Goal: Information Seeking & Learning: Learn about a topic

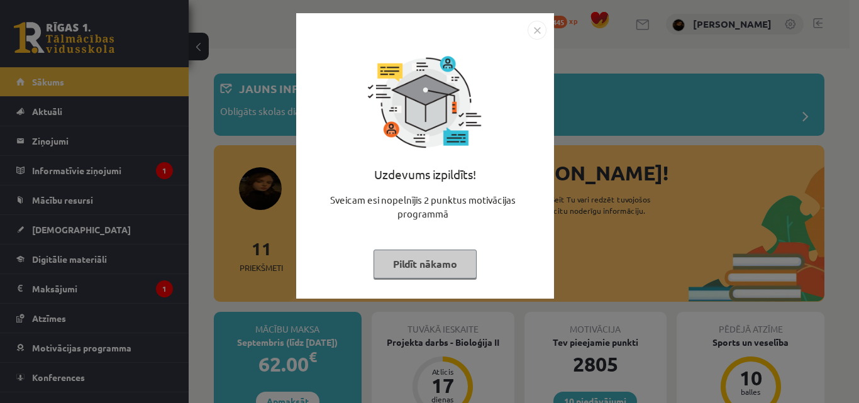
click at [841, 125] on div "Uzdevums izpildīts! Sveicam esi nopelnījis 2 punktus motivācijas programmā Pild…" at bounding box center [429, 201] width 859 height 403
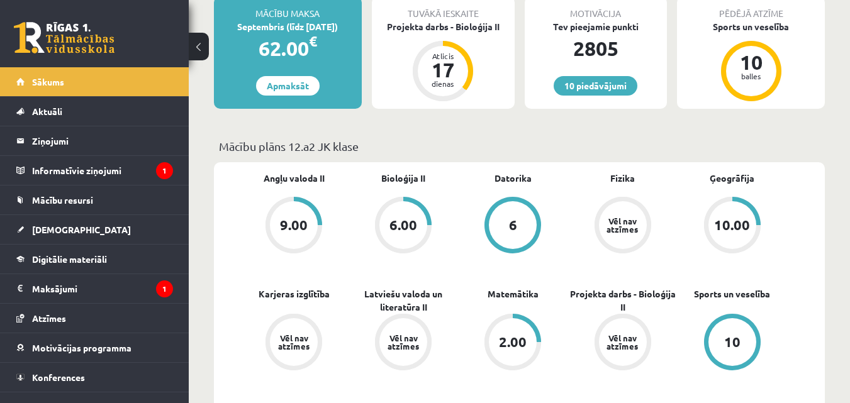
scroll to position [294, 0]
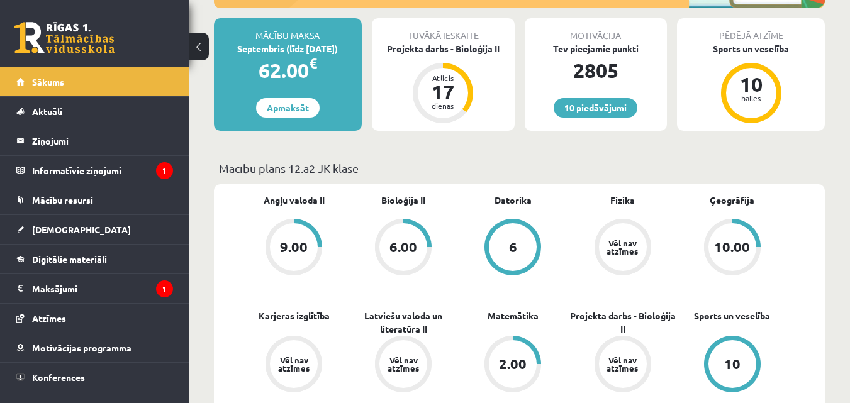
click at [289, 250] on div "9.00" at bounding box center [294, 247] width 28 height 14
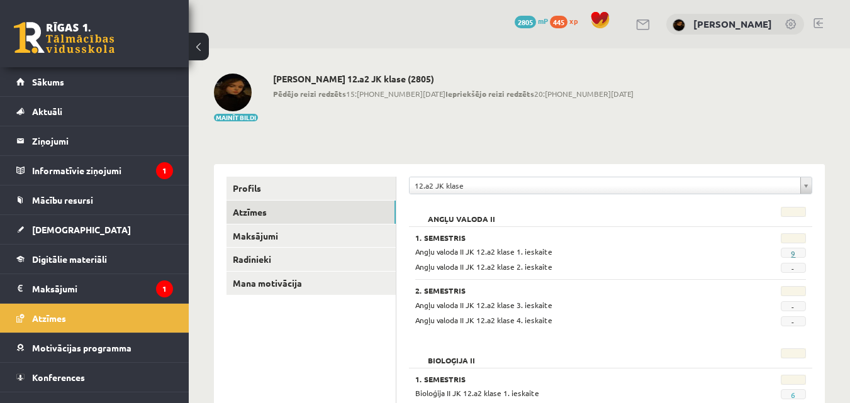
click at [793, 254] on link "9" at bounding box center [793, 254] width 4 height 10
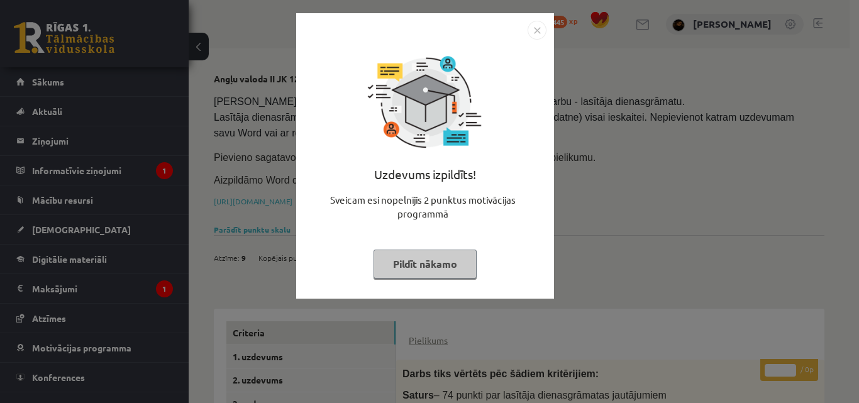
click at [841, 243] on div "Uzdevums izpildīts! Sveicam esi nopelnījis 2 punktus motivācijas programmā Pild…" at bounding box center [429, 201] width 859 height 403
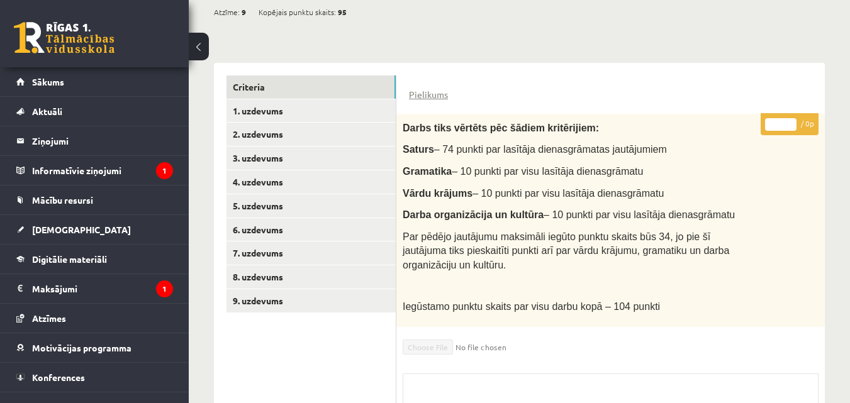
scroll to position [223, 0]
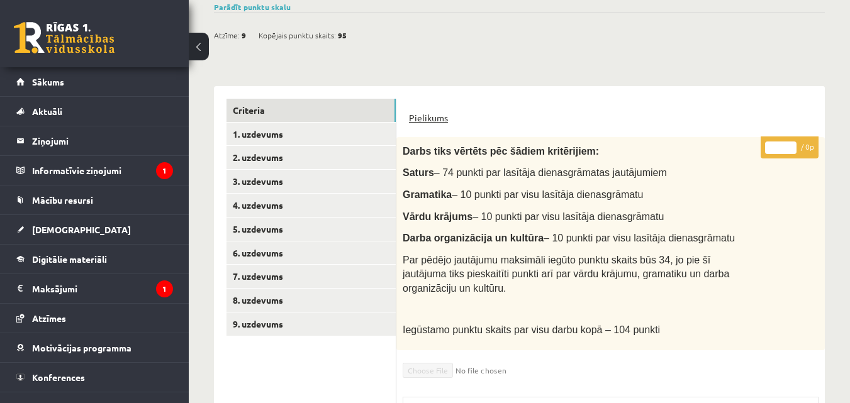
click at [428, 117] on link "Pielikums" at bounding box center [428, 117] width 39 height 13
click at [277, 135] on link "1. uzdevums" at bounding box center [310, 134] width 169 height 23
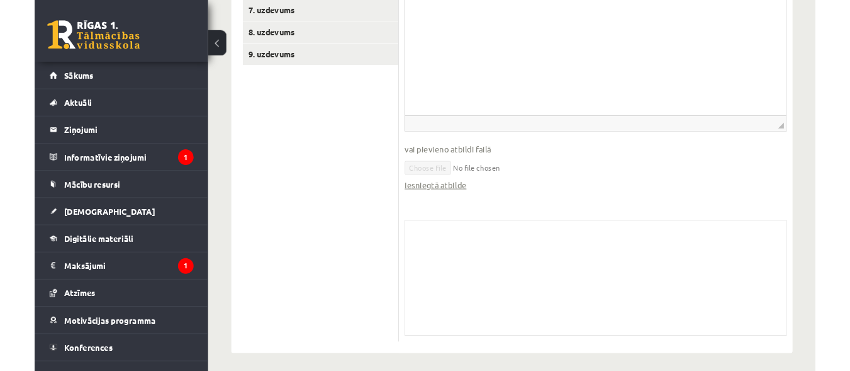
scroll to position [490, 0]
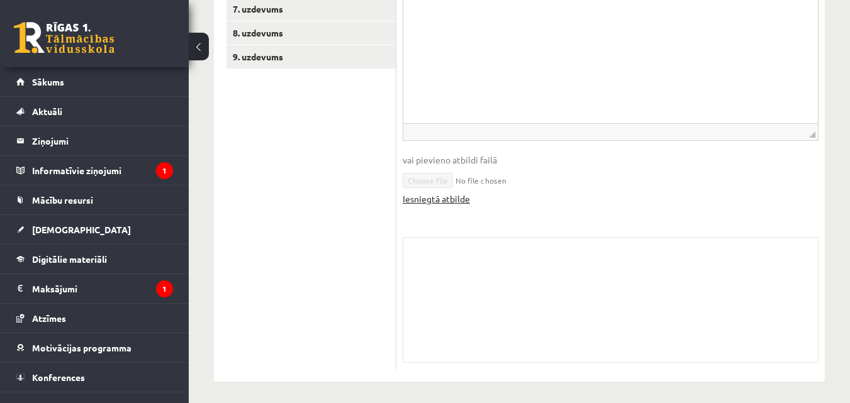
click at [445, 194] on link "Iesniegtā atbilde" at bounding box center [436, 199] width 67 height 13
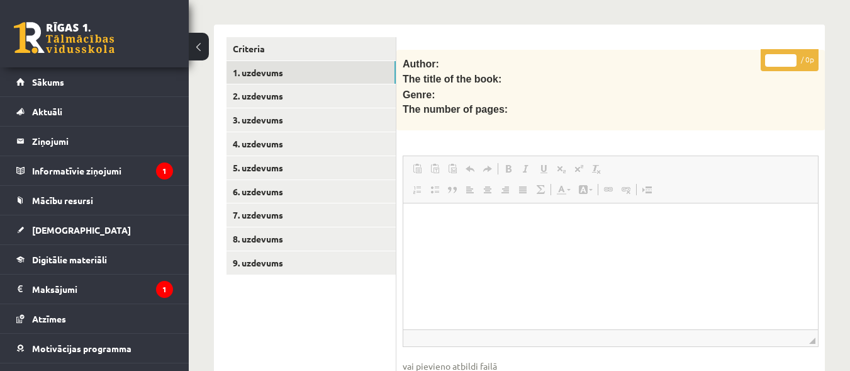
scroll to position [82, 0]
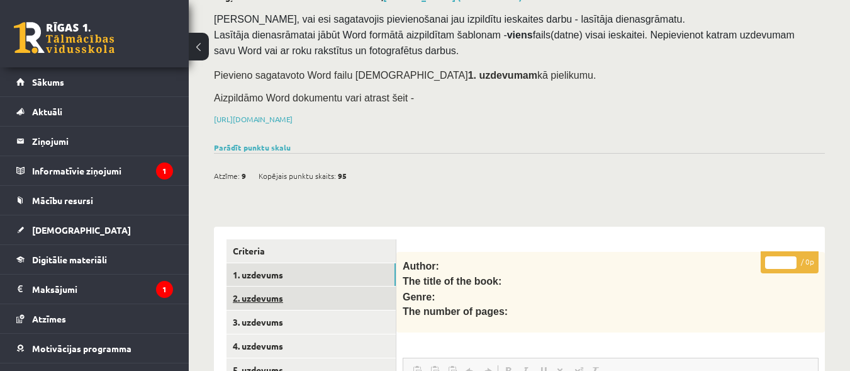
click at [300, 299] on link "2. uzdevums" at bounding box center [310, 297] width 169 height 23
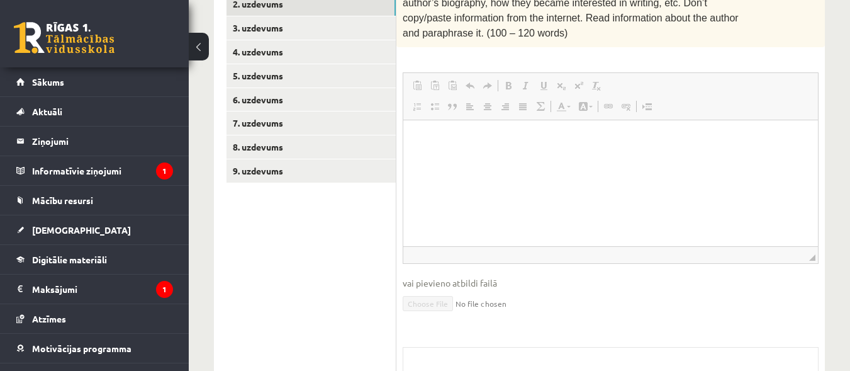
scroll to position [229, 0]
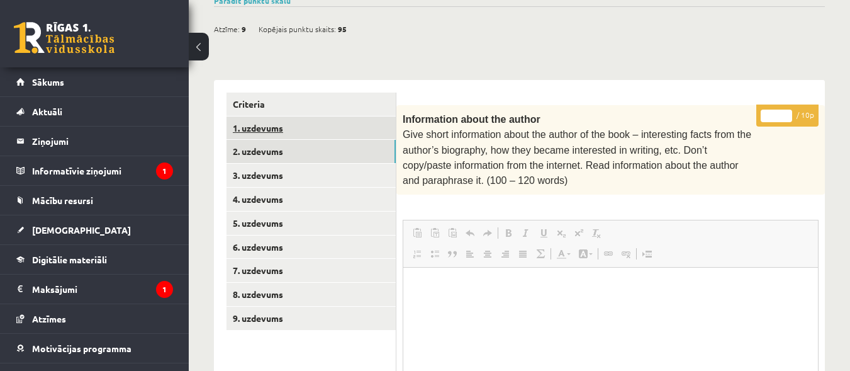
click at [271, 126] on link "1. uzdevums" at bounding box center [310, 127] width 169 height 23
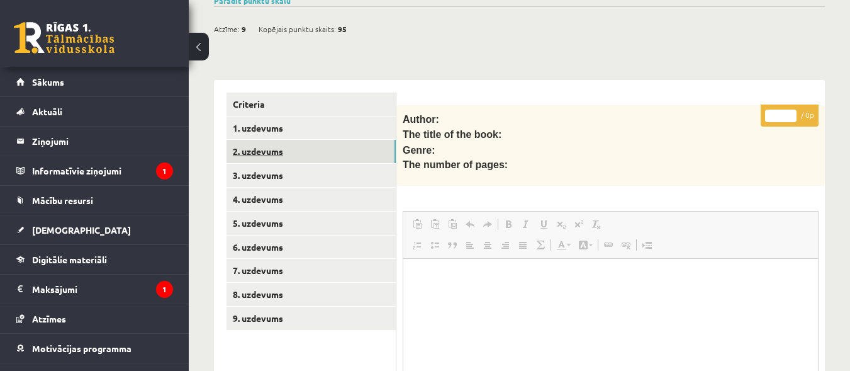
click at [284, 145] on link "2. uzdevums" at bounding box center [310, 151] width 169 height 23
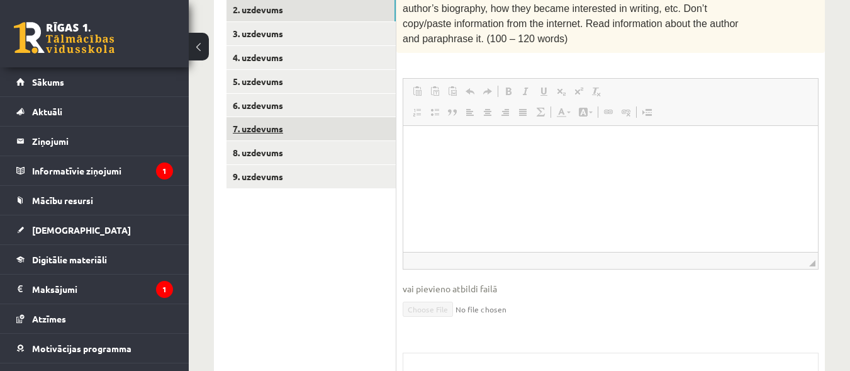
scroll to position [223, 0]
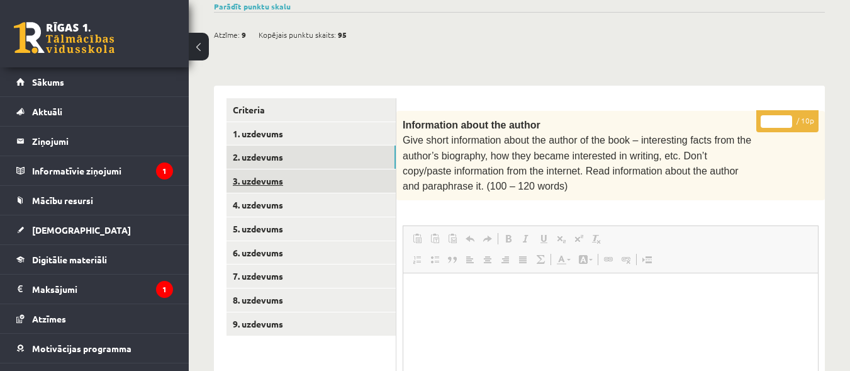
click at [267, 175] on link "3. uzdevums" at bounding box center [310, 180] width 169 height 23
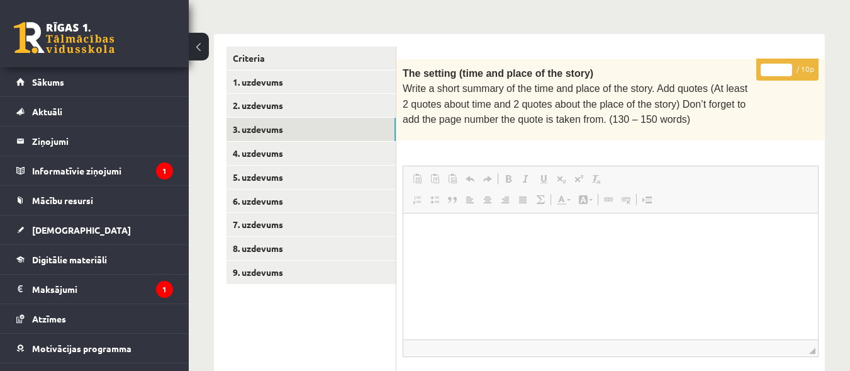
scroll to position [216, 0]
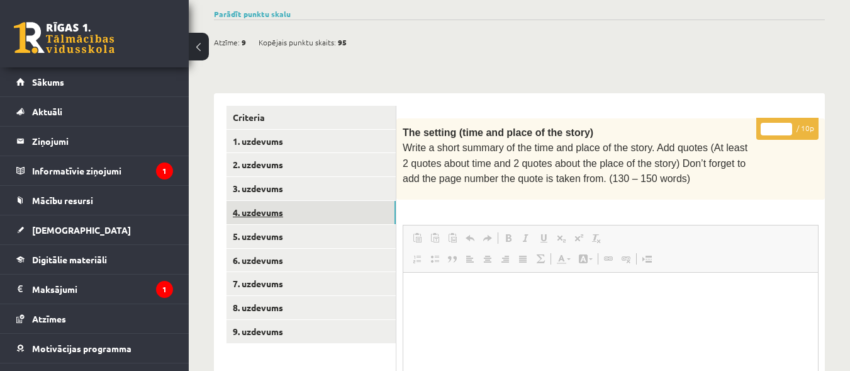
click at [255, 208] on link "4. uzdevums" at bounding box center [310, 212] width 169 height 23
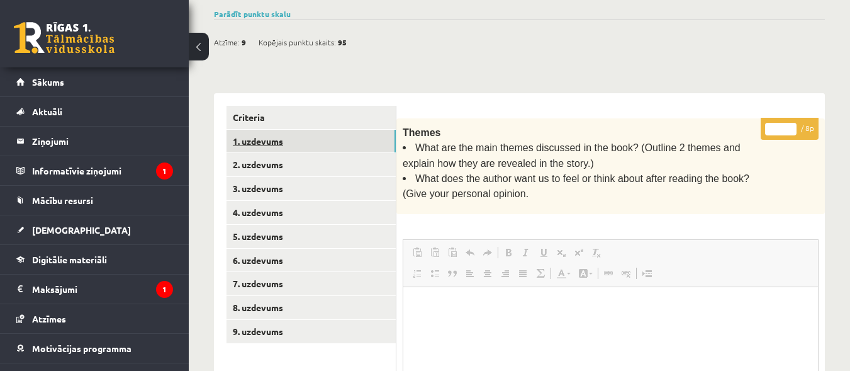
click at [265, 140] on link "1. uzdevums" at bounding box center [310, 141] width 169 height 23
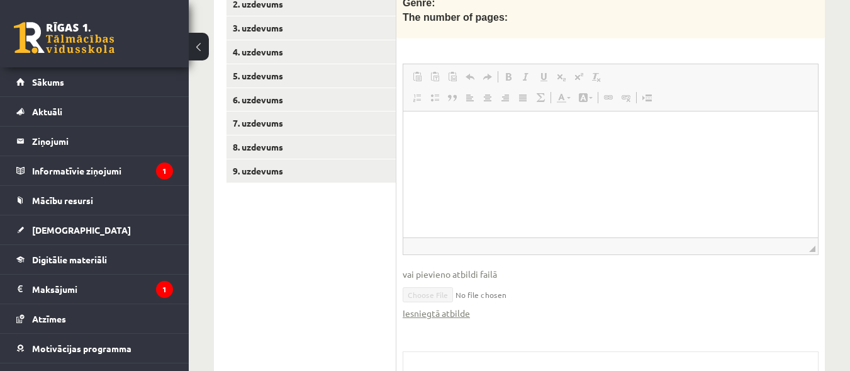
scroll to position [229, 0]
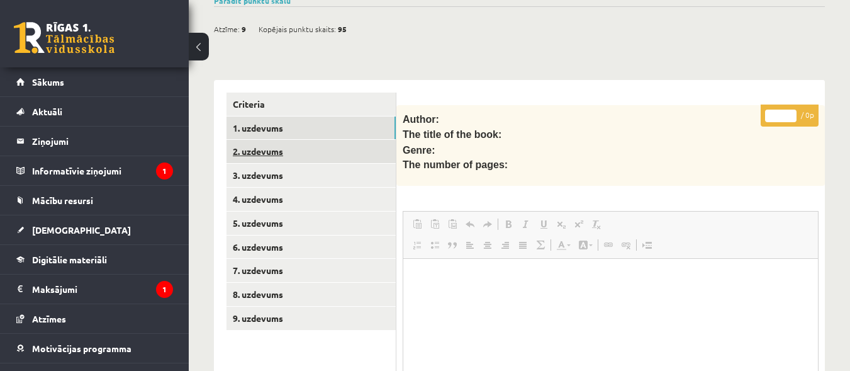
click at [280, 149] on link "2. uzdevums" at bounding box center [310, 151] width 169 height 23
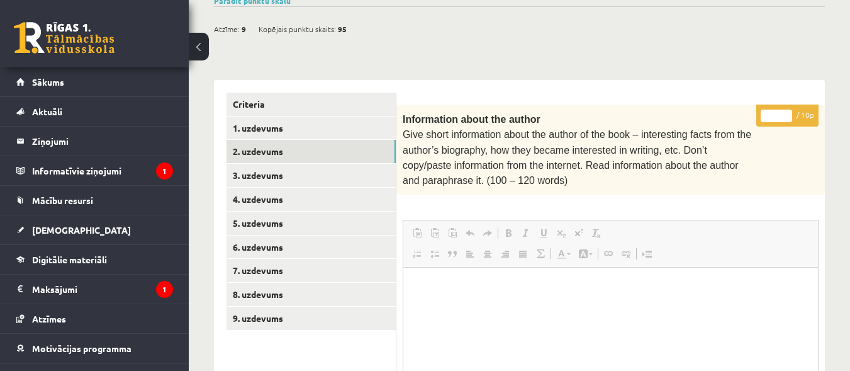
scroll to position [0, 0]
click at [305, 172] on link "3. uzdevums" at bounding box center [310, 175] width 169 height 23
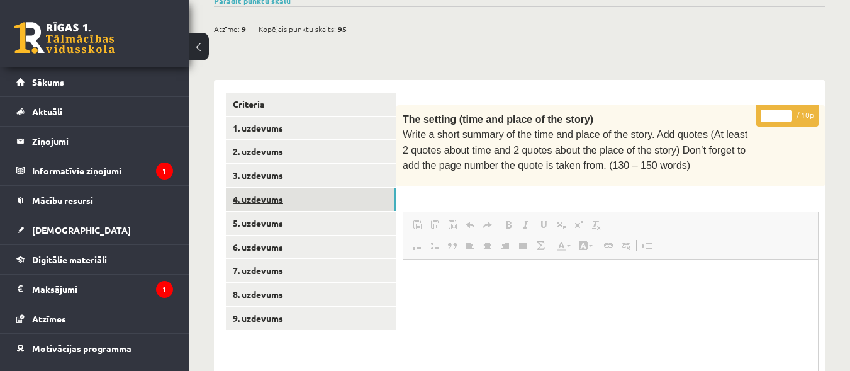
click at [270, 192] on link "4. uzdevums" at bounding box center [310, 198] width 169 height 23
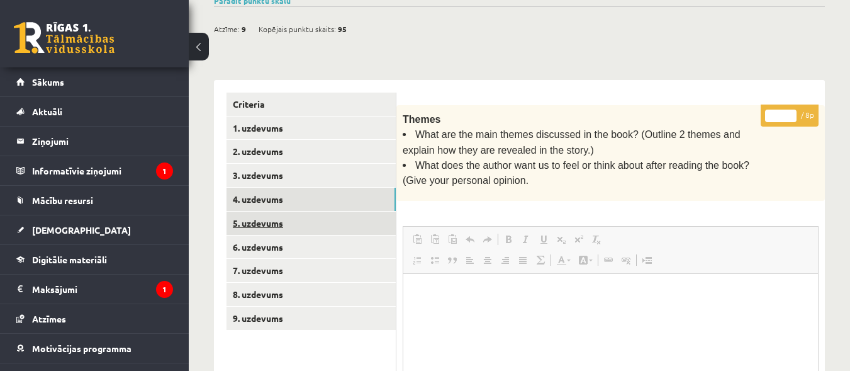
click at [259, 213] on link "5. uzdevums" at bounding box center [310, 222] width 169 height 23
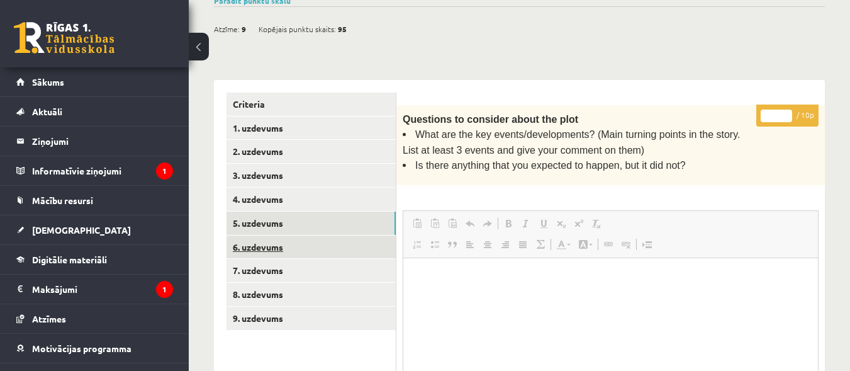
click at [257, 242] on link "6. uzdevums" at bounding box center [310, 246] width 169 height 23
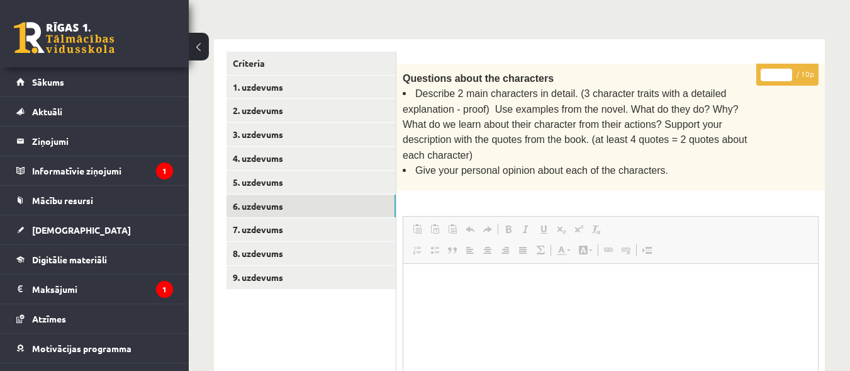
scroll to position [229, 0]
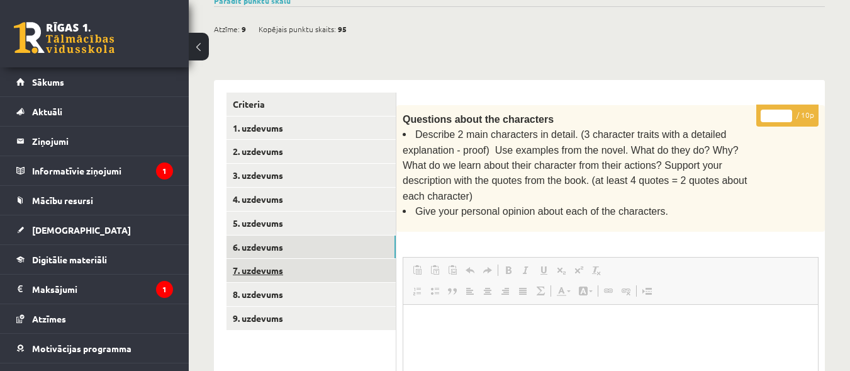
click at [289, 271] on link "7. uzdevums" at bounding box center [310, 270] width 169 height 23
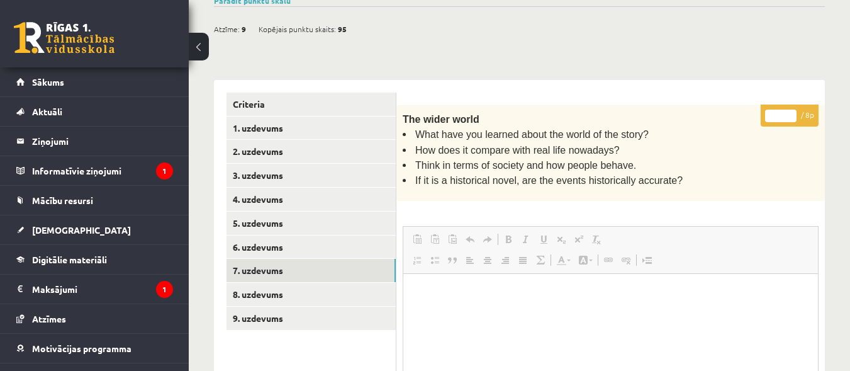
scroll to position [0, 0]
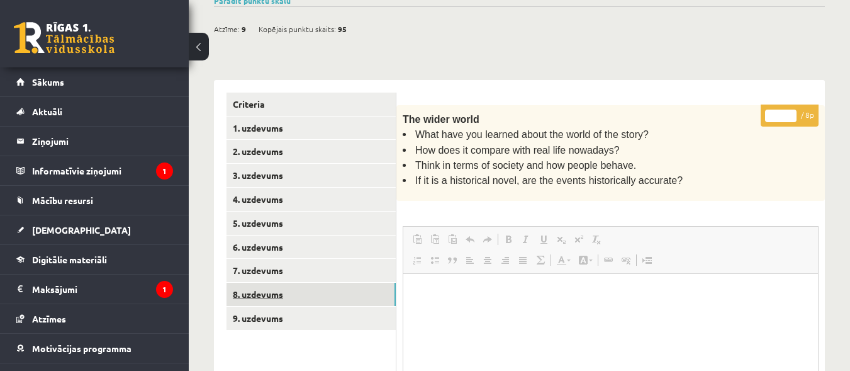
click at [323, 295] on link "8. uzdevums" at bounding box center [310, 293] width 169 height 23
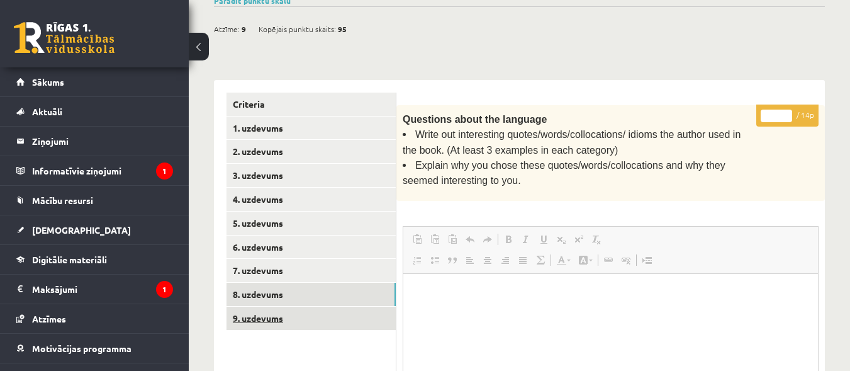
click at [272, 316] on link "9. uzdevums" at bounding box center [310, 317] width 169 height 23
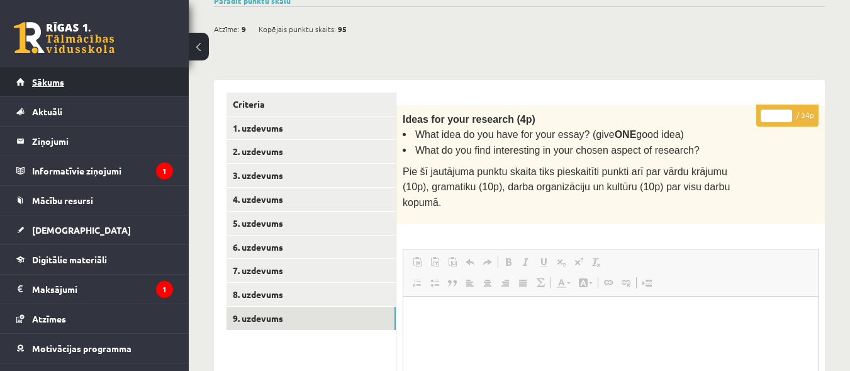
click at [57, 84] on span "Sākums" at bounding box center [48, 81] width 32 height 11
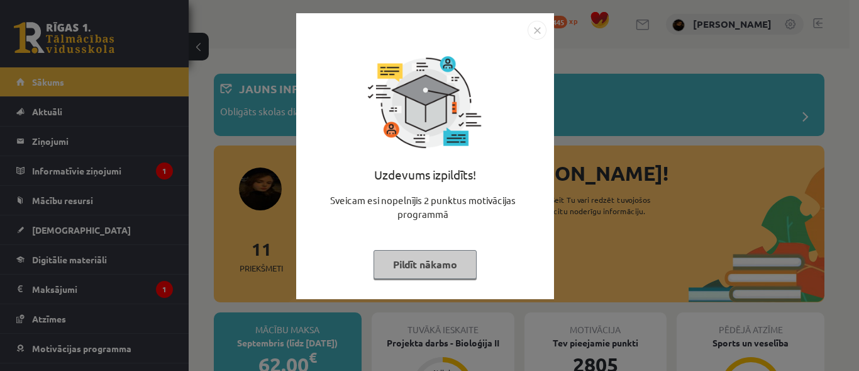
click at [841, 239] on div "Uzdevums izpildīts! Sveicam esi nopelnījis 2 punktus motivācijas programmā Pild…" at bounding box center [429, 185] width 859 height 371
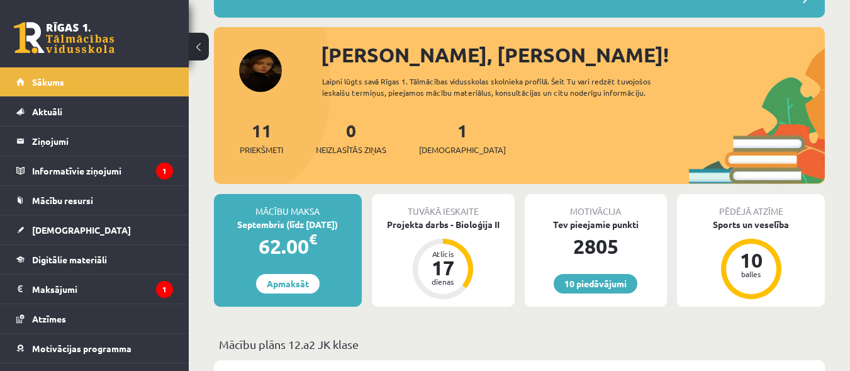
scroll to position [147, 0]
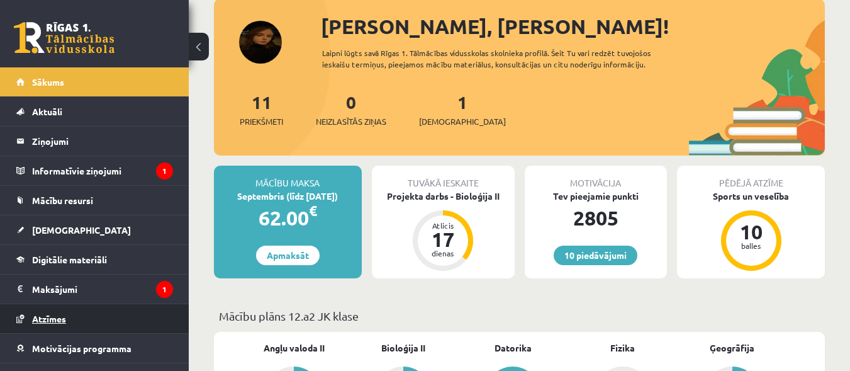
click at [59, 321] on span "Atzīmes" at bounding box center [49, 318] width 34 height 11
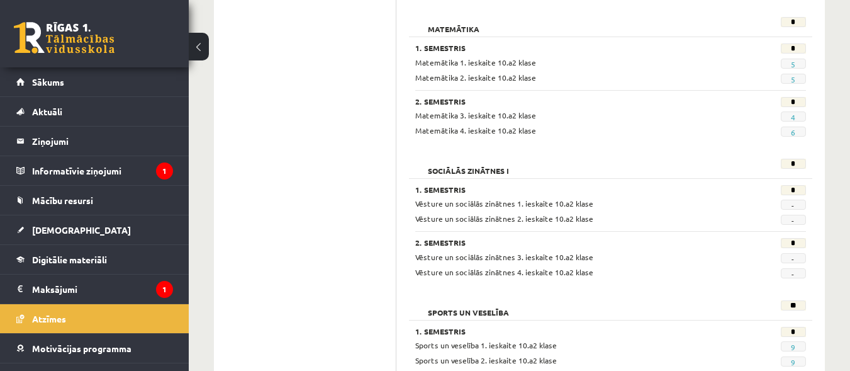
scroll to position [1468, 0]
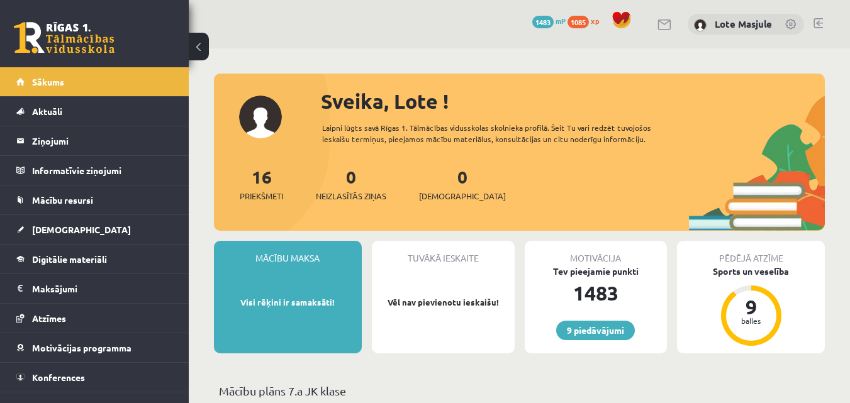
click at [579, 17] on span "1085" at bounding box center [577, 22] width 21 height 13
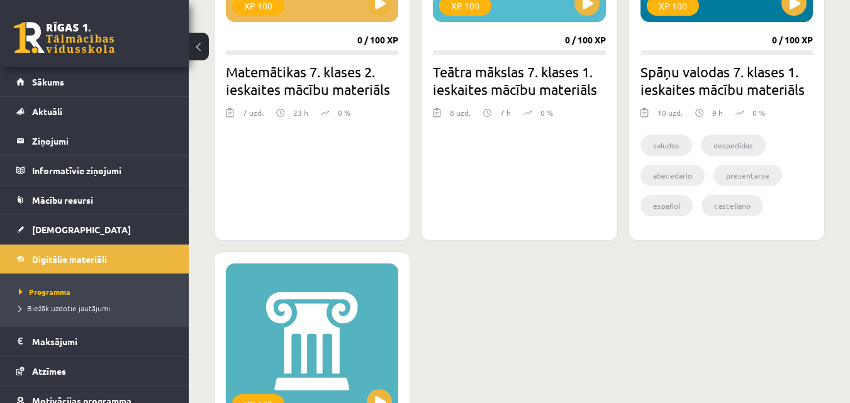
scroll to position [1175, 0]
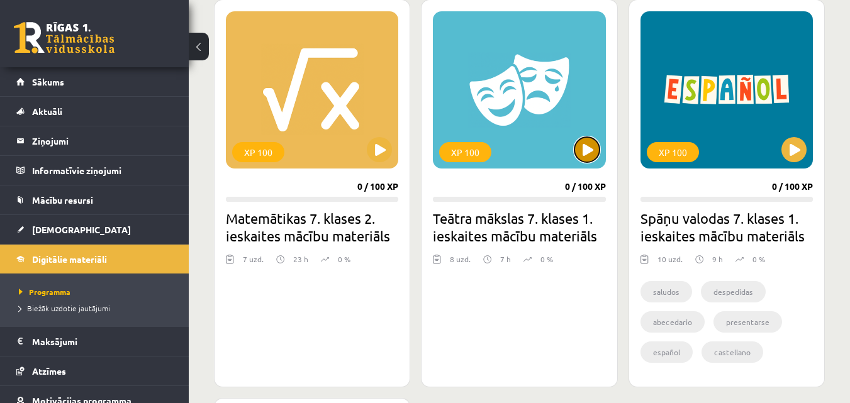
click at [590, 149] on button at bounding box center [586, 149] width 25 height 25
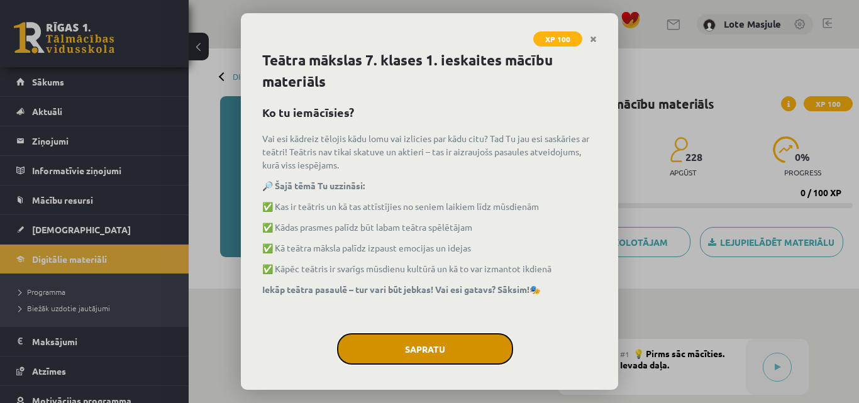
click at [435, 344] on button "Sapratu" at bounding box center [425, 348] width 176 height 31
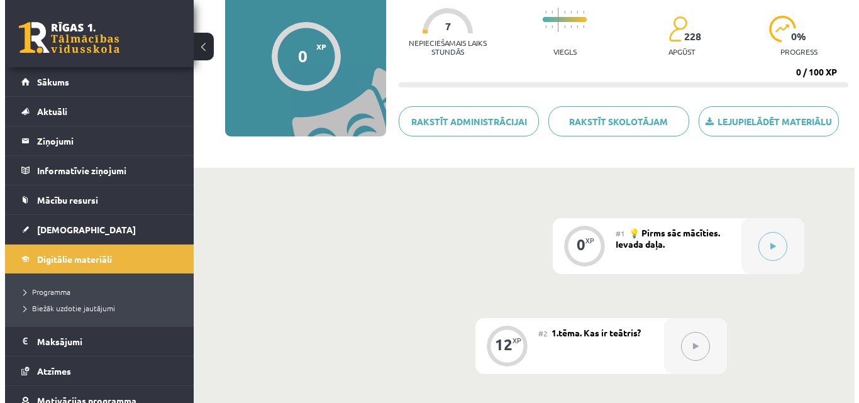
scroll to position [147, 0]
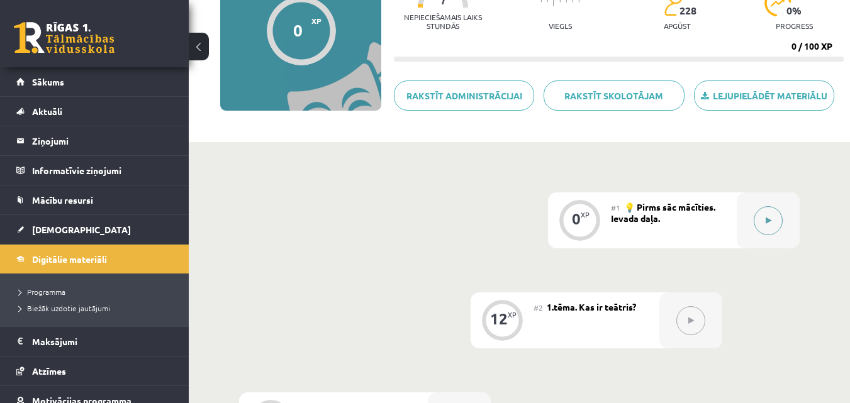
click at [764, 218] on button at bounding box center [768, 220] width 29 height 29
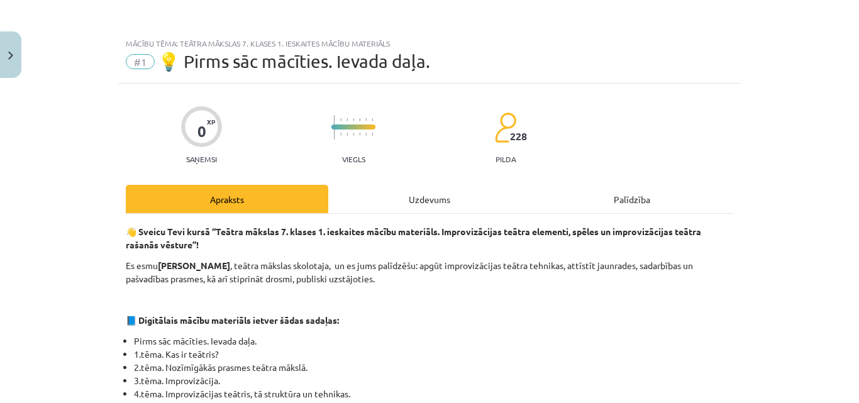
click at [407, 196] on div "Uzdevums" at bounding box center [429, 199] width 203 height 28
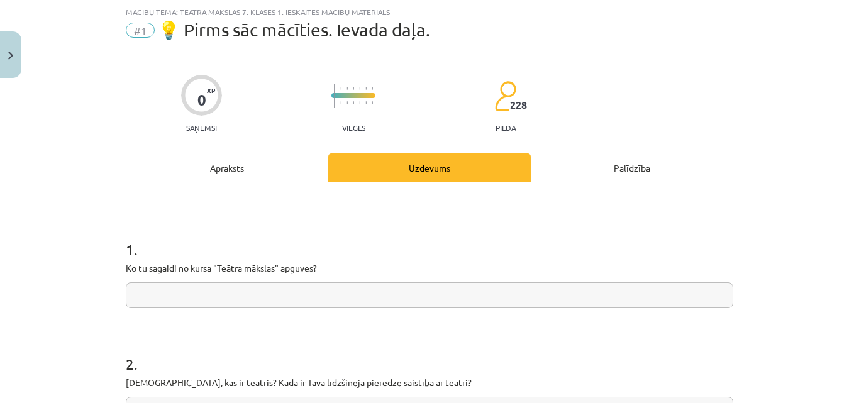
click at [218, 296] on input "text" at bounding box center [430, 295] width 608 height 26
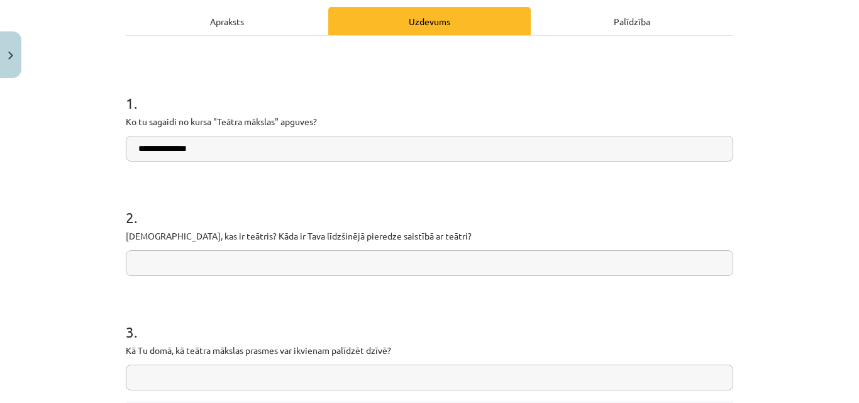
scroll to position [304, 0]
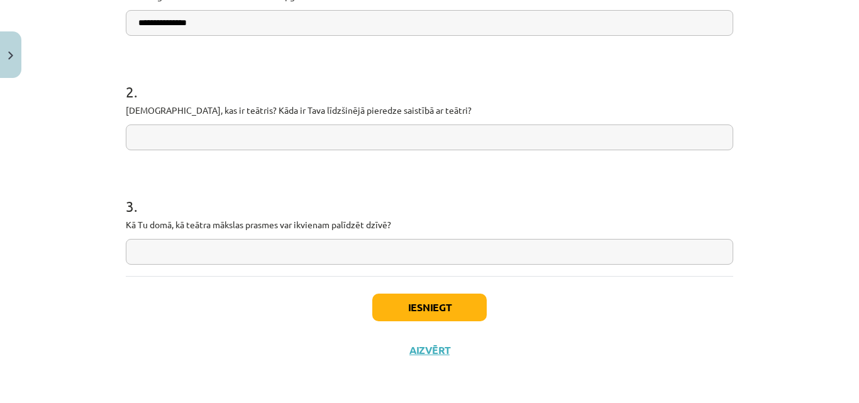
type input "**********"
click at [439, 310] on button "Iesniegt" at bounding box center [429, 308] width 115 height 28
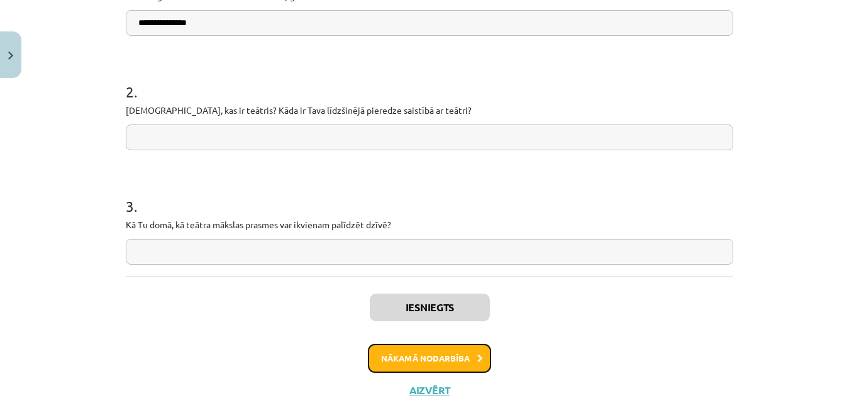
click at [432, 352] on button "Nākamā nodarbība" at bounding box center [429, 358] width 123 height 29
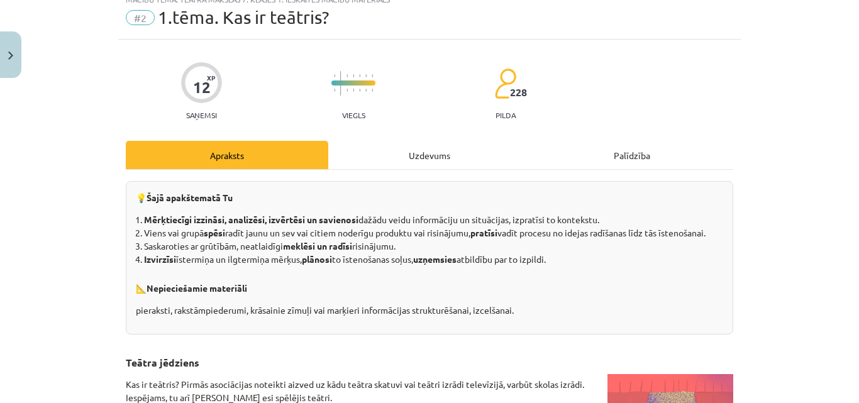
scroll to position [31, 0]
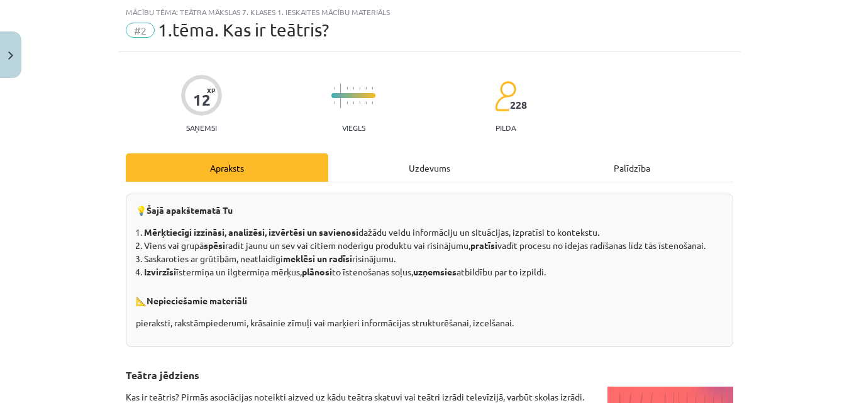
click at [403, 162] on div "Uzdevums" at bounding box center [429, 168] width 203 height 28
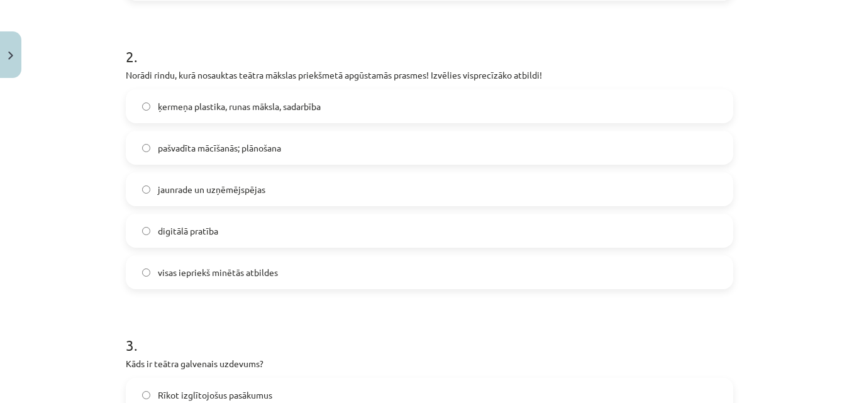
scroll to position [751, 0]
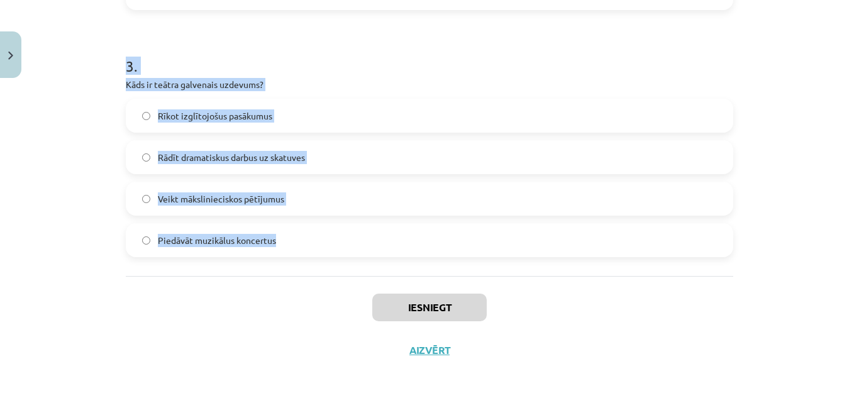
drag, startPoint x: 115, startPoint y: 100, endPoint x: 332, endPoint y: 254, distance: 266.7
copy form "1 . Kāda ir teātra ēkas funkcija? Organizēt sporta sacensības Nodrošināt vietu …"
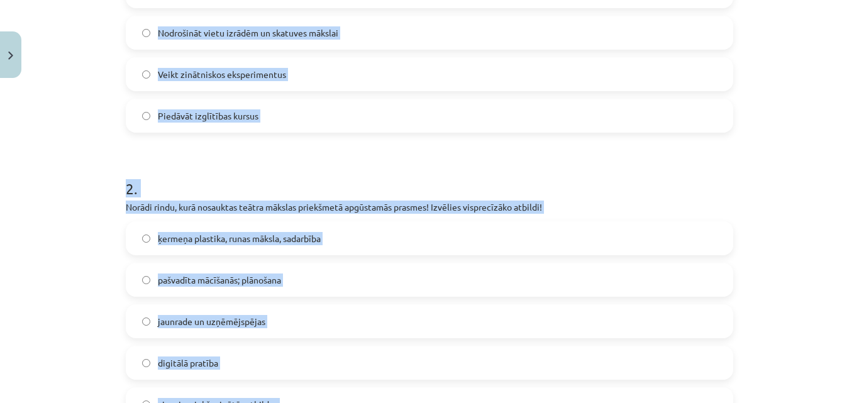
scroll to position [311, 0]
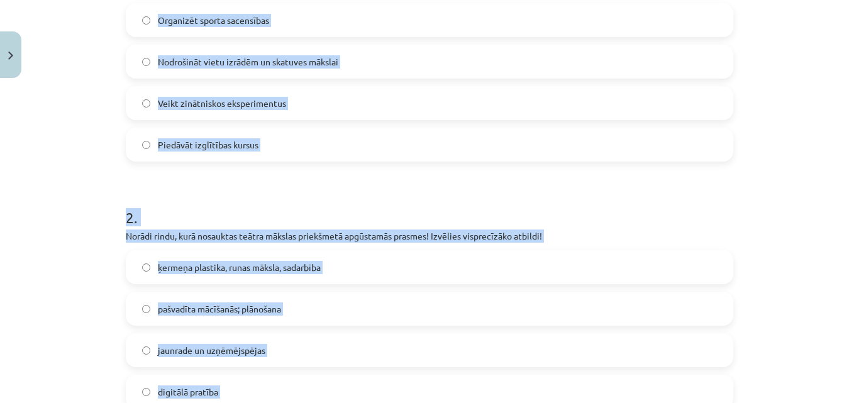
click at [194, 196] on h1 "2 ." at bounding box center [430, 206] width 608 height 39
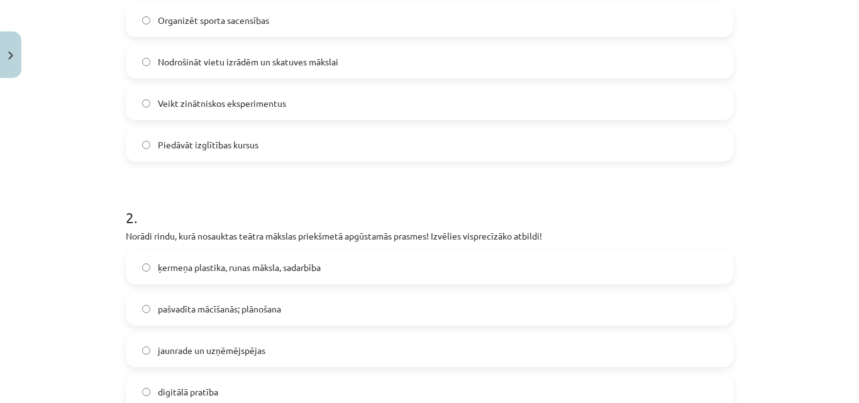
click at [237, 64] on span "Nodrošināt vietu izrādēm un skatuves mākslai" at bounding box center [248, 61] width 181 height 13
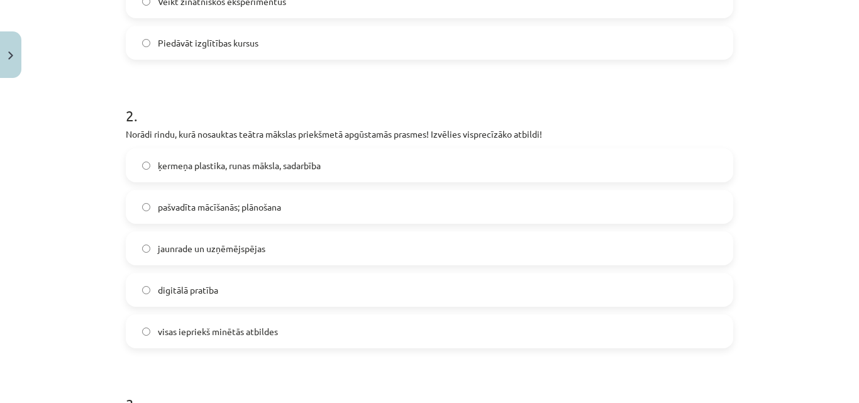
scroll to position [458, 0]
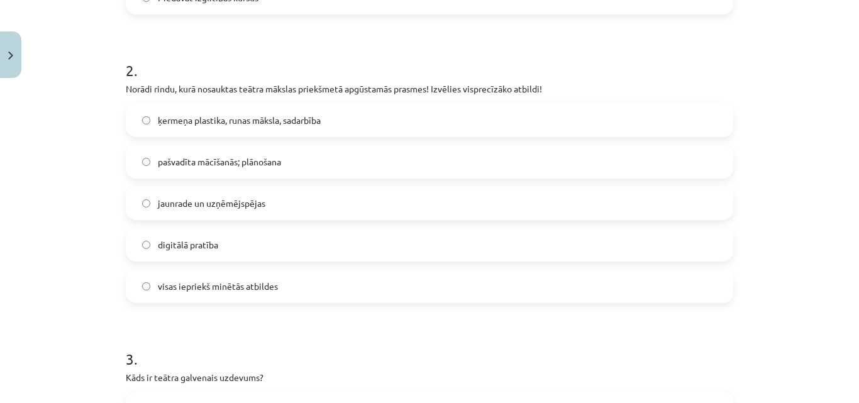
click at [225, 118] on span "ķermeņa plastika, runas māksla, sadarbība" at bounding box center [239, 120] width 163 height 13
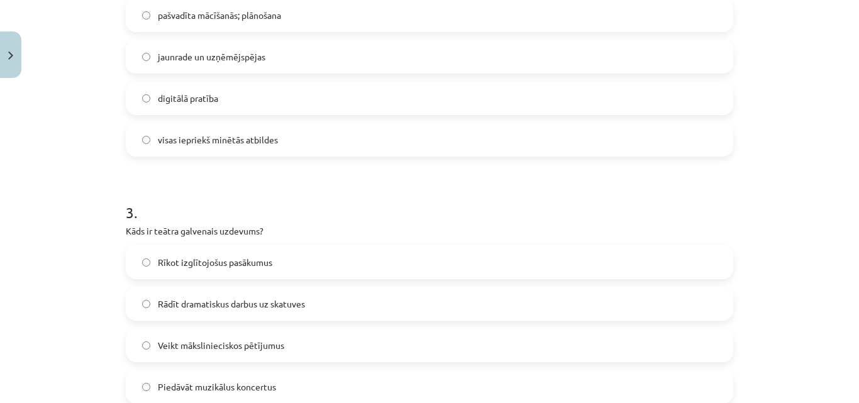
scroll to position [751, 0]
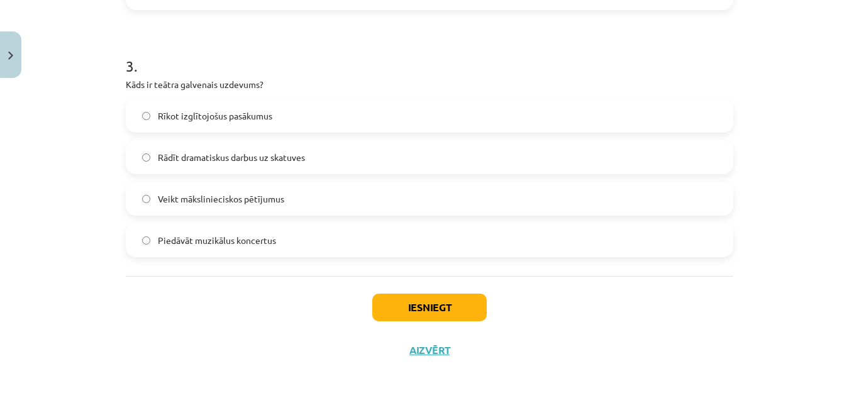
click at [201, 153] on span "Rādīt dramatiskus darbus uz skatuves" at bounding box center [231, 157] width 147 height 13
click at [406, 315] on button "Iesniegt" at bounding box center [429, 308] width 115 height 28
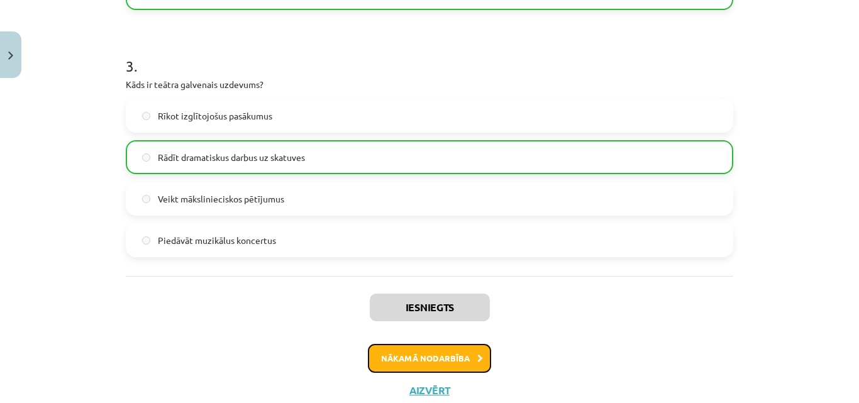
click at [405, 355] on button "Nākamā nodarbība" at bounding box center [429, 358] width 123 height 29
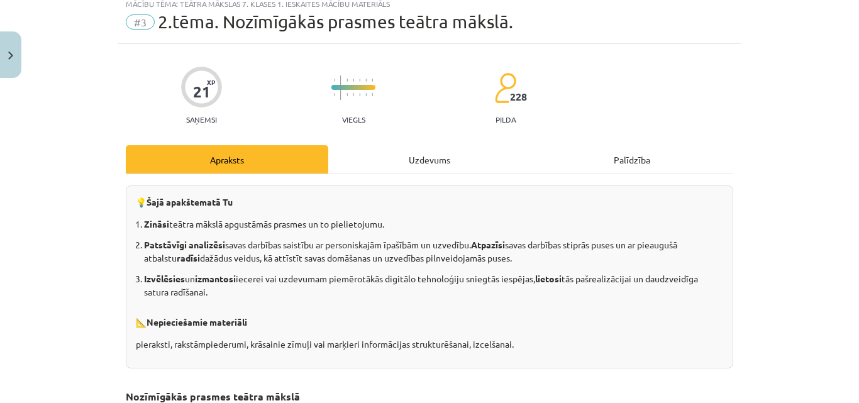
scroll to position [31, 0]
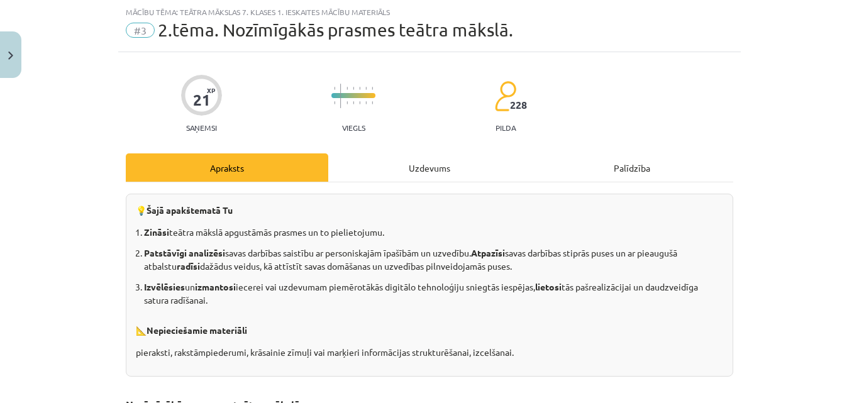
click at [432, 165] on div "Uzdevums" at bounding box center [429, 168] width 203 height 28
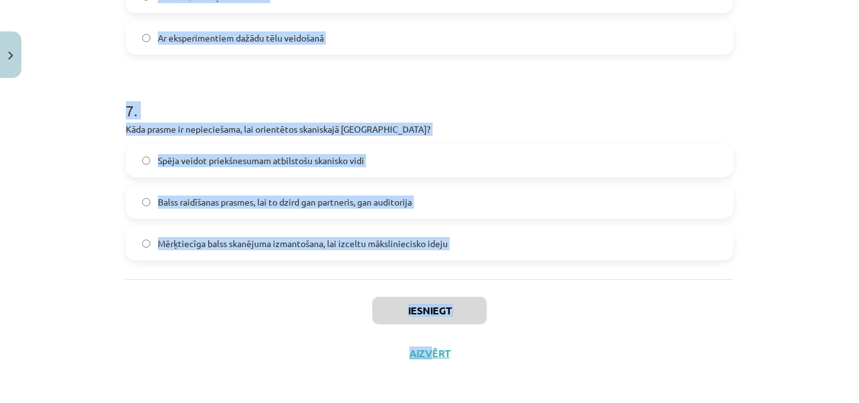
scroll to position [1408, 0]
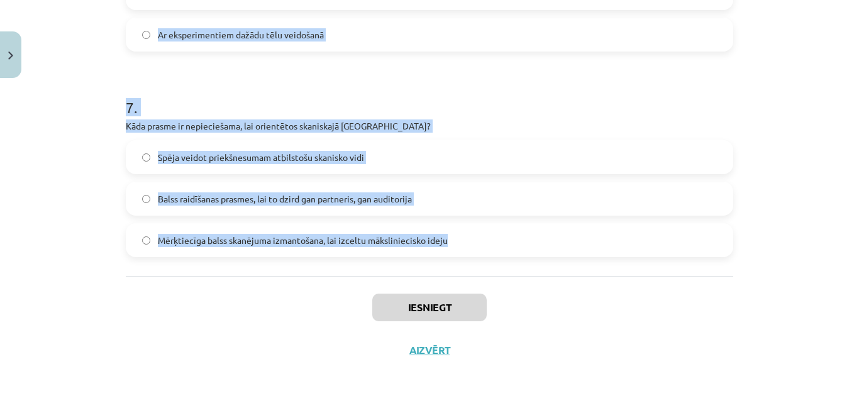
drag, startPoint x: 115, startPoint y: 101, endPoint x: 469, endPoint y: 252, distance: 385.3
copy form "1 . Kādas prasmes tiek attīstītas, izvirzot personīgos mācību mērķus teātra māk…"
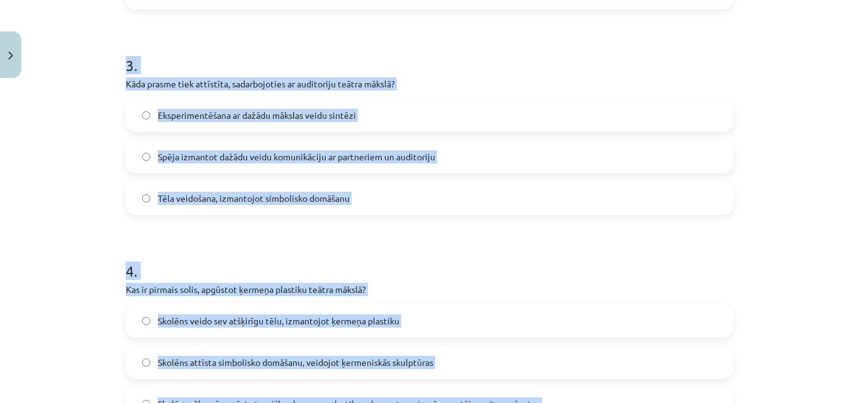
scroll to position [527, 0]
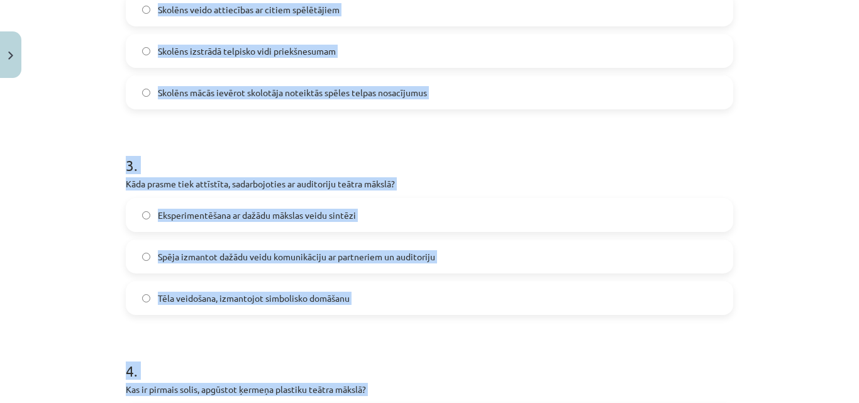
click at [99, 203] on div "Mācību tēma: Teātra mākslas 7. klases 1. ieskaites mācību materiāls #3 2.tēma. …" at bounding box center [429, 201] width 859 height 403
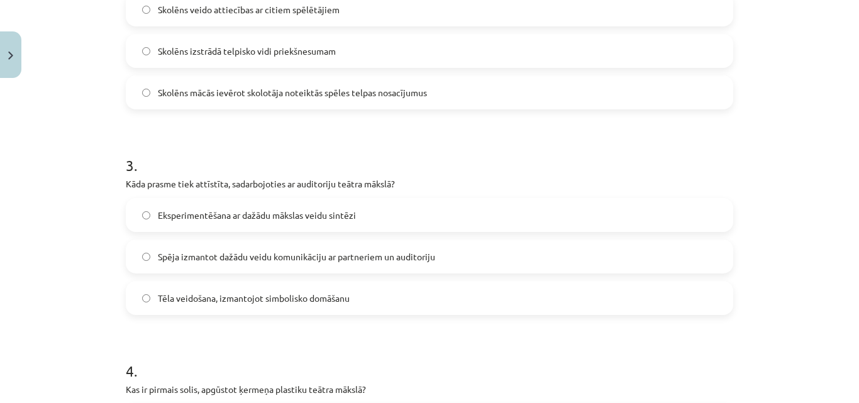
scroll to position [234, 0]
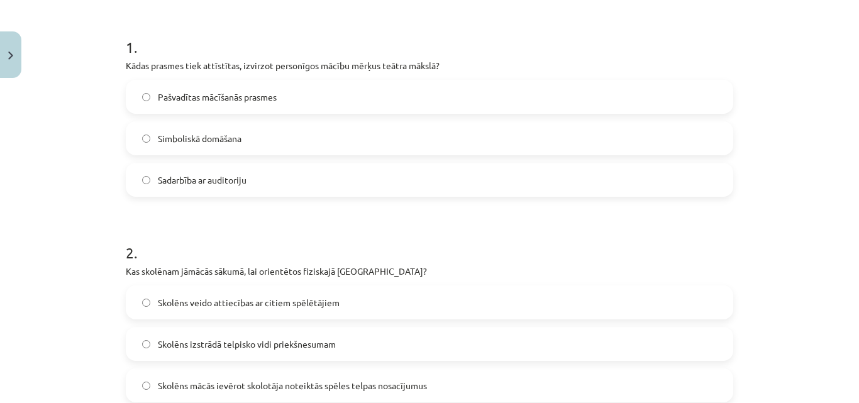
click at [219, 96] on span "Pašvadītas mācīšanās prasmes" at bounding box center [217, 97] width 119 height 13
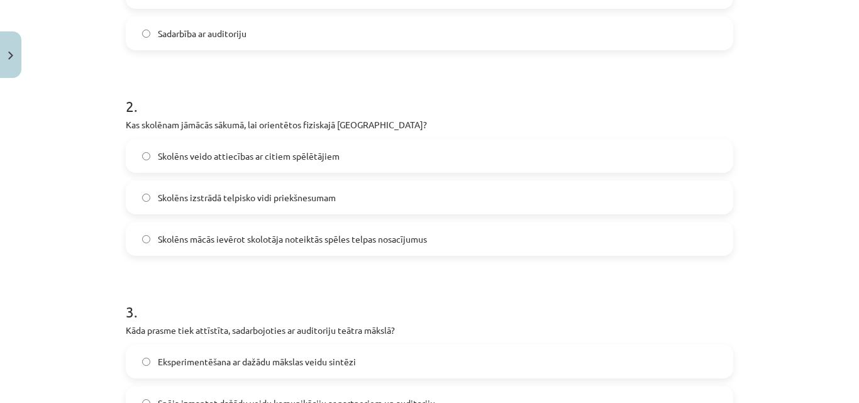
click at [286, 245] on span "Skolēns mācās ievērot skolotāja noteiktās spēles telpas nosacījumus" at bounding box center [292, 239] width 269 height 13
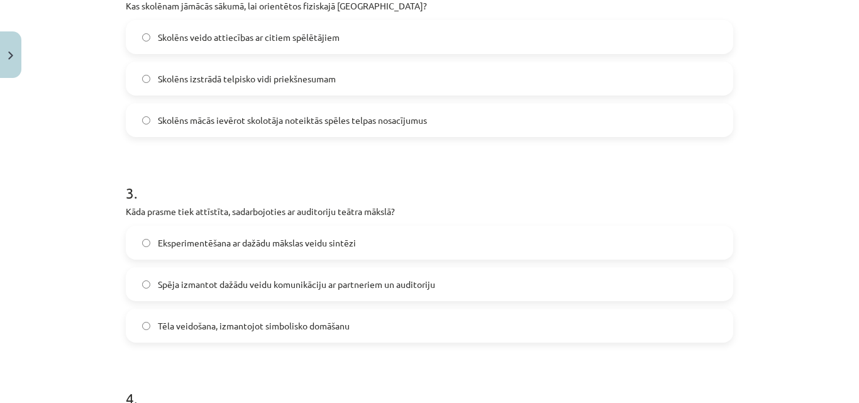
scroll to position [527, 0]
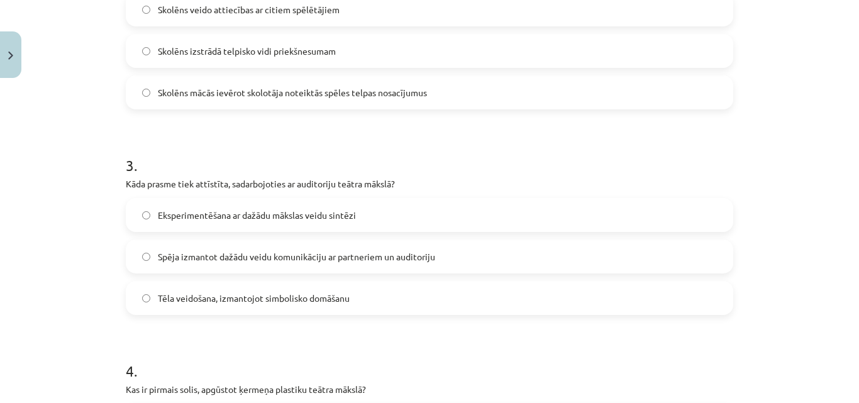
click at [223, 259] on span "Spēja izmantot dažādu veidu komunikāciju ar partneriem un auditoriju" at bounding box center [296, 256] width 277 height 13
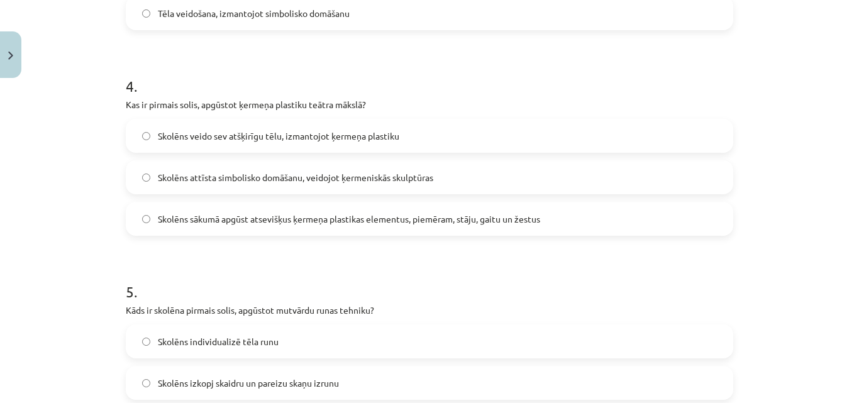
scroll to position [821, 0]
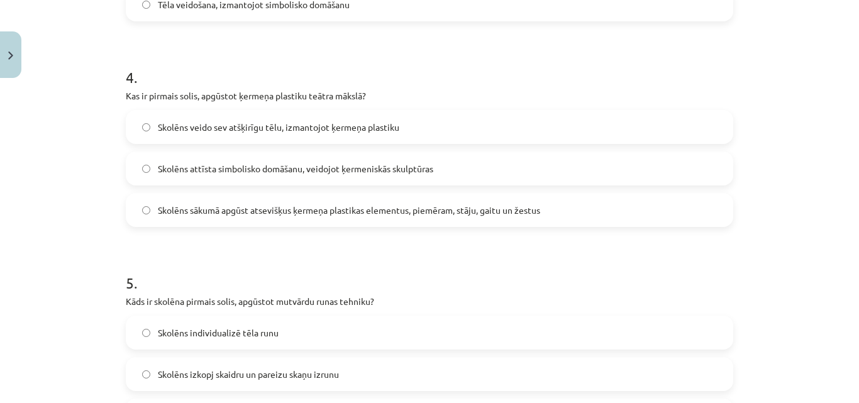
click at [280, 204] on span "Skolēns sākumā apgūst atsevišķus ķermeņa plastikas elementus, piemēram, stāju, …" at bounding box center [349, 210] width 383 height 13
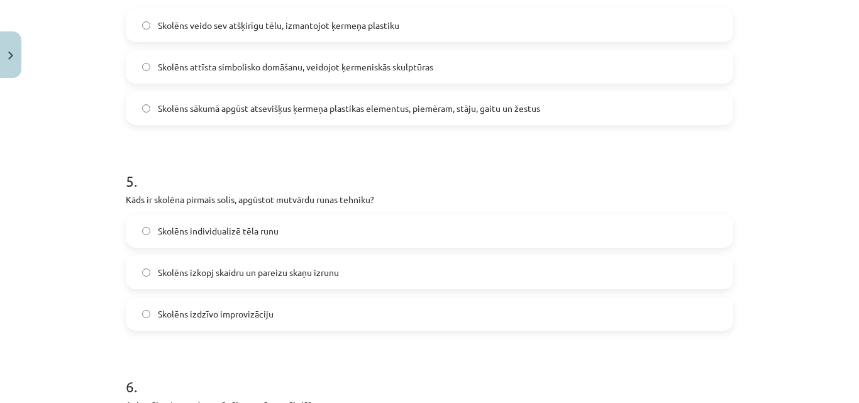
scroll to position [968, 0]
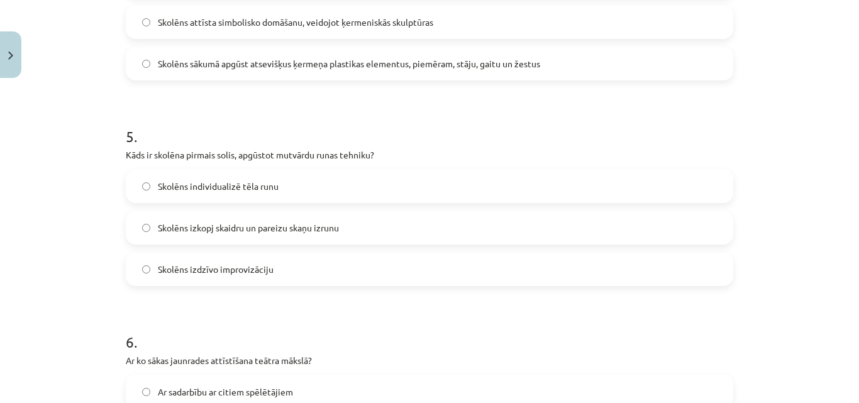
click at [236, 229] on span "Skolēns izkopj skaidru un pareizu skaņu izrunu" at bounding box center [248, 227] width 181 height 13
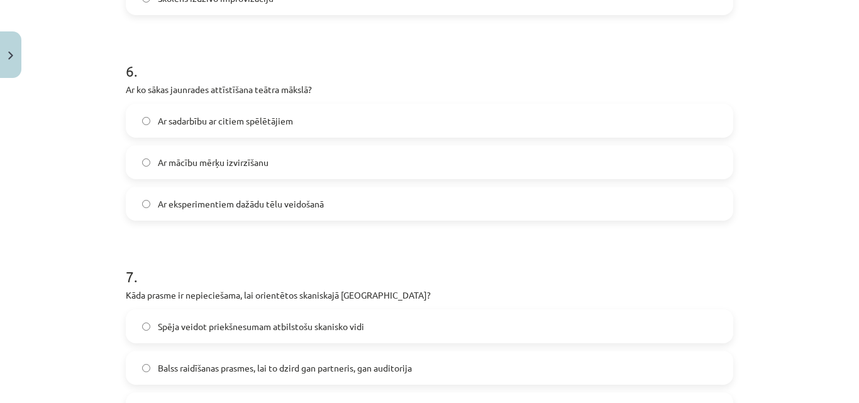
scroll to position [1261, 0]
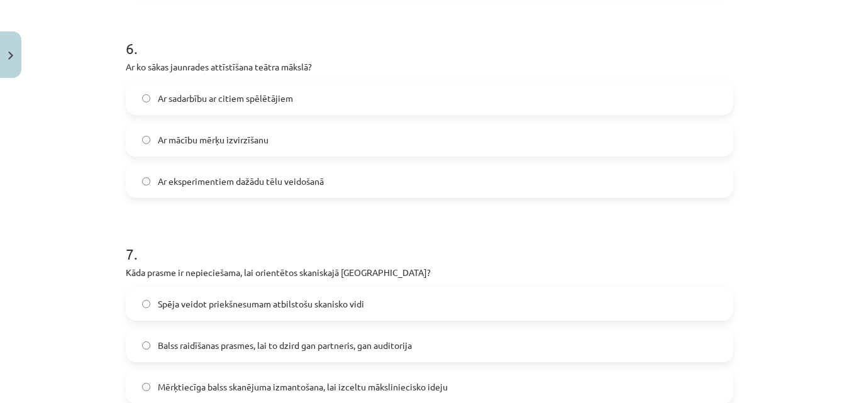
click at [201, 174] on label "Ar eksperimentiem dažādu tēlu veidošanā" at bounding box center [429, 180] width 605 height 31
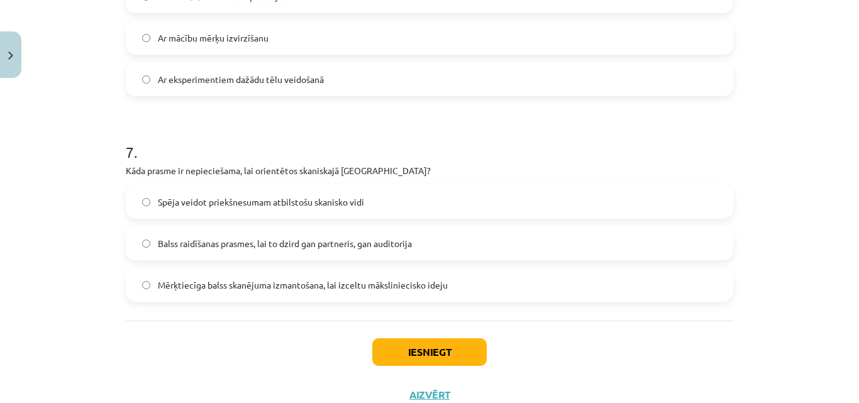
scroll to position [1408, 0]
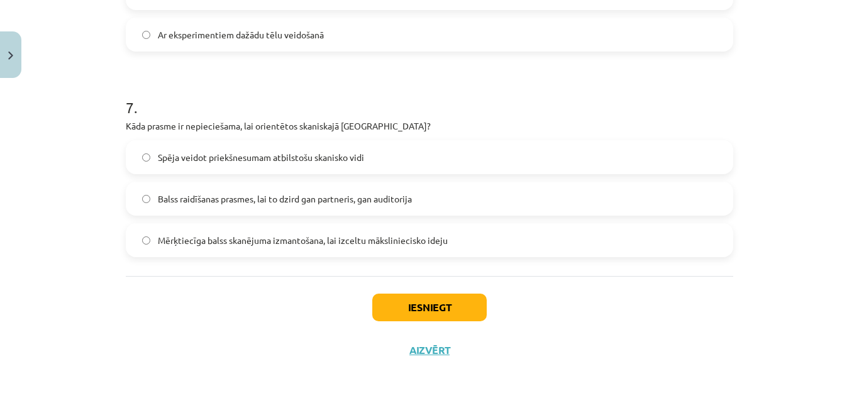
click at [204, 199] on span "Balss raidīšanas prasmes, lai to dzird gan partneris, gan auditorija" at bounding box center [285, 199] width 254 height 13
click at [432, 310] on button "Iesniegt" at bounding box center [429, 308] width 115 height 28
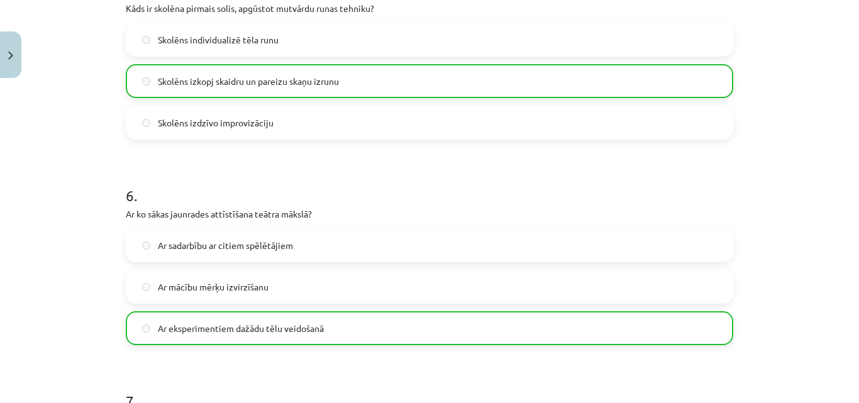
scroll to position [1448, 0]
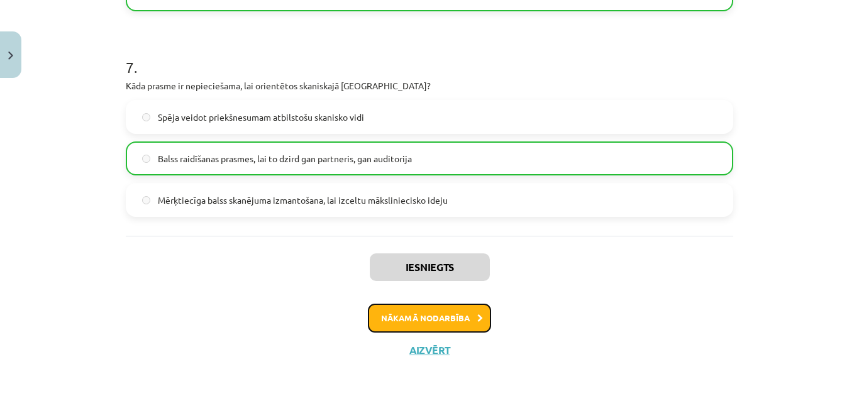
click at [410, 310] on button "Nākamā nodarbība" at bounding box center [429, 318] width 123 height 29
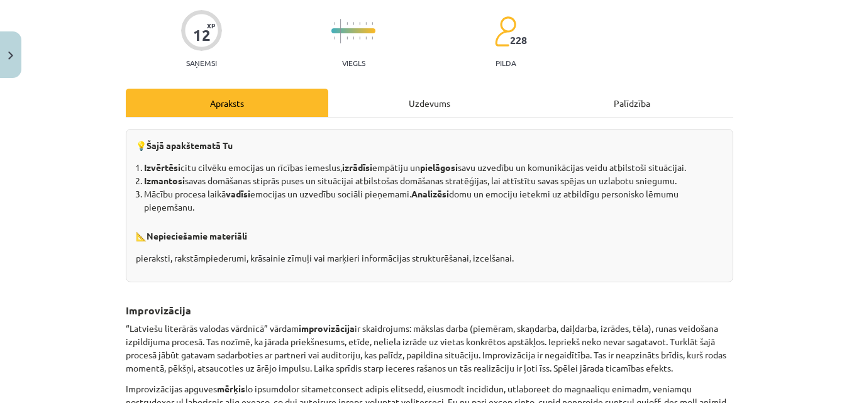
scroll to position [31, 0]
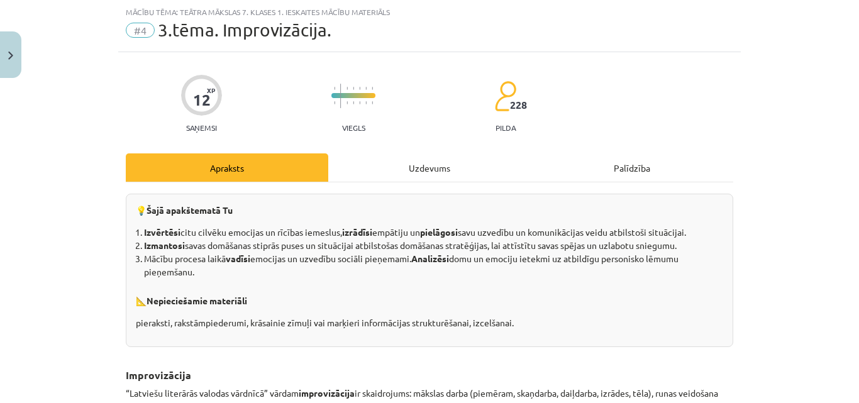
click at [415, 171] on div "Uzdevums" at bounding box center [429, 168] width 203 height 28
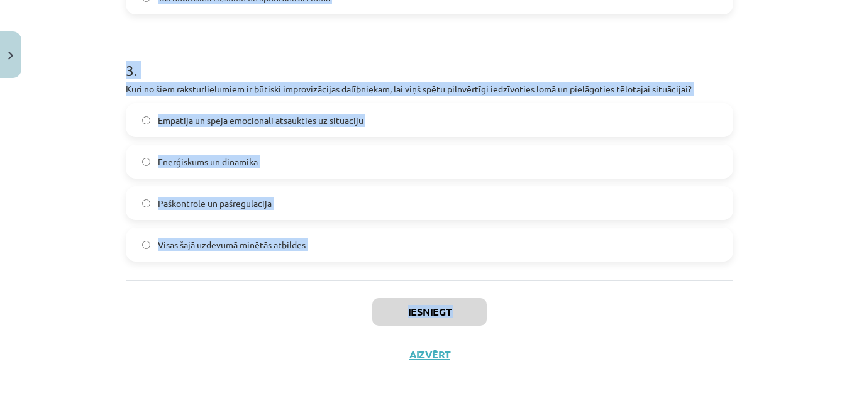
scroll to position [710, 0]
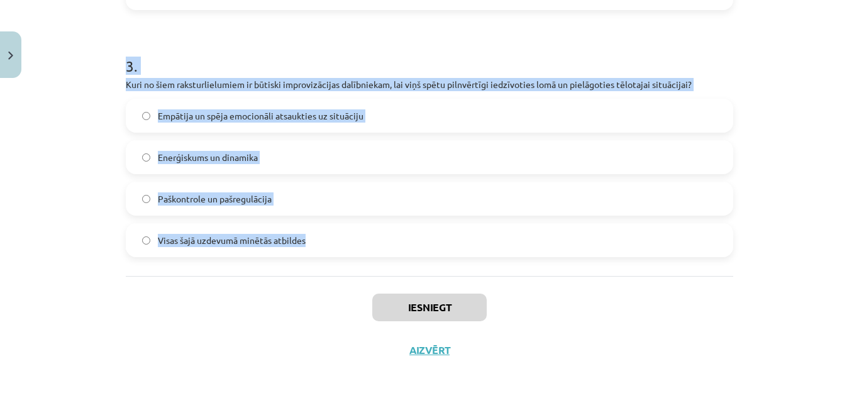
drag, startPoint x: 121, startPoint y: 103, endPoint x: 332, endPoint y: 261, distance: 263.4
copy form "1 . Kura īpašība ļauj improvizācijas dalībniekam radīt ideju vai tēlu īsā mirkl…"
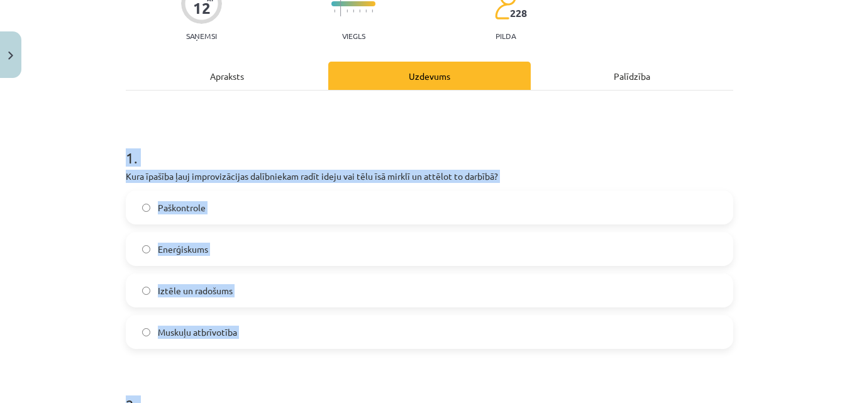
scroll to position [147, 0]
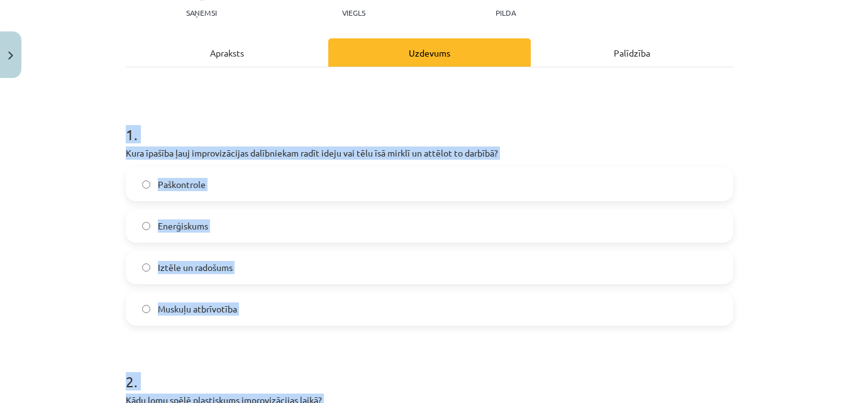
click at [203, 264] on span "Iztēle un radošums" at bounding box center [195, 267] width 75 height 13
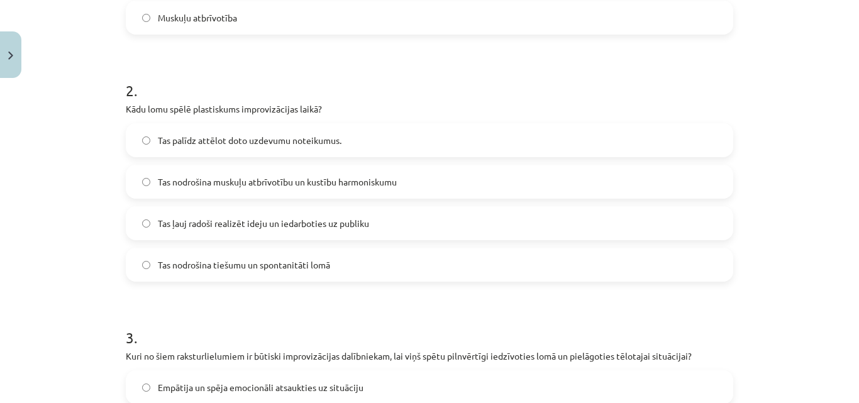
scroll to position [440, 0]
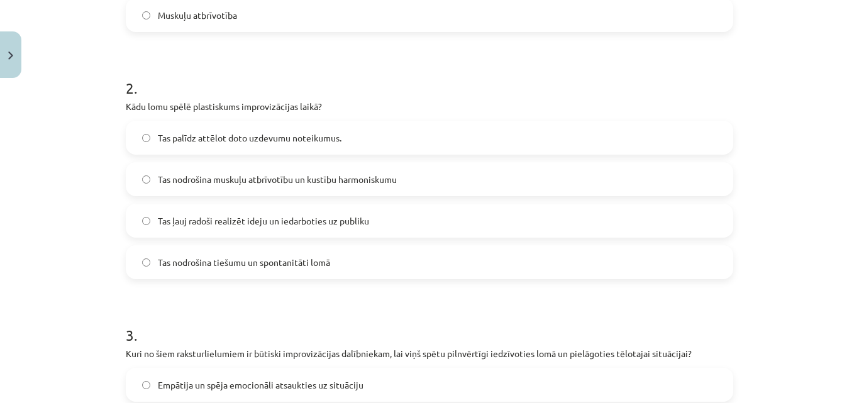
click at [213, 178] on span "Tas nodrošina muskuļu atbrīvotību un kustību harmoniskumu" at bounding box center [277, 179] width 239 height 13
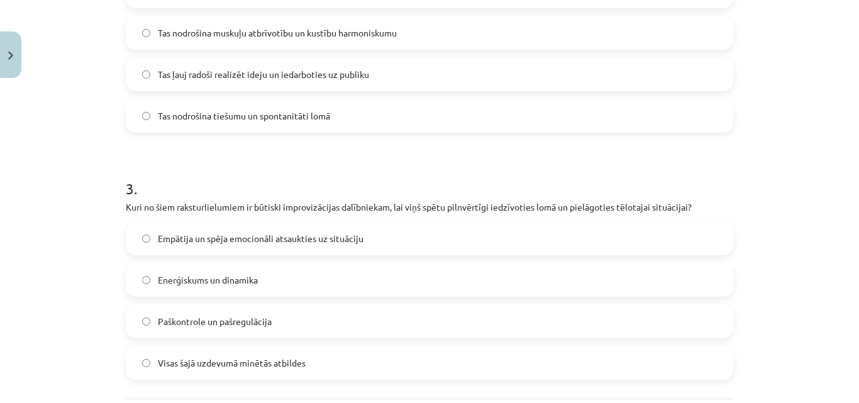
scroll to position [710, 0]
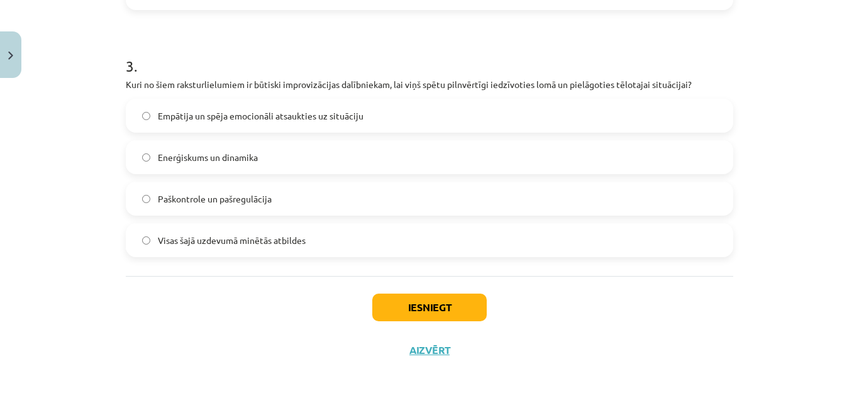
click at [257, 234] on span "Visas šajā uzdevumā minētās atbildes" at bounding box center [232, 240] width 148 height 13
click at [453, 304] on button "Iesniegt" at bounding box center [429, 308] width 115 height 28
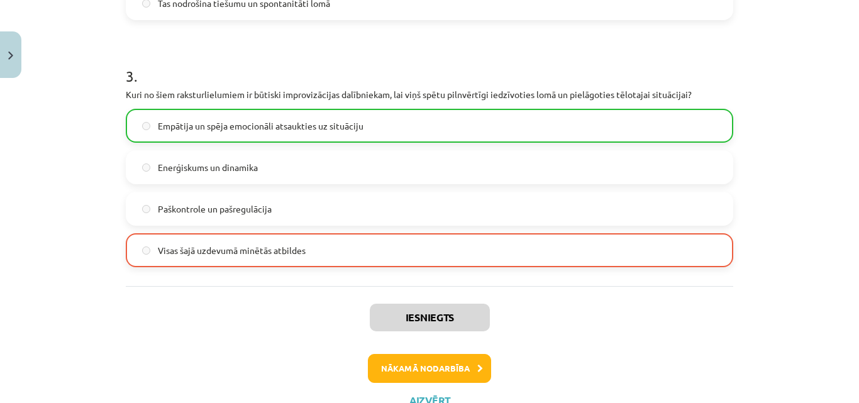
scroll to position [750, 0]
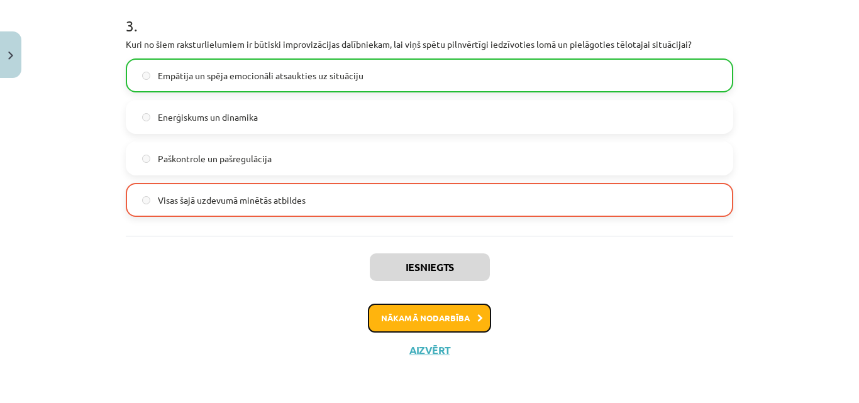
click at [416, 315] on button "Nākamā nodarbība" at bounding box center [429, 318] width 123 height 29
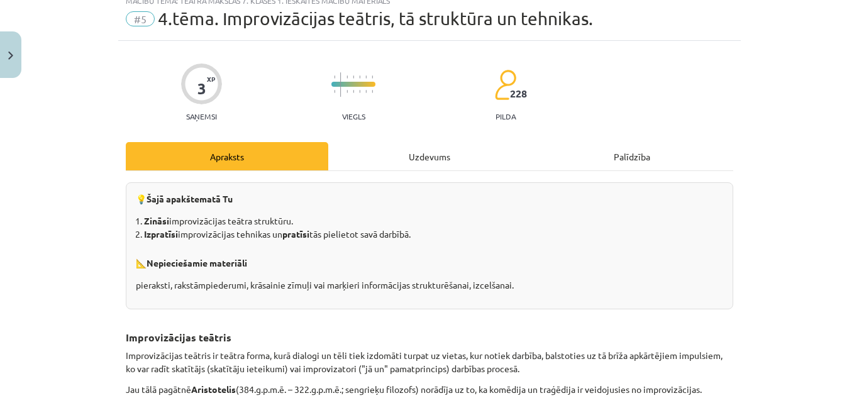
scroll to position [31, 0]
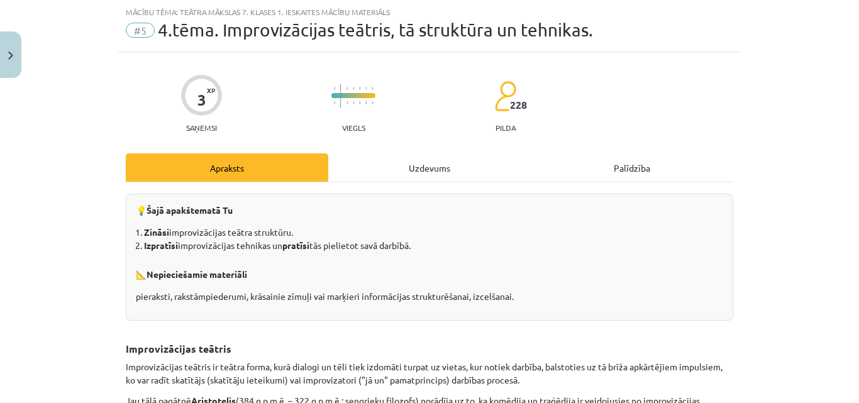
click at [408, 170] on div "Uzdevums" at bounding box center [429, 168] width 203 height 28
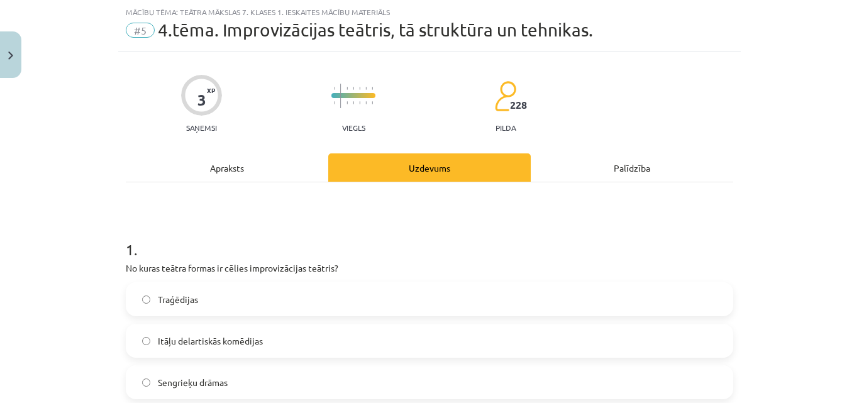
scroll to position [178, 0]
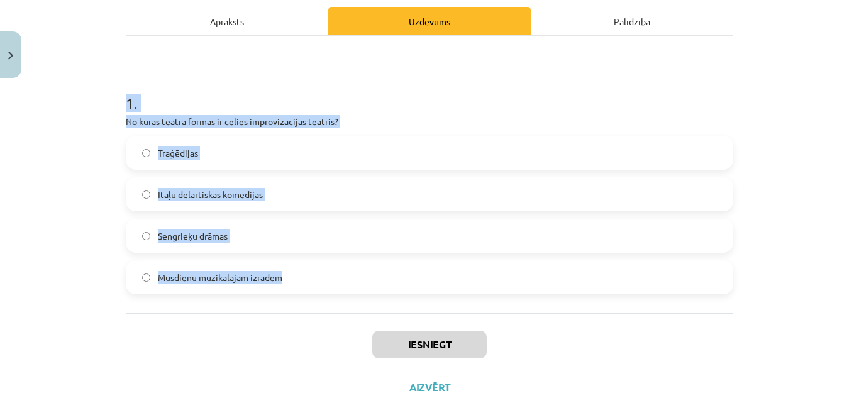
drag, startPoint x: 118, startPoint y: 97, endPoint x: 304, endPoint y: 292, distance: 270.1
click at [304, 292] on div "3 XP Saņemsi Viegls 228 pilda Apraksts Uzdevums Palīdzība 1 . No kuras teātra f…" at bounding box center [429, 157] width 623 height 503
copy div "1 . No kuras teātra formas ir cēlies improvizācijas teātris? Traģēdijas Itāļu d…"
click at [206, 187] on label "Itāļu delartiskās komēdijas" at bounding box center [429, 194] width 605 height 31
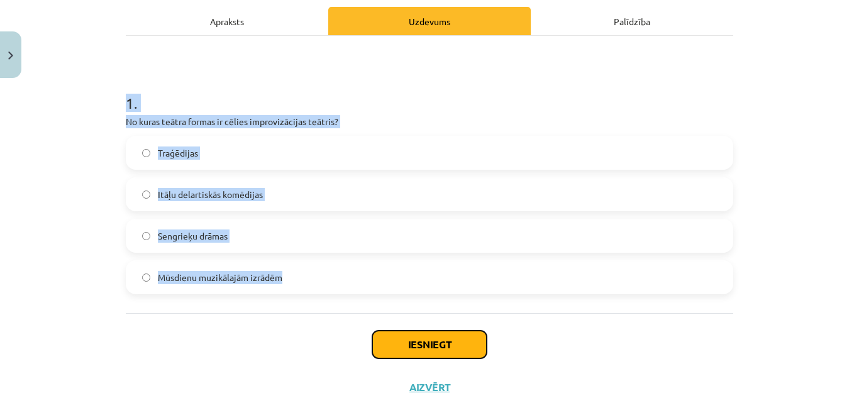
click at [405, 343] on button "Iesniegt" at bounding box center [429, 345] width 115 height 28
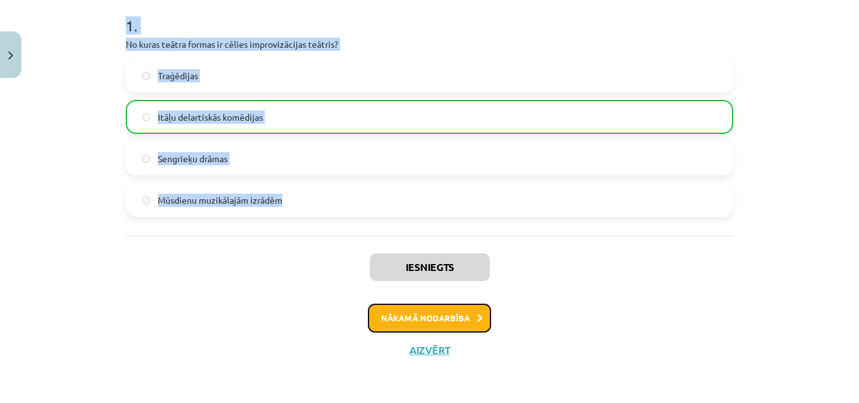
click at [402, 313] on button "Nākamā nodarbība" at bounding box center [429, 318] width 123 height 29
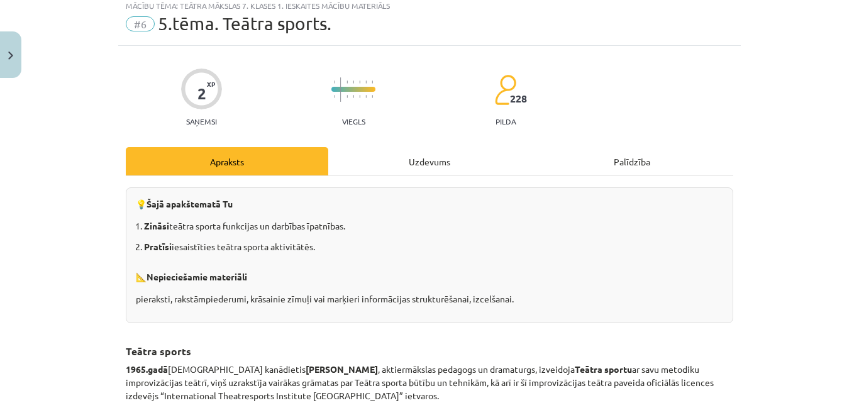
scroll to position [31, 0]
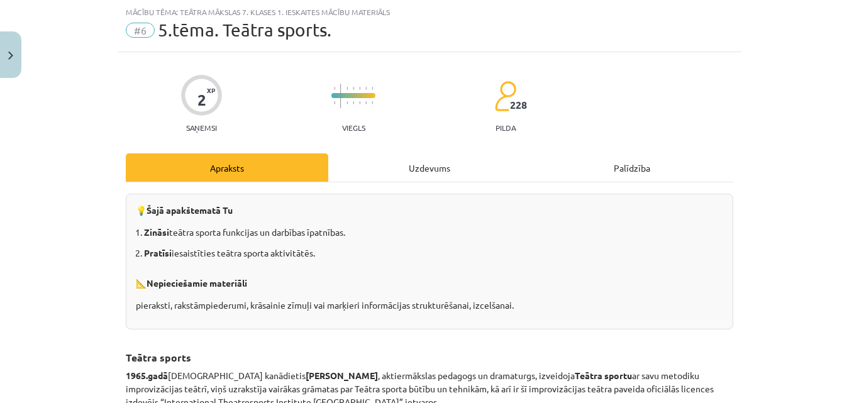
click at [422, 169] on div "Uzdevums" at bounding box center [429, 168] width 203 height 28
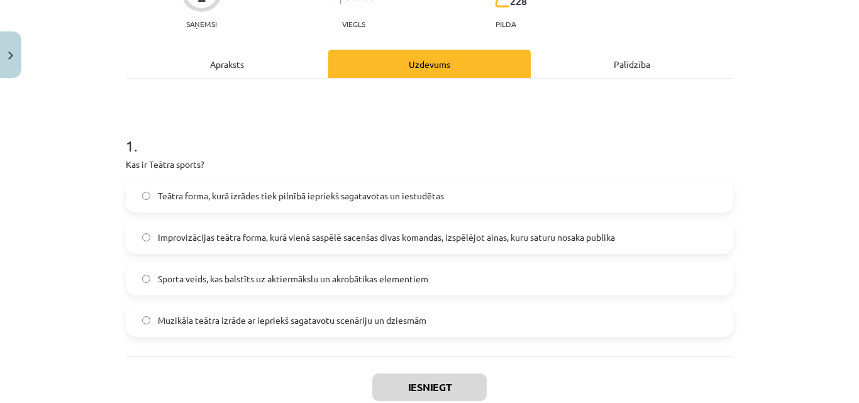
scroll to position [178, 0]
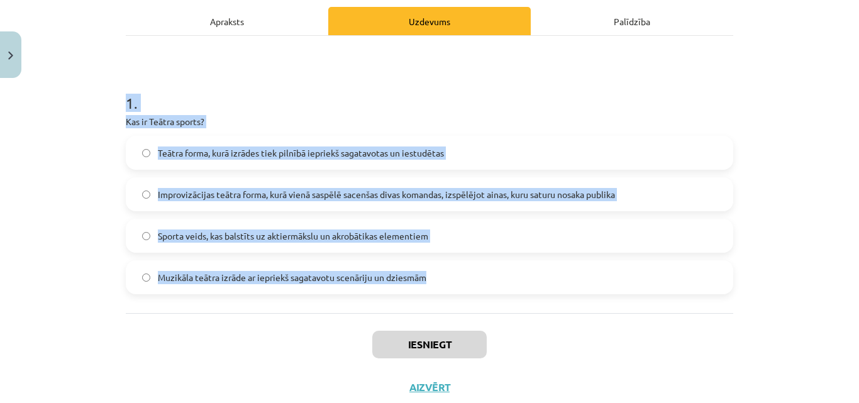
drag, startPoint x: 121, startPoint y: 98, endPoint x: 467, endPoint y: 271, distance: 386.9
click at [467, 271] on div "1 . Kas ir Teātra sports? Teātra forma, kurā izrādes tiek pilnībā iepriekš saga…" at bounding box center [430, 183] width 608 height 222
copy div "1 . Kas ir Teātra sports? Teātra forma, kurā izrādes tiek pilnībā iepriekš saga…"
click at [232, 196] on span "Improvizācijas teātra forma, kurā vienā saspēlē sacenšas divas komandas, izspēl…" at bounding box center [386, 194] width 457 height 13
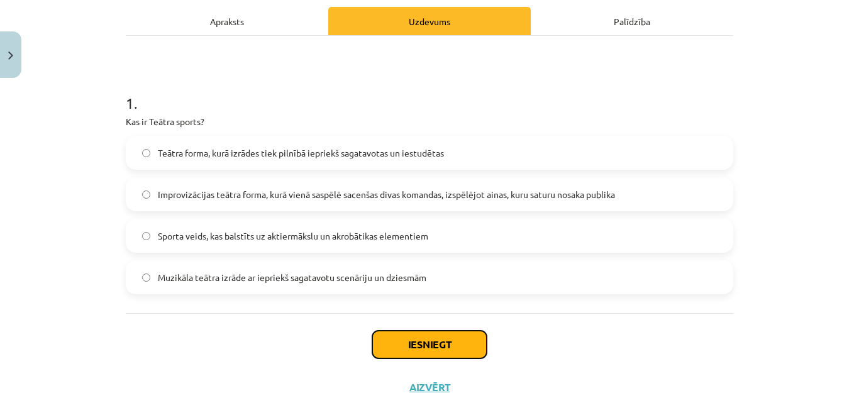
click at [413, 345] on button "Iesniegt" at bounding box center [429, 345] width 115 height 28
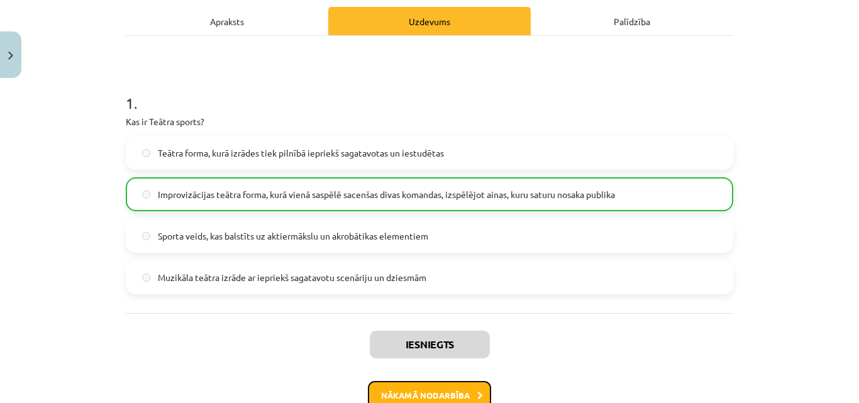
click at [449, 392] on button "Nākamā nodarbība" at bounding box center [429, 395] width 123 height 29
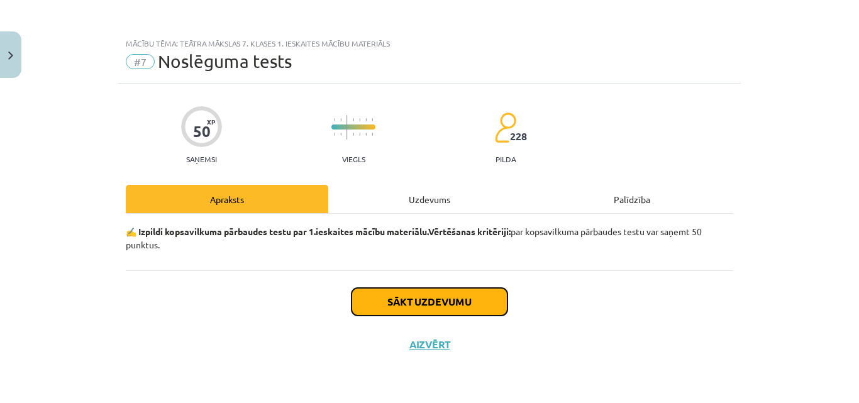
click at [449, 293] on button "Sākt uzdevumu" at bounding box center [430, 302] width 156 height 28
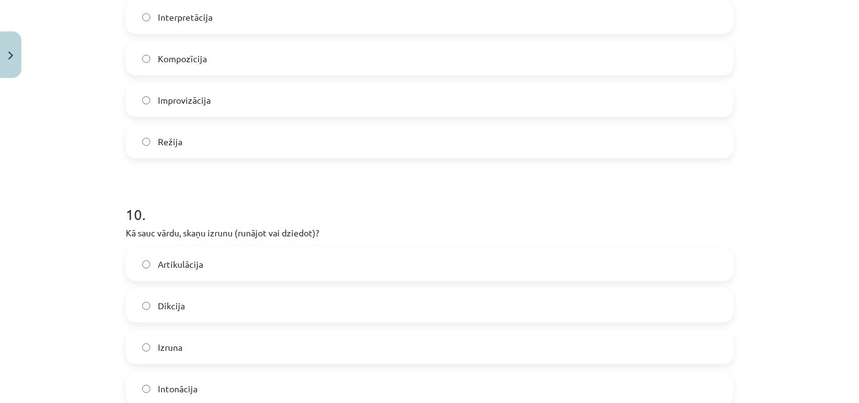
scroll to position [2440, 0]
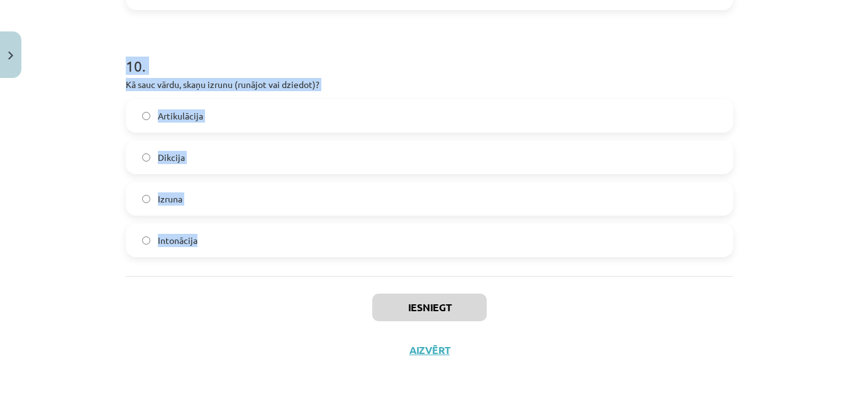
drag, startPoint x: 120, startPoint y: 131, endPoint x: 332, endPoint y: 255, distance: 245.8
copy form "1 . Kas ir dramatiskā darba personas atveidojums uz skatuves vai kino, vai situ…"
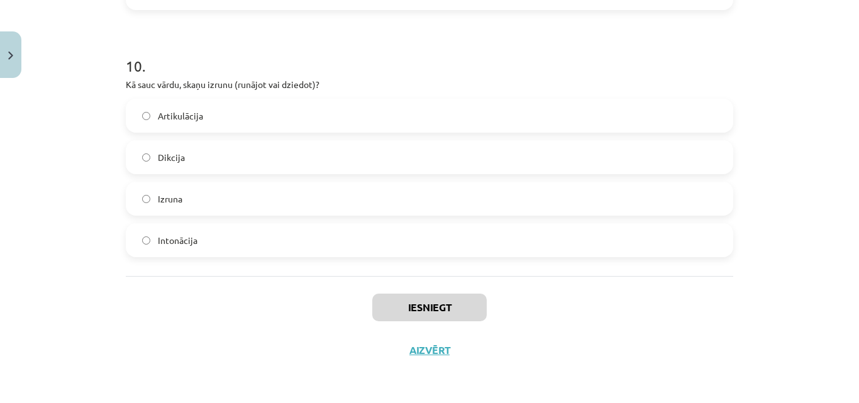
click at [211, 345] on div "Iesniegt Aizvērt" at bounding box center [430, 320] width 608 height 88
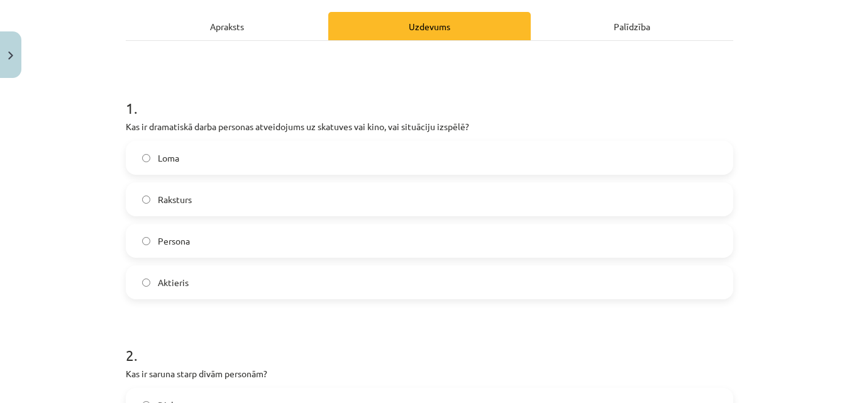
scroll to position [147, 0]
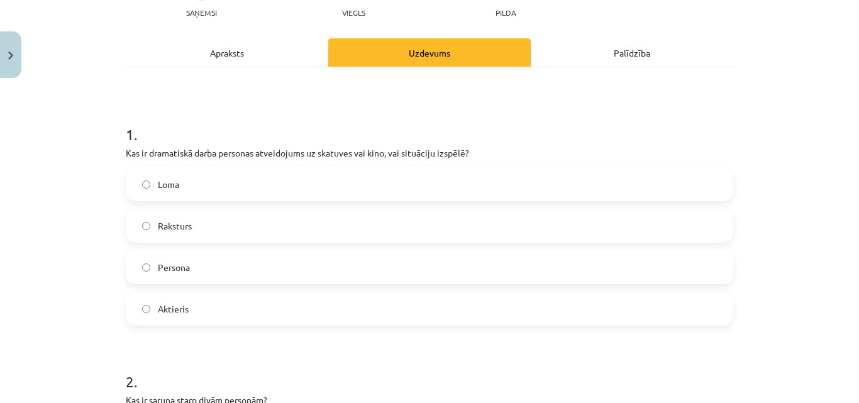
click at [178, 184] on label "Loma" at bounding box center [429, 184] width 605 height 31
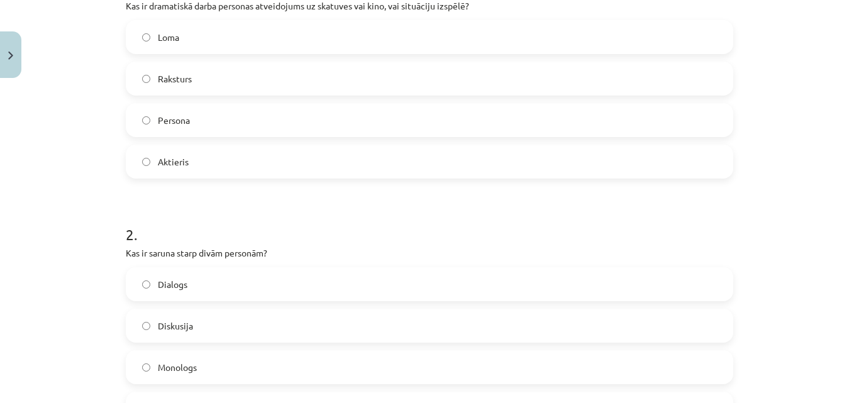
click at [182, 282] on span "Dialogs" at bounding box center [173, 284] width 30 height 13
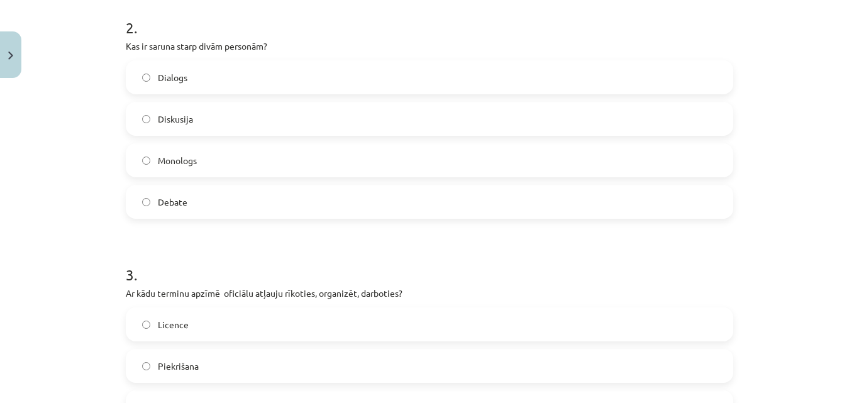
scroll to position [587, 0]
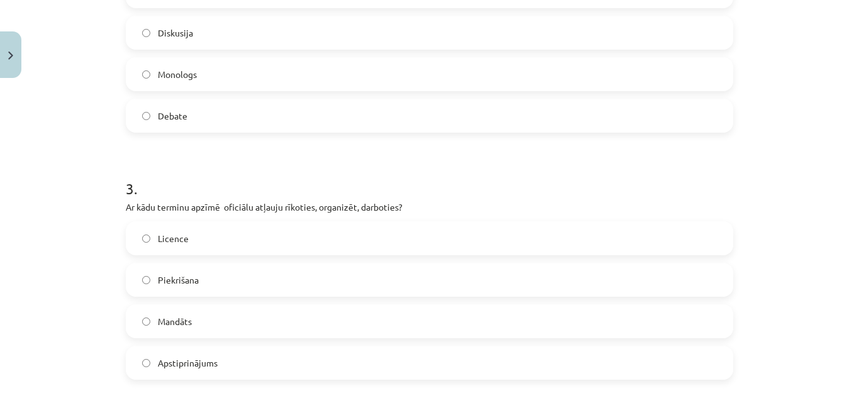
click at [186, 231] on label "Licence" at bounding box center [429, 238] width 605 height 31
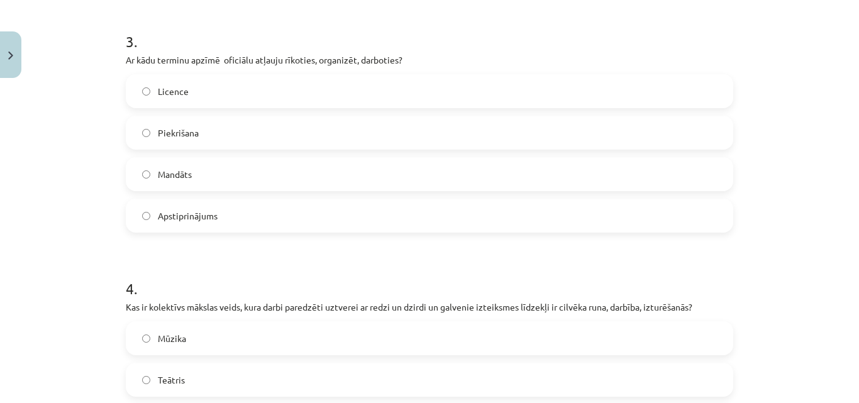
scroll to position [881, 0]
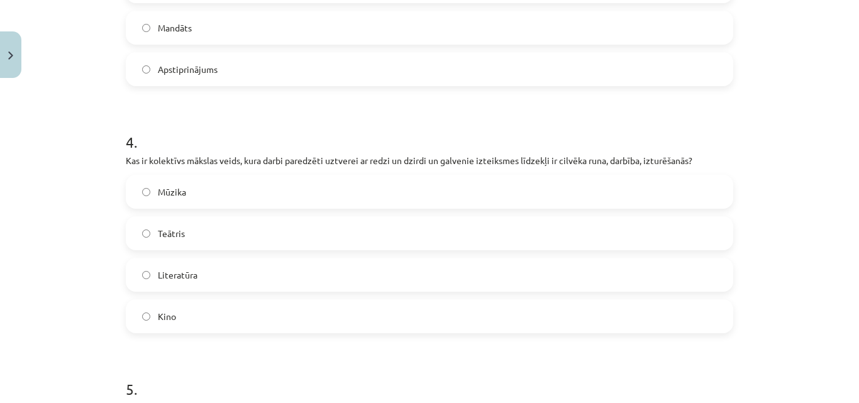
click at [194, 233] on label "Teātris" at bounding box center [429, 233] width 605 height 31
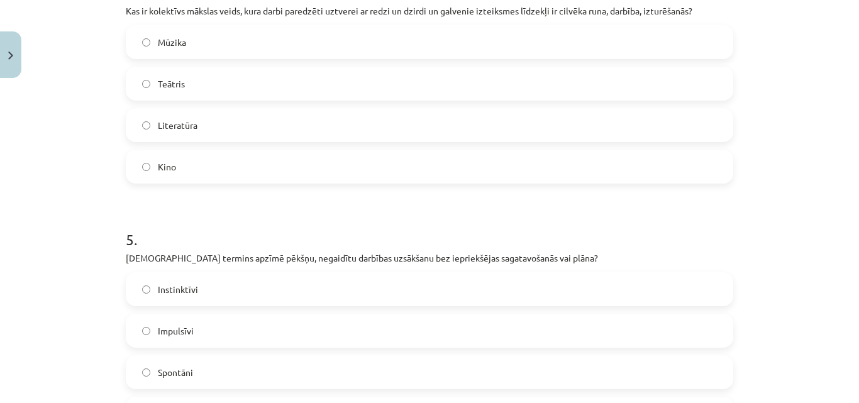
scroll to position [1175, 0]
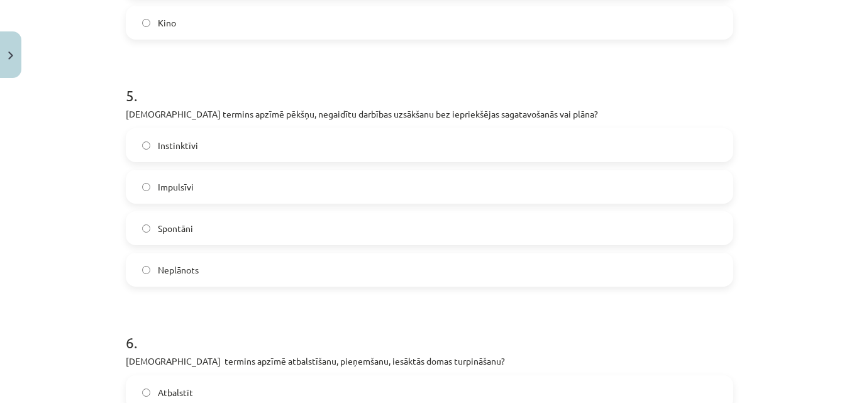
click at [181, 232] on span "Spontāni" at bounding box center [175, 228] width 35 height 13
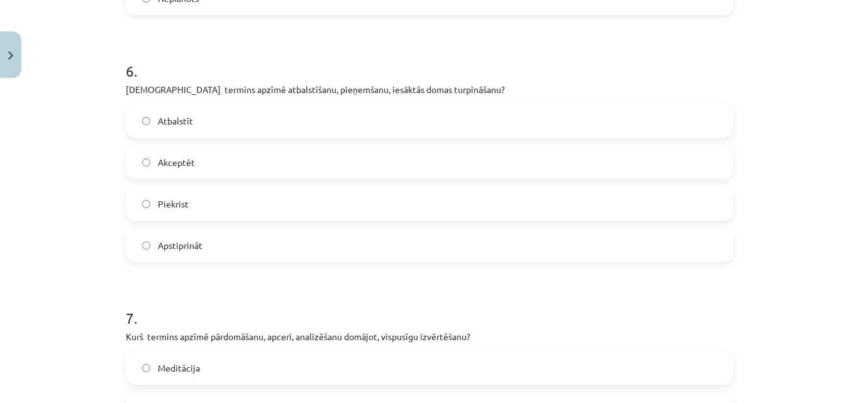
scroll to position [1468, 0]
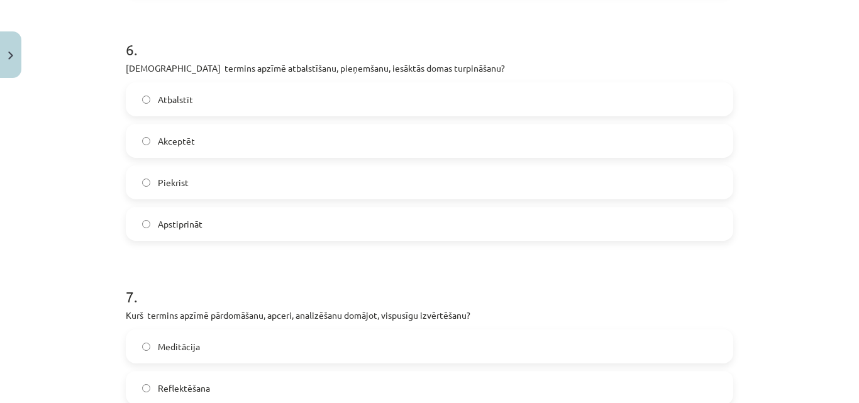
click at [189, 136] on span "Akceptēt" at bounding box center [176, 141] width 37 height 13
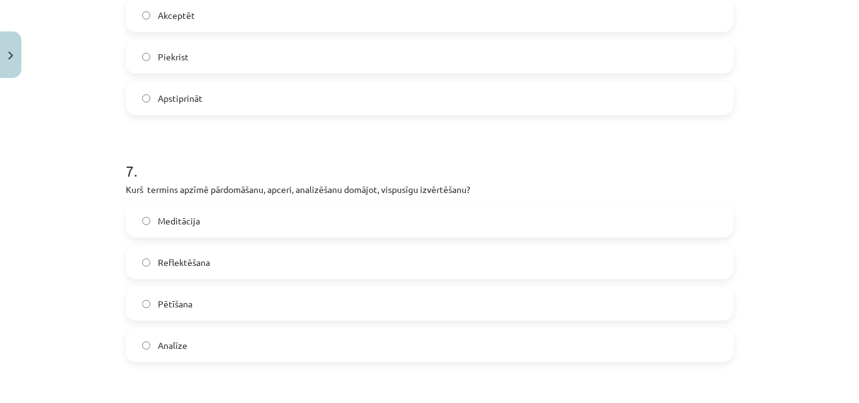
scroll to position [1615, 0]
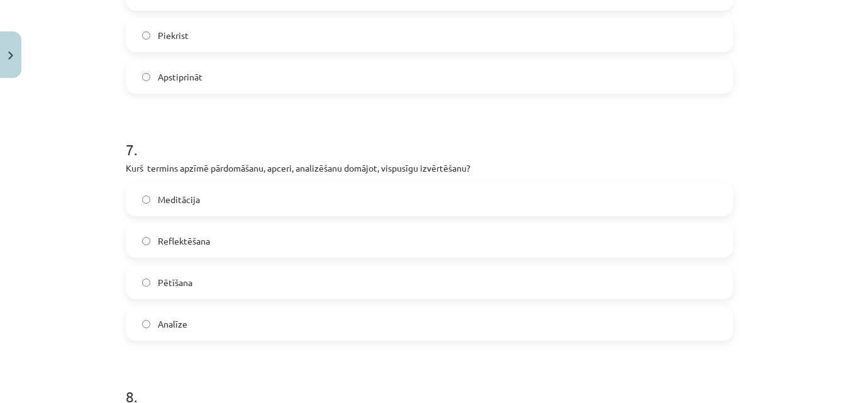
click at [189, 237] on span "Reflektēšana" at bounding box center [184, 241] width 52 height 13
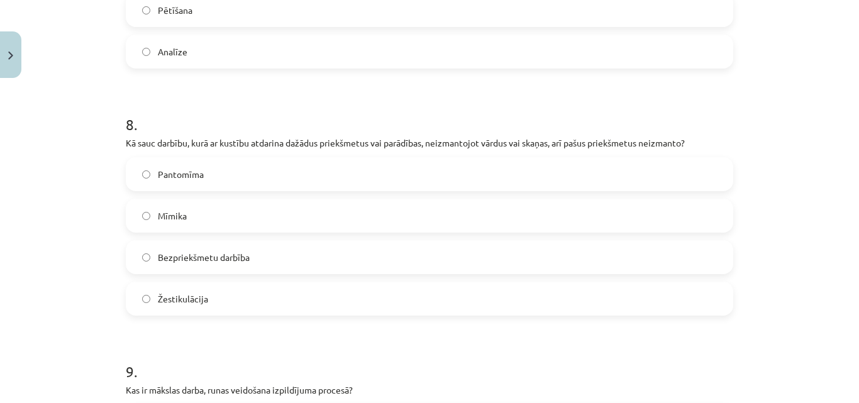
scroll to position [1908, 0]
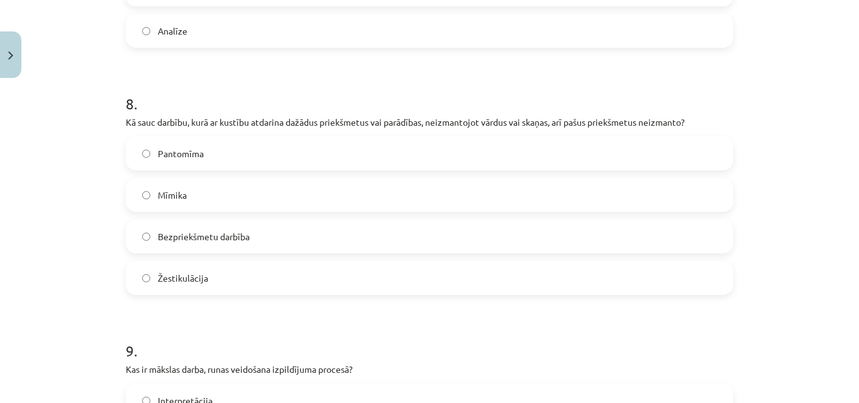
click at [189, 147] on span "Pantomīma" at bounding box center [181, 153] width 46 height 13
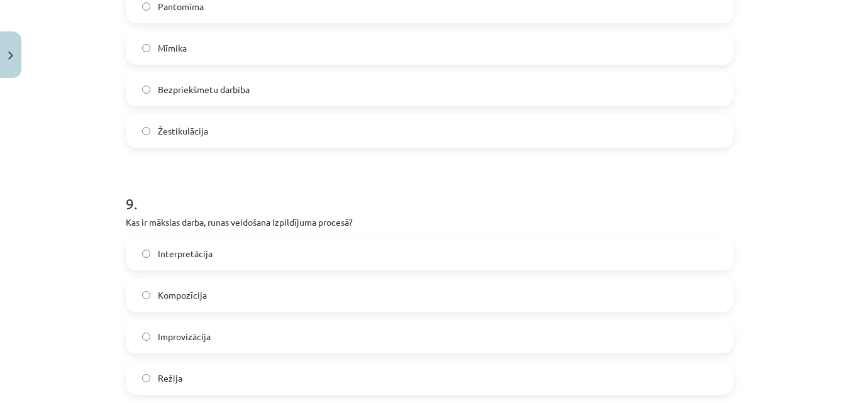
scroll to position [2202, 0]
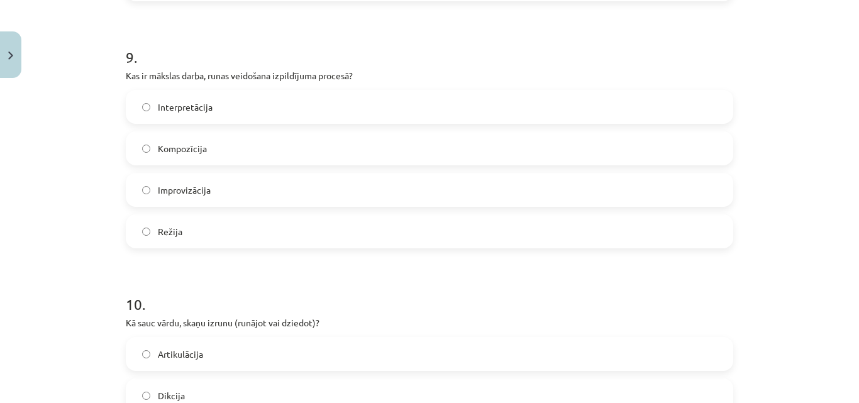
click at [198, 109] on span "Interpretācija" at bounding box center [185, 107] width 55 height 13
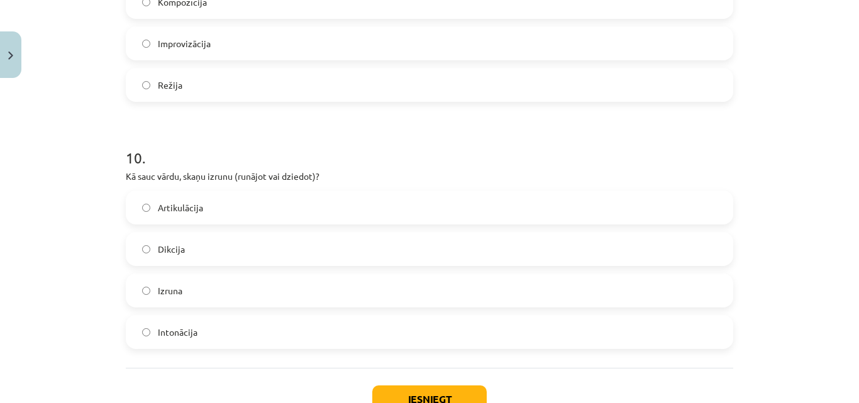
click at [181, 248] on label "Dikcija" at bounding box center [429, 248] width 605 height 31
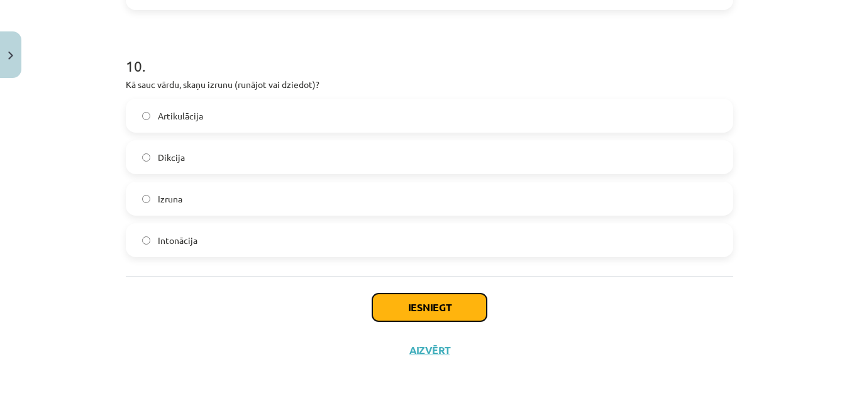
click at [446, 314] on button "Iesniegt" at bounding box center [429, 308] width 115 height 28
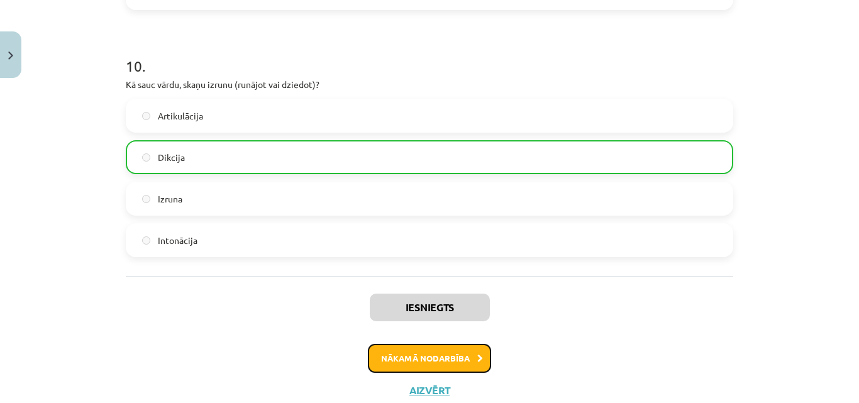
click at [391, 362] on button "Nākamā nodarbība" at bounding box center [429, 358] width 123 height 29
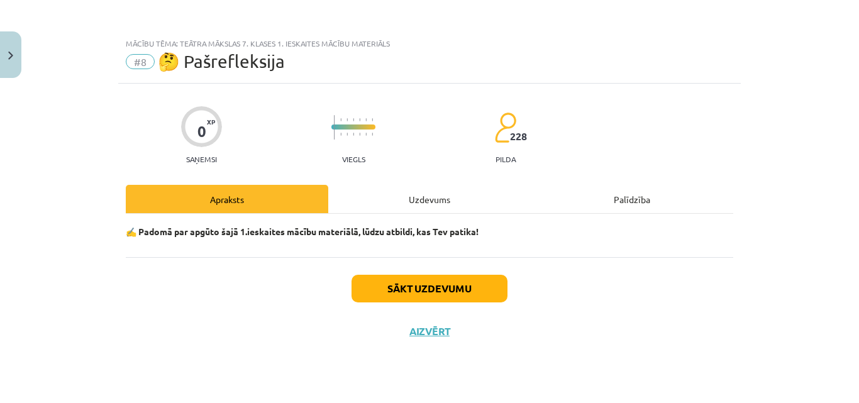
click at [436, 204] on div "Uzdevums" at bounding box center [429, 199] width 203 height 28
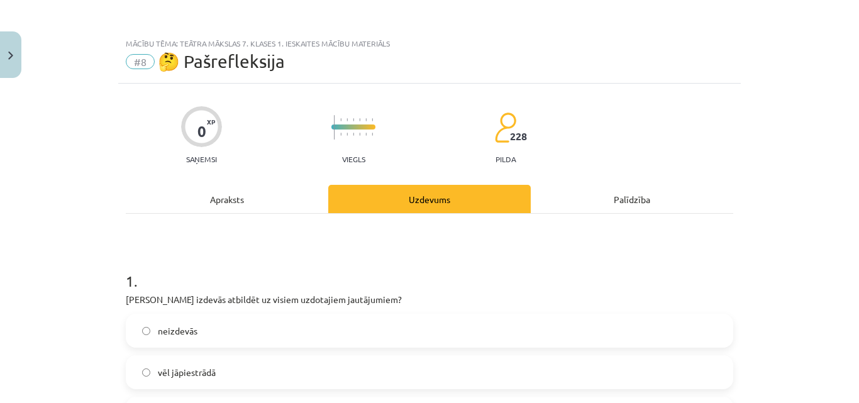
scroll to position [147, 0]
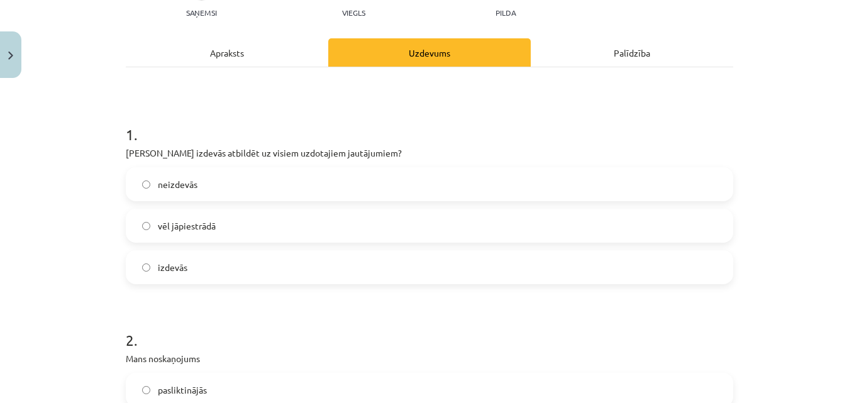
click at [165, 234] on label "vēl jāpiestrādā" at bounding box center [429, 225] width 605 height 31
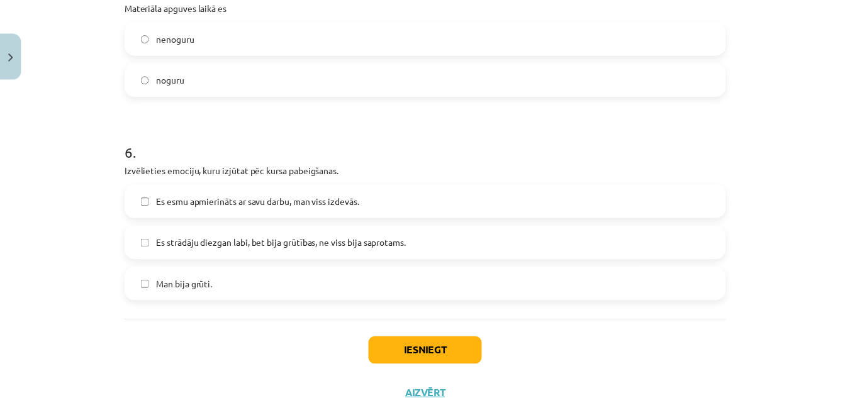
scroll to position [1036, 0]
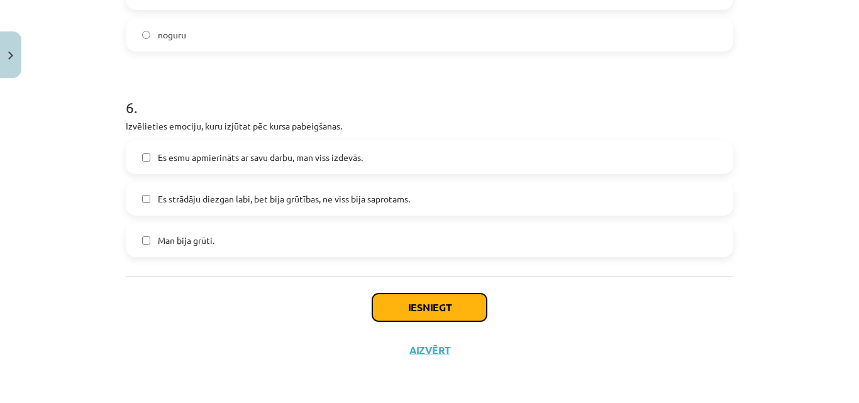
click at [394, 305] on button "Iesniegt" at bounding box center [429, 308] width 115 height 28
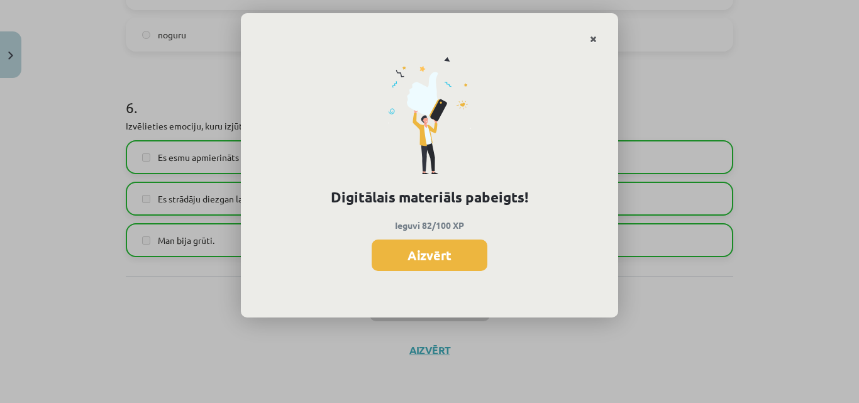
click at [595, 37] on icon "Close" at bounding box center [593, 39] width 7 height 9
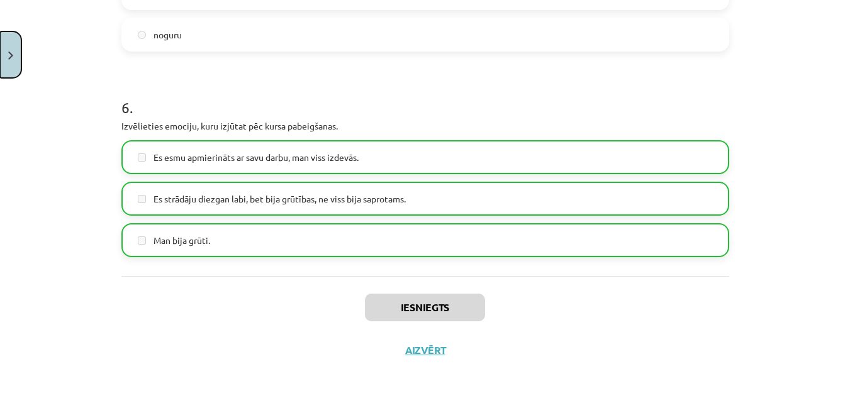
click at [11, 64] on button "Close" at bounding box center [10, 54] width 21 height 47
click at [52, 83] on div "Mācību tēma: Teātra mākslas 7. klases 1. ieskaites mācību materiāls #8 🤔 Pašref…" at bounding box center [425, 201] width 850 height 403
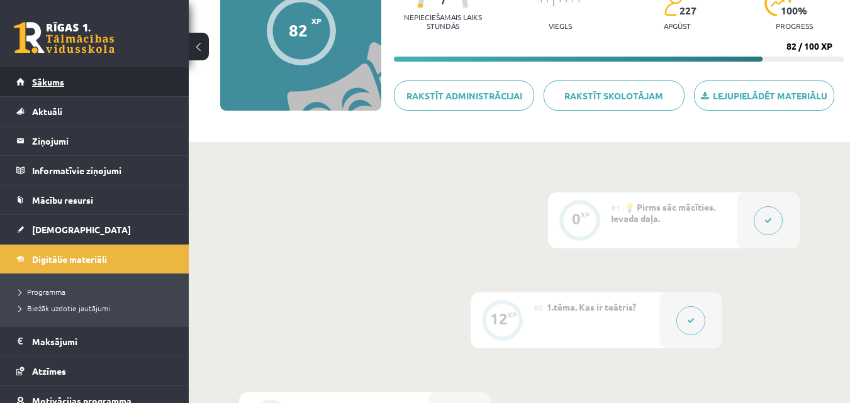
click at [42, 79] on span "Sākums" at bounding box center [48, 81] width 32 height 11
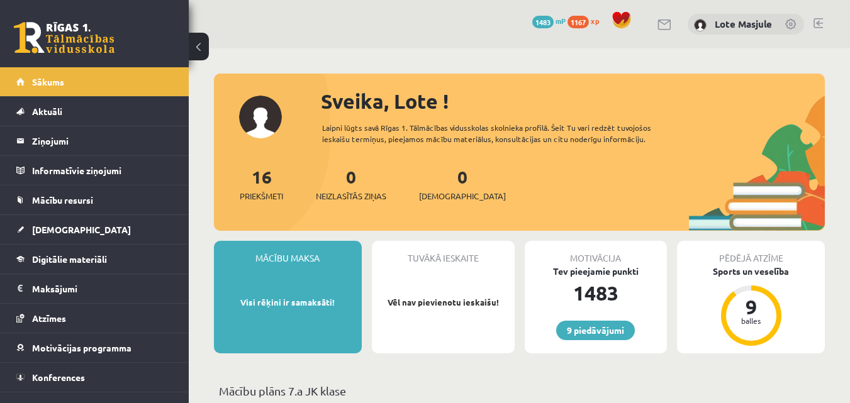
click at [581, 23] on span "1167" at bounding box center [577, 22] width 21 height 13
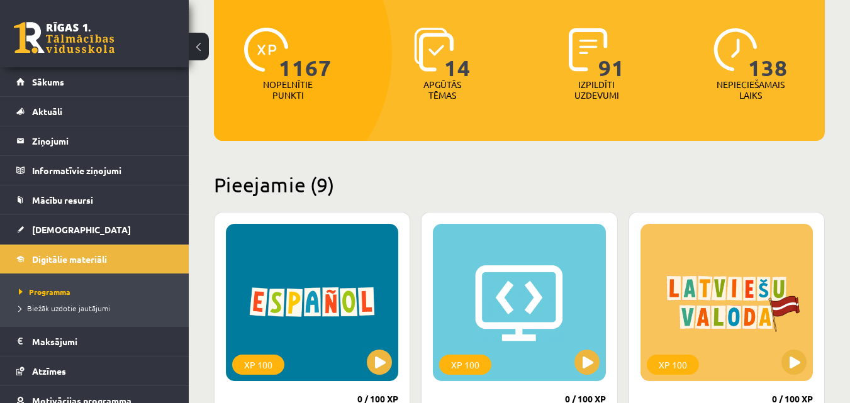
scroll to position [294, 0]
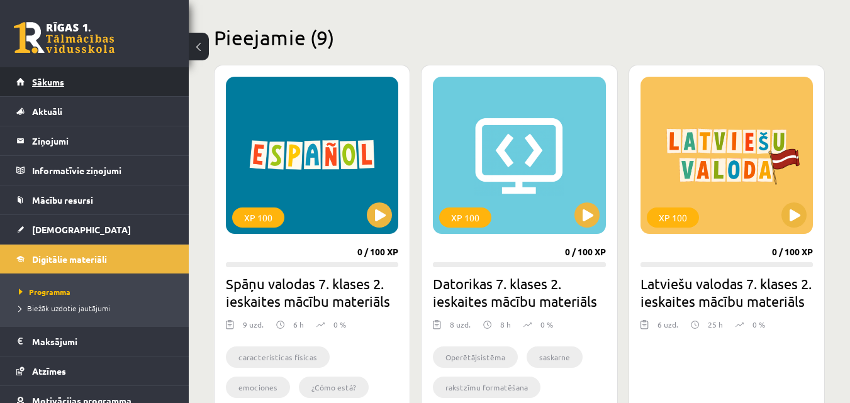
click at [55, 83] on span "Sākums" at bounding box center [48, 81] width 32 height 11
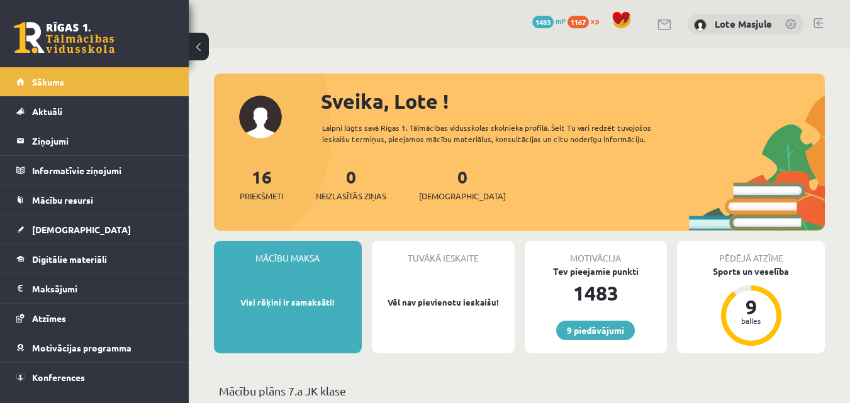
click at [584, 21] on span "1167" at bounding box center [577, 22] width 21 height 13
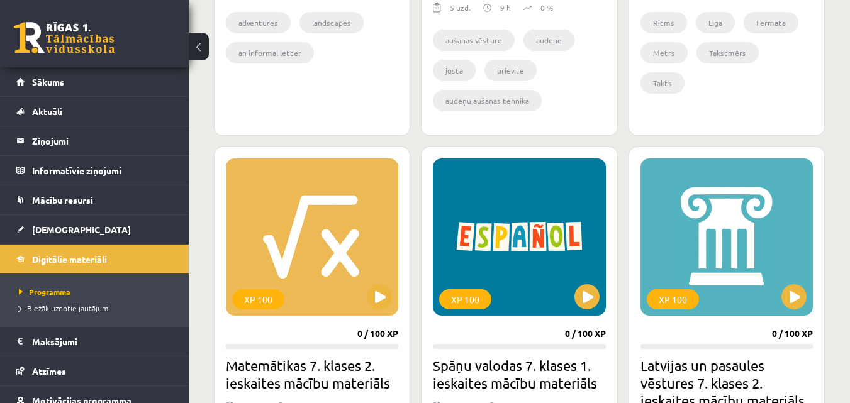
scroll to position [1175, 0]
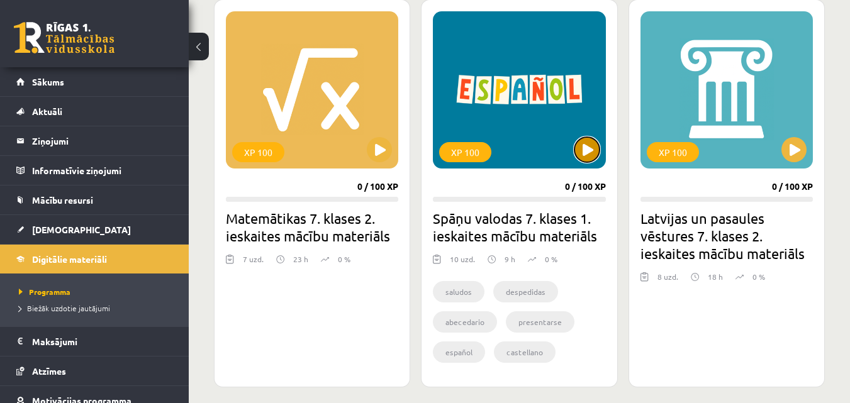
click at [586, 148] on button at bounding box center [586, 149] width 25 height 25
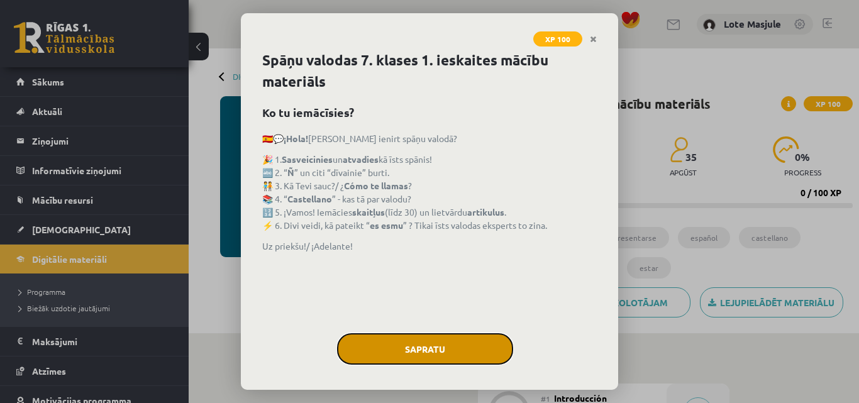
click at [427, 344] on button "Sapratu" at bounding box center [425, 348] width 176 height 31
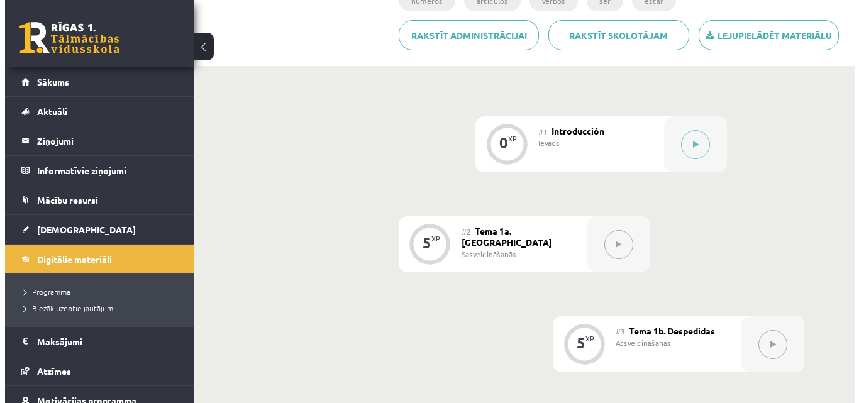
scroll to position [294, 0]
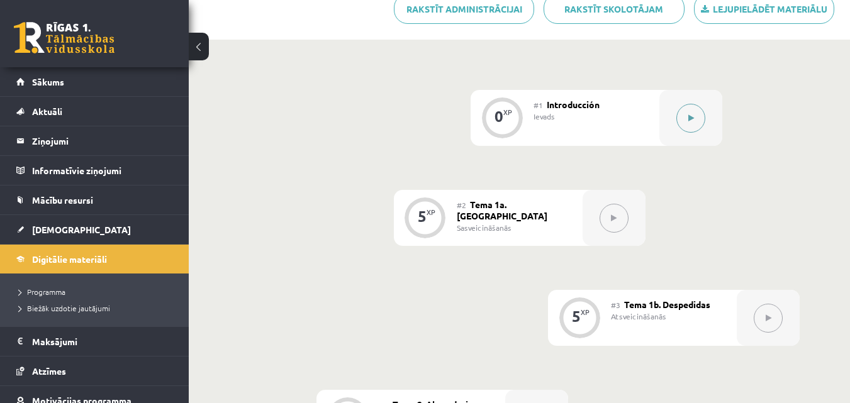
click at [692, 115] on icon at bounding box center [691, 119] width 6 height 8
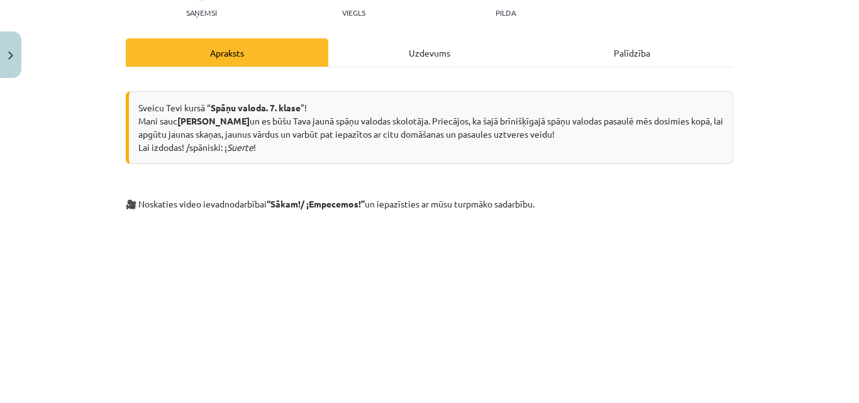
scroll to position [0, 0]
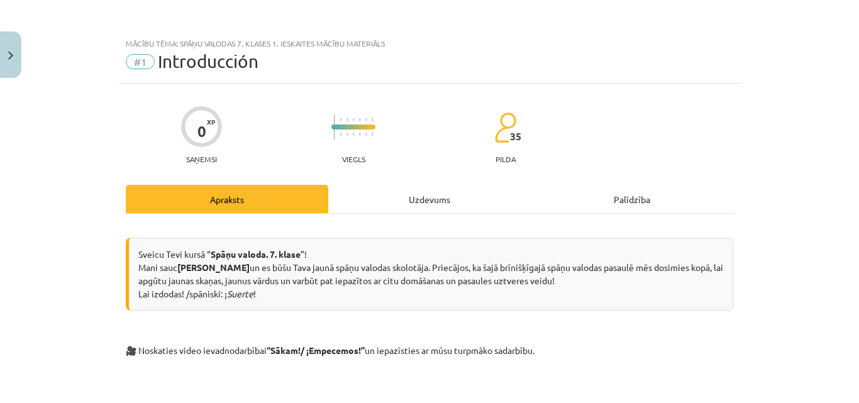
click at [425, 197] on div "Uzdevums" at bounding box center [429, 199] width 203 height 28
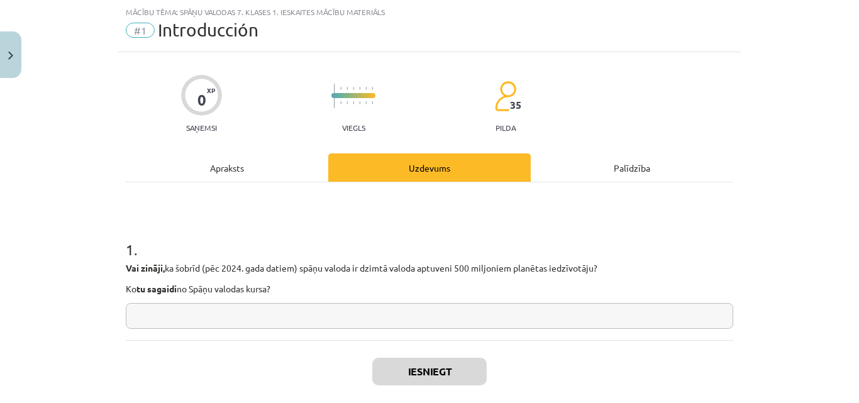
scroll to position [96, 0]
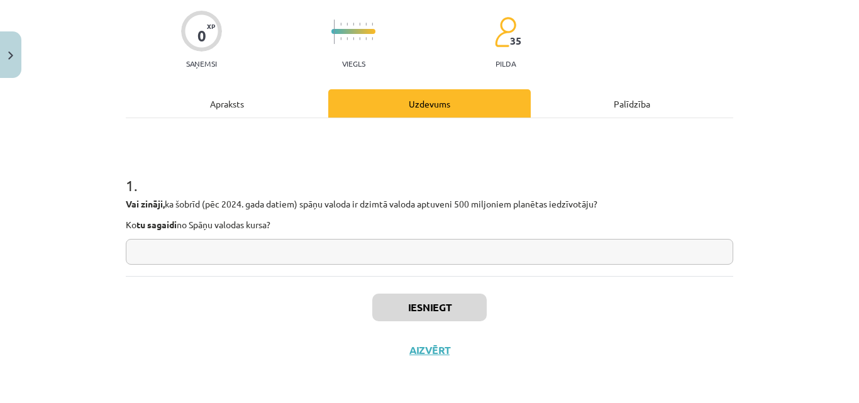
click at [257, 245] on input "text" at bounding box center [430, 252] width 608 height 26
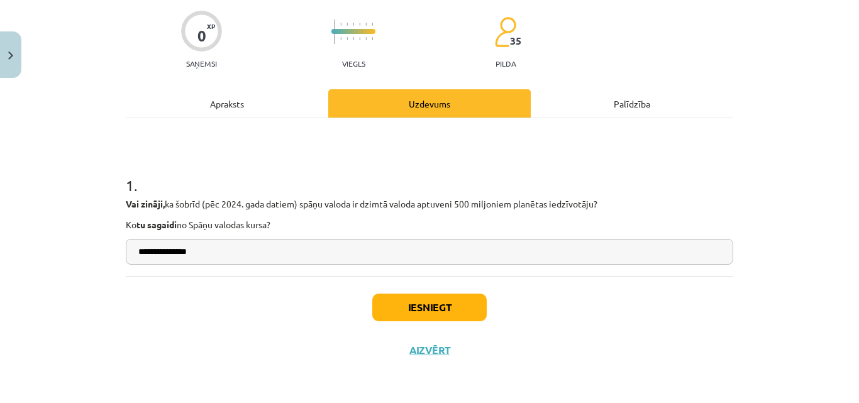
type input "**********"
click at [412, 312] on button "Iesniegt" at bounding box center [429, 308] width 115 height 28
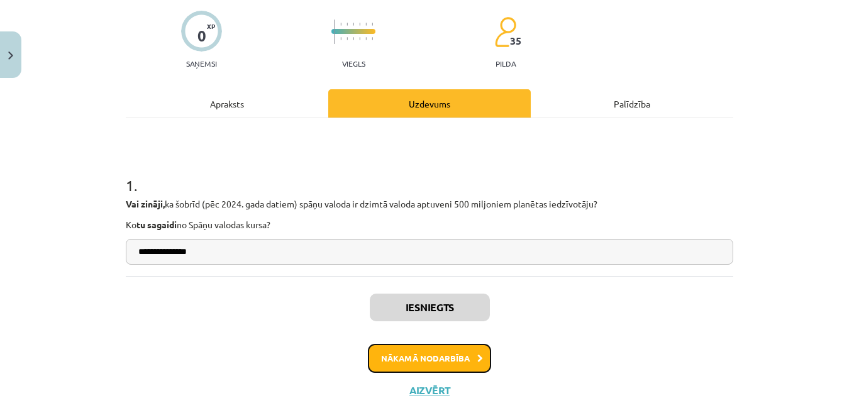
click at [423, 354] on button "Nākamā nodarbība" at bounding box center [429, 358] width 123 height 29
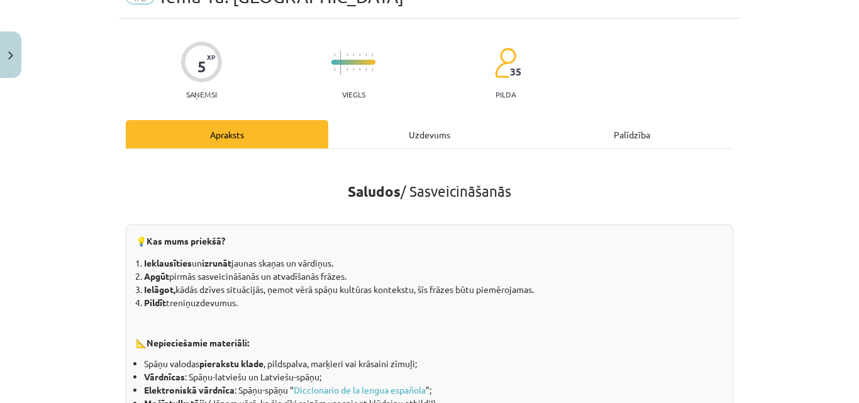
scroll to position [0, 0]
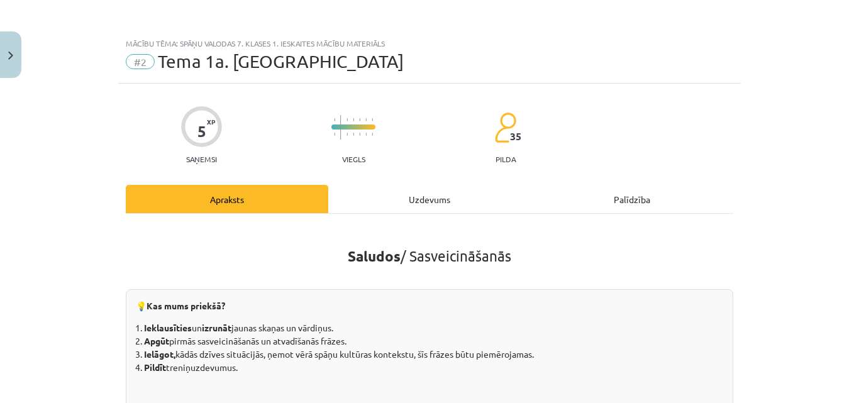
click at [427, 194] on div "Uzdevums" at bounding box center [429, 199] width 203 height 28
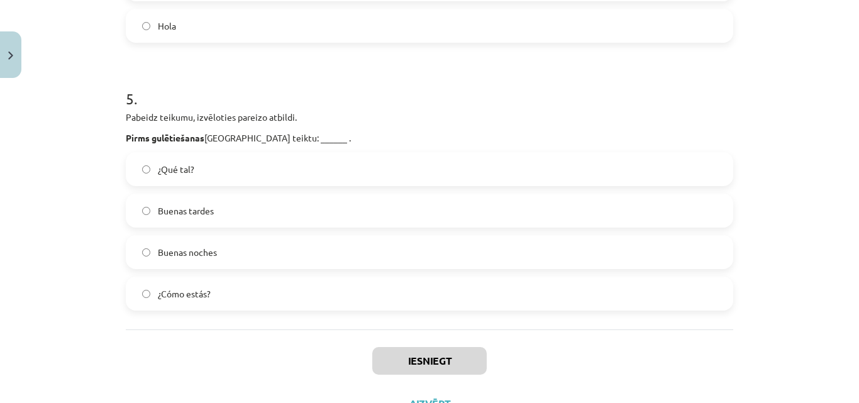
scroll to position [1308, 0]
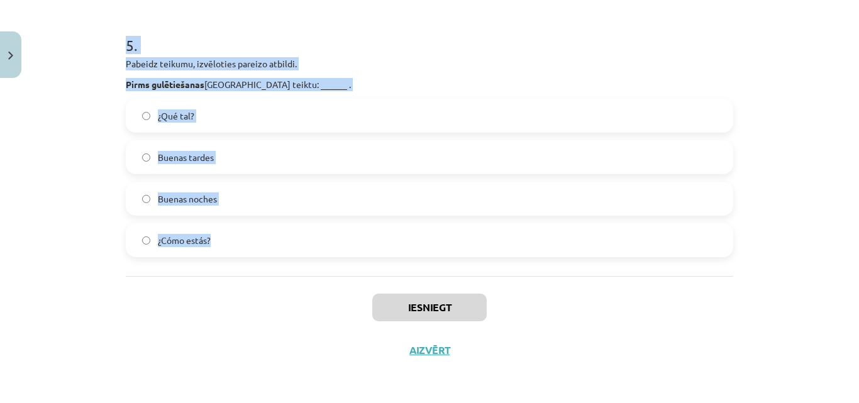
drag, startPoint x: 118, startPoint y: 99, endPoint x: 286, endPoint y: 265, distance: 236.2
copy form "1 . Pabeidz teikumu, izvēloties pareizo atbildi. Trijos pēcpusdienā Spānijā sak…"
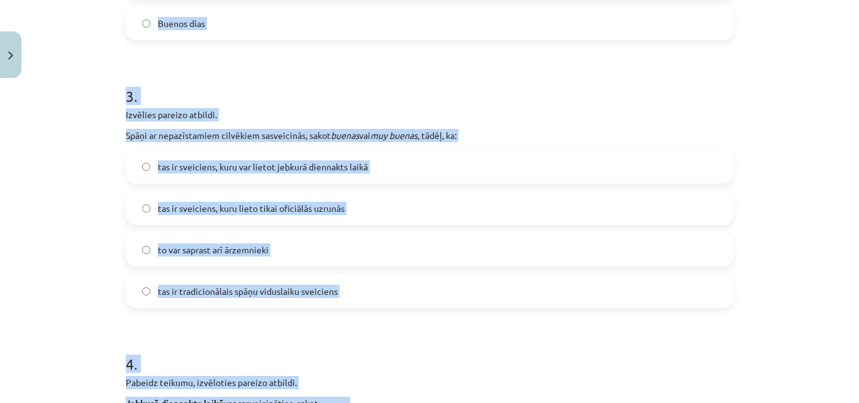
scroll to position [281, 0]
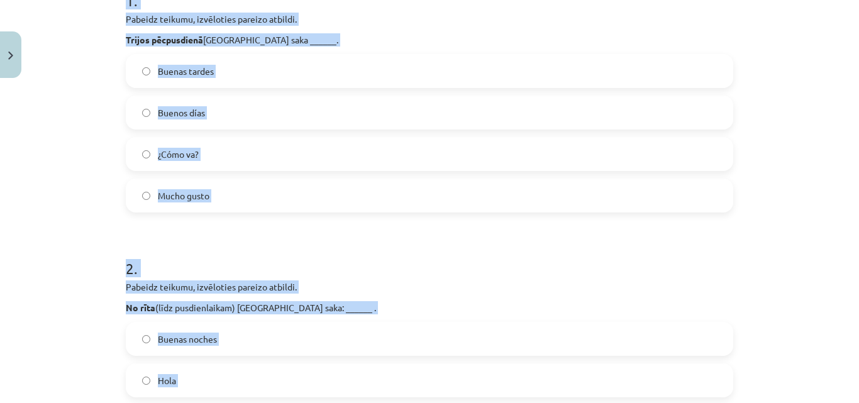
click at [502, 283] on p "Pabeidz teikumu, izvēloties pareizo atbildi." at bounding box center [430, 287] width 608 height 13
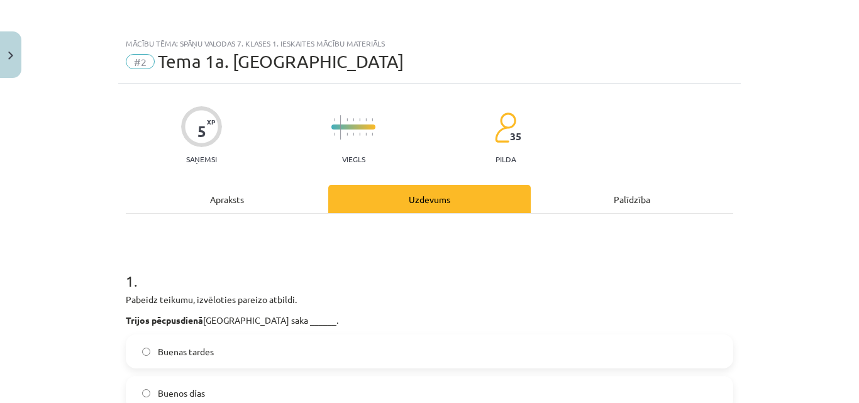
scroll to position [147, 0]
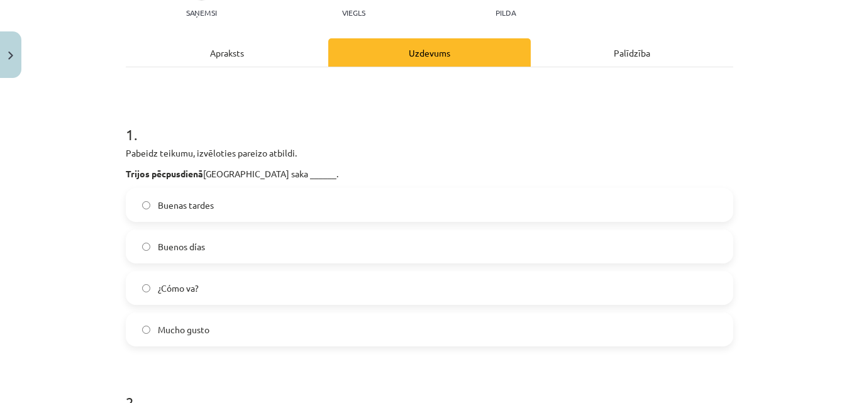
click at [165, 199] on span "Buenas tardes" at bounding box center [186, 205] width 56 height 13
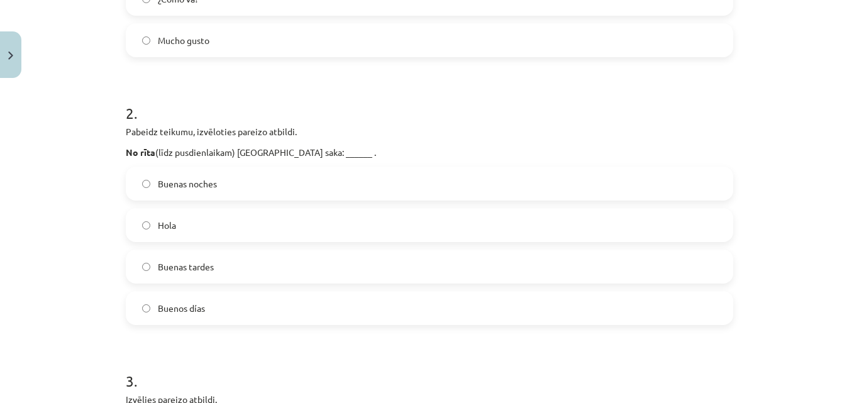
scroll to position [440, 0]
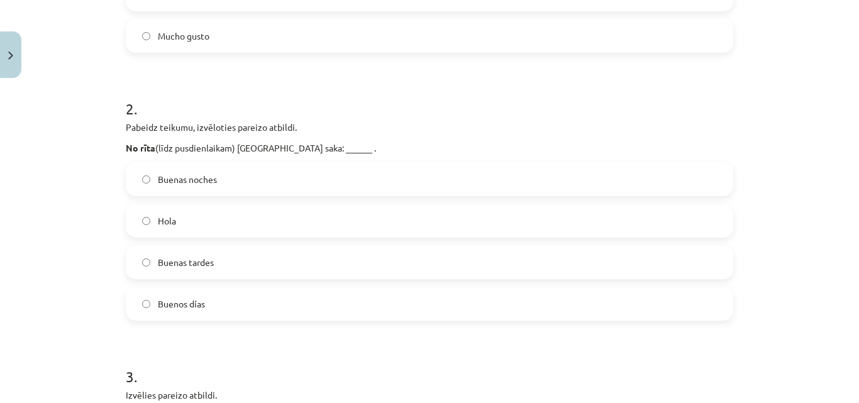
click at [197, 307] on span "Buenos días" at bounding box center [181, 304] width 47 height 13
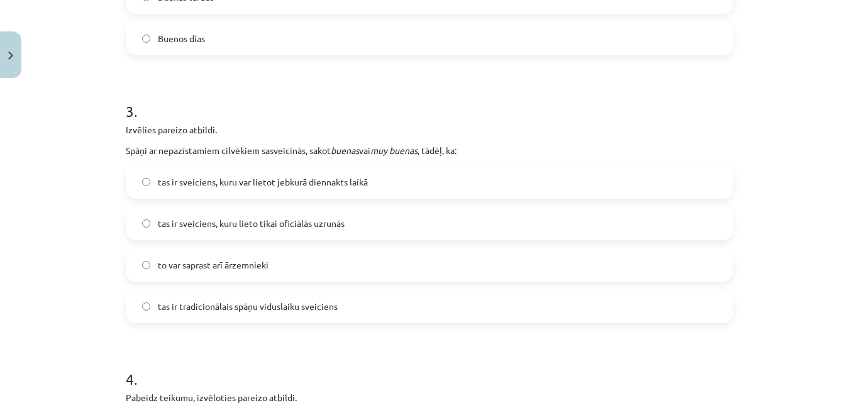
scroll to position [734, 0]
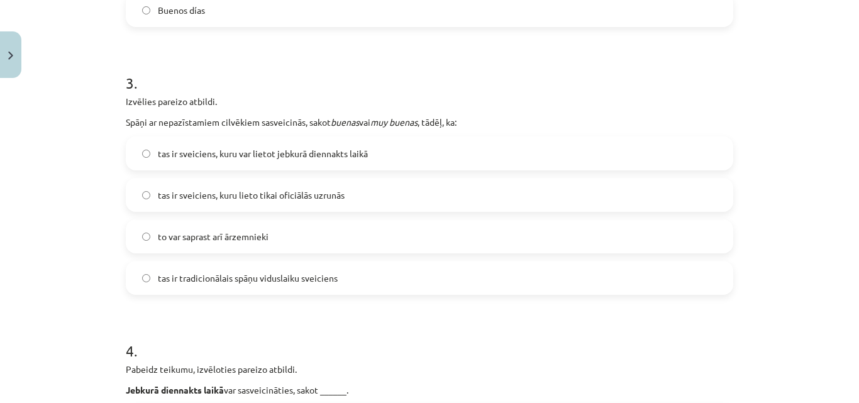
click at [327, 150] on span "tas ir sveiciens, kuru var lietot jebkurā diennakts laikā" at bounding box center [263, 153] width 210 height 13
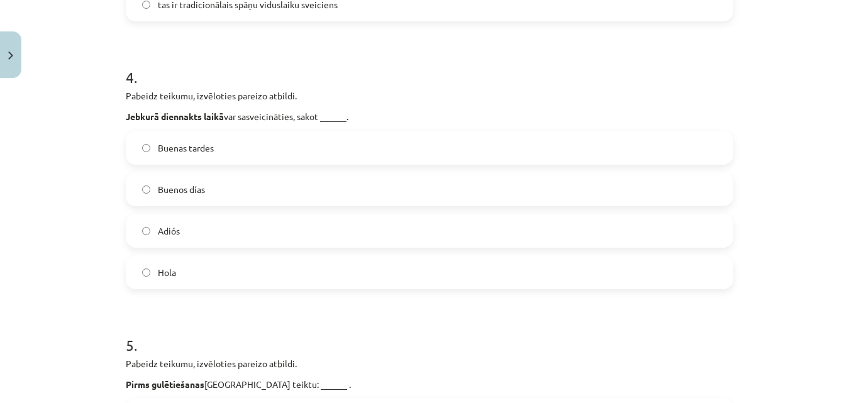
scroll to position [1027, 0]
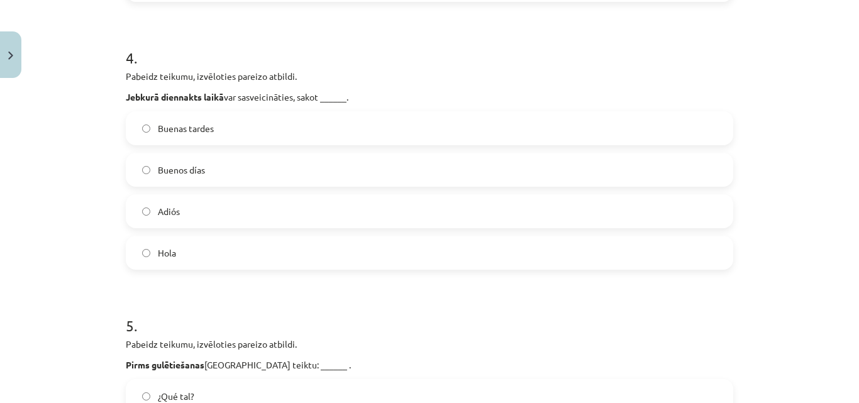
click at [159, 254] on span "Hola" at bounding box center [167, 253] width 18 height 13
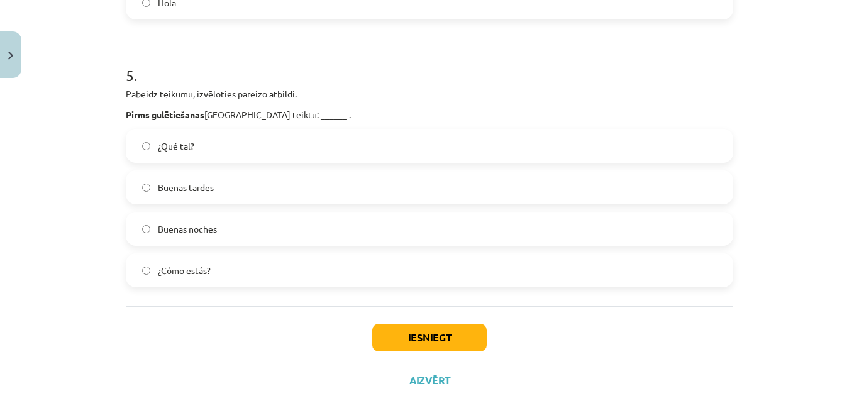
scroll to position [1308, 0]
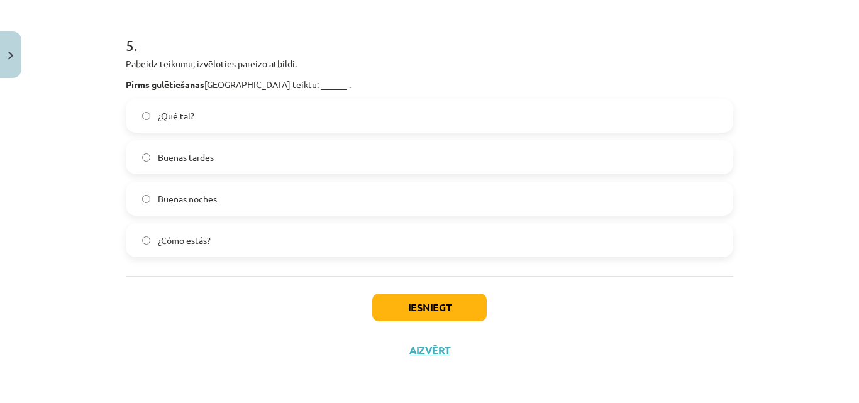
click at [205, 194] on span "Buenas noches" at bounding box center [187, 199] width 59 height 13
click at [413, 303] on button "Iesniegt" at bounding box center [429, 308] width 115 height 28
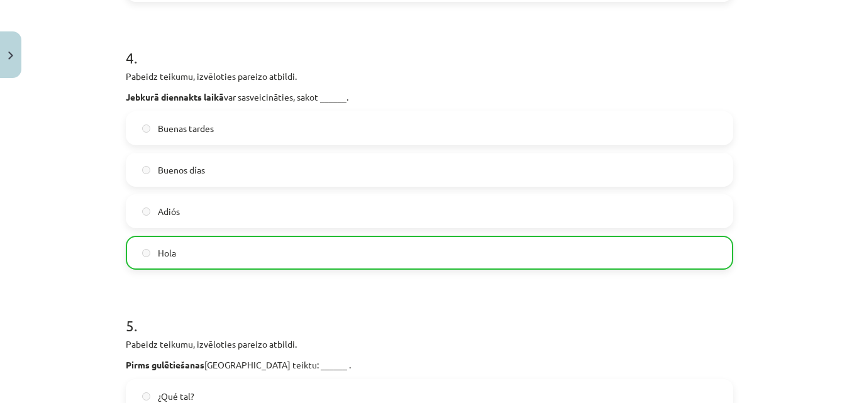
scroll to position [1348, 0]
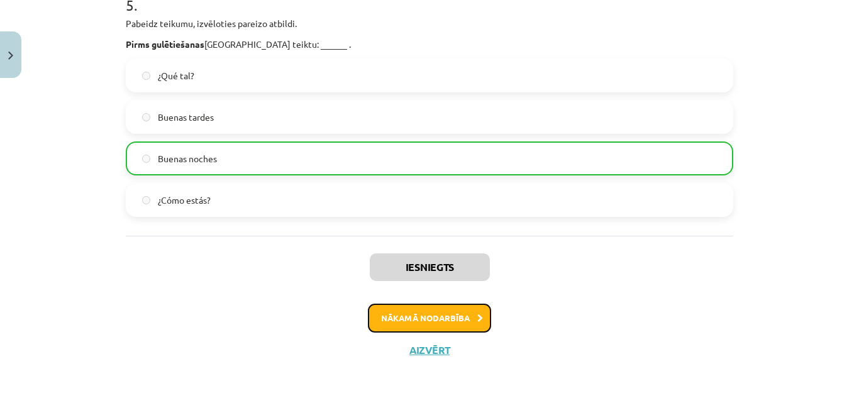
click at [400, 320] on button "Nākamā nodarbība" at bounding box center [429, 318] width 123 height 29
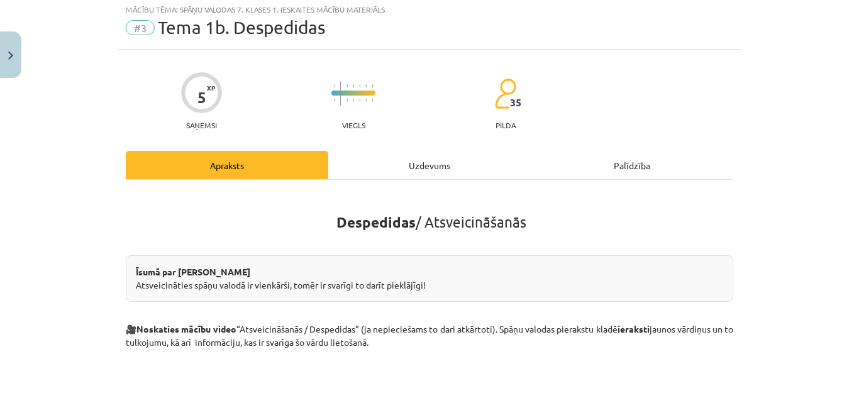
scroll to position [31, 0]
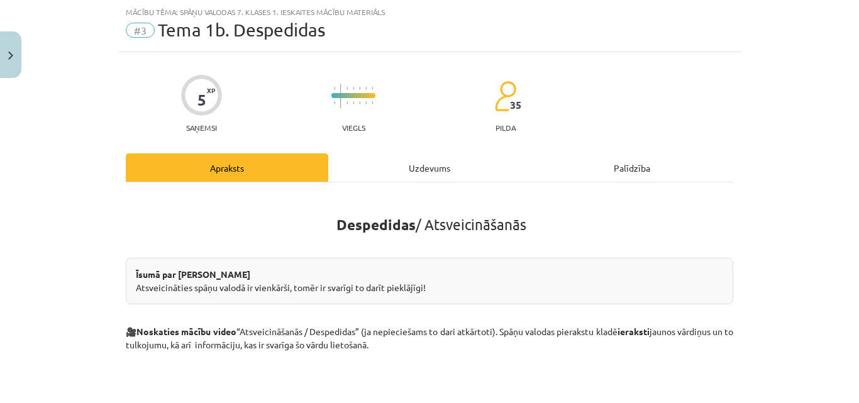
click at [417, 170] on div "Uzdevums" at bounding box center [429, 168] width 203 height 28
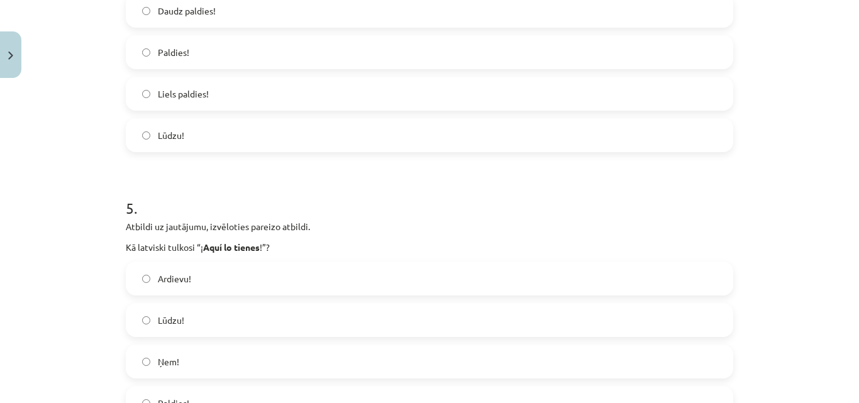
scroll to position [1308, 0]
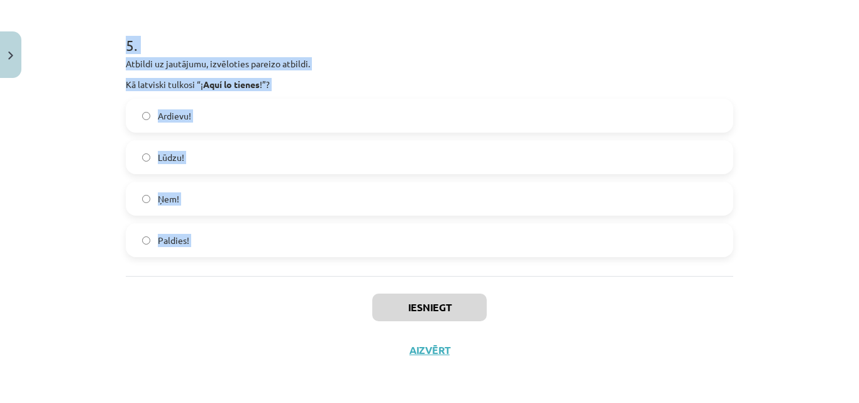
drag, startPoint x: 116, startPoint y: 100, endPoint x: 301, endPoint y: 283, distance: 260.7
copy form "1 . Atbildi uz jautājumu, izvēloties pareizo atbildi. Kā spāniski saka “ līdz n…"
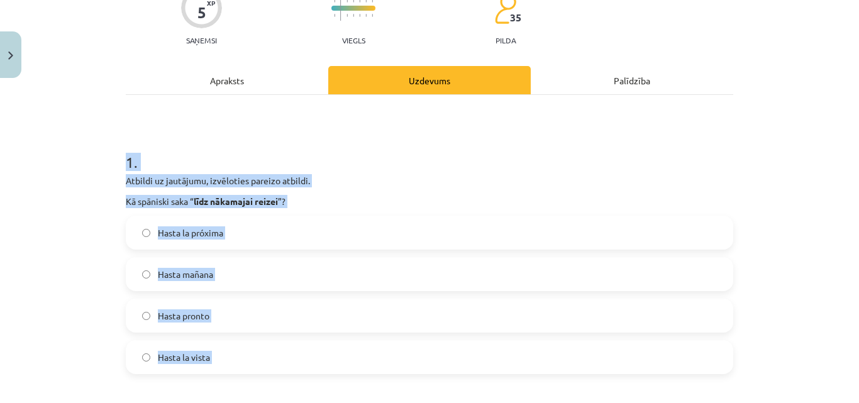
scroll to position [0, 0]
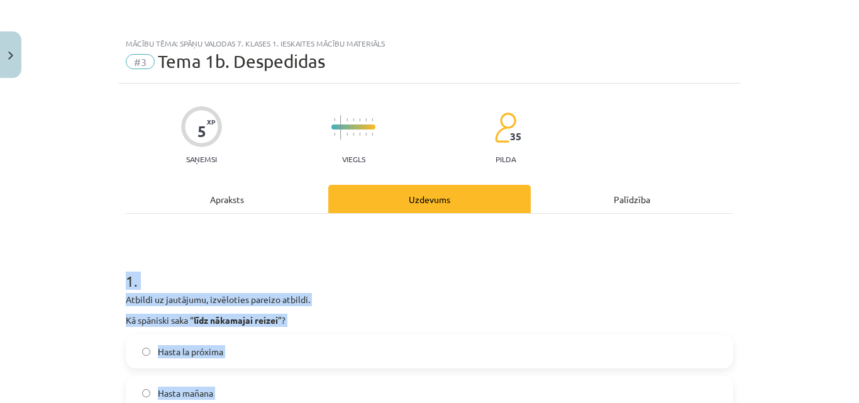
click at [172, 259] on h1 "1 ." at bounding box center [430, 269] width 608 height 39
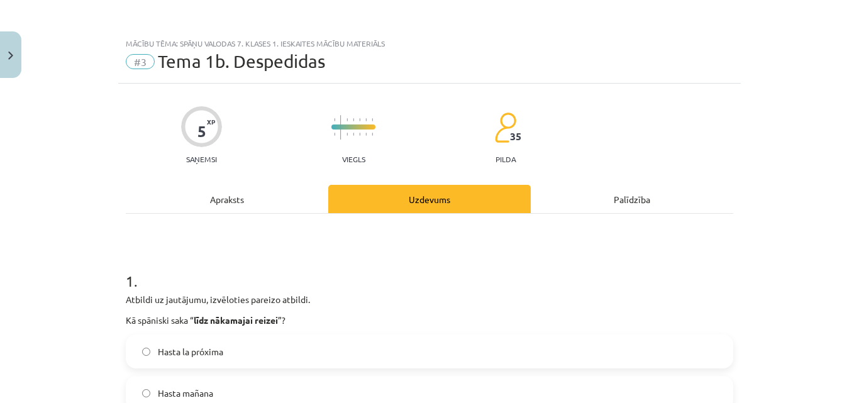
scroll to position [147, 0]
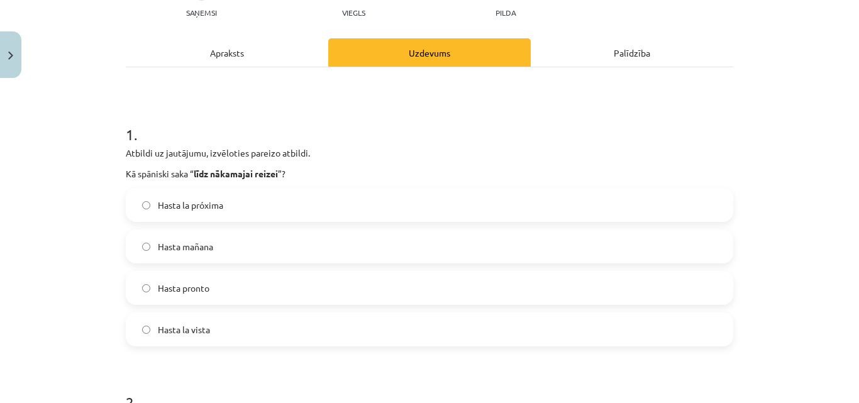
click at [191, 203] on span "Hasta la próxima" at bounding box center [190, 205] width 65 height 13
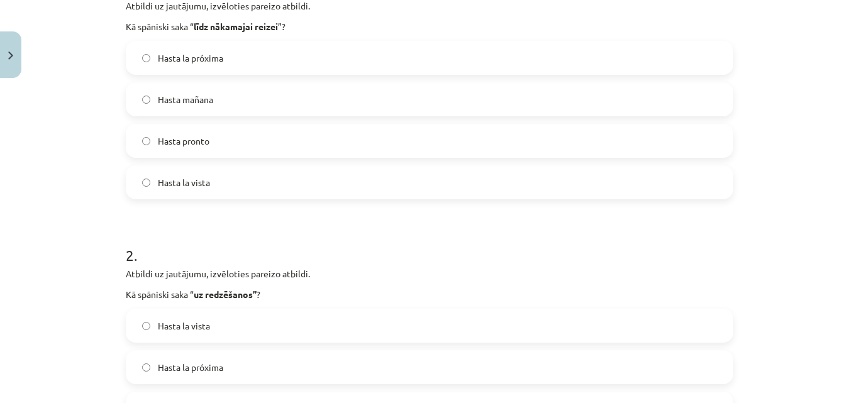
scroll to position [440, 0]
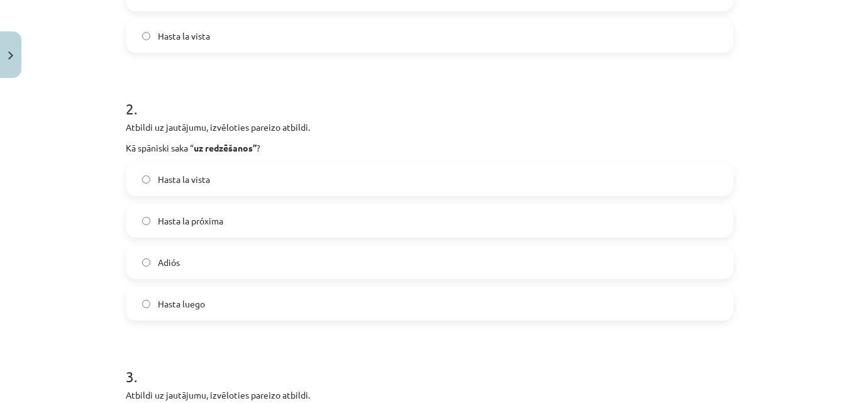
click at [181, 176] on span "Hasta la vista" at bounding box center [184, 179] width 52 height 13
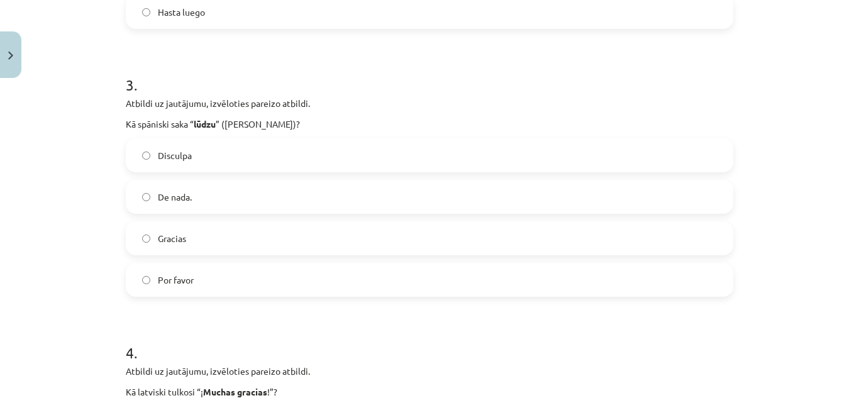
scroll to position [734, 0]
click at [179, 277] on span "Por favor" at bounding box center [176, 278] width 36 height 13
click at [76, 281] on div "Mācību tēma: Spāņu valodas 7. klases 1. ieskaites mācību materiāls #3 Tema 1b. …" at bounding box center [429, 201] width 859 height 403
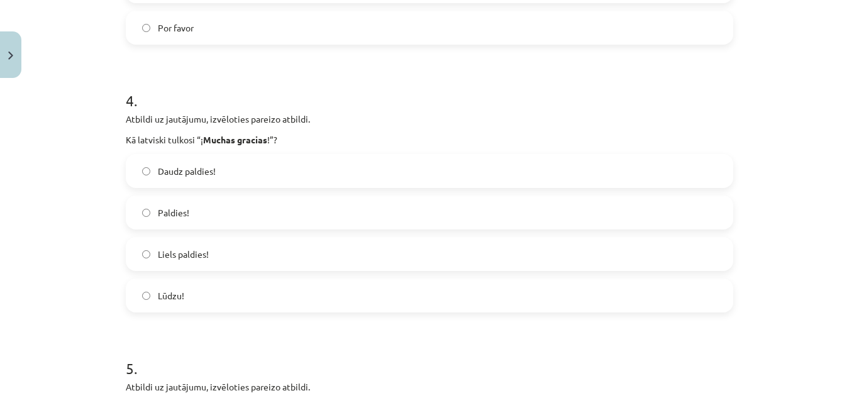
scroll to position [1027, 0]
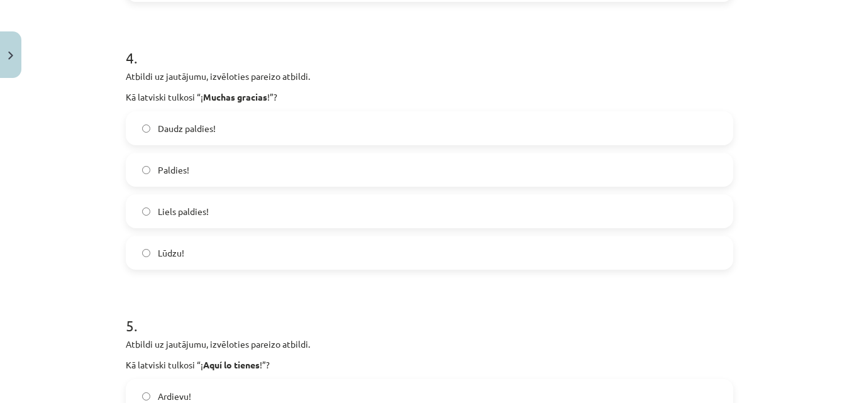
click at [186, 215] on span "Liels paldies!" at bounding box center [183, 211] width 51 height 13
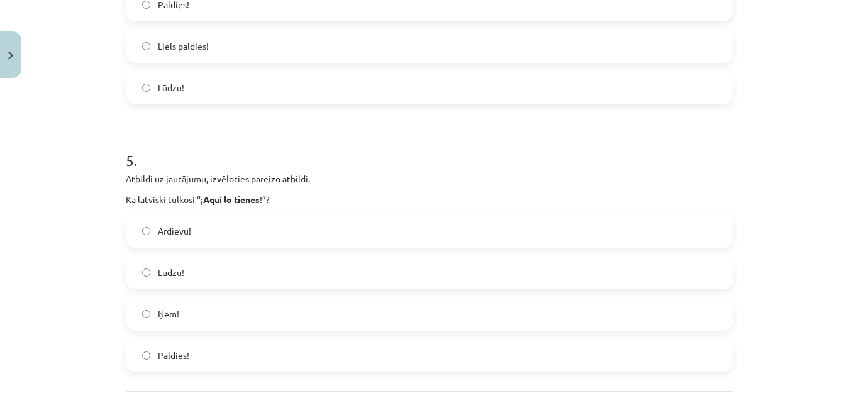
scroll to position [1308, 0]
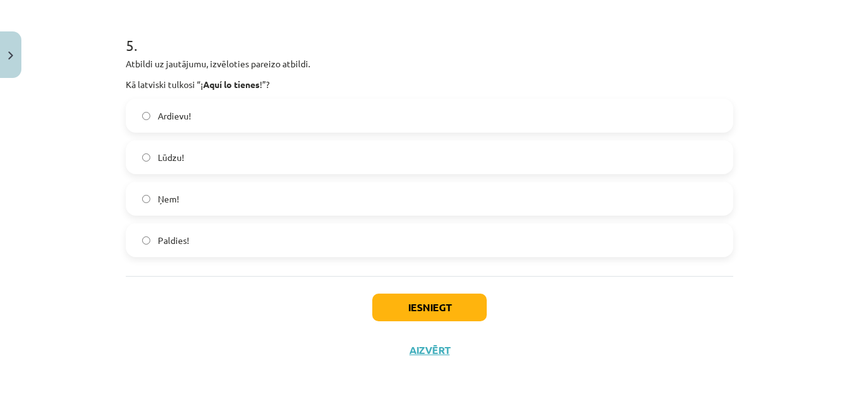
click at [161, 203] on span "Ņem!" at bounding box center [168, 199] width 21 height 13
click at [402, 304] on button "Iesniegt" at bounding box center [429, 308] width 115 height 28
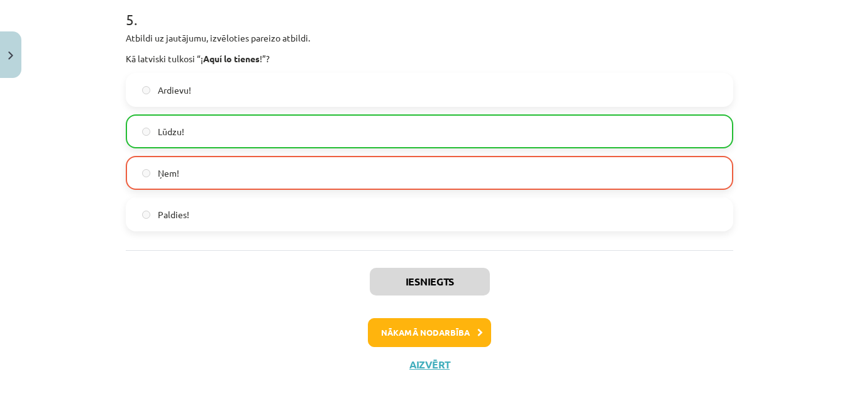
scroll to position [1348, 0]
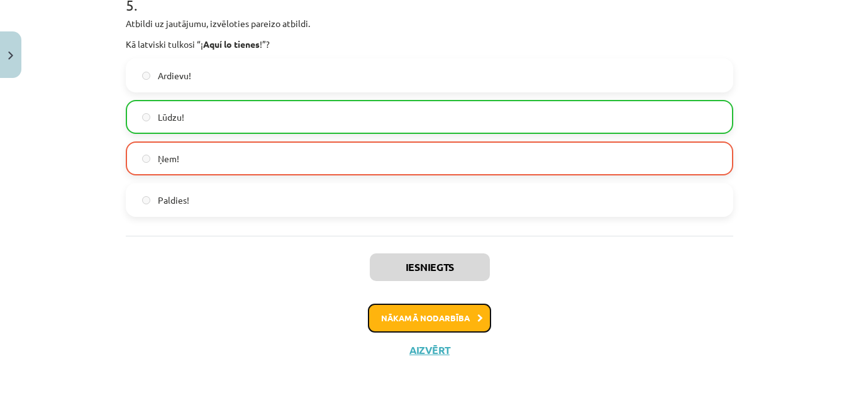
click at [411, 316] on button "Nākamā nodarbība" at bounding box center [429, 318] width 123 height 29
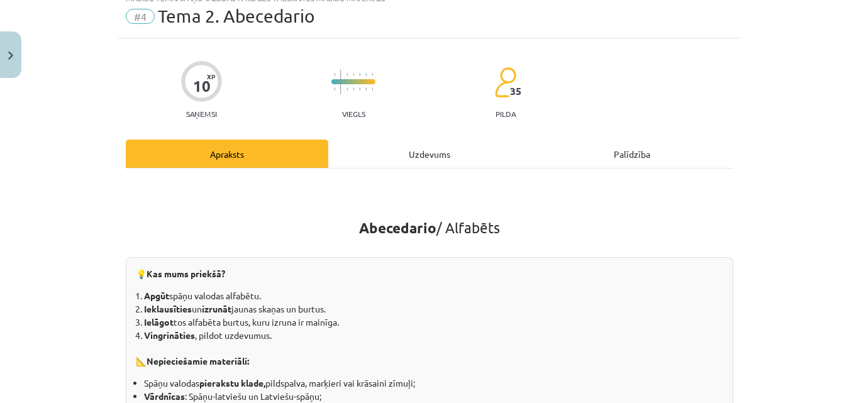
scroll to position [31, 0]
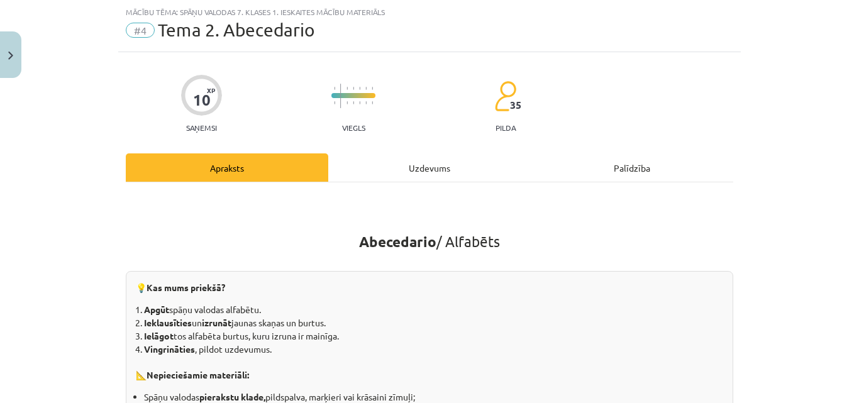
click at [422, 166] on div "Uzdevums" at bounding box center [429, 168] width 203 height 28
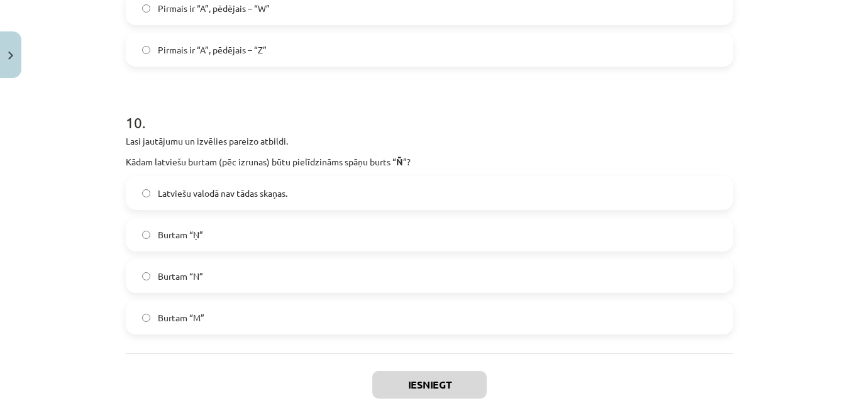
scroll to position [2648, 0]
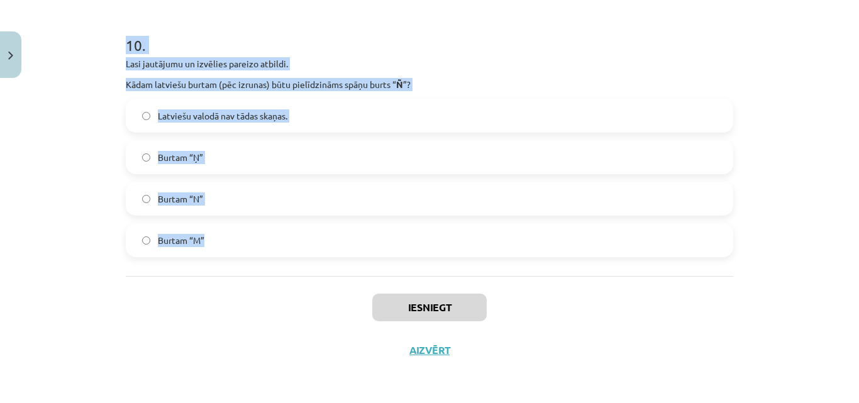
drag, startPoint x: 119, startPoint y: 101, endPoint x: 253, endPoint y: 267, distance: 212.9
copy form "1 . Lasi jautājumu un izvēlies pareizo atbildi. Kad burts “ C ” skanēs kā latvi…"
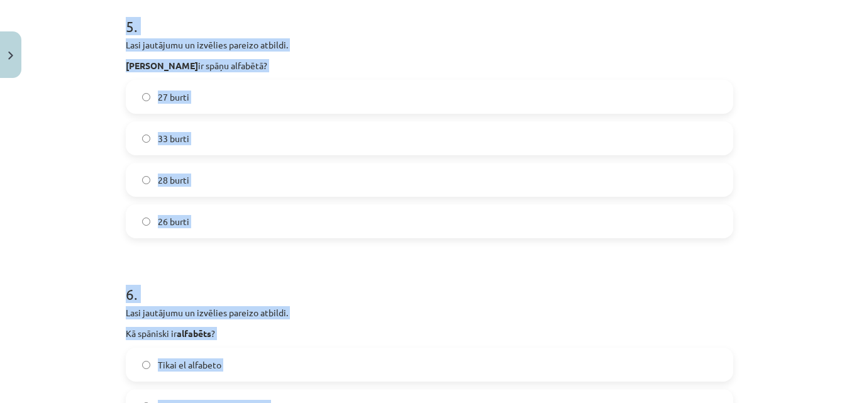
click at [93, 208] on div "Mācību tēma: Spāņu valodas 7. klases 1. ieskaites mācību materiāls #4 Tema 2. A…" at bounding box center [429, 201] width 859 height 403
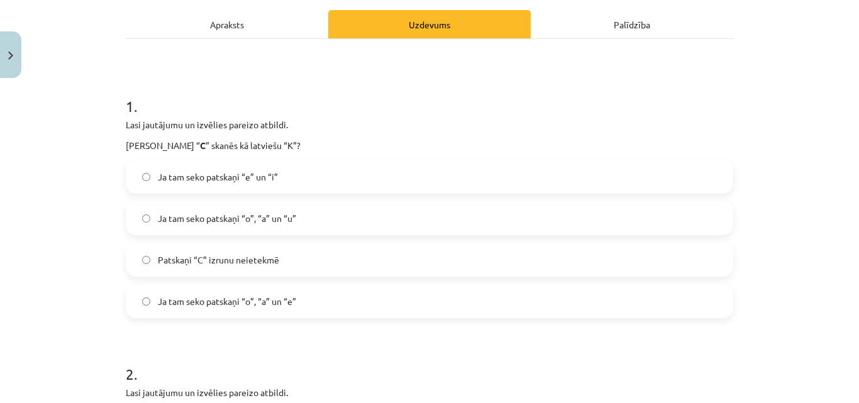
scroll to position [294, 0]
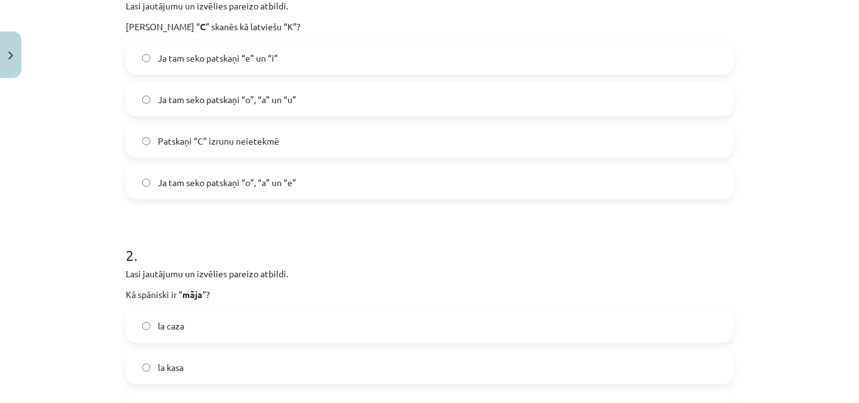
click at [238, 95] on span "Ja tam seko patskaņi “o”, “a” un “u”" at bounding box center [227, 99] width 138 height 13
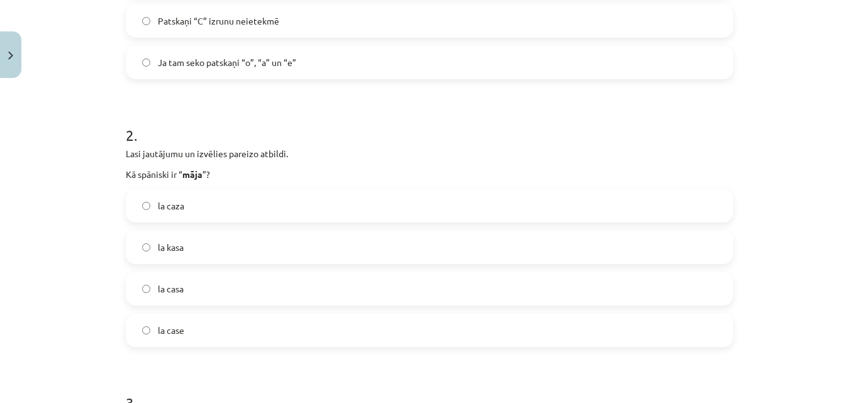
scroll to position [440, 0]
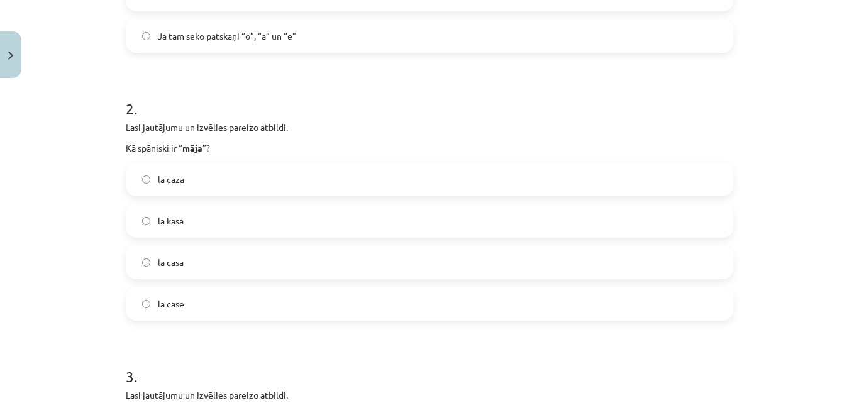
click at [170, 262] on span "la casa" at bounding box center [171, 262] width 26 height 13
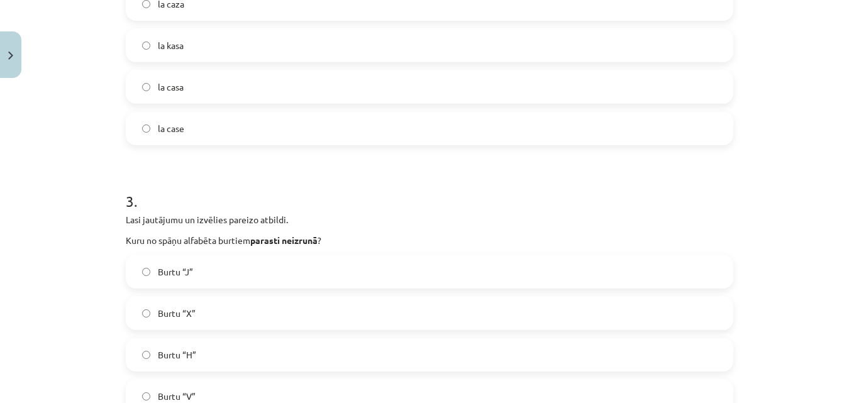
scroll to position [734, 0]
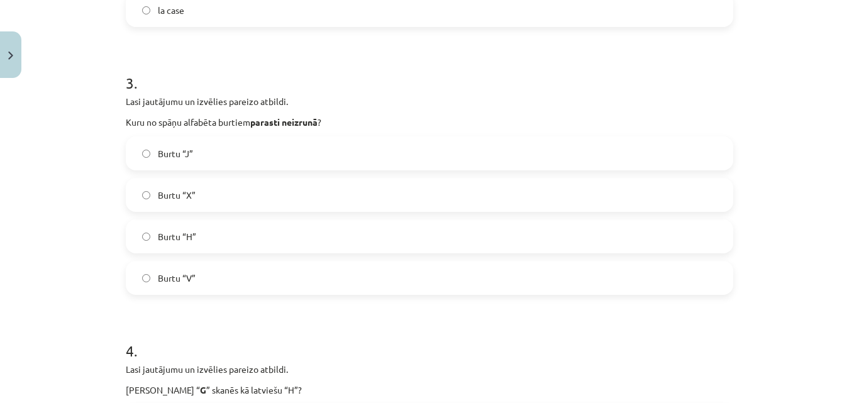
click at [181, 226] on label "Burtu “H”" at bounding box center [429, 236] width 605 height 31
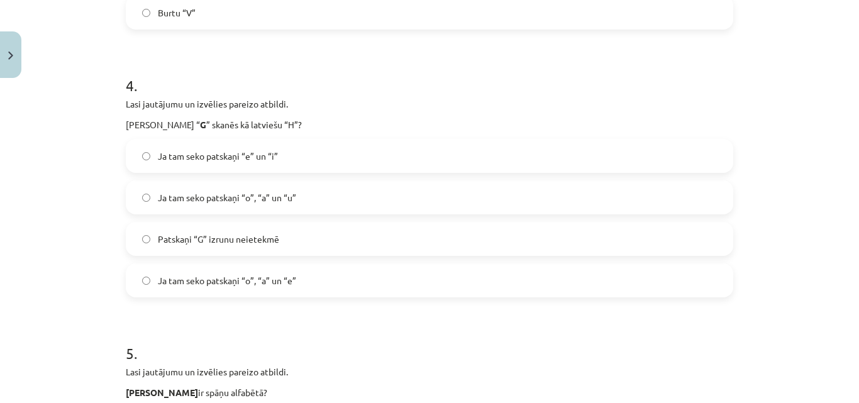
scroll to position [1027, 0]
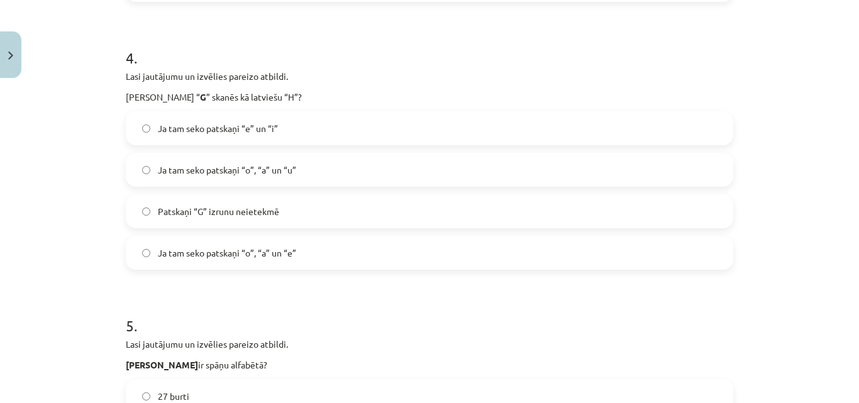
click at [250, 123] on span "Ja tam seko patskaņi “e” un “i”" at bounding box center [218, 128] width 120 height 13
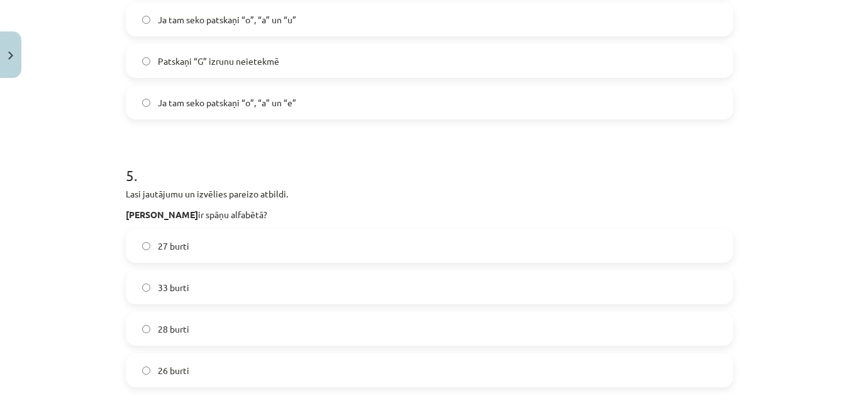
scroll to position [1321, 0]
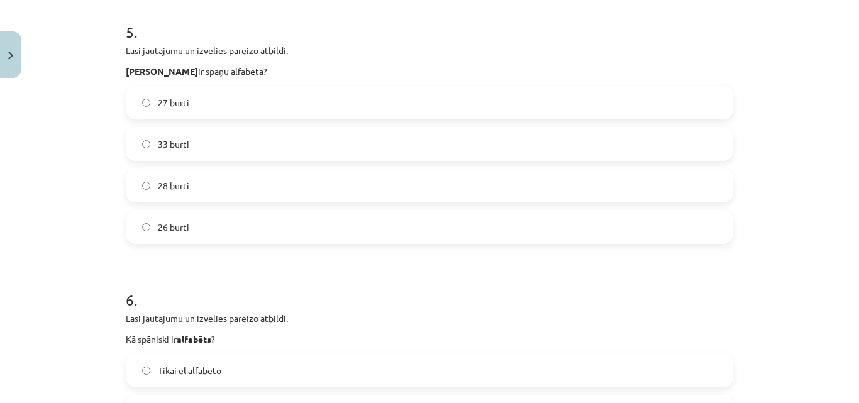
click at [179, 96] on span "27 burti" at bounding box center [173, 102] width 31 height 13
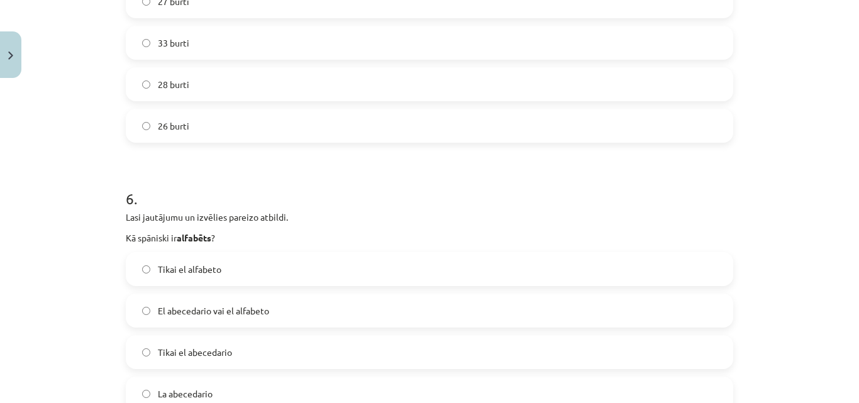
scroll to position [1468, 0]
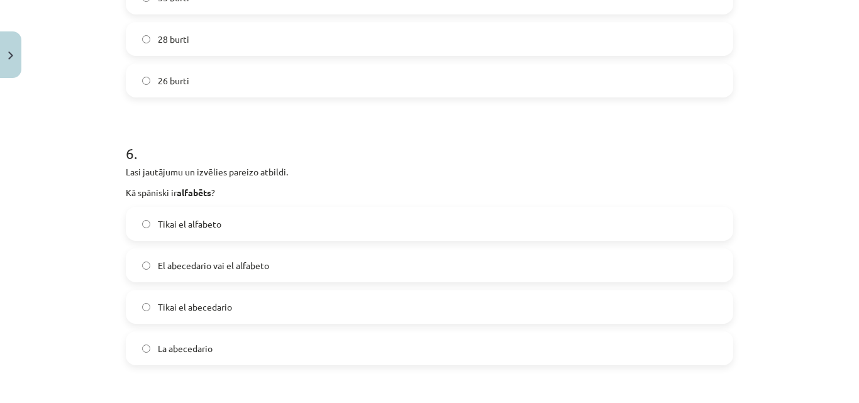
click at [197, 262] on span "El abecedario vai el alfabeto" at bounding box center [213, 265] width 111 height 13
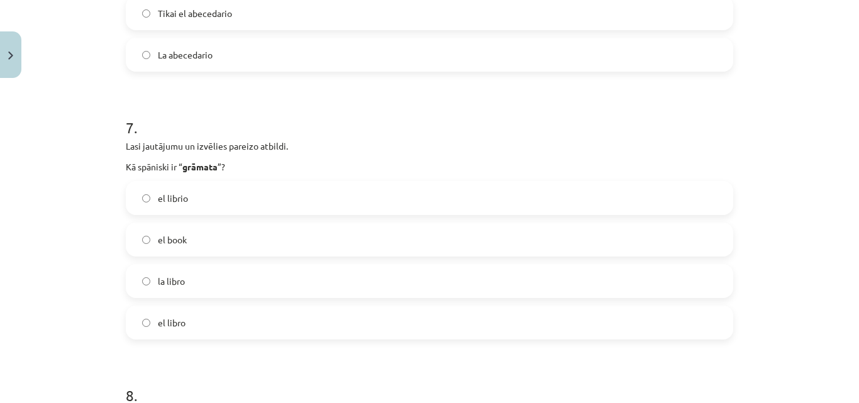
click at [177, 321] on span "el libro" at bounding box center [172, 322] width 28 height 13
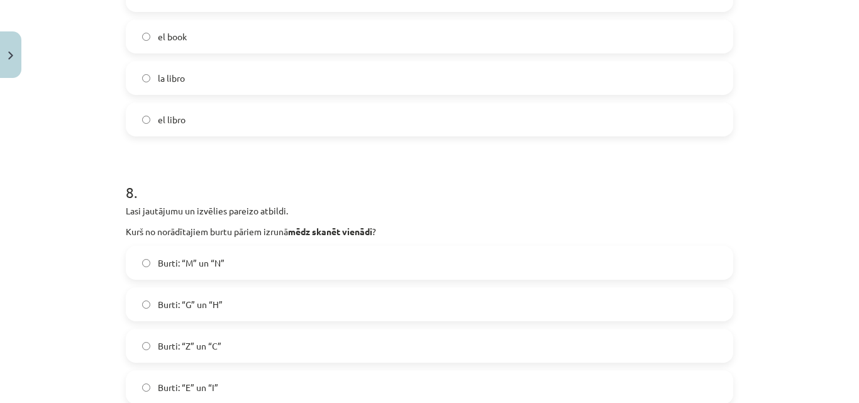
scroll to position [2055, 0]
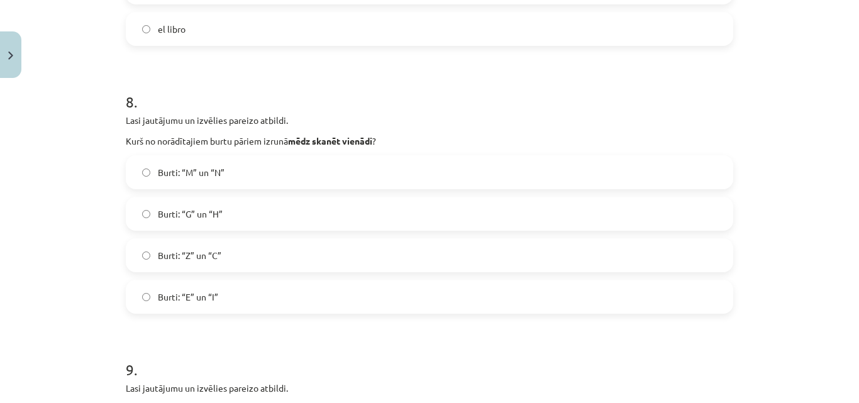
click at [202, 255] on span "Burti: “Z” un “C”" at bounding box center [190, 255] width 64 height 13
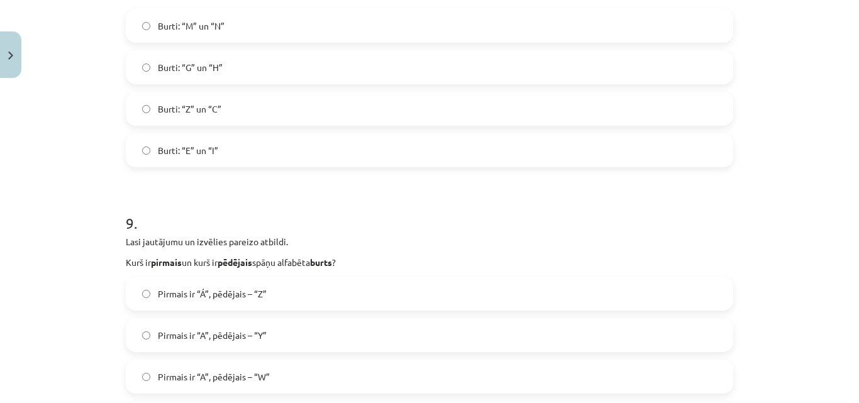
scroll to position [2349, 0]
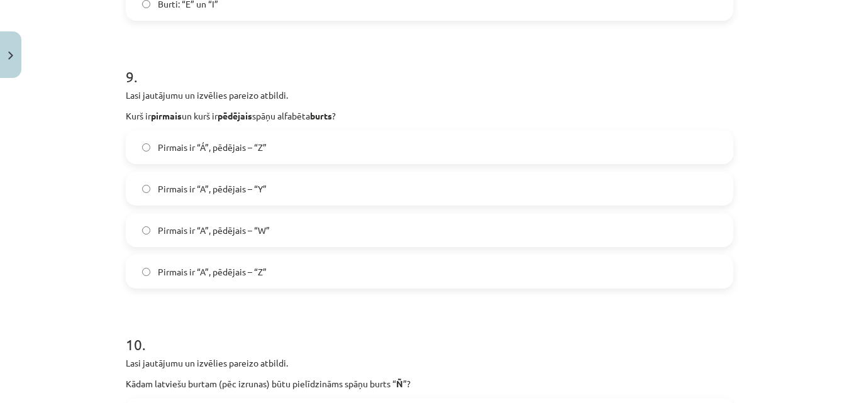
click at [237, 147] on span "Pirmais ir “Á”, pēdējais – “Z”" at bounding box center [212, 147] width 109 height 13
click at [225, 271] on span "Pirmais ir “A”, pēdējais – “Z”" at bounding box center [212, 271] width 109 height 13
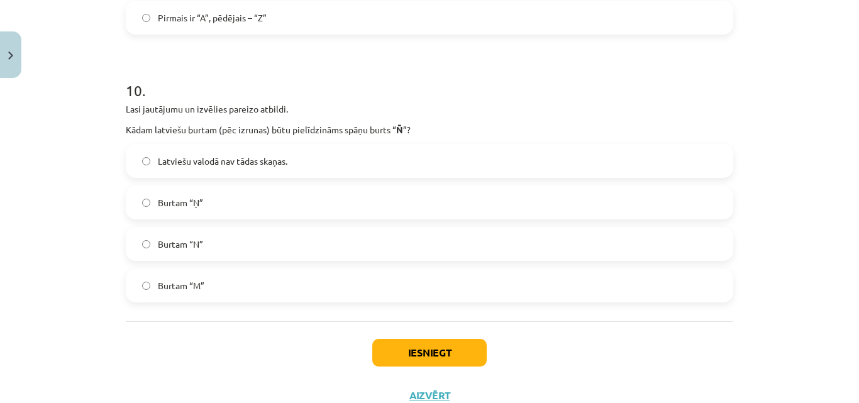
scroll to position [2642, 0]
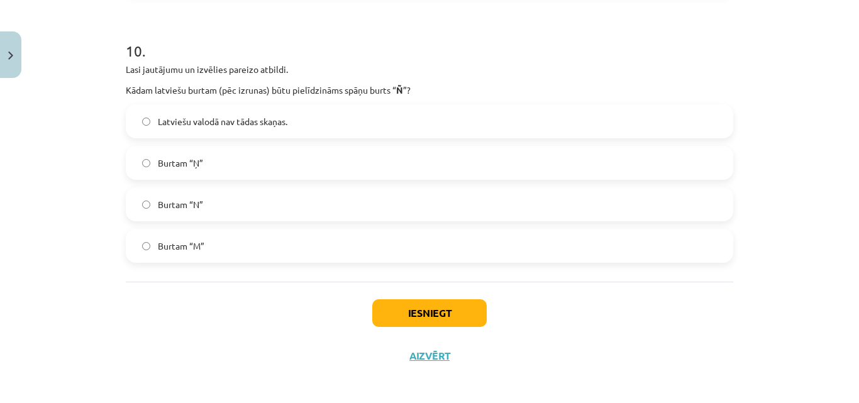
click at [193, 172] on label "Burtam “Ņ”" at bounding box center [429, 162] width 605 height 31
click at [421, 318] on button "Iesniegt" at bounding box center [429, 313] width 115 height 28
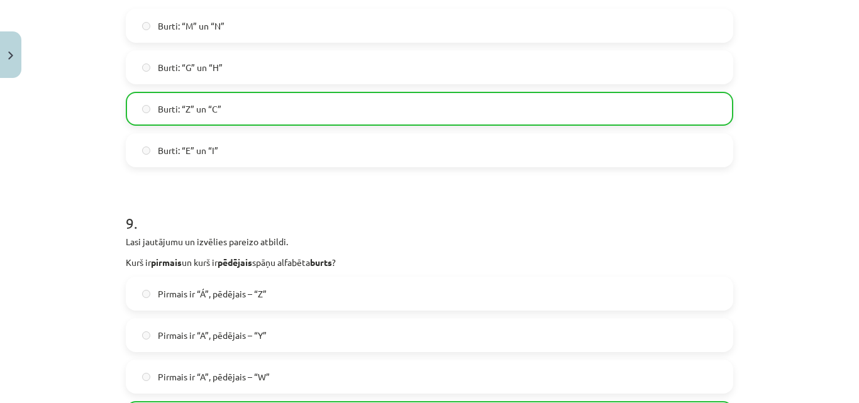
scroll to position [2688, 0]
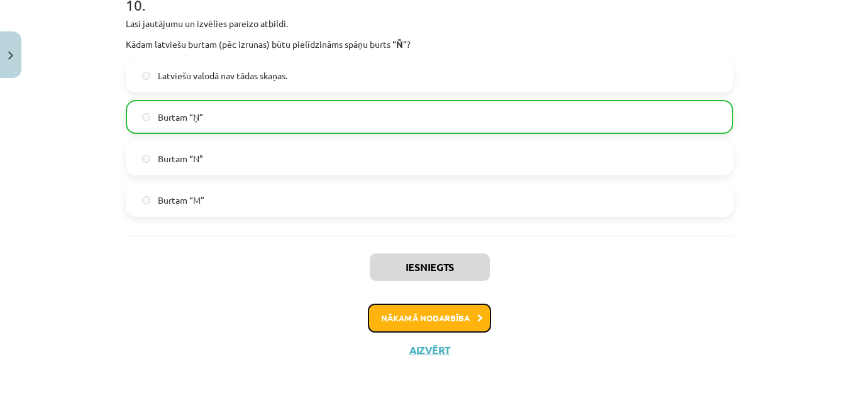
click at [443, 312] on button "Nākamā nodarbība" at bounding box center [429, 318] width 123 height 29
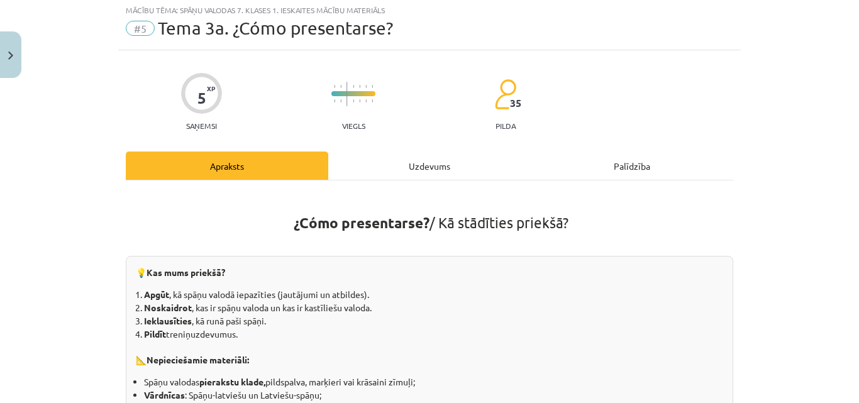
scroll to position [31, 0]
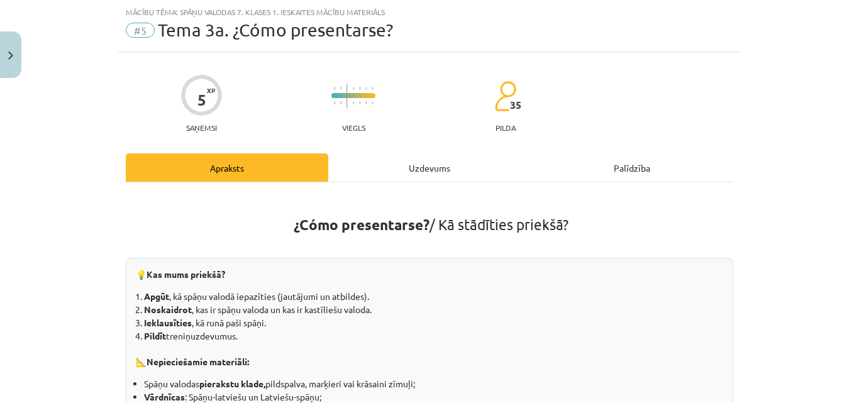
click at [423, 164] on div "Uzdevums" at bounding box center [429, 168] width 203 height 28
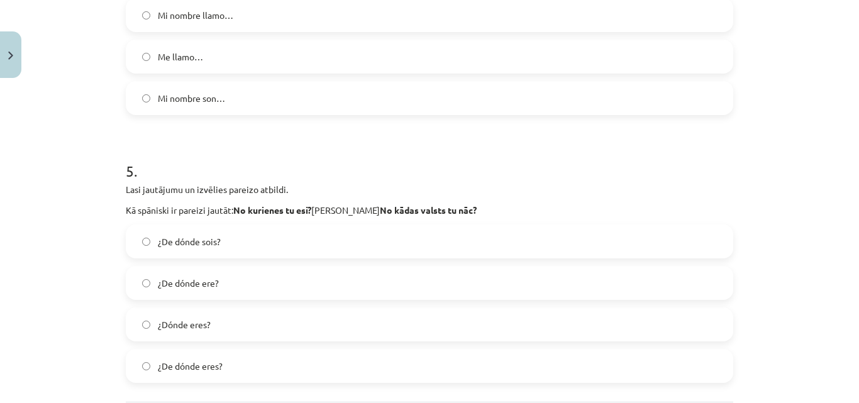
scroll to position [1308, 0]
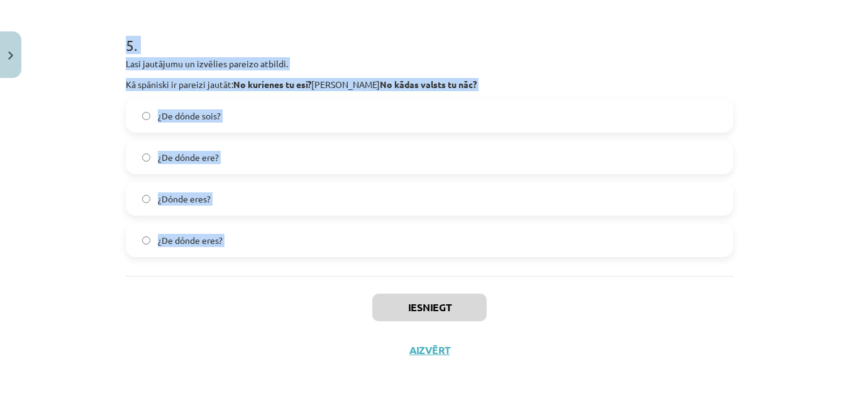
drag, startPoint x: 118, startPoint y: 101, endPoint x: 303, endPoint y: 287, distance: 262.5
copy form "1 . Lasi jautājumu un izvēlies pareizo atbildi. Kā spāniski ir pareizi jautāt: …"
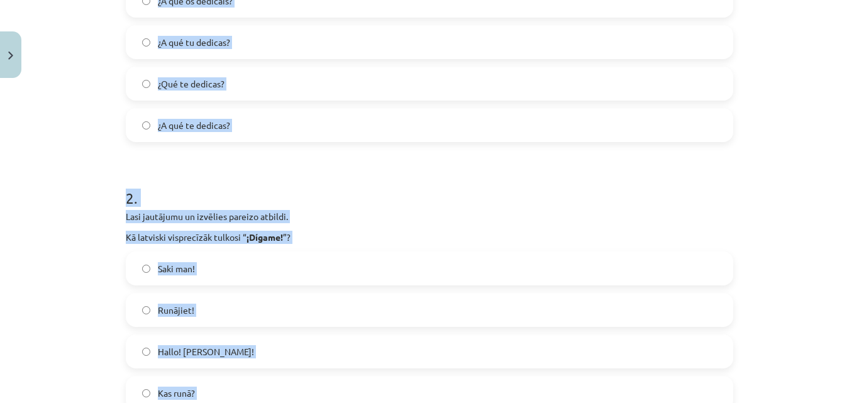
scroll to position [281, 0]
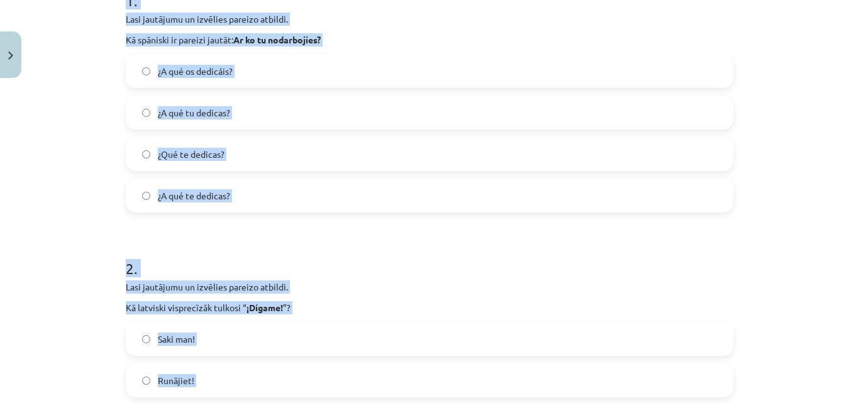
click at [67, 256] on div "Mācību tēma: Spāņu valodas 7. klases 1. ieskaites mācību materiāls #5 Tema 3a. …" at bounding box center [429, 201] width 859 height 403
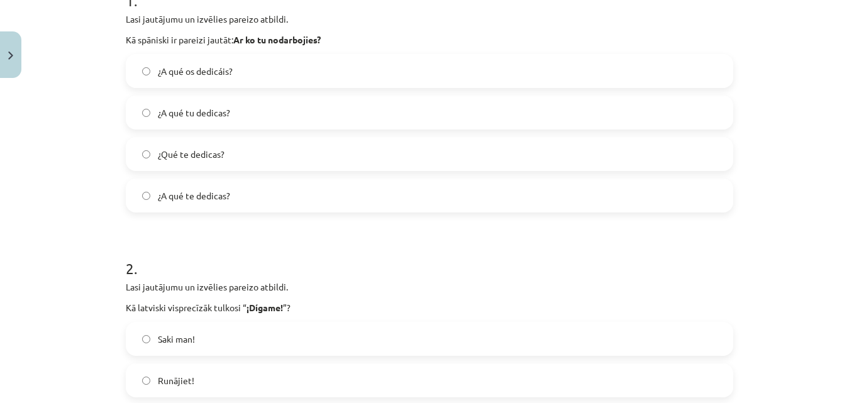
scroll to position [134, 0]
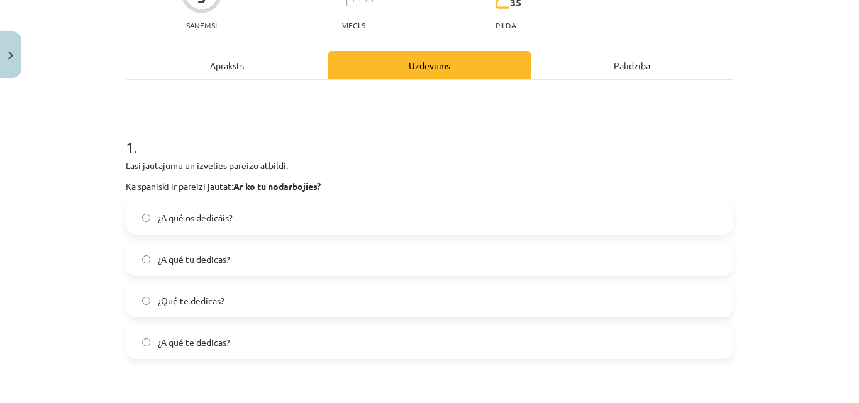
click at [189, 342] on span "¿A qué te dedicas?" at bounding box center [194, 342] width 72 height 13
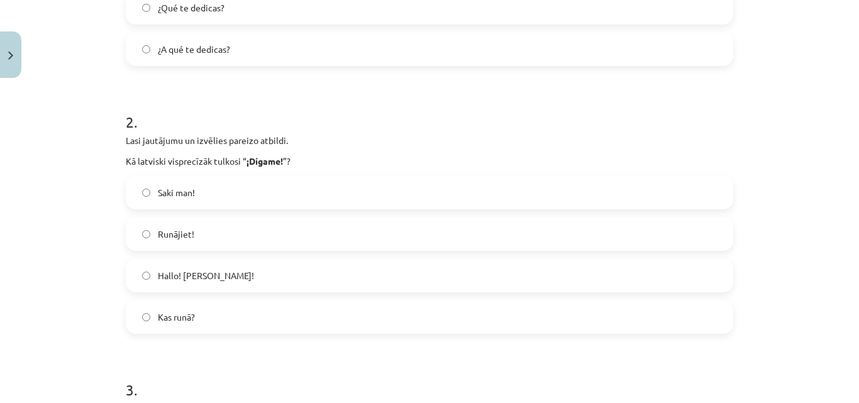
click at [198, 269] on label "Hallo! jeb Klausos!" at bounding box center [429, 275] width 605 height 31
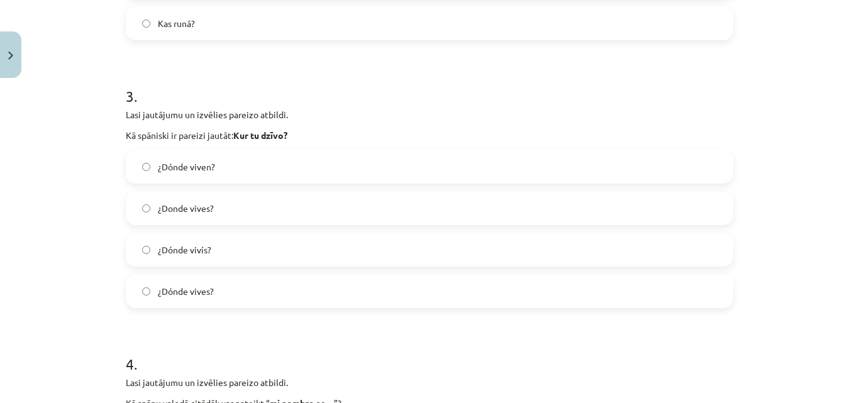
scroll to position [868, 0]
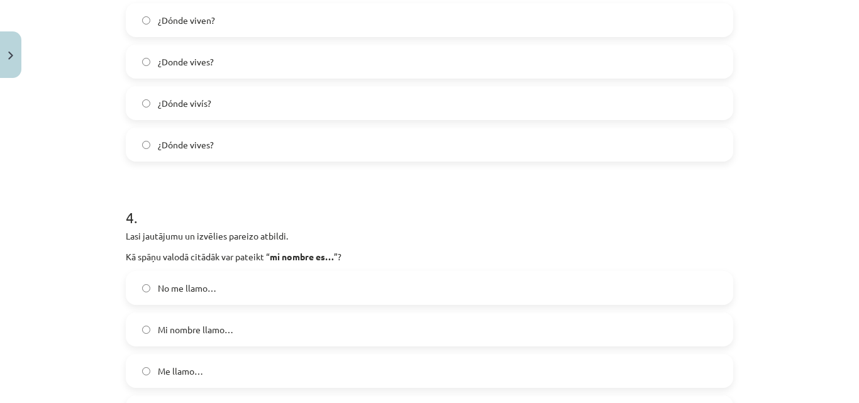
click at [194, 368] on span "Me llamo…" at bounding box center [180, 371] width 45 height 13
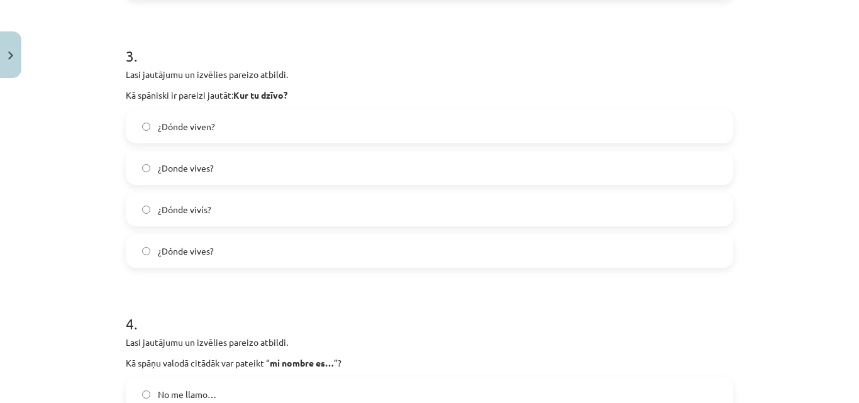
scroll to position [721, 0]
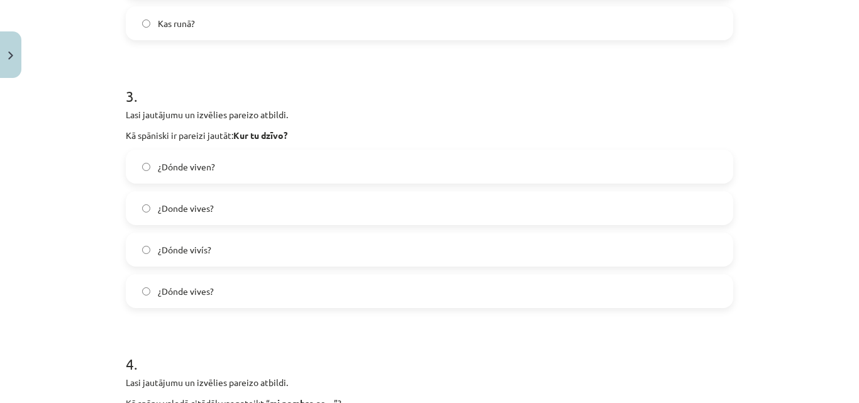
click at [179, 204] on span "¿Donde vives?" at bounding box center [186, 208] width 56 height 13
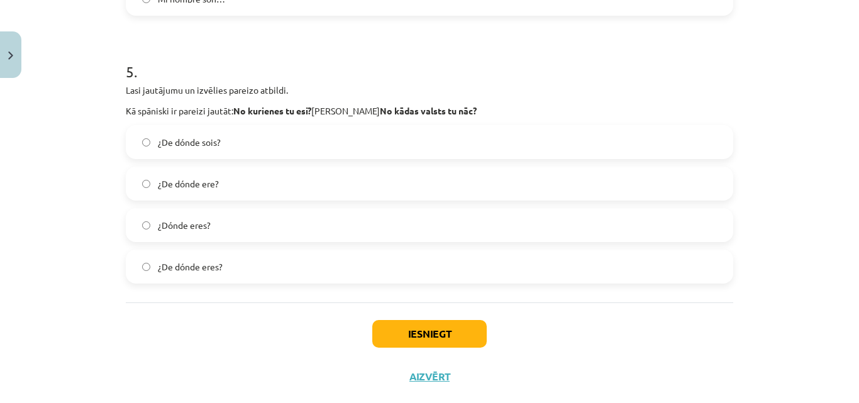
scroll to position [1308, 0]
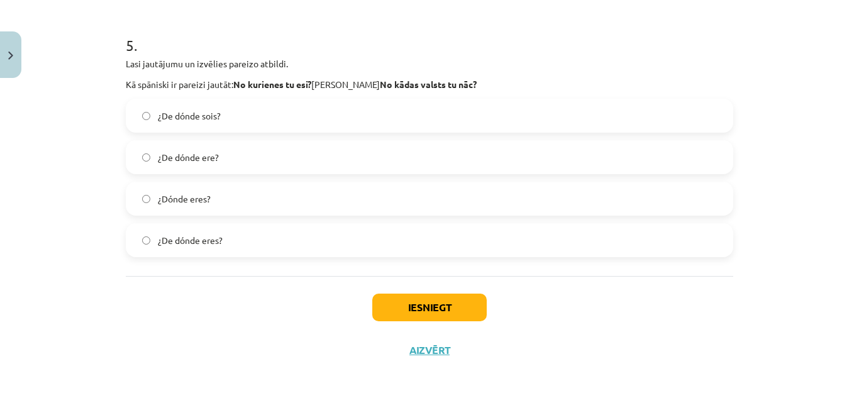
click at [189, 242] on span "¿De dónde eres?" at bounding box center [190, 240] width 65 height 13
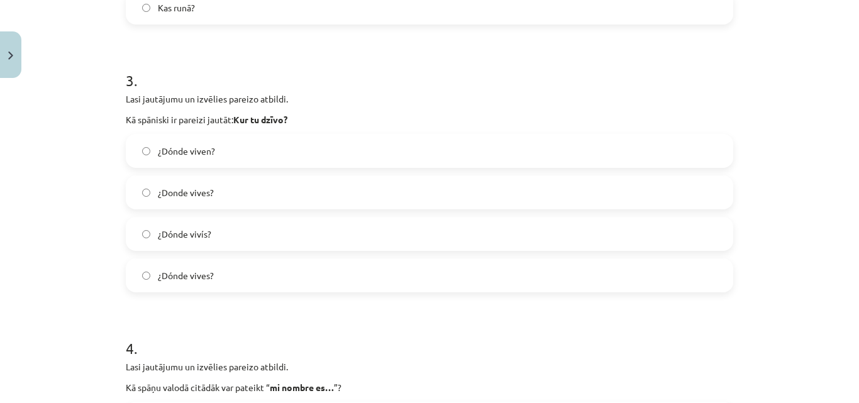
scroll to position [721, 0]
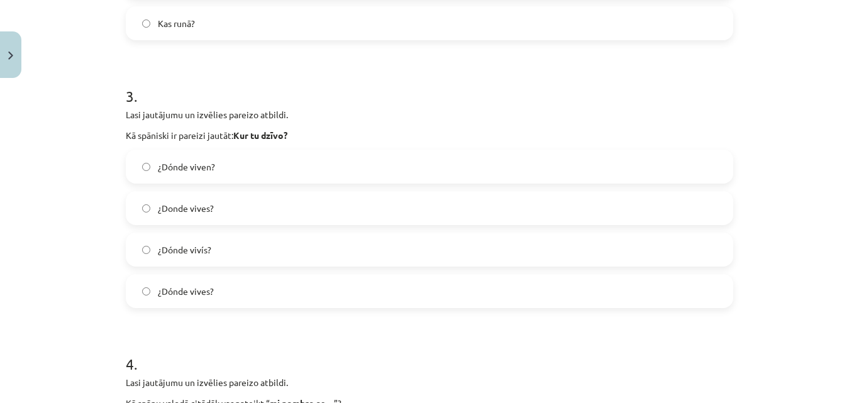
click at [183, 288] on span "¿Dónde vives?" at bounding box center [186, 291] width 56 height 13
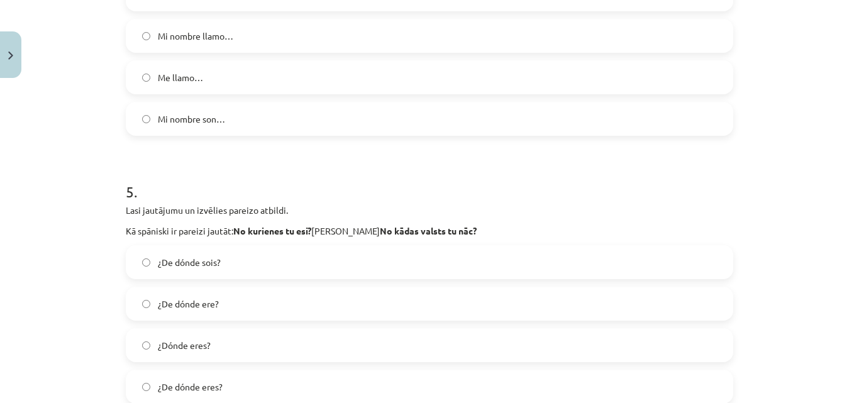
scroll to position [1308, 0]
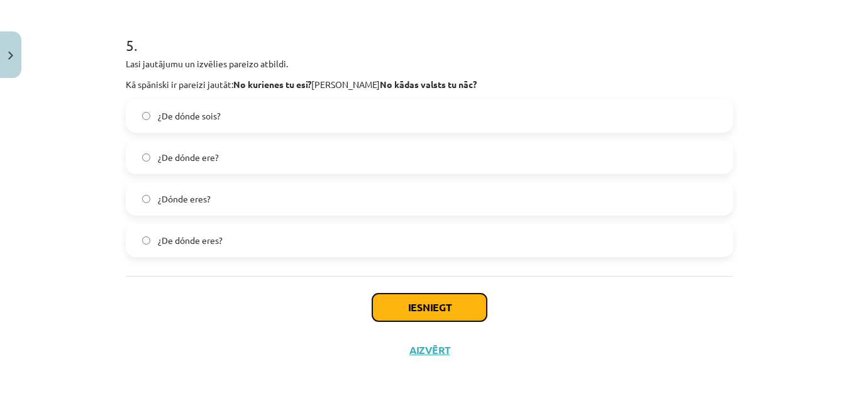
click at [401, 304] on button "Iesniegt" at bounding box center [429, 308] width 115 height 28
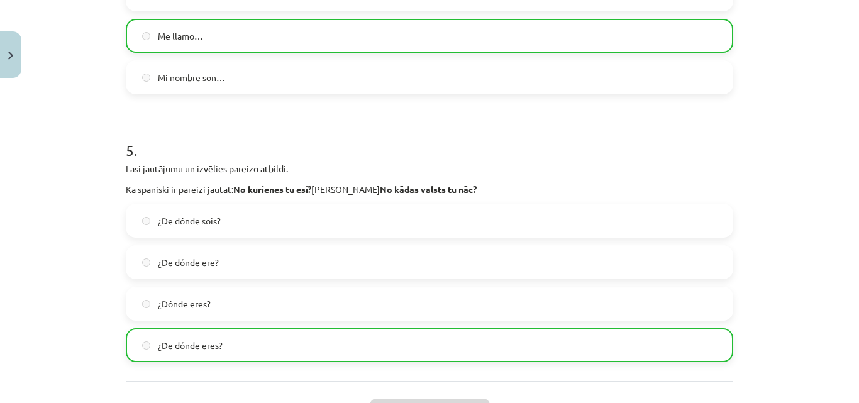
scroll to position [1321, 0]
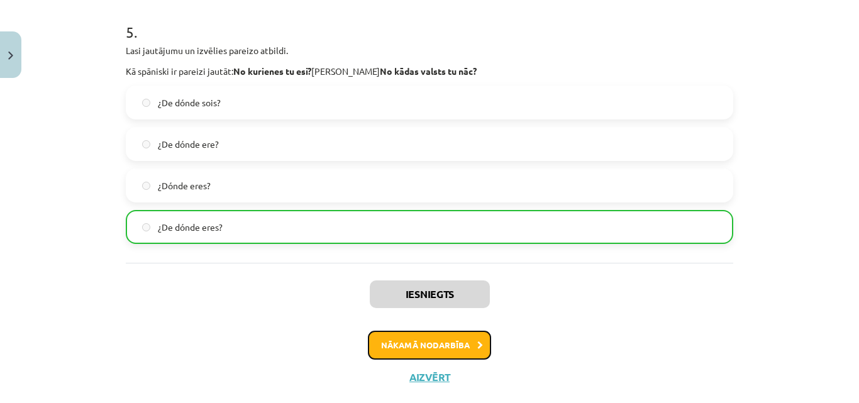
click at [385, 343] on button "Nākamā nodarbība" at bounding box center [429, 345] width 123 height 29
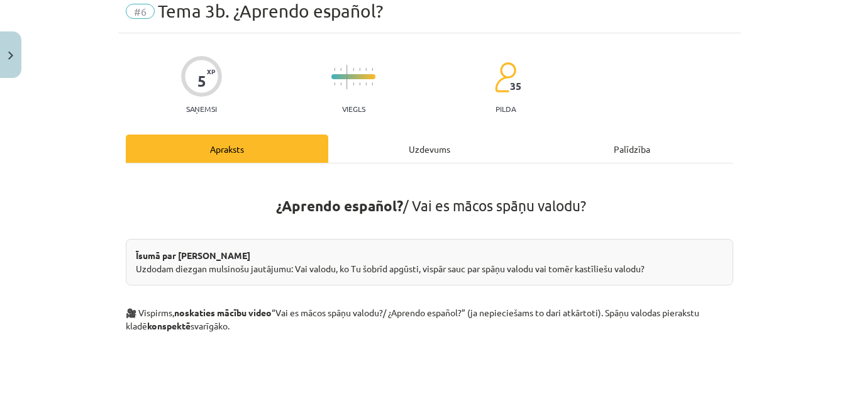
scroll to position [31, 0]
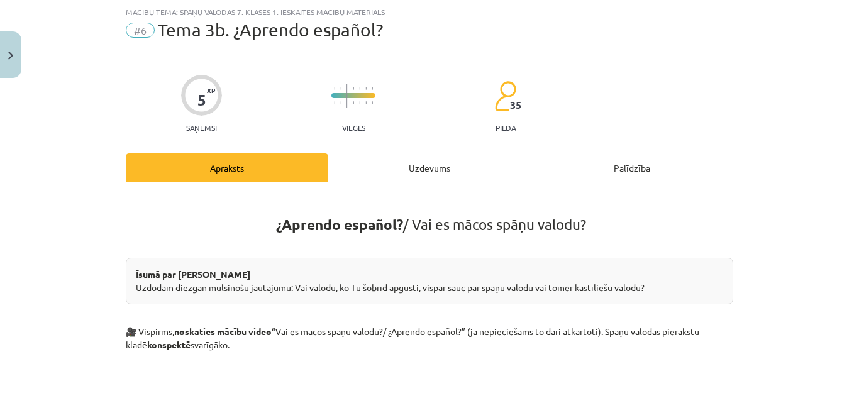
click at [422, 166] on div "Uzdevums" at bounding box center [429, 168] width 203 height 28
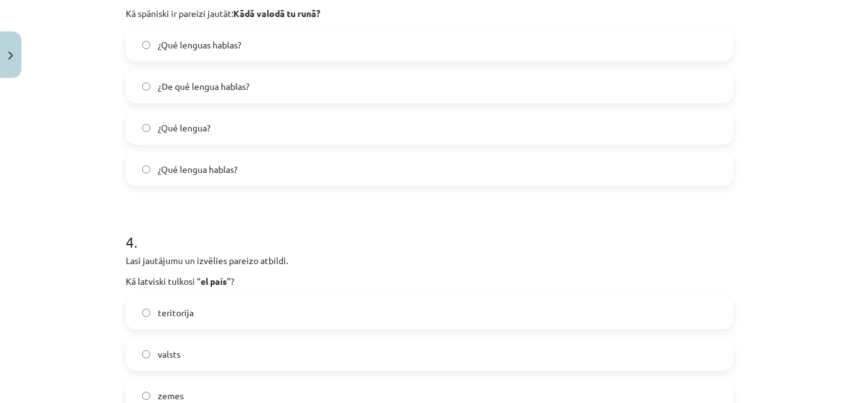
scroll to position [1308, 0]
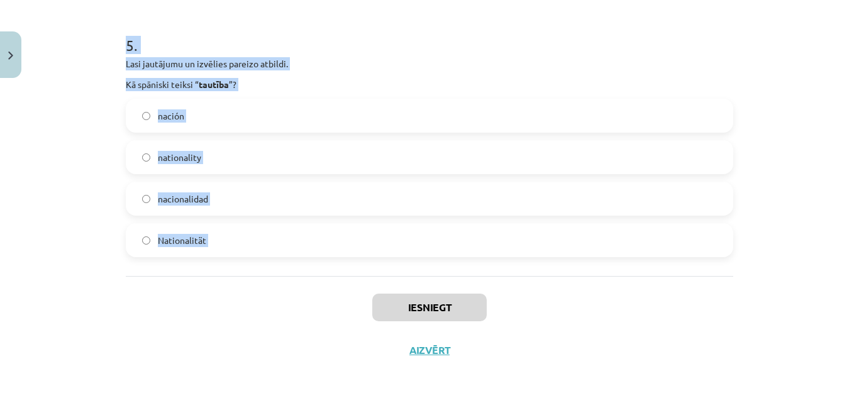
drag, startPoint x: 116, startPoint y: 101, endPoint x: 323, endPoint y: 291, distance: 281.0
copy form "1 . Lasi jautājumu un izvēlies pareizo atbildi. Kāds sinonīms (vienādas nozīmes…"
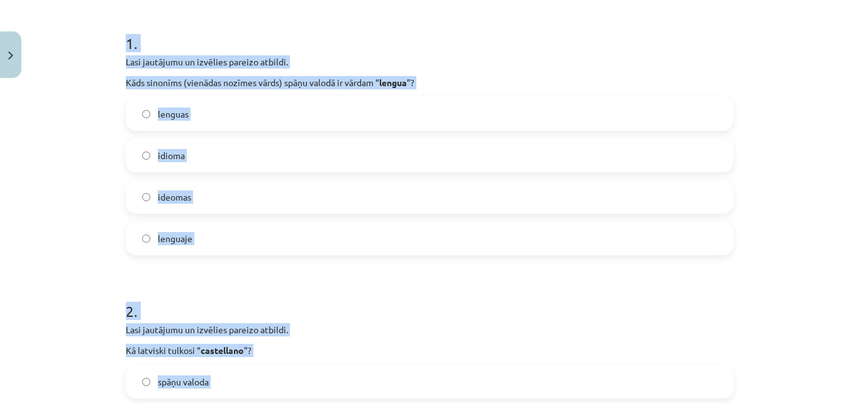
scroll to position [134, 0]
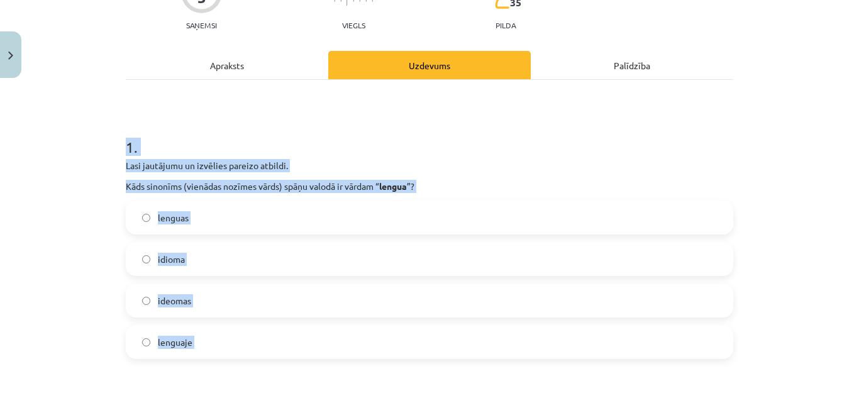
click at [188, 255] on label "idioma" at bounding box center [429, 258] width 605 height 31
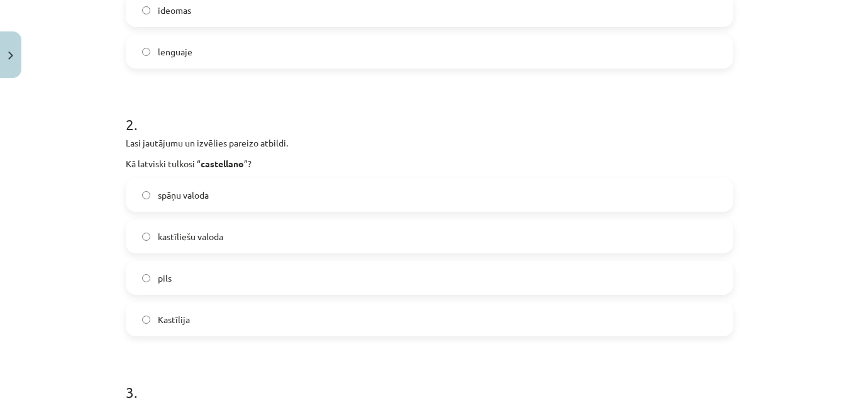
scroll to position [427, 0]
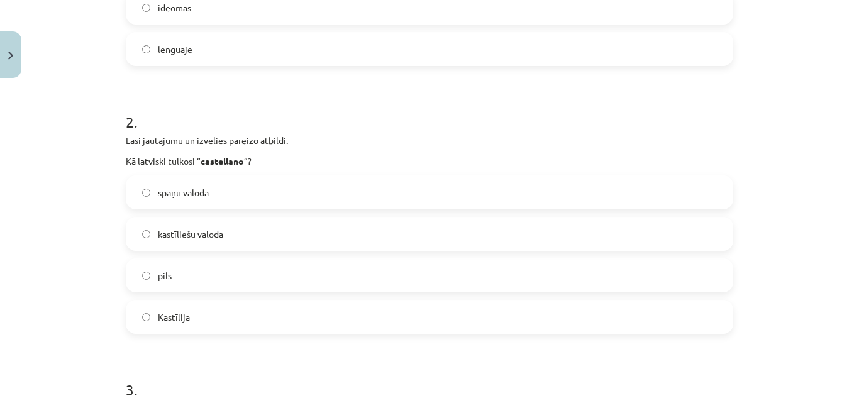
click at [192, 233] on span "kastīliešu valoda" at bounding box center [190, 234] width 65 height 13
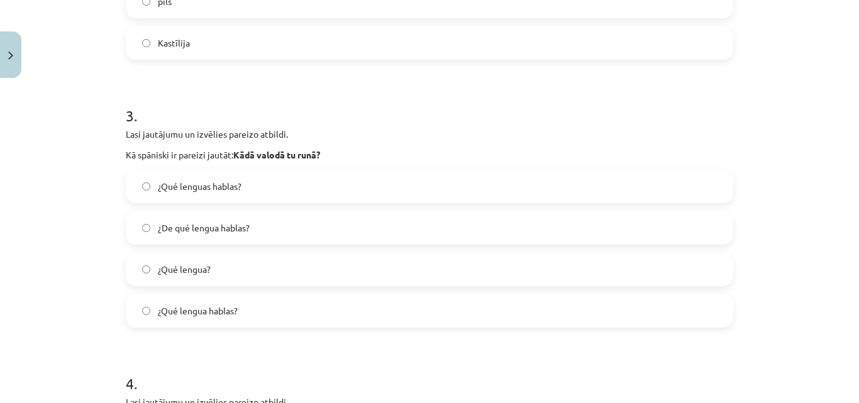
scroll to position [721, 0]
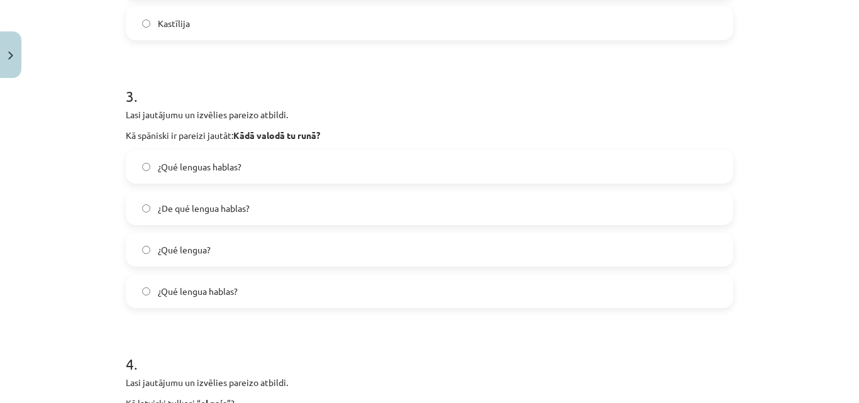
click at [206, 293] on span "¿Qué lengua hablas?" at bounding box center [198, 291] width 80 height 13
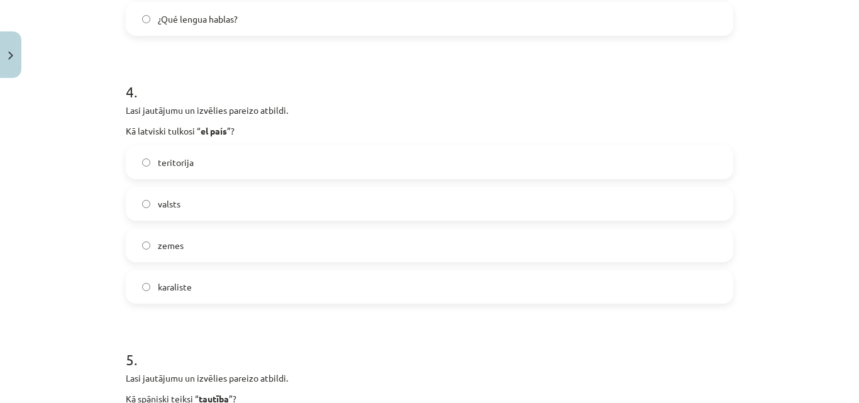
scroll to position [1015, 0]
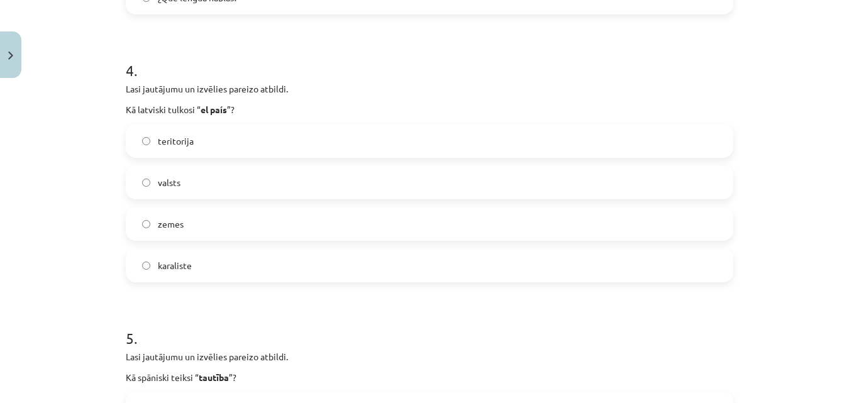
click at [151, 181] on label "valsts" at bounding box center [429, 182] width 605 height 31
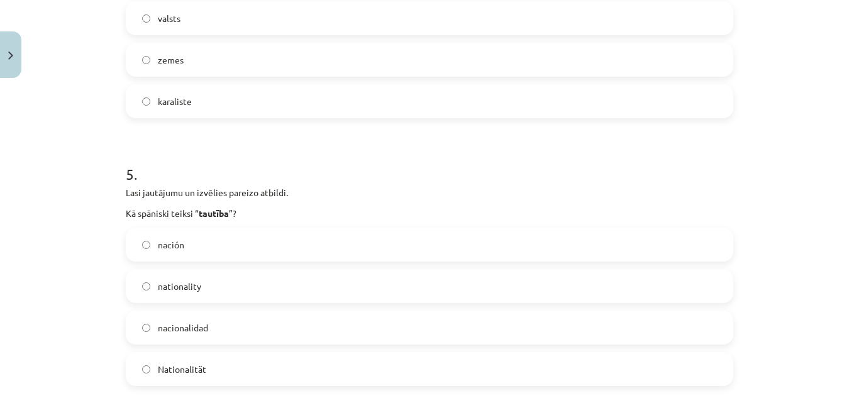
scroll to position [1308, 0]
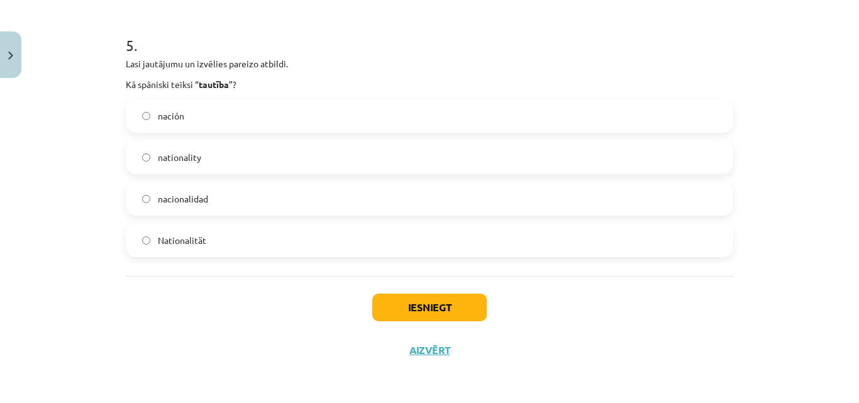
click at [187, 200] on span "nacionalidad" at bounding box center [183, 199] width 50 height 13
click at [399, 310] on button "Iesniegt" at bounding box center [429, 308] width 115 height 28
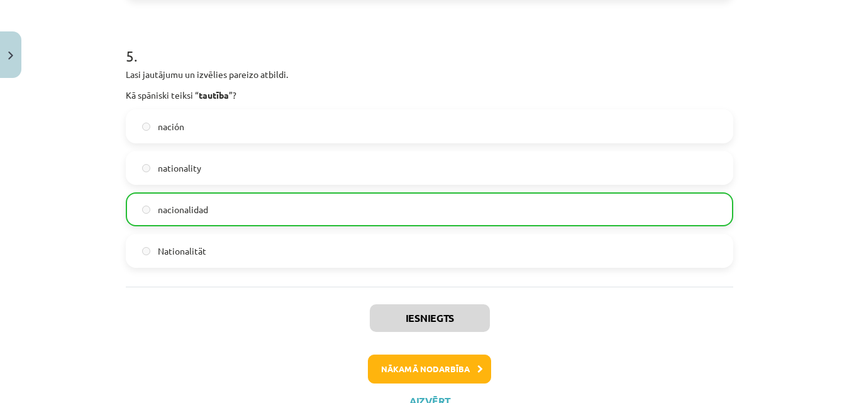
scroll to position [1348, 0]
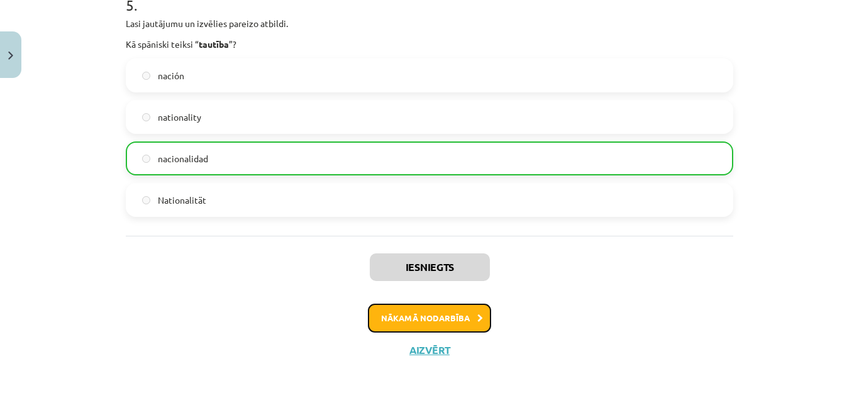
click at [393, 319] on button "Nākamā nodarbība" at bounding box center [429, 318] width 123 height 29
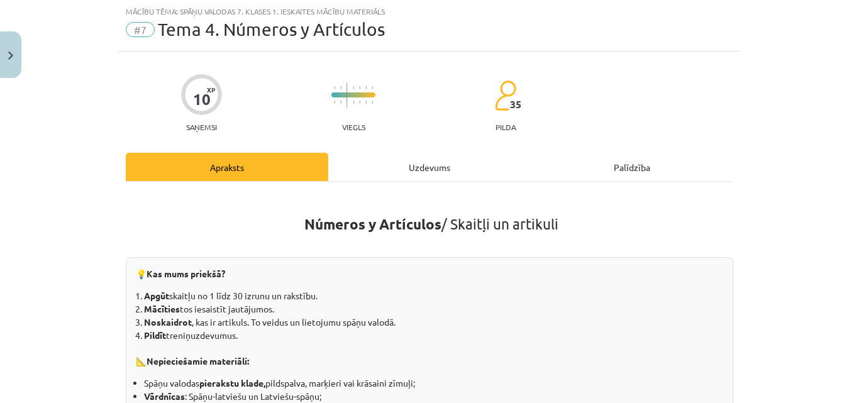
scroll to position [31, 0]
click at [414, 164] on div "Uzdevums" at bounding box center [429, 168] width 203 height 28
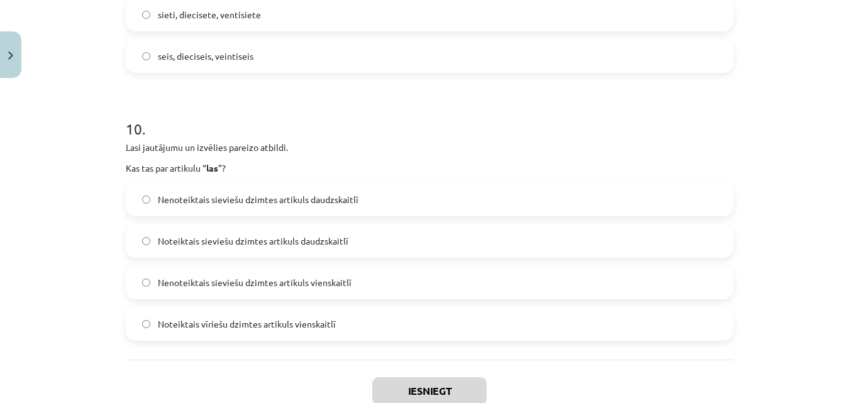
scroll to position [2648, 0]
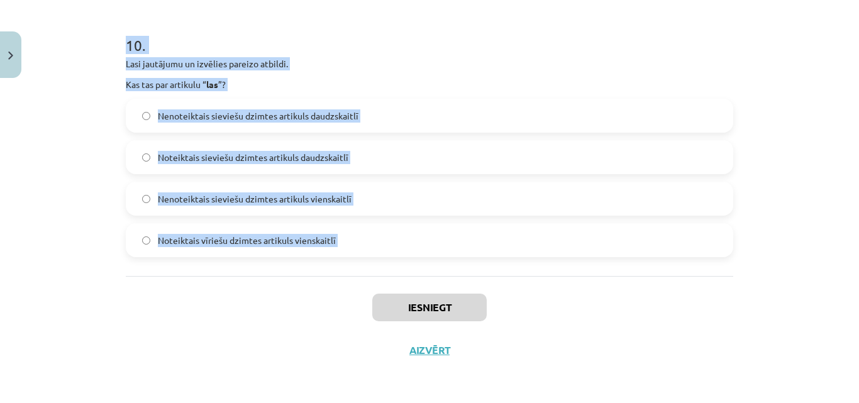
drag, startPoint x: 122, startPoint y: 101, endPoint x: 358, endPoint y: 278, distance: 294.8
copy form "1 . Lasi jautājumu un izvēlies pareizo atbildi. Kurā variantā visi skaitļi “ 4,…"
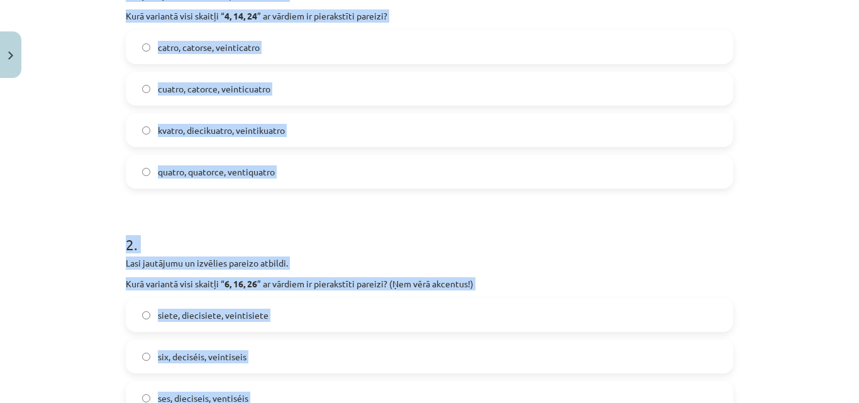
scroll to position [153, 0]
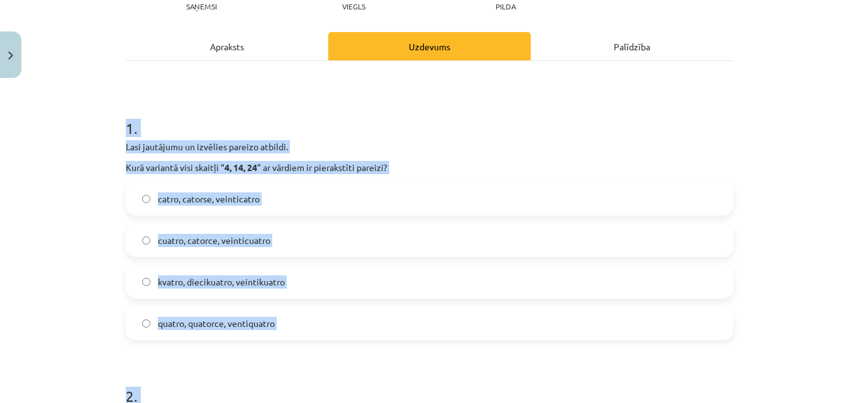
click at [82, 316] on div "Mācību tēma: Spāņu valodas 7. klases 1. ieskaites mācību materiāls #7 Tema 4. N…" at bounding box center [429, 201] width 859 height 403
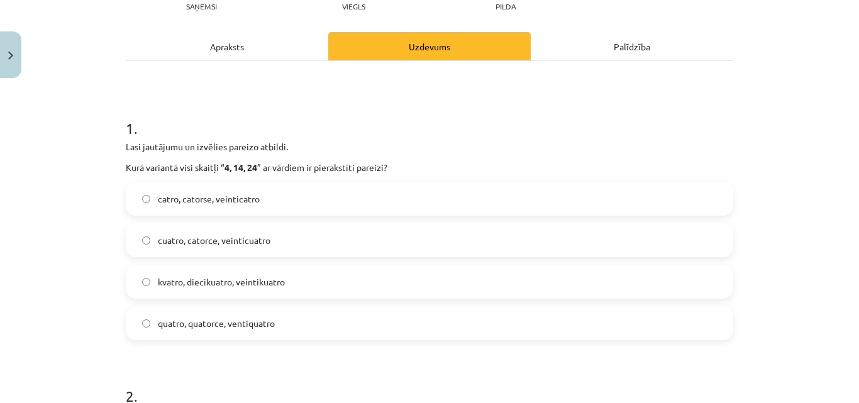
click at [204, 246] on span "cuatro, catorce, veinticuatro" at bounding box center [214, 240] width 113 height 13
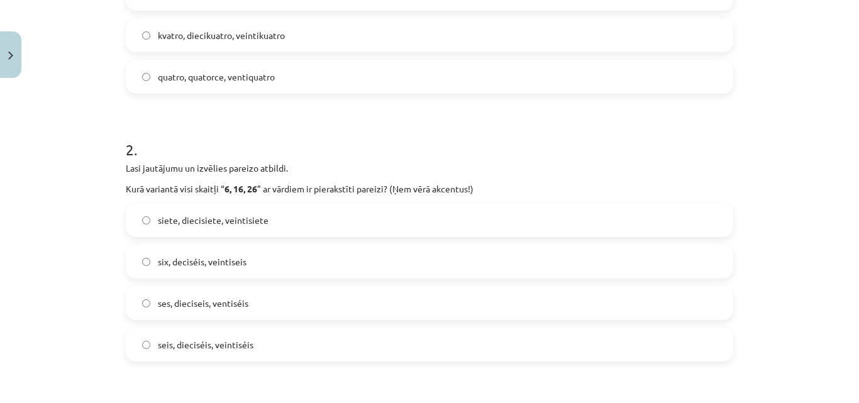
scroll to position [446, 0]
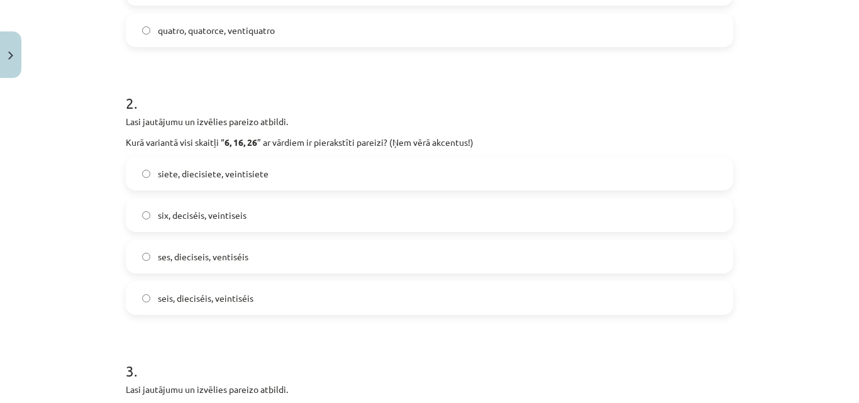
click at [210, 299] on span "seis, dieciséis, veintiséis" at bounding box center [206, 298] width 96 height 13
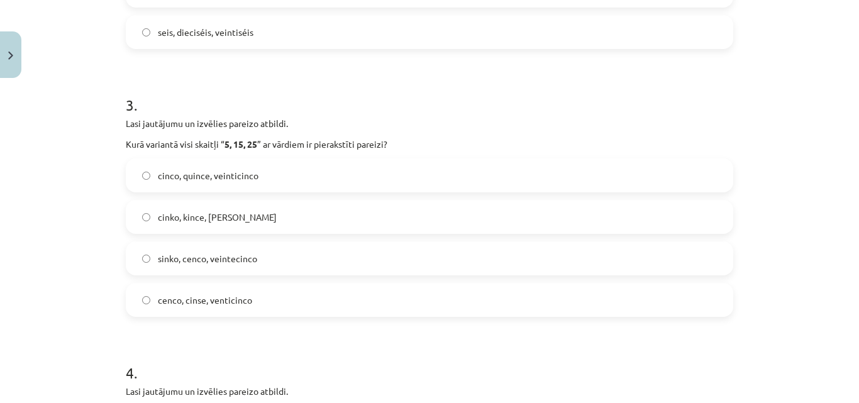
scroll to position [740, 0]
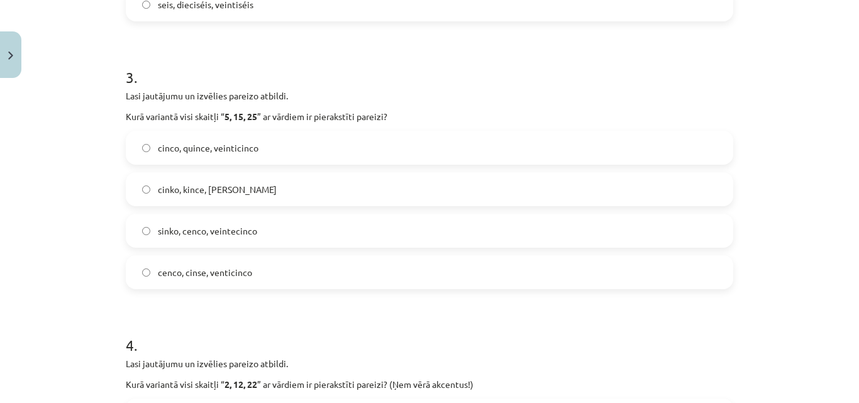
click at [196, 148] on span "cinco, quince, veinticinco" at bounding box center [208, 148] width 101 height 13
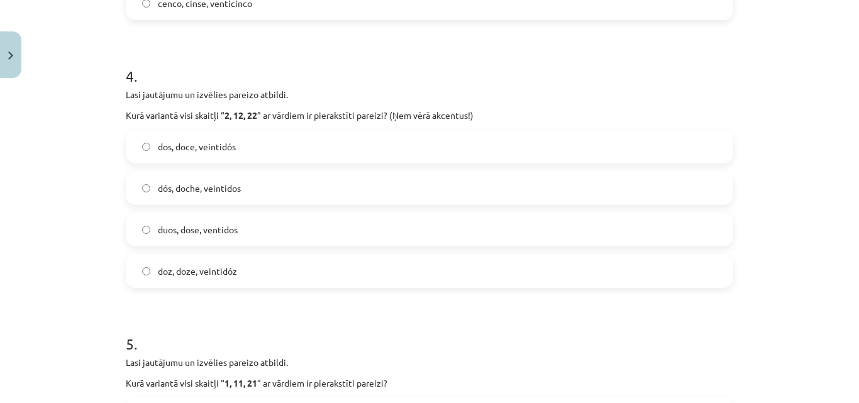
scroll to position [1034, 0]
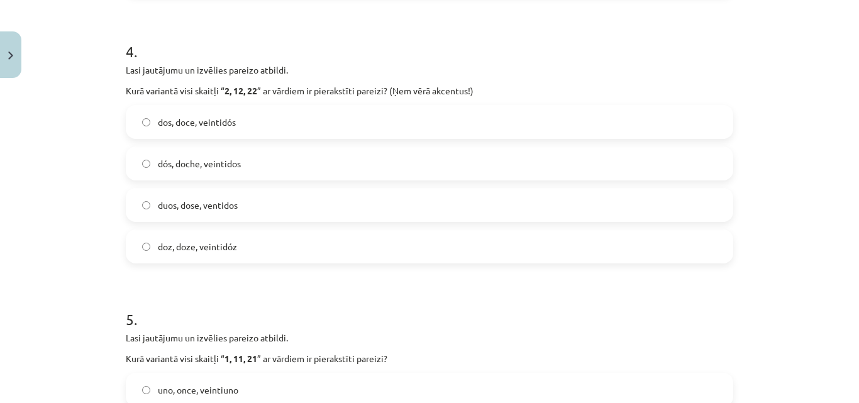
click at [186, 120] on span "dos, doce, veintidós" at bounding box center [197, 122] width 78 height 13
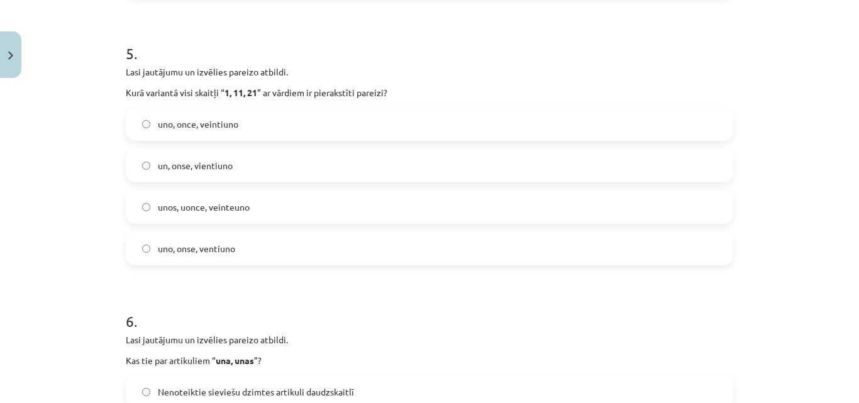
scroll to position [1327, 0]
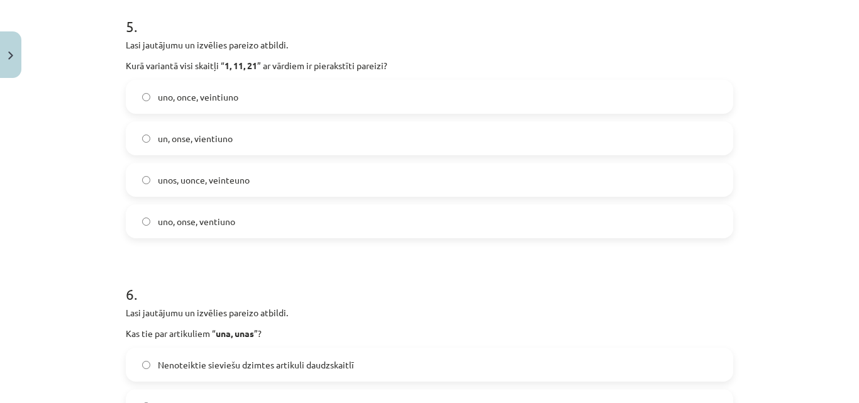
click at [215, 98] on span "uno, once, veintiuno" at bounding box center [198, 97] width 81 height 13
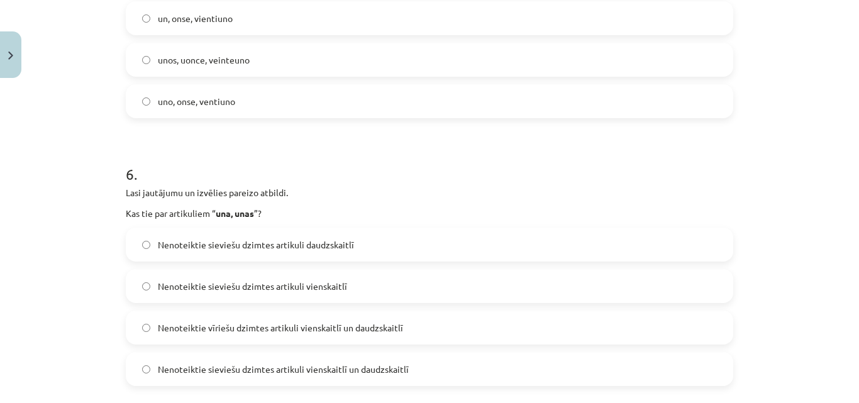
scroll to position [1474, 0]
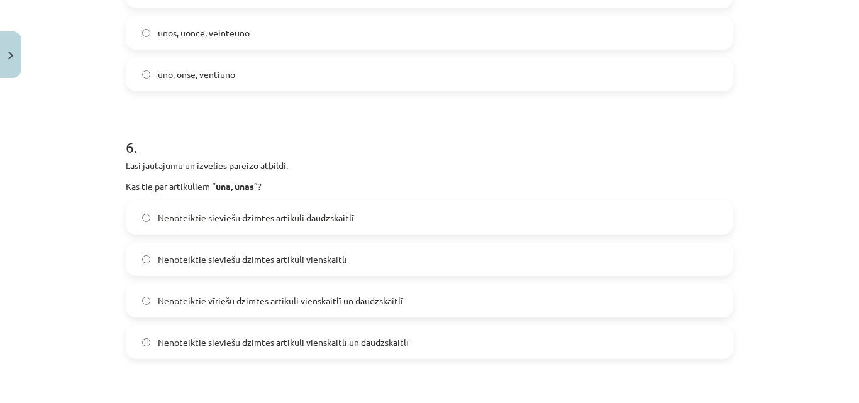
click at [275, 340] on span "Nenoteiktie sieviešu dzimtes artikuli vienskaitlī un daudzskaitlī" at bounding box center [283, 342] width 251 height 13
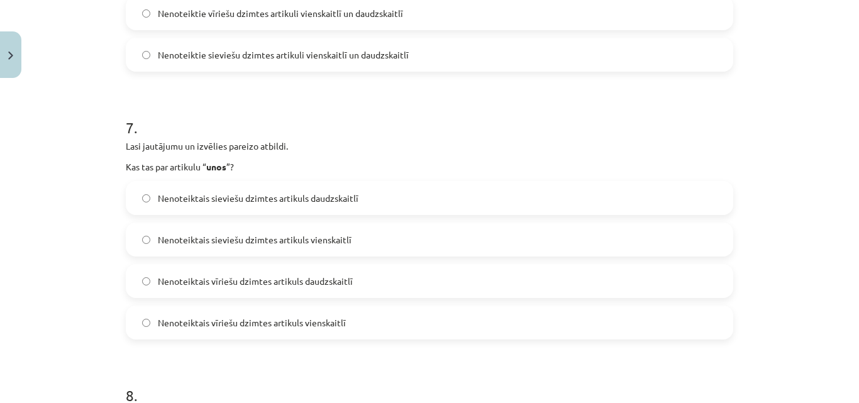
scroll to position [1767, 0]
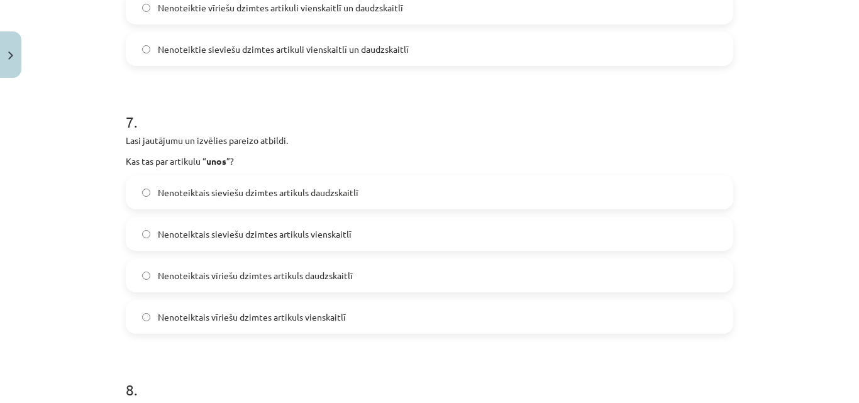
click at [292, 279] on span "Nenoteiktais vīriešu dzimtes artikuls daudzskaitlī" at bounding box center [255, 275] width 195 height 13
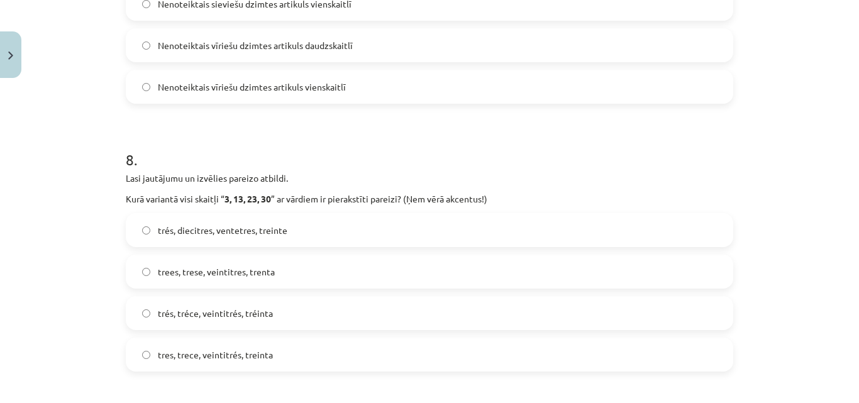
scroll to position [2061, 0]
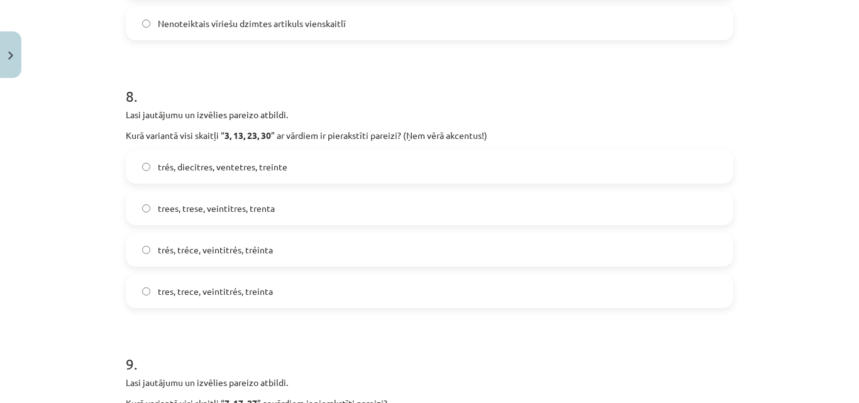
click at [208, 296] on span "tres, trece, veintitrés, treinta" at bounding box center [215, 291] width 115 height 13
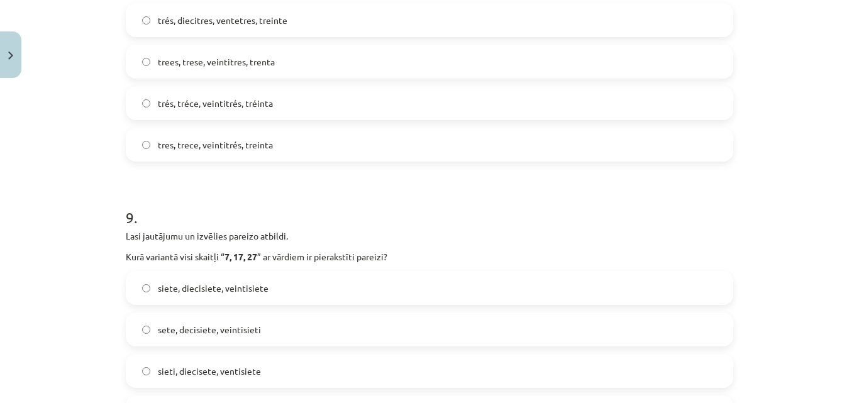
scroll to position [2355, 0]
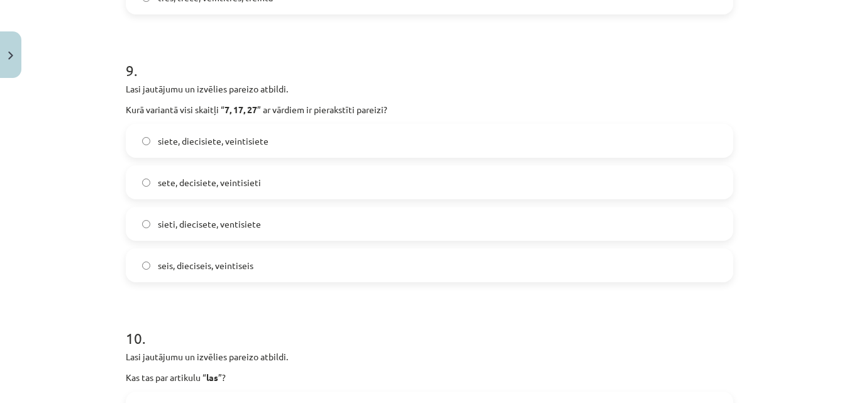
click at [183, 126] on label "siete, diecisiete, veintisiete" at bounding box center [429, 140] width 605 height 31
click at [103, 215] on div "Mācību tēma: Spāņu valodas 7. klases 1. ieskaites mācību materiāls #7 Tema 4. N…" at bounding box center [429, 201] width 859 height 403
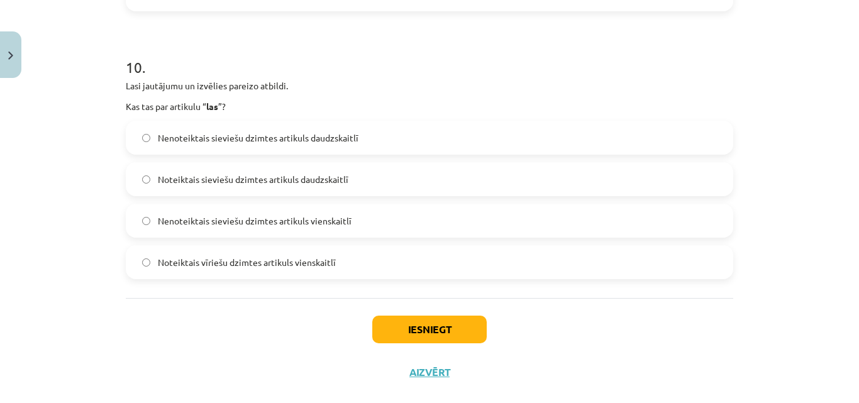
scroll to position [2648, 0]
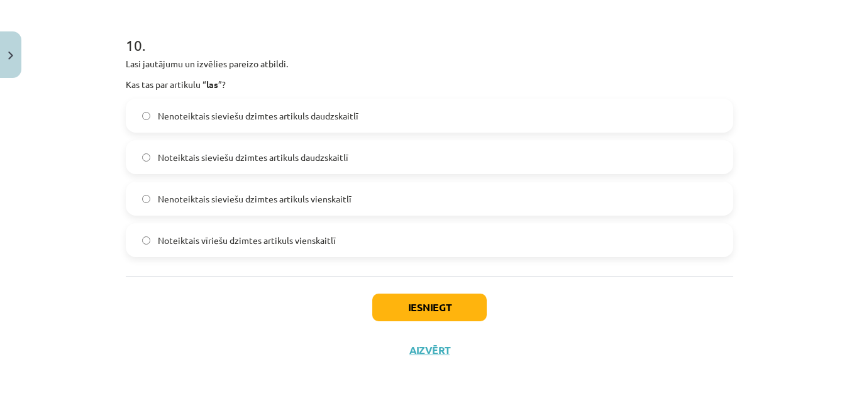
click at [239, 160] on span "Noteiktais sieviešu dzimtes artikuls daudzskaitlī" at bounding box center [253, 157] width 191 height 13
click at [430, 311] on button "Iesniegt" at bounding box center [429, 308] width 115 height 28
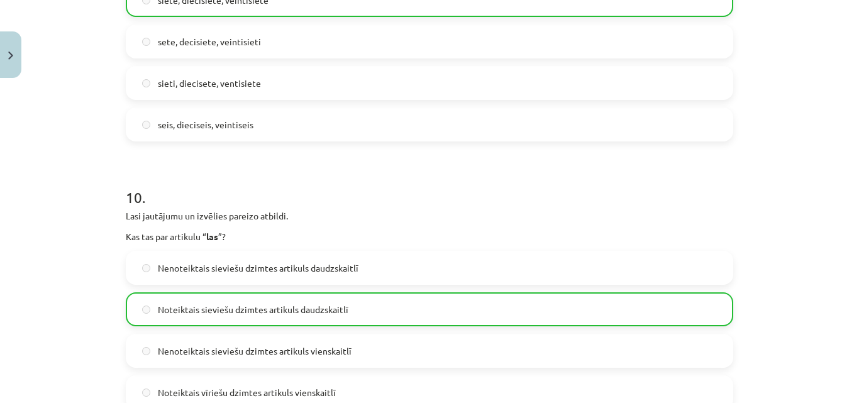
scroll to position [2688, 0]
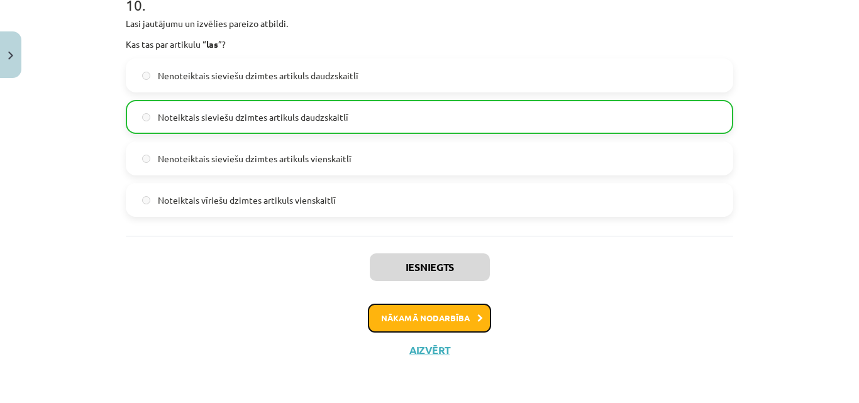
click at [405, 321] on button "Nākamā nodarbība" at bounding box center [429, 318] width 123 height 29
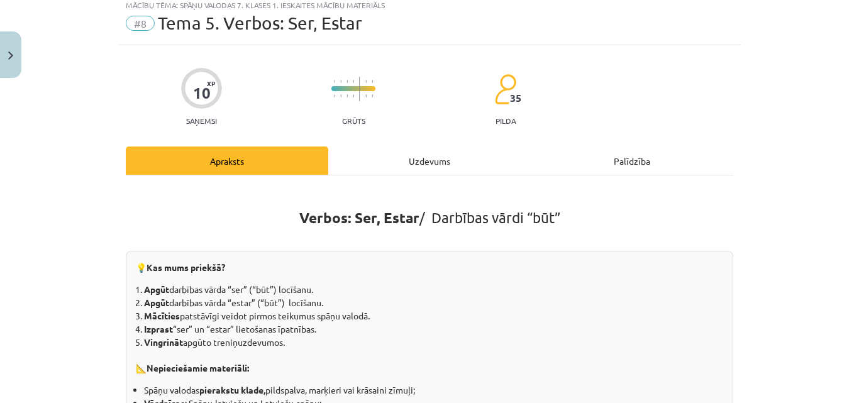
scroll to position [31, 0]
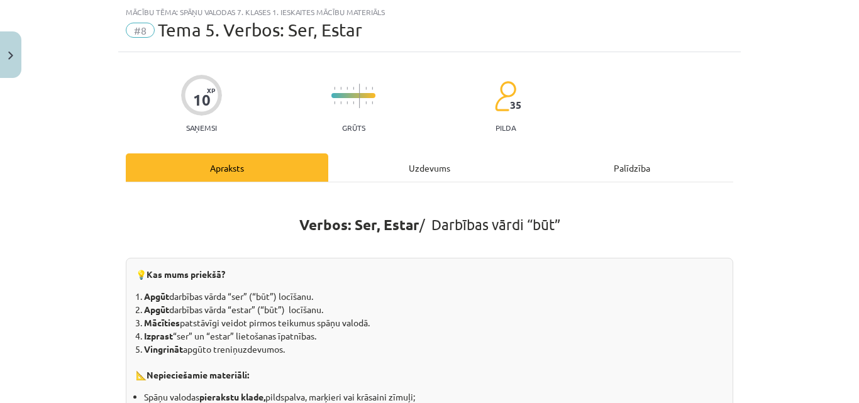
click at [413, 167] on div "Uzdevums" at bounding box center [429, 168] width 203 height 28
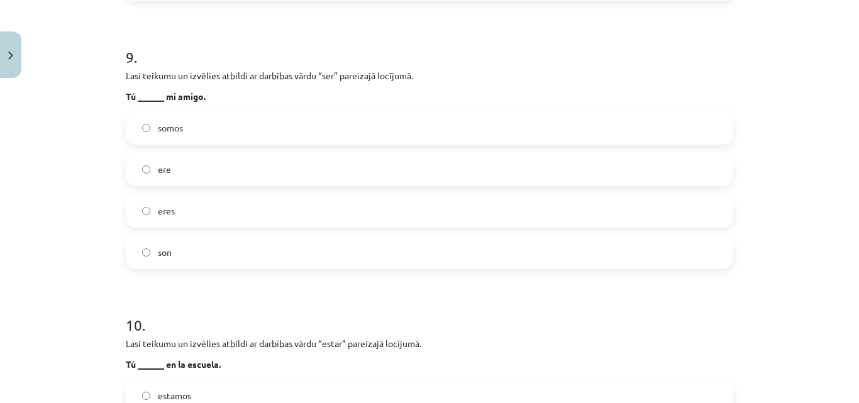
scroll to position [2648, 0]
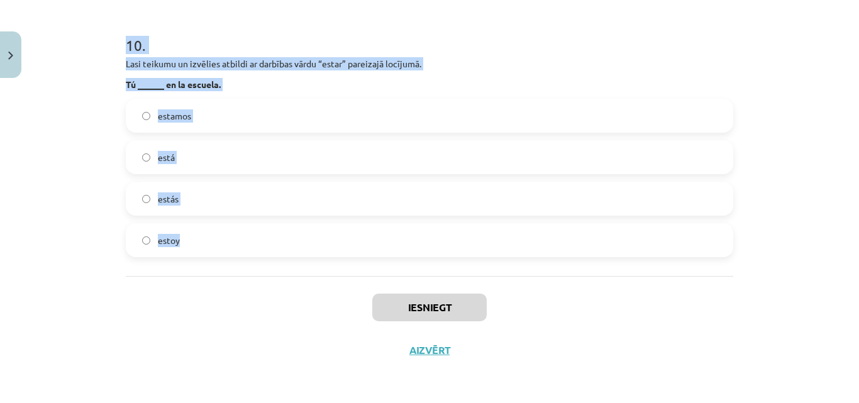
drag, startPoint x: 118, startPoint y: 246, endPoint x: 356, endPoint y: 267, distance: 238.7
copy form "1 . Lasi teikumu un izvēlies atbildi ar darbības vārdu “ser” vai “estar” pareiz…"
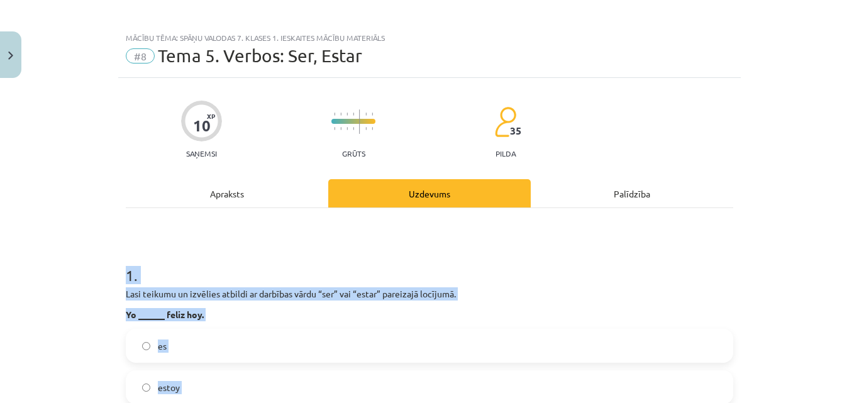
scroll to position [0, 0]
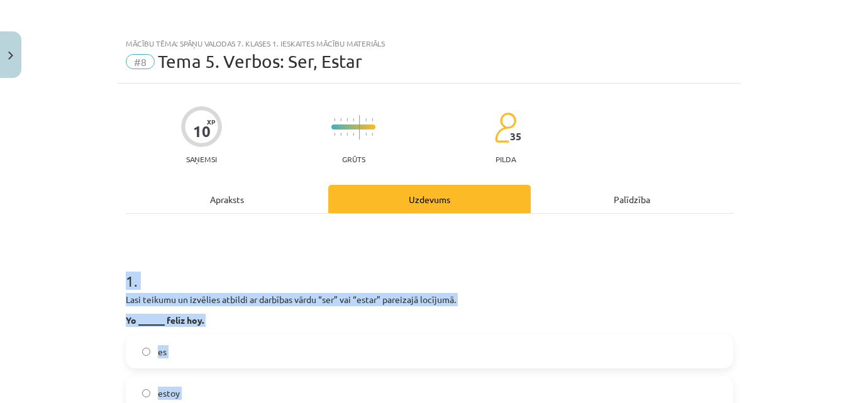
click at [204, 260] on h1 "1 ." at bounding box center [430, 269] width 608 height 39
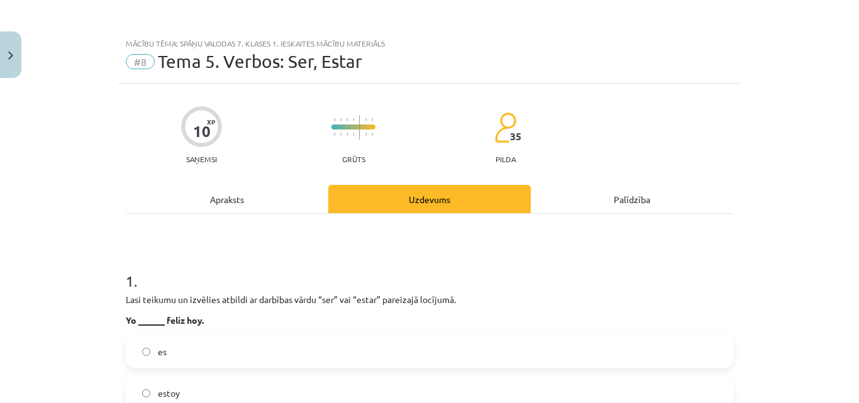
scroll to position [147, 0]
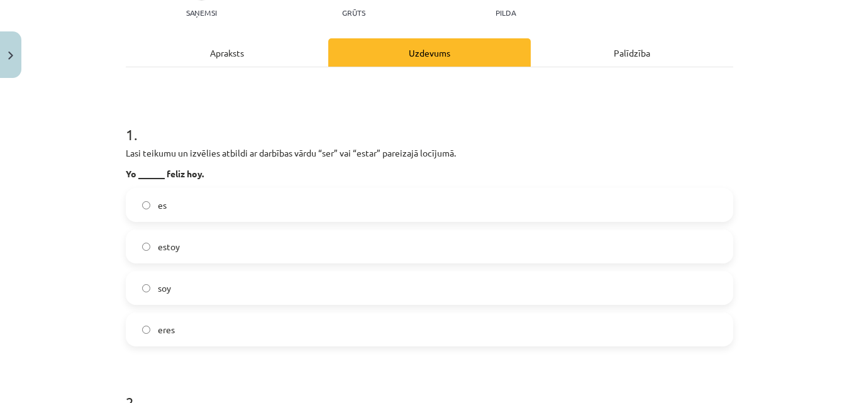
click at [182, 244] on label "estoy" at bounding box center [429, 246] width 605 height 31
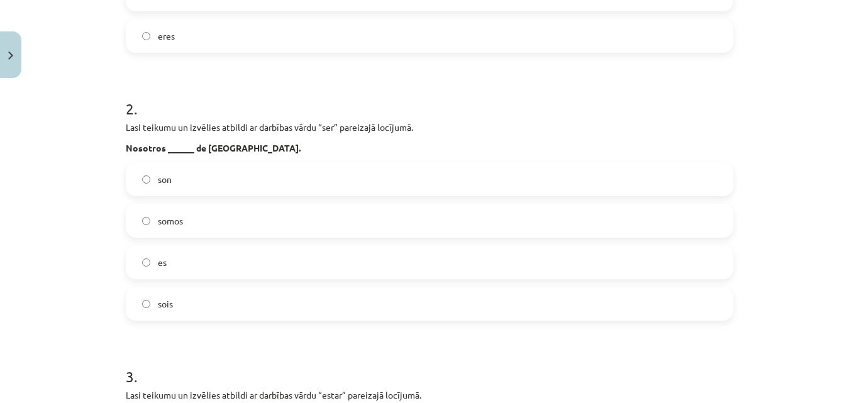
click at [191, 212] on label "somos" at bounding box center [429, 220] width 605 height 31
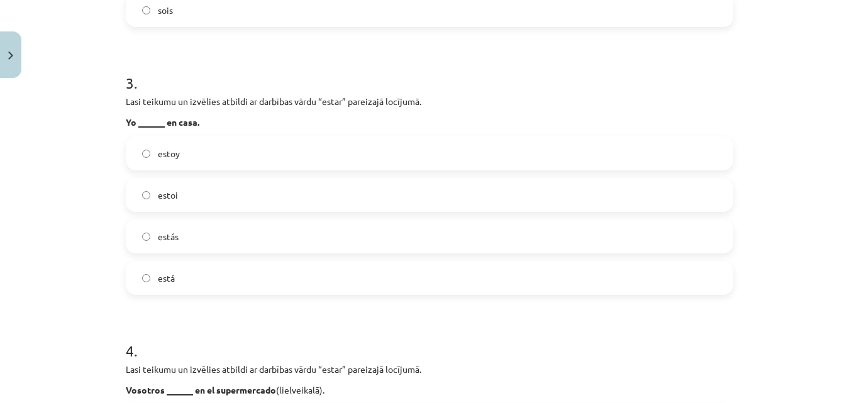
click at [185, 154] on label "estoy" at bounding box center [429, 153] width 605 height 31
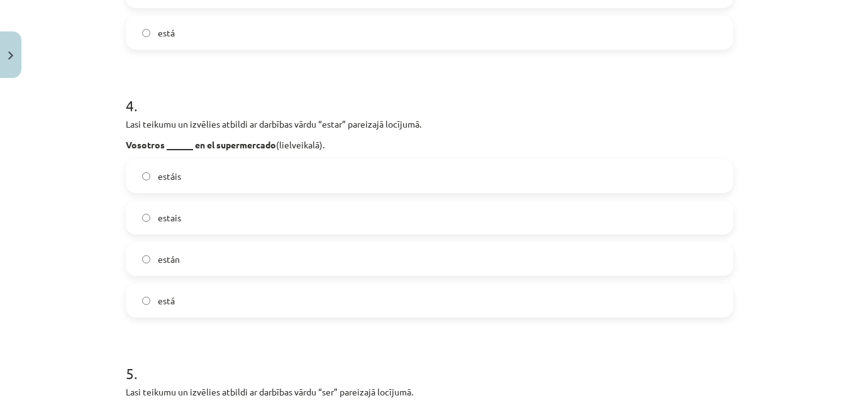
scroll to position [1027, 0]
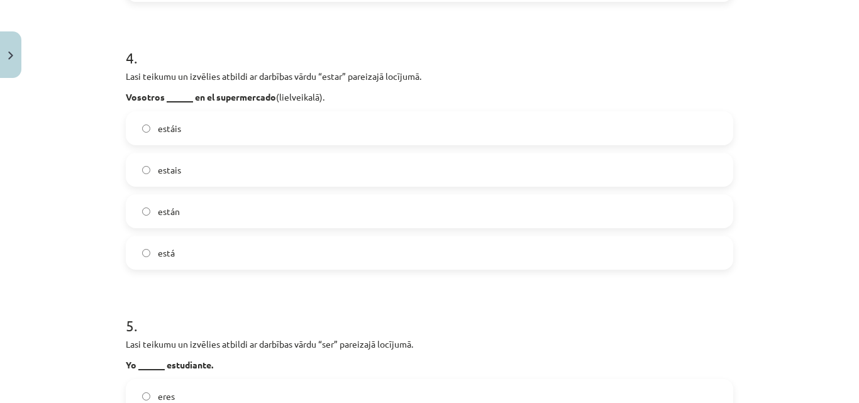
click at [178, 131] on label "estáis" at bounding box center [429, 128] width 605 height 31
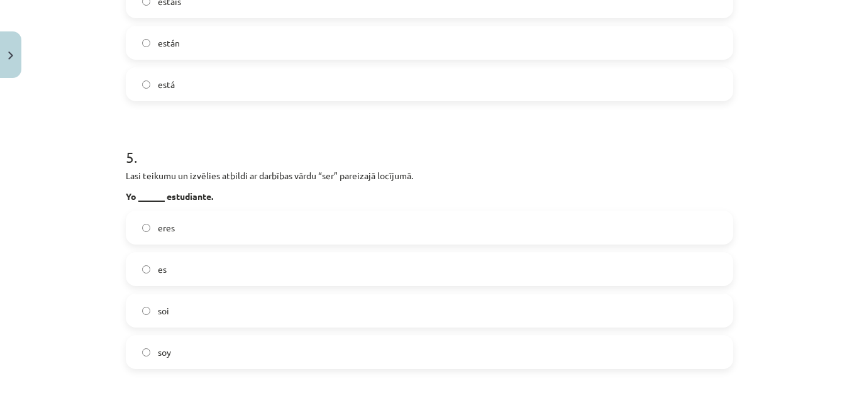
scroll to position [1321, 0]
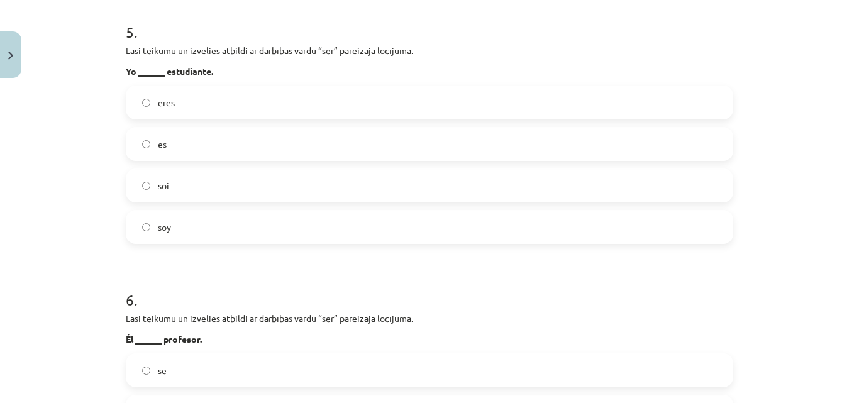
click at [162, 226] on span "soy" at bounding box center [164, 227] width 13 height 13
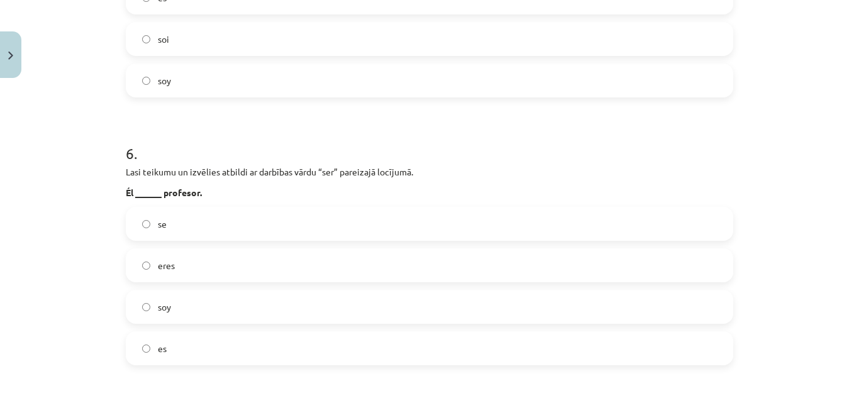
click at [176, 350] on label "es" at bounding box center [429, 348] width 605 height 31
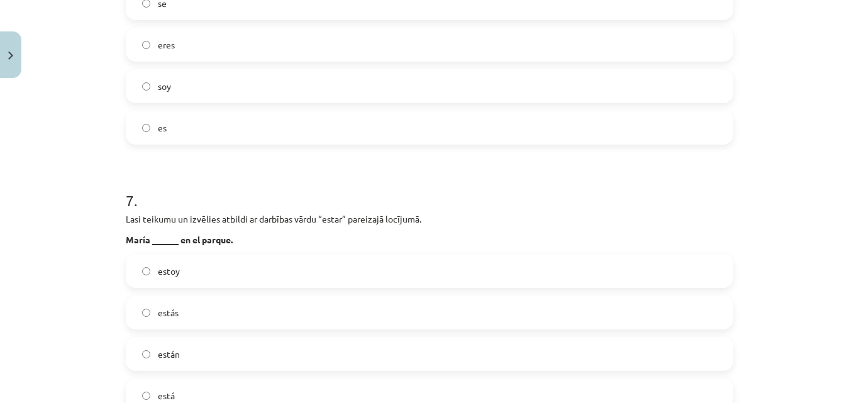
scroll to position [1762, 0]
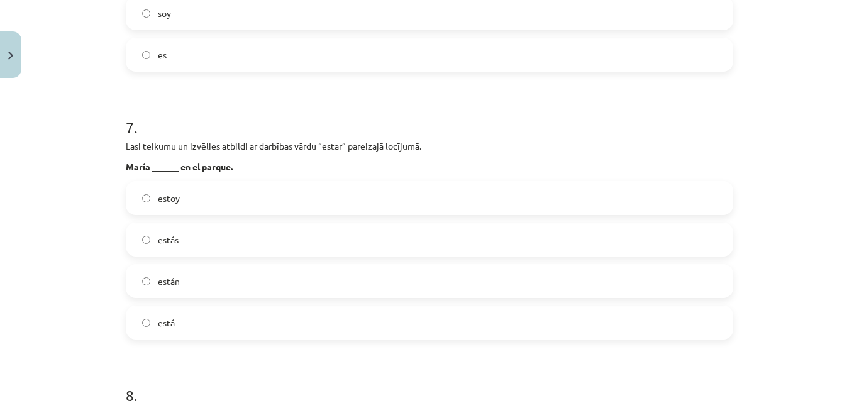
click at [186, 320] on label "está" at bounding box center [429, 322] width 605 height 31
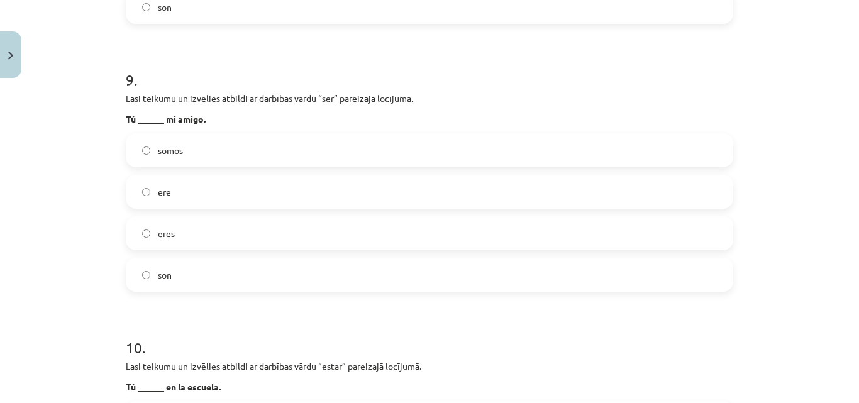
scroll to position [2349, 0]
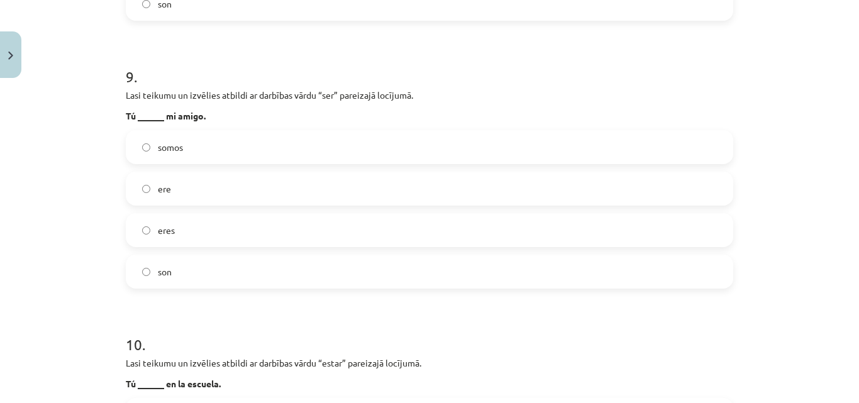
click at [169, 274] on label "son" at bounding box center [429, 271] width 605 height 31
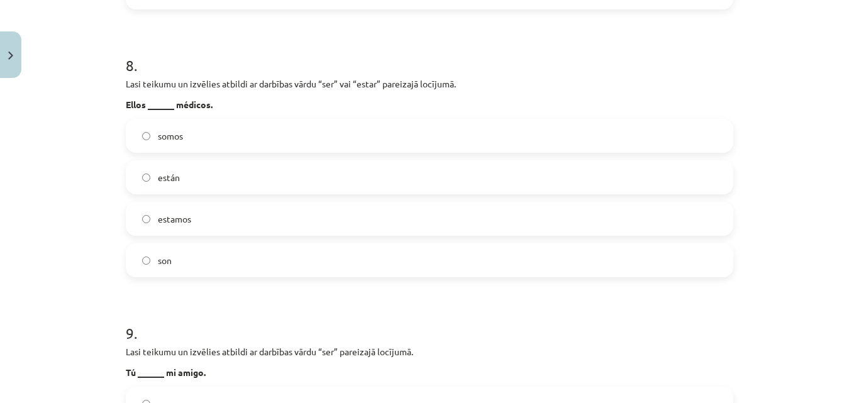
scroll to position [2061, 0]
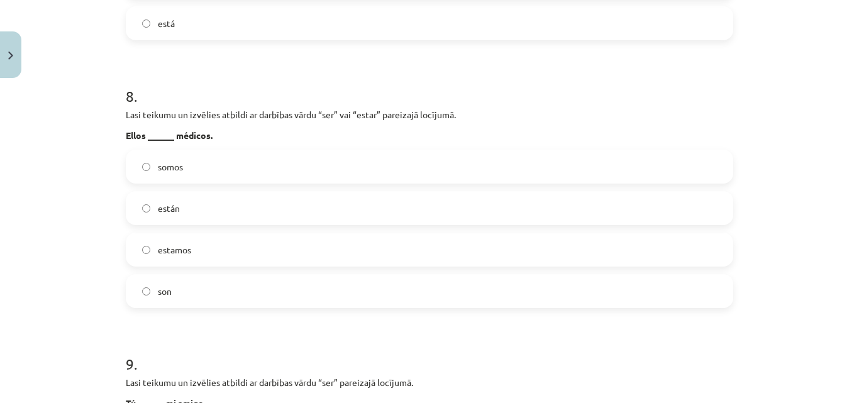
click at [176, 279] on label "son" at bounding box center [429, 291] width 605 height 31
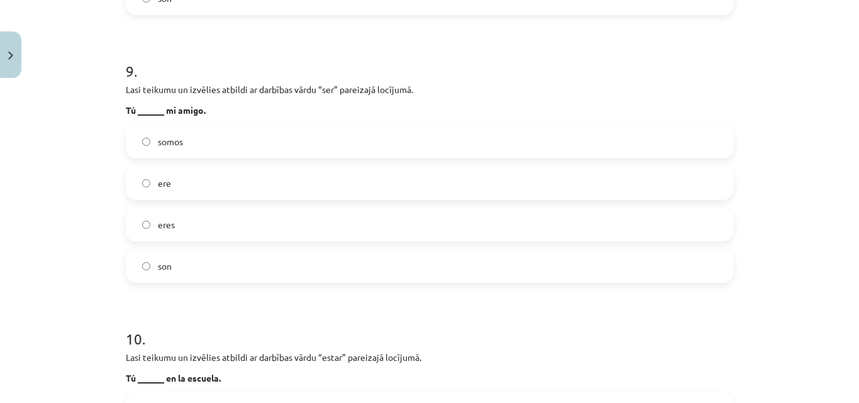
click at [169, 222] on span "eres" at bounding box center [166, 224] width 17 height 13
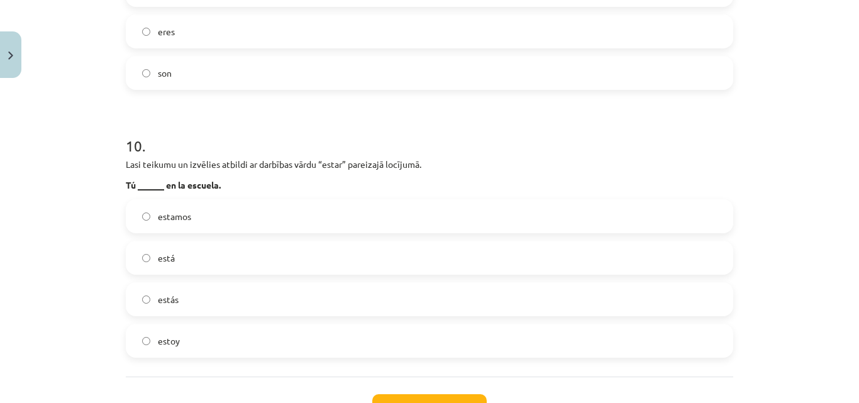
scroll to position [2648, 0]
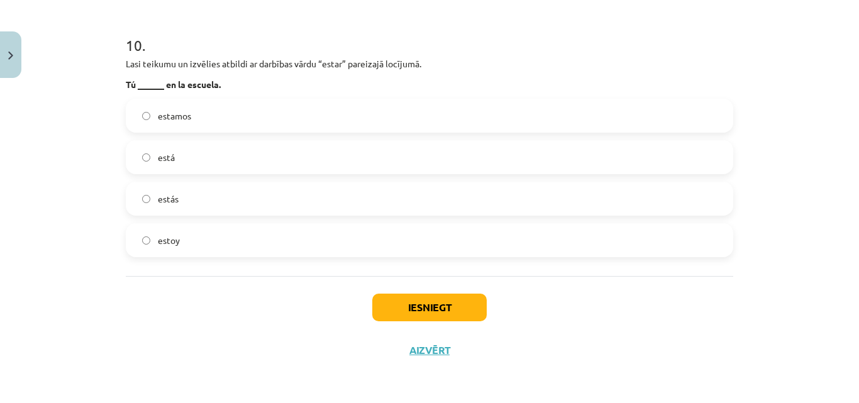
click at [192, 196] on label "estás" at bounding box center [429, 198] width 605 height 31
click at [414, 299] on button "Iesniegt" at bounding box center [429, 308] width 115 height 28
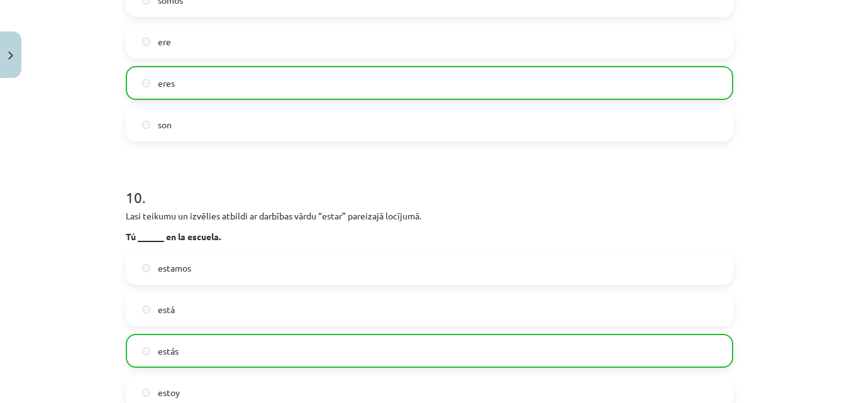
scroll to position [2688, 0]
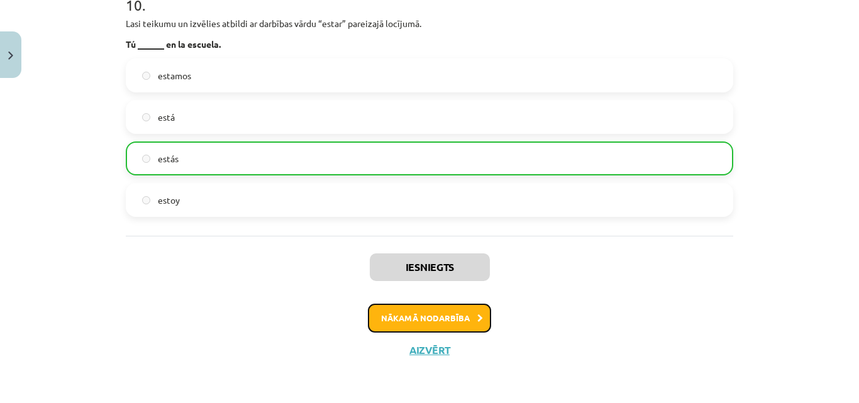
click at [410, 316] on button "Nākamā nodarbība" at bounding box center [429, 318] width 123 height 29
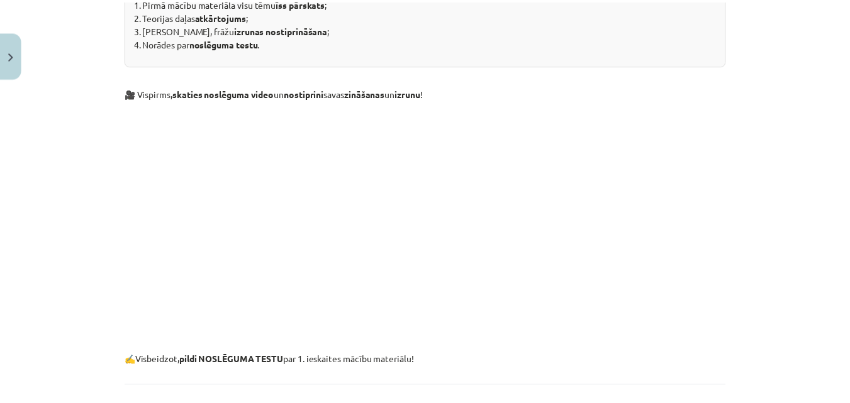
scroll to position [31, 0]
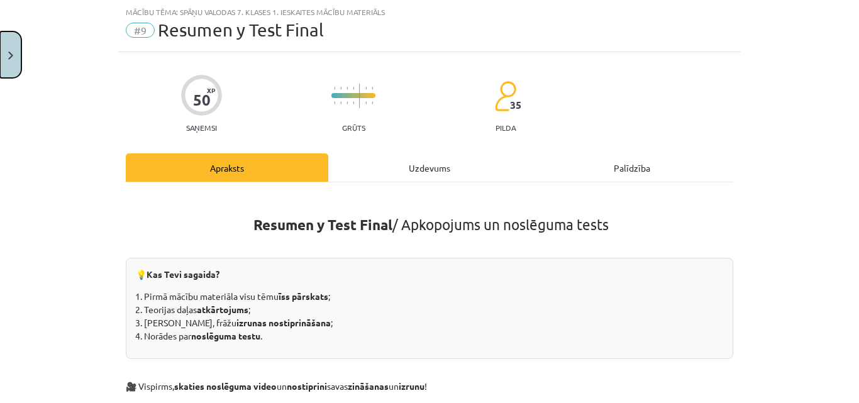
click at [15, 59] on button "Close" at bounding box center [10, 54] width 21 height 47
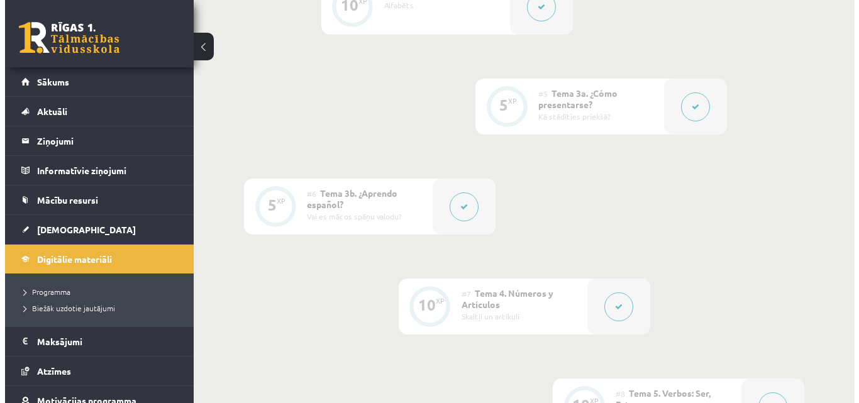
scroll to position [1175, 0]
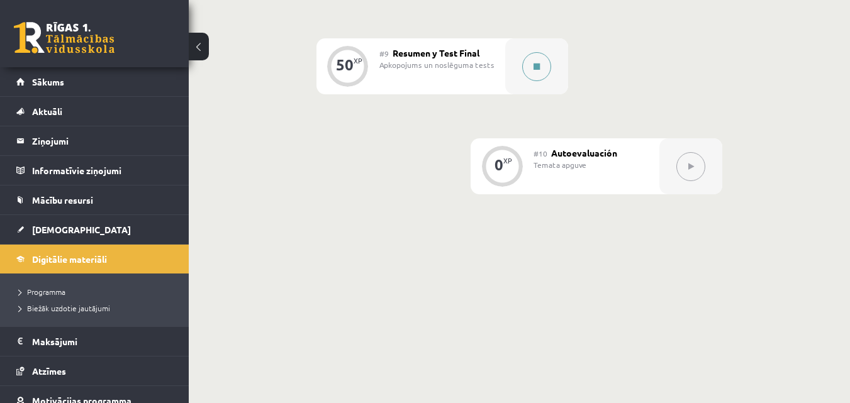
click at [532, 65] on button at bounding box center [536, 66] width 29 height 29
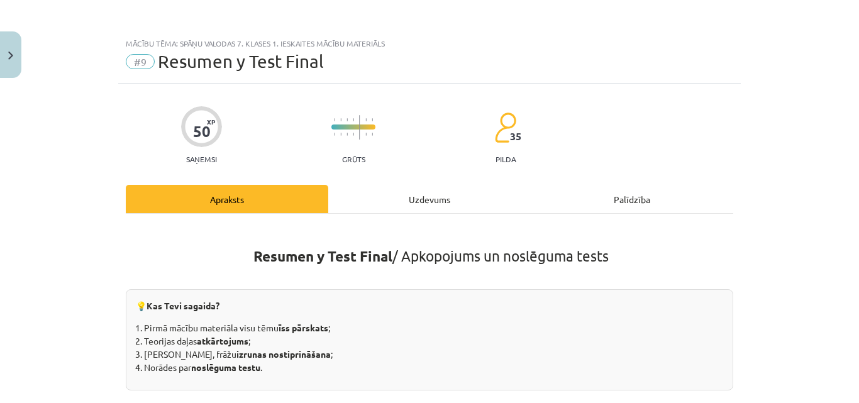
click at [426, 194] on div "Uzdevums" at bounding box center [429, 199] width 203 height 28
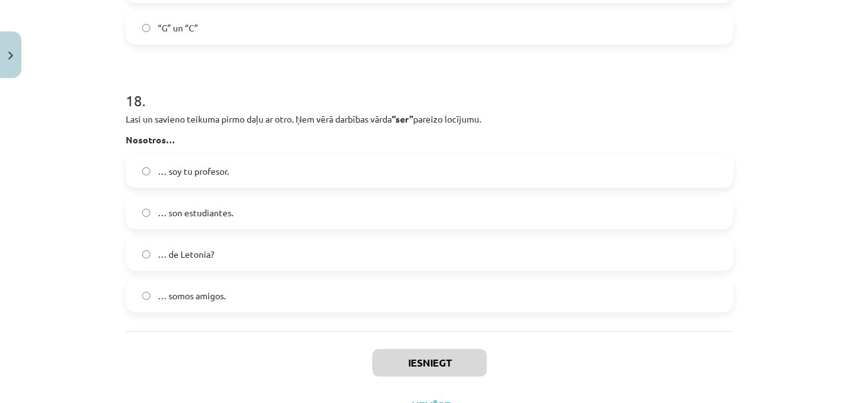
scroll to position [5532, 0]
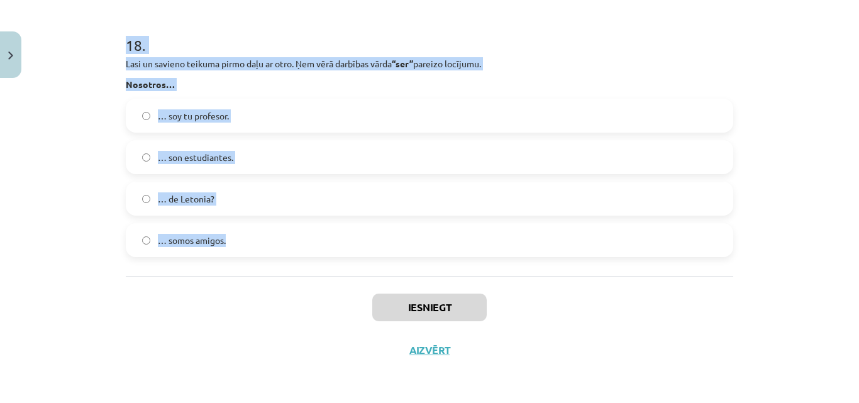
drag, startPoint x: 123, startPoint y: 98, endPoint x: 298, endPoint y: 269, distance: 245.6
copy form "1 . Lasi un savieno teikuma pirmo daļu ar otro. Ņem vērā darbības vārda “ser” p…"
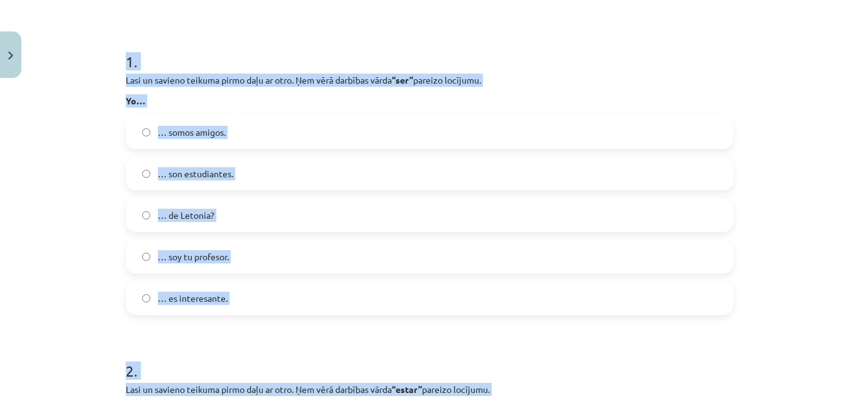
scroll to position [101, 0]
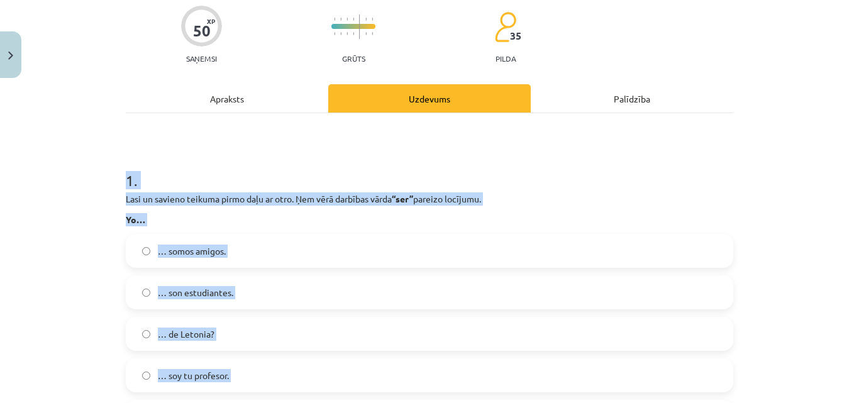
click at [239, 170] on h1 "1 ." at bounding box center [430, 169] width 608 height 39
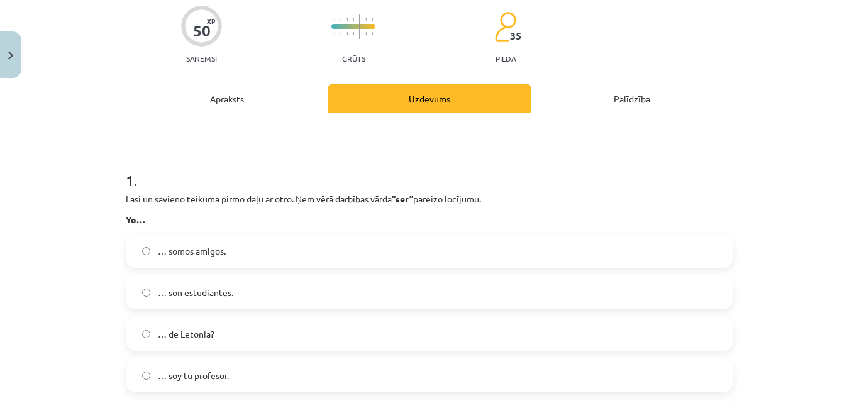
scroll to position [247, 0]
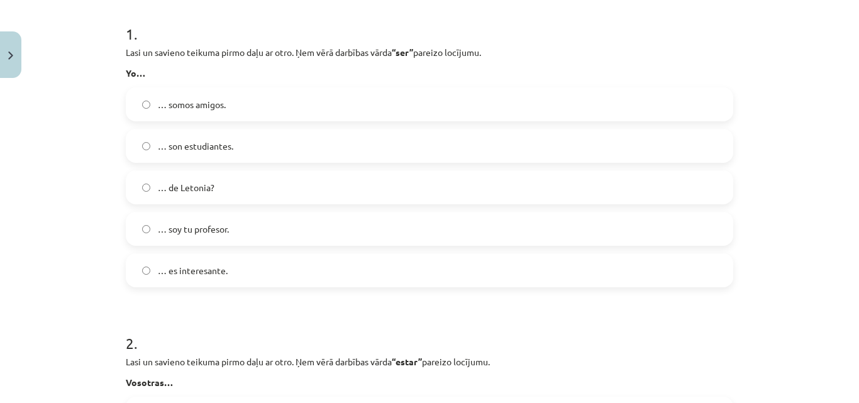
click at [198, 223] on span "… soy tu profesor." at bounding box center [193, 229] width 71 height 13
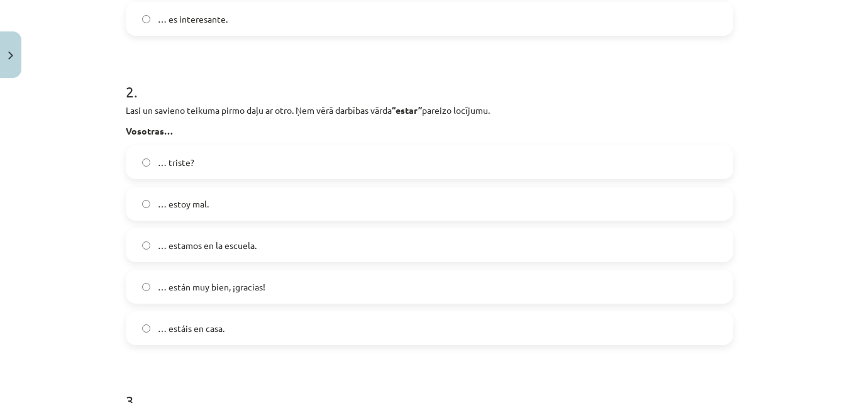
scroll to position [541, 0]
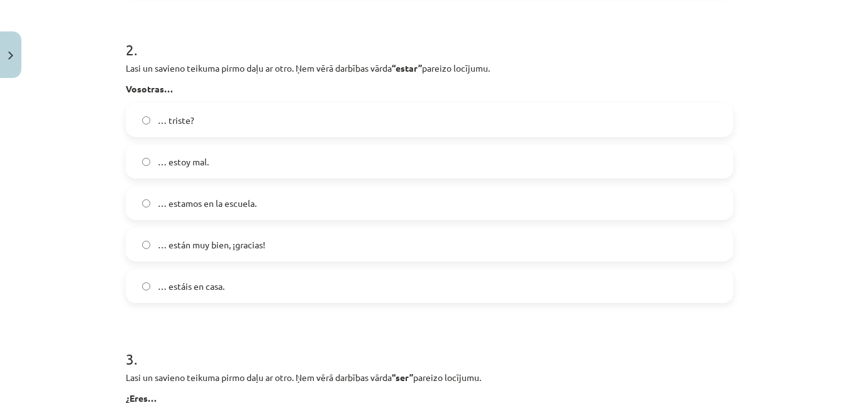
click at [198, 282] on span "… estáis en casa." at bounding box center [191, 286] width 67 height 13
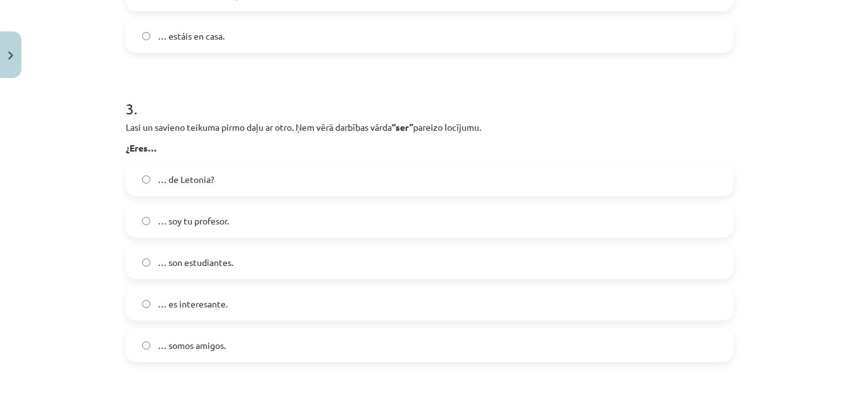
scroll to position [835, 0]
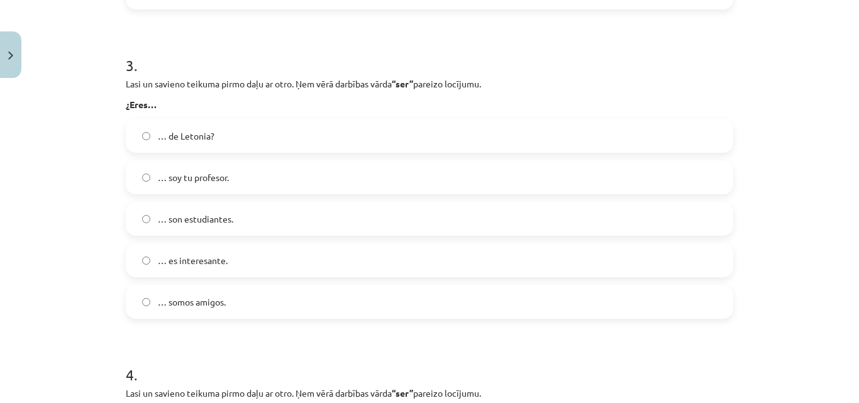
click at [197, 134] on span "… de Letonia?" at bounding box center [186, 136] width 57 height 13
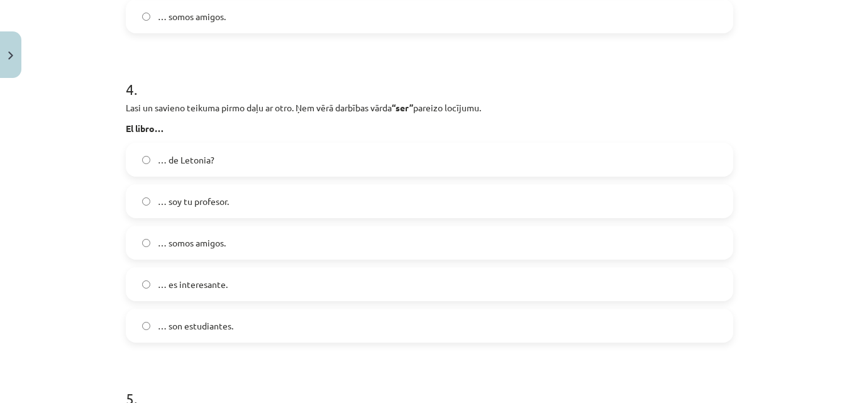
scroll to position [1128, 0]
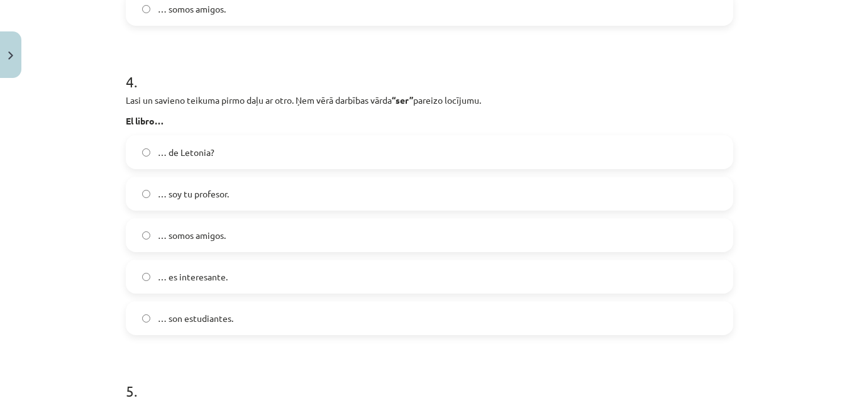
click at [208, 274] on span "… es interesante." at bounding box center [193, 277] width 70 height 13
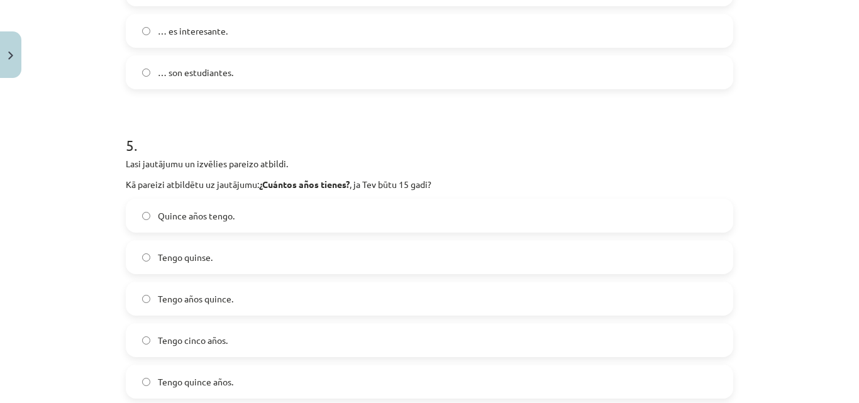
scroll to position [1422, 0]
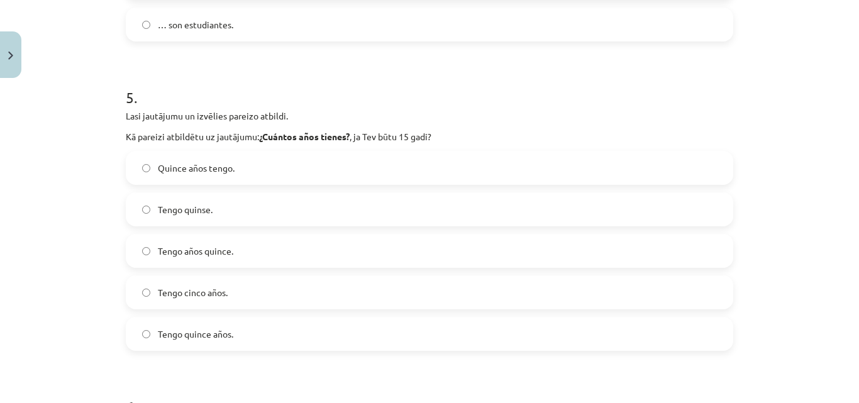
click at [220, 335] on span "Tengo quince años." at bounding box center [195, 334] width 75 height 13
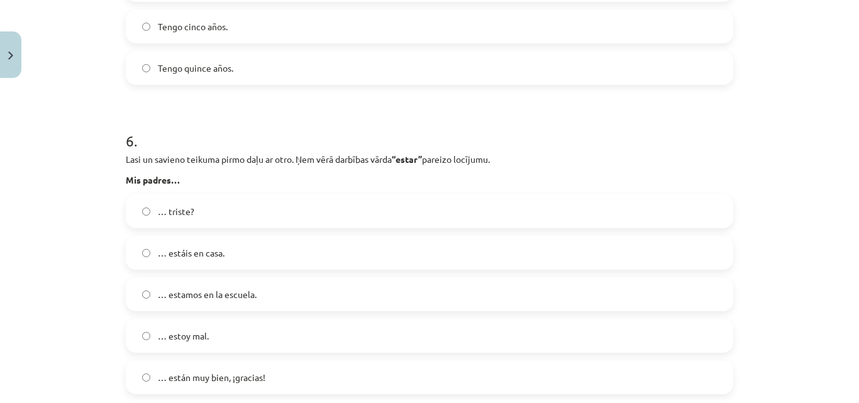
scroll to position [1716, 0]
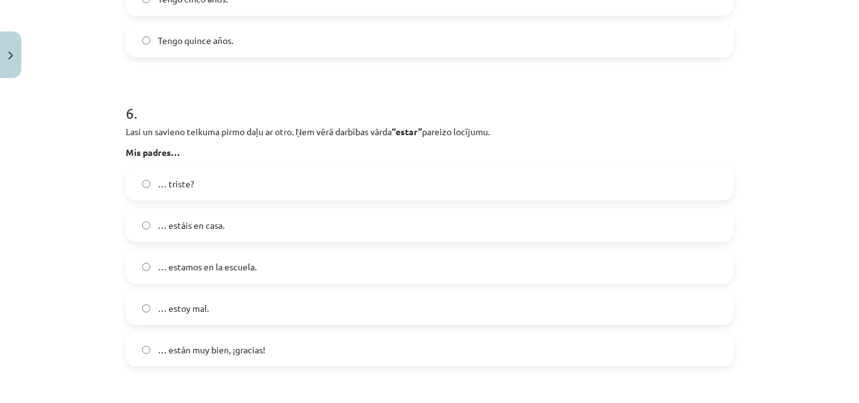
click at [238, 344] on span "… están muy bien, ¡gracias!" at bounding box center [212, 350] width 108 height 13
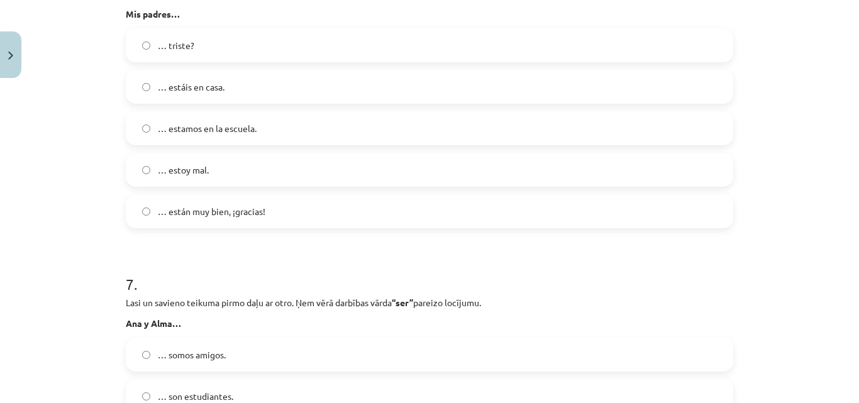
scroll to position [2009, 0]
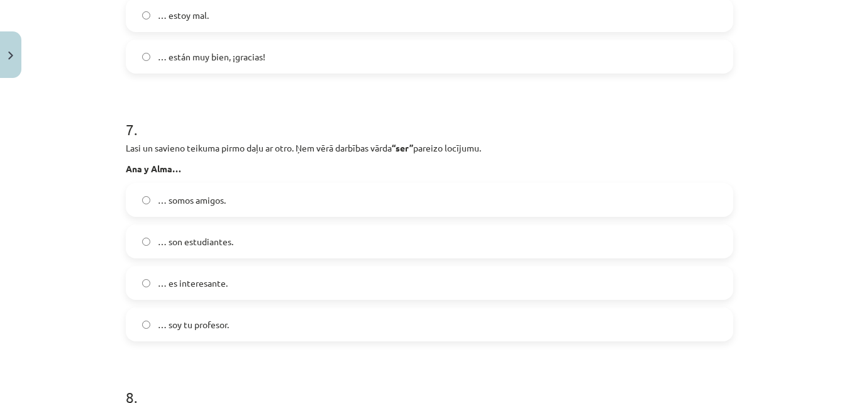
click at [221, 238] on span "… son estudiantes." at bounding box center [195, 241] width 75 height 13
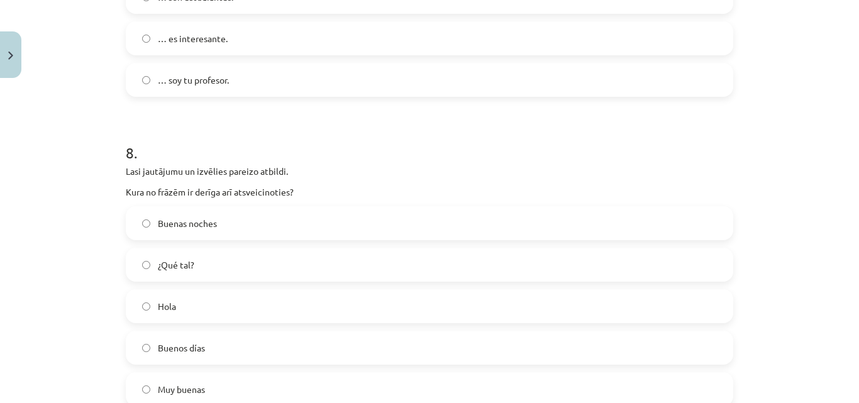
scroll to position [2303, 0]
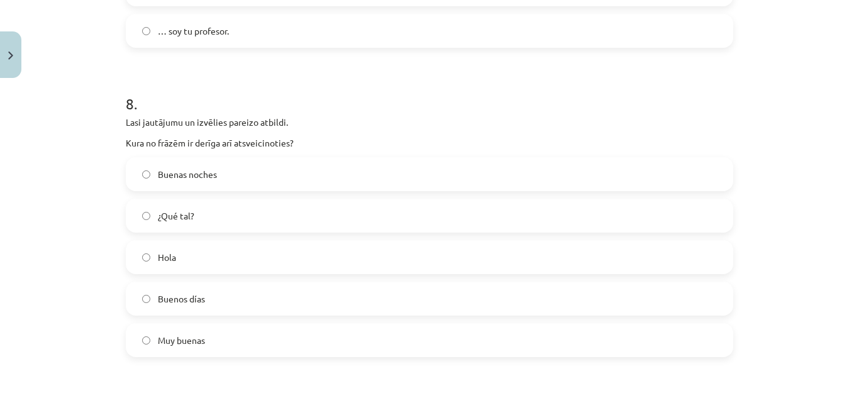
click at [189, 178] on span "Buenas noches" at bounding box center [187, 174] width 59 height 13
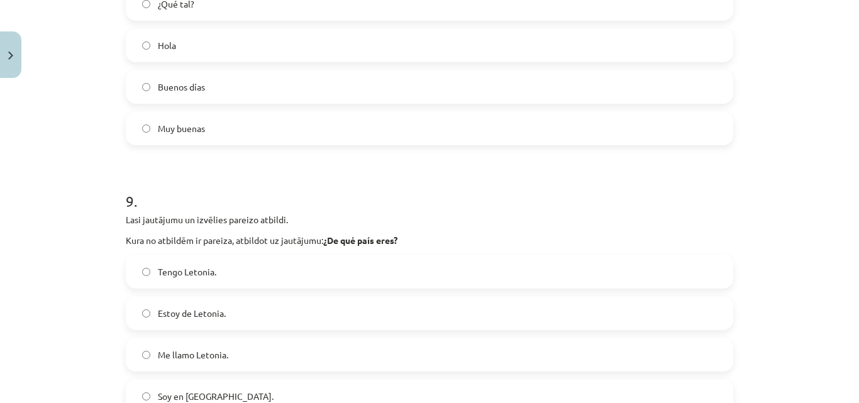
scroll to position [2596, 0]
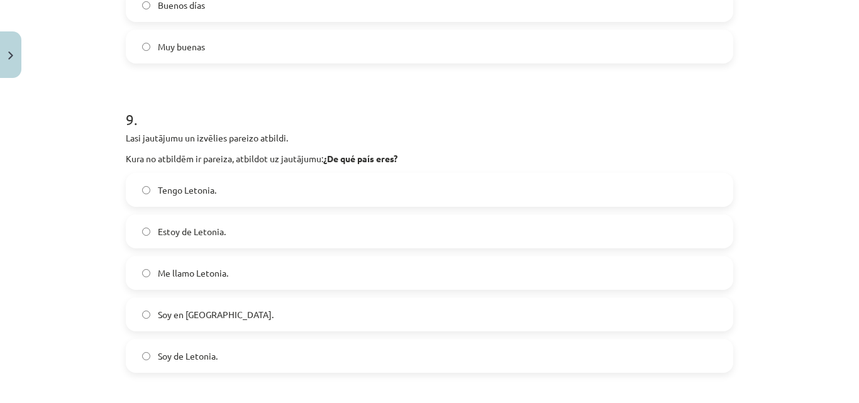
click at [240, 345] on label "Soy de Letonia." at bounding box center [429, 355] width 605 height 31
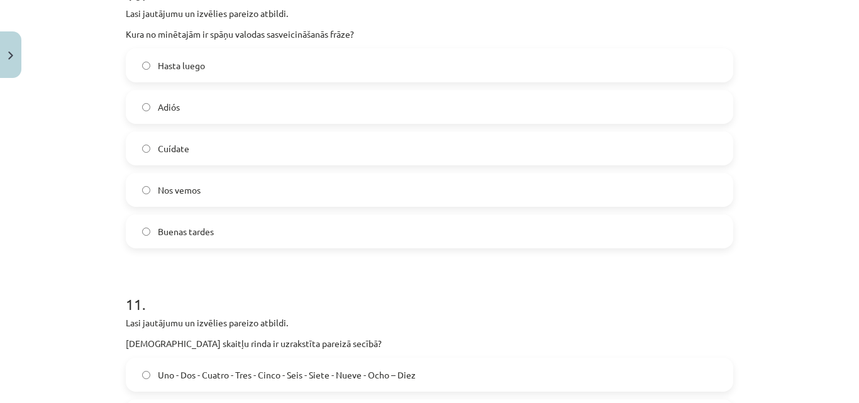
scroll to position [3037, 0]
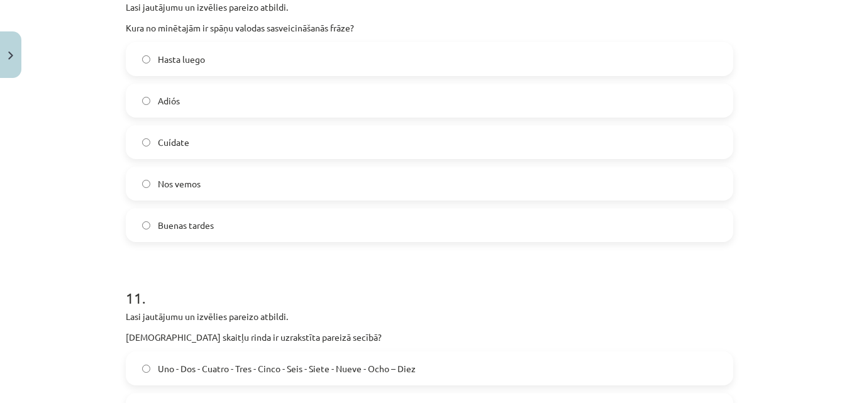
click at [209, 225] on span "Buenas tardes" at bounding box center [186, 225] width 56 height 13
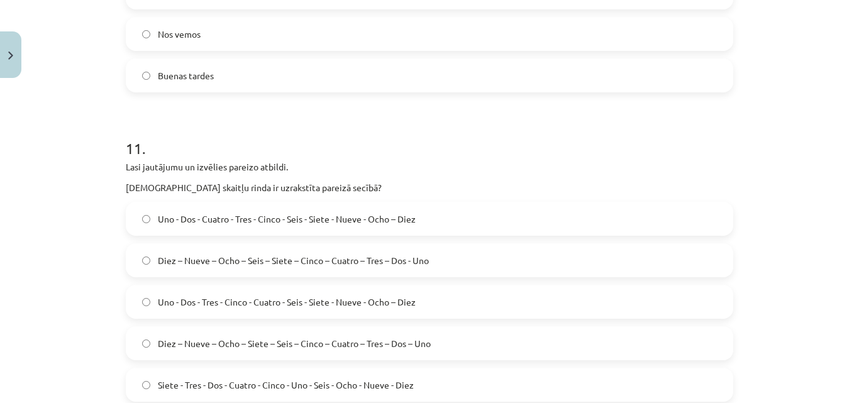
scroll to position [3330, 0]
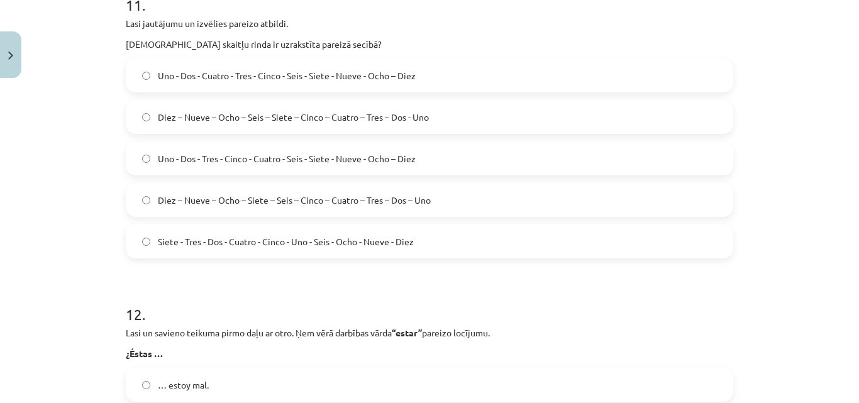
click at [422, 203] on span "Diez – Nueve – Ocho – Siete – Seis – Cinco – Cuatro – Tres – Dos – Uno" at bounding box center [294, 200] width 273 height 13
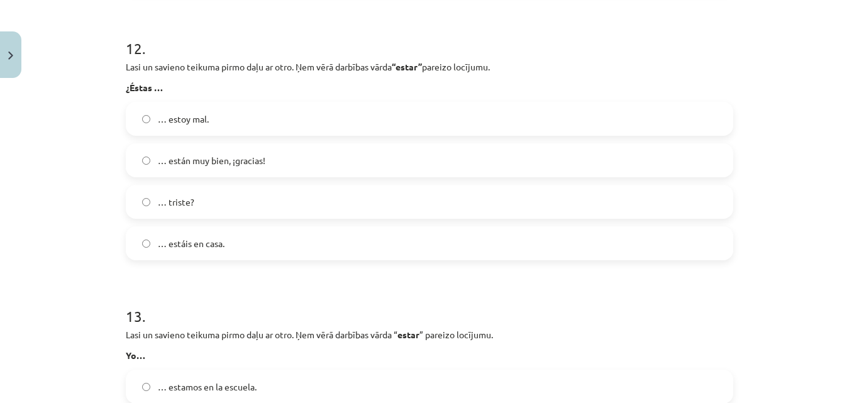
scroll to position [3624, 0]
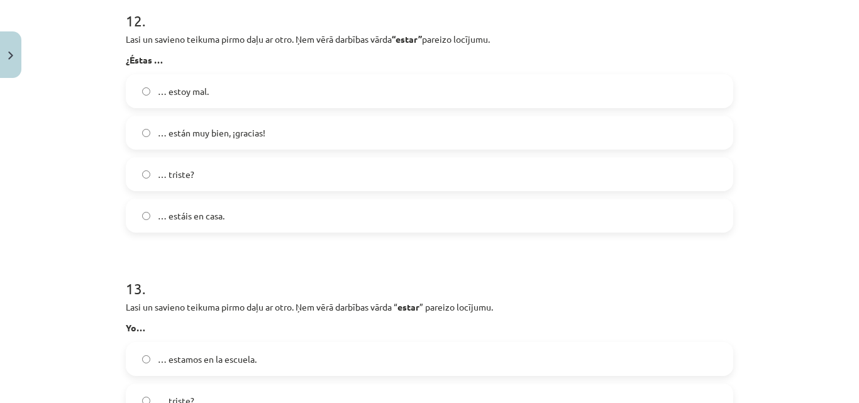
click at [174, 171] on span "… triste?" at bounding box center [176, 174] width 36 height 13
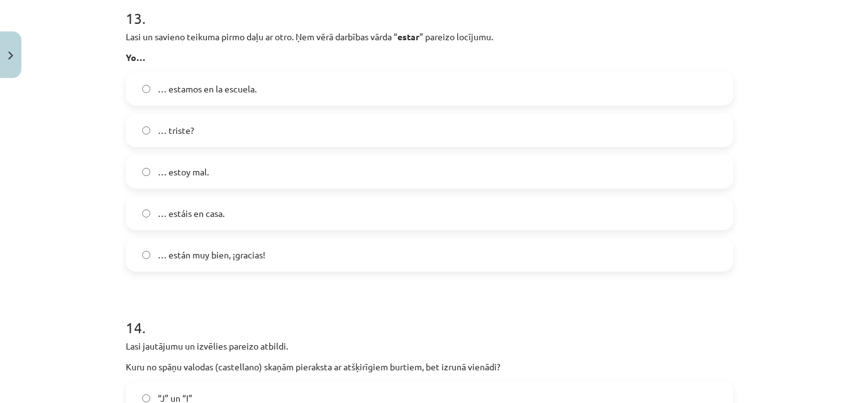
scroll to position [3918, 0]
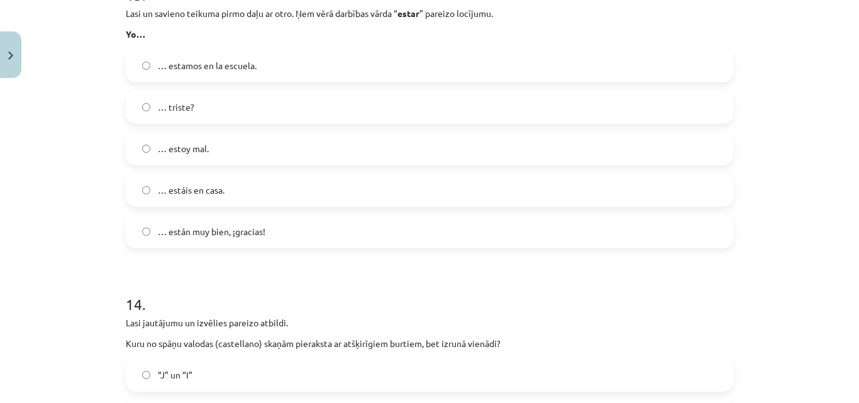
click at [216, 155] on label "… estoy mal." at bounding box center [429, 148] width 605 height 31
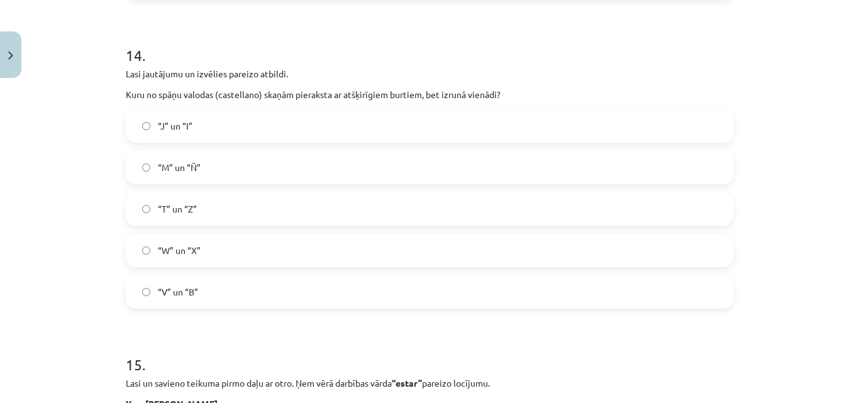
scroll to position [4211, 0]
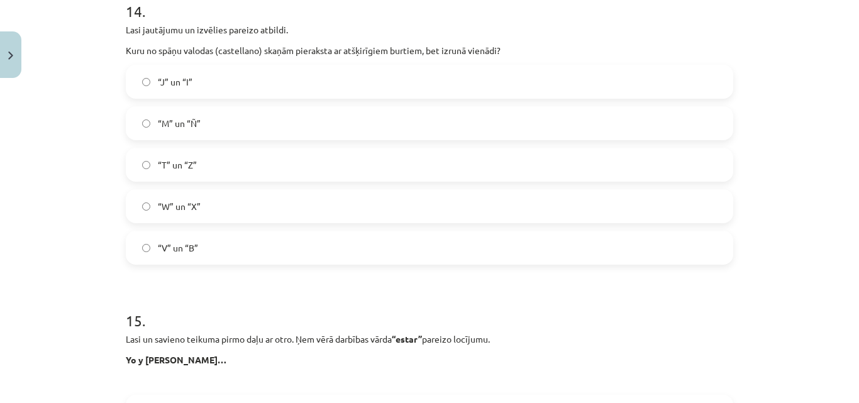
click at [195, 243] on label "“V” un “B”" at bounding box center [429, 247] width 605 height 31
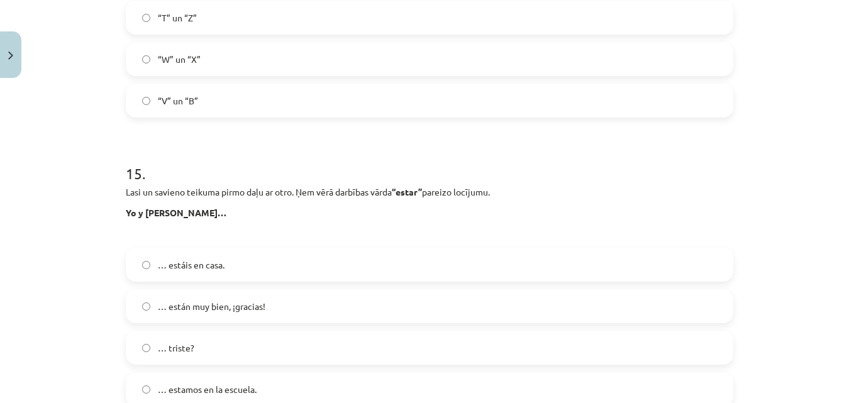
scroll to position [4505, 0]
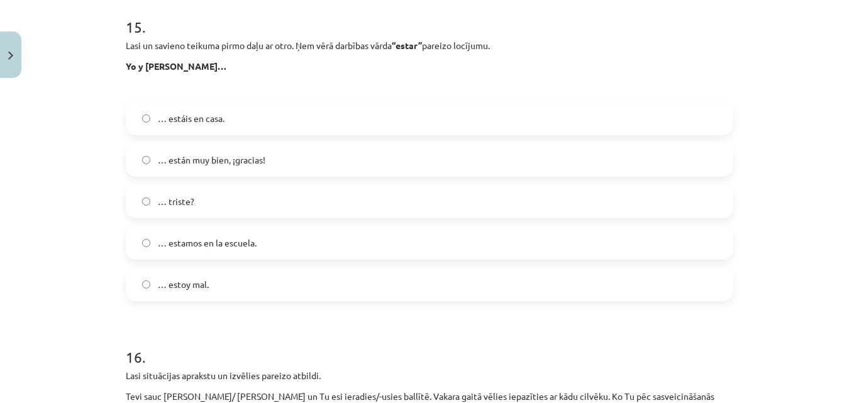
click at [247, 240] on span "… estamos en la escuela." at bounding box center [207, 243] width 99 height 13
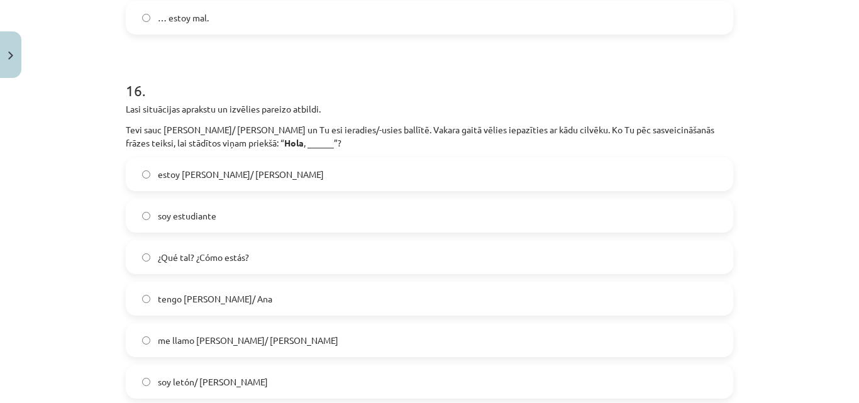
scroll to position [4798, 0]
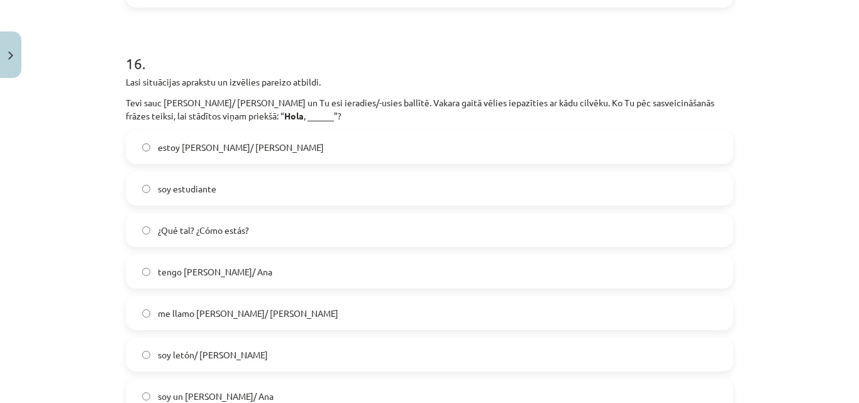
click at [225, 310] on span "me llamo Pedro/ Ana" at bounding box center [248, 313] width 181 height 13
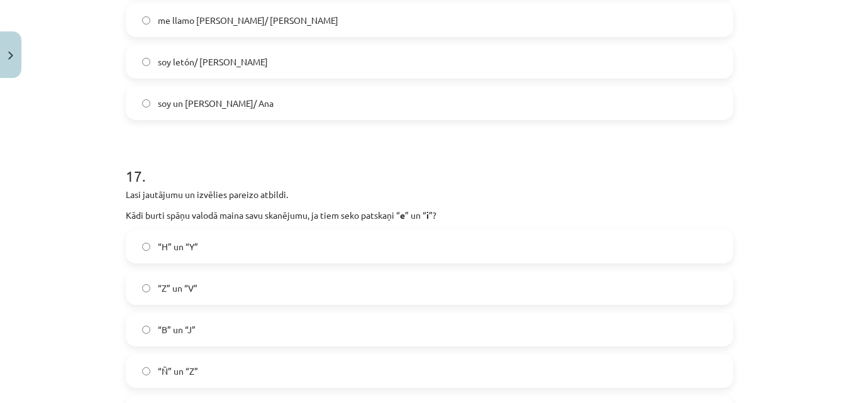
scroll to position [5239, 0]
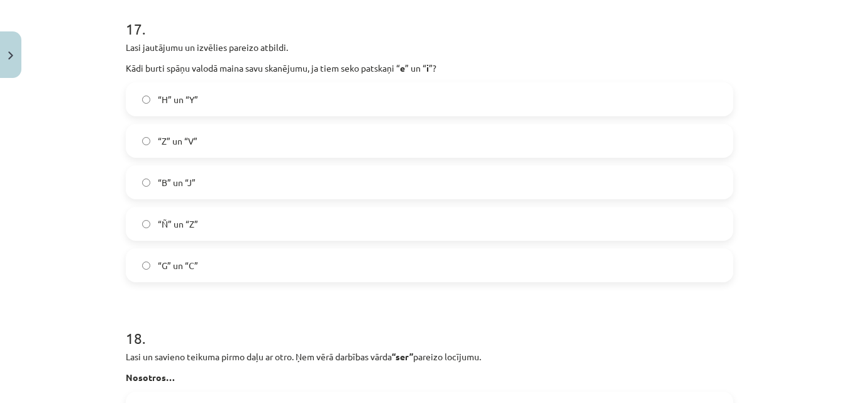
click at [204, 271] on label "“G” un “C”" at bounding box center [429, 265] width 605 height 31
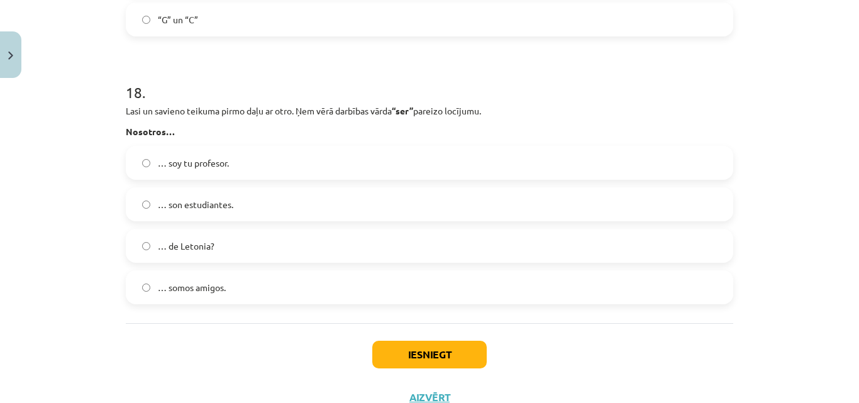
scroll to position [5532, 0]
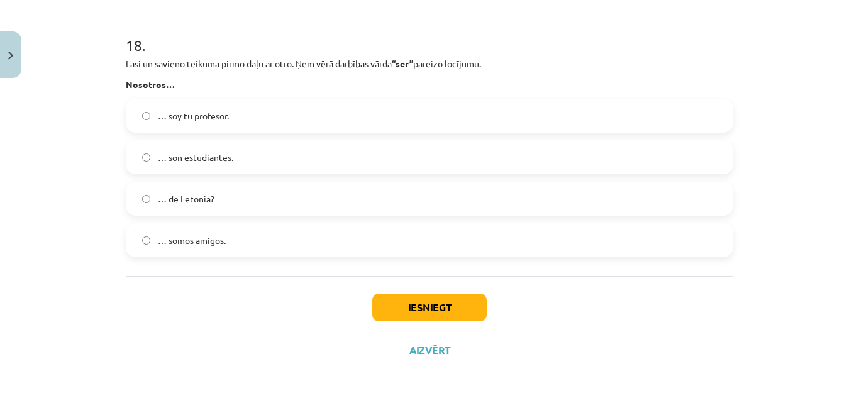
click at [201, 237] on span "… somos amigos." at bounding box center [192, 240] width 68 height 13
click at [399, 304] on button "Iesniegt" at bounding box center [429, 308] width 115 height 28
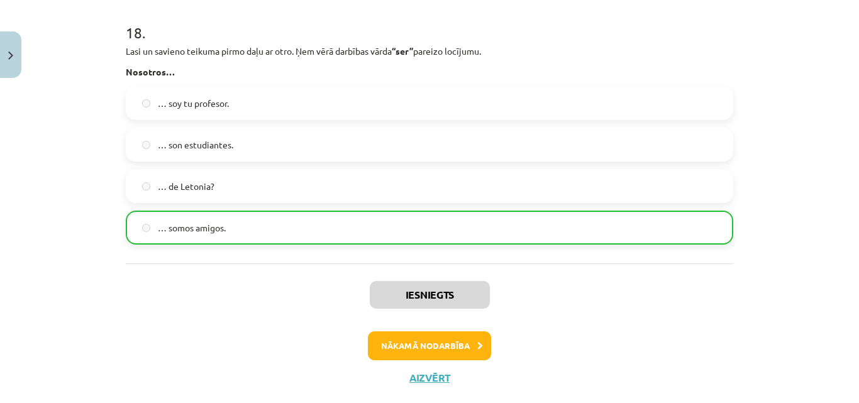
scroll to position [5572, 0]
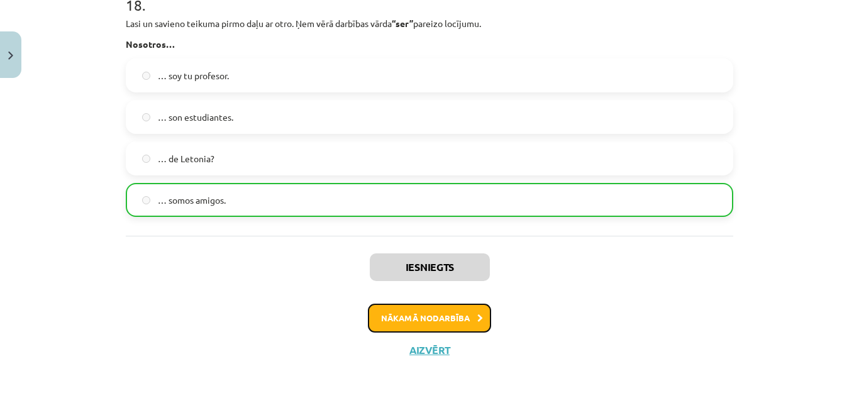
click at [440, 314] on button "Nākamā nodarbība" at bounding box center [429, 318] width 123 height 29
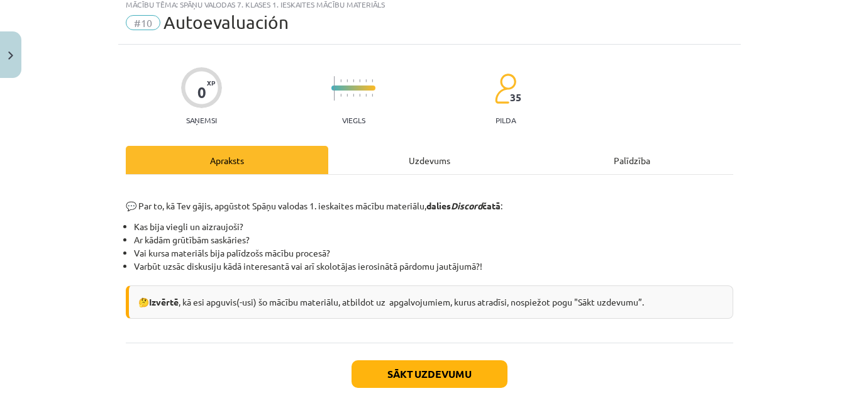
scroll to position [31, 0]
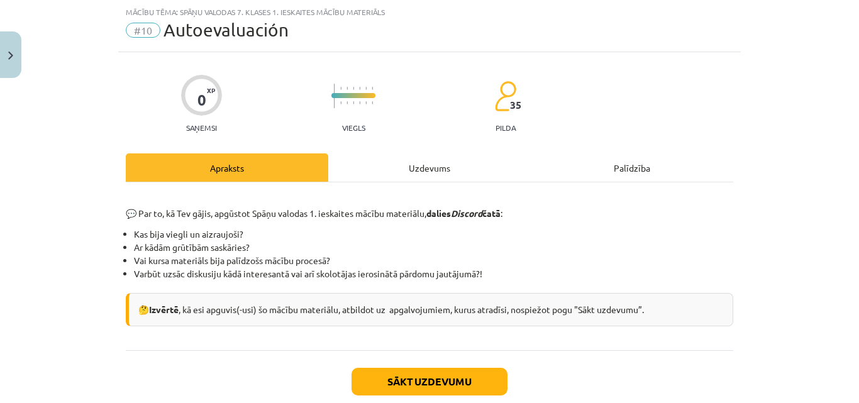
click at [411, 169] on div "Uzdevums" at bounding box center [429, 168] width 203 height 28
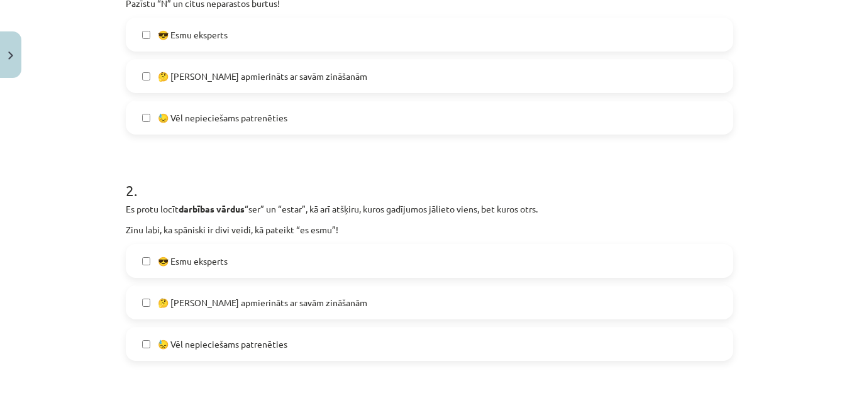
scroll to position [325, 0]
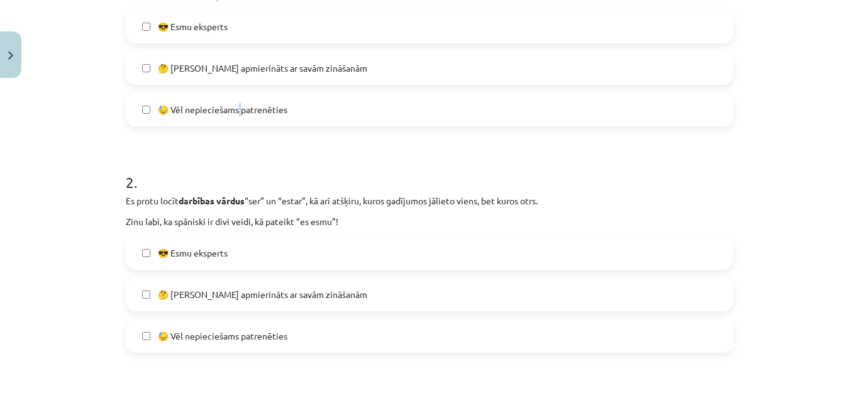
click at [237, 109] on span "😓 Vēl nepieciešams patrenēties" at bounding box center [223, 109] width 130 height 13
click at [148, 109] on label "😓 Vēl nepieciešams patrenēties" at bounding box center [429, 109] width 605 height 31
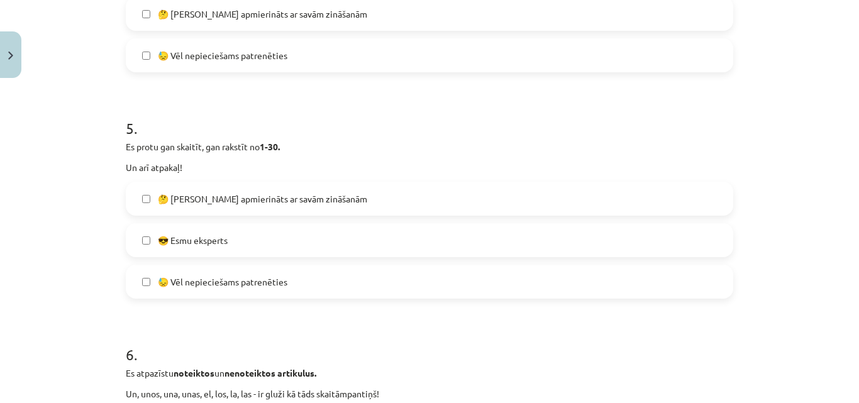
scroll to position [1574, 0]
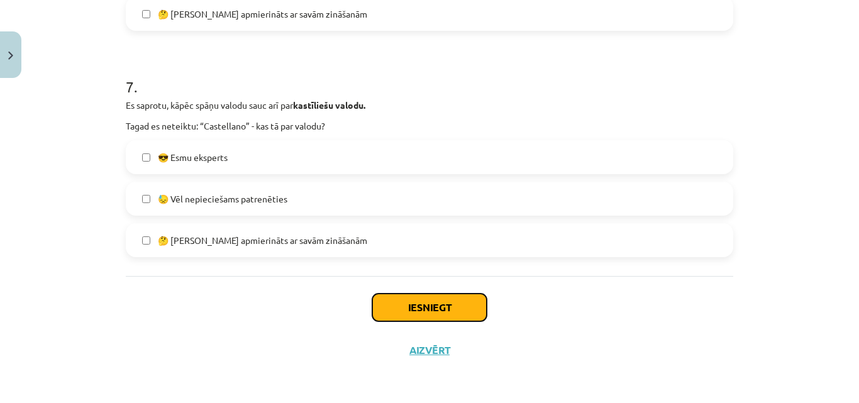
click at [418, 313] on button "Iesniegt" at bounding box center [429, 308] width 115 height 28
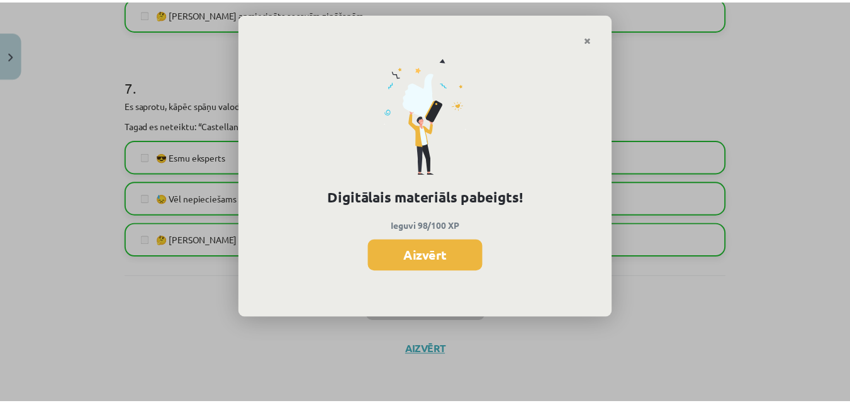
scroll to position [1146, 0]
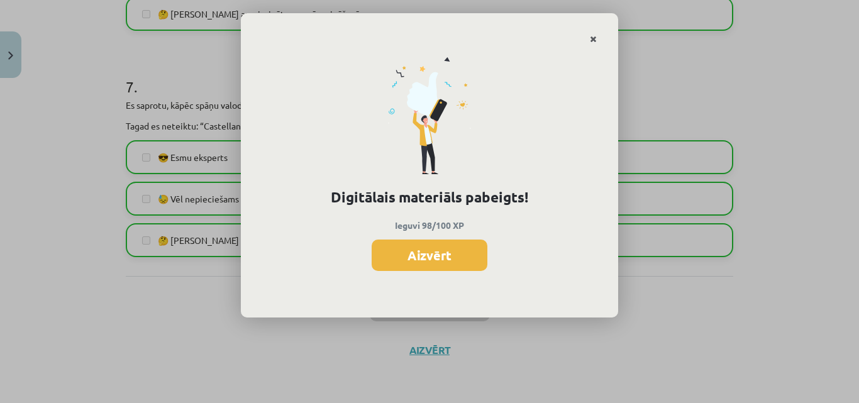
click at [591, 36] on icon "Close" at bounding box center [593, 39] width 7 height 9
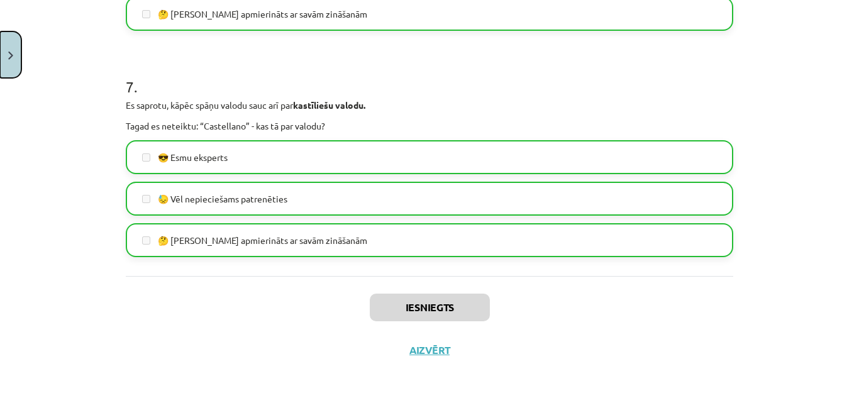
click at [8, 65] on button "Close" at bounding box center [10, 54] width 21 height 47
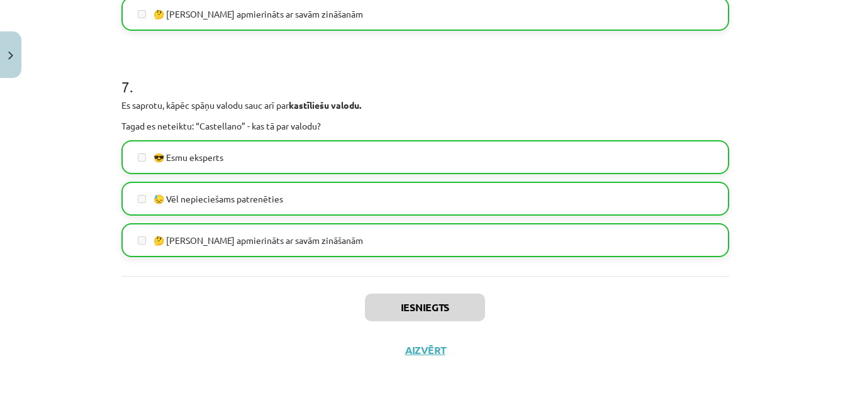
click at [46, 81] on div "Mācību tēma: Spāņu valodas 7. klases 1. ieskaites mācību materiāls #10 Autoeval…" at bounding box center [425, 201] width 850 height 403
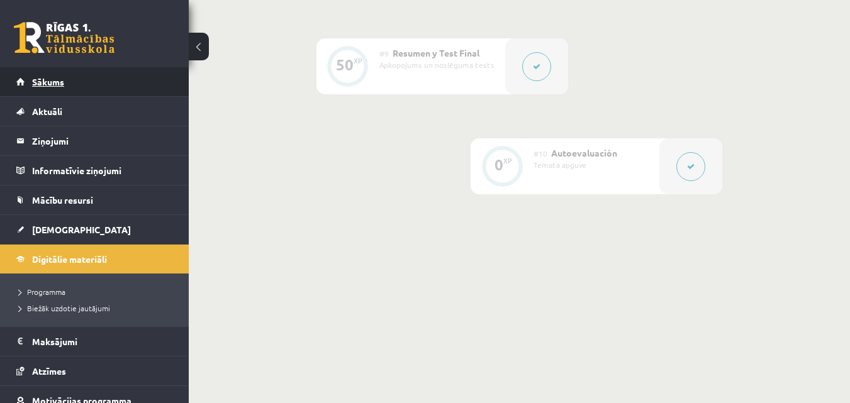
click at [57, 84] on span "Sākums" at bounding box center [48, 81] width 32 height 11
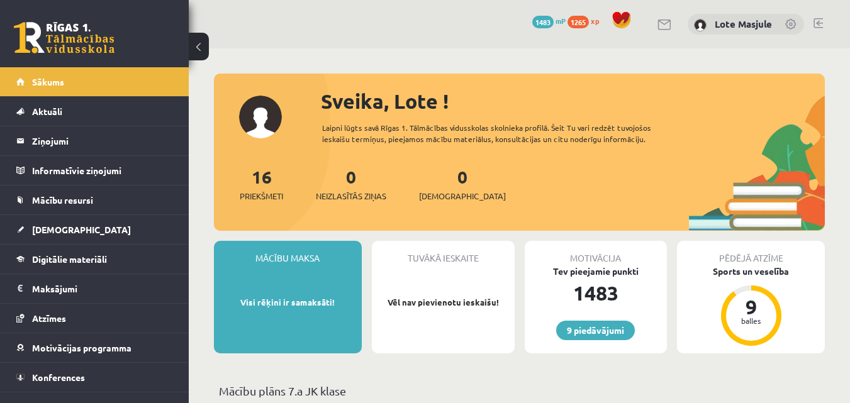
click at [574, 21] on span "1265" at bounding box center [577, 22] width 21 height 13
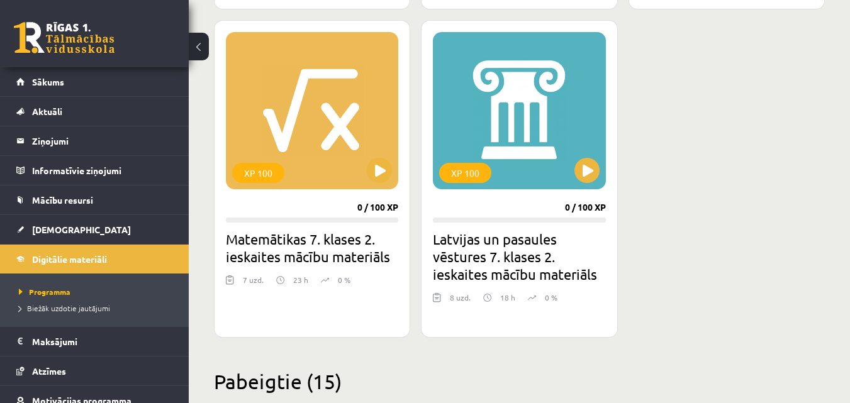
scroll to position [1175, 0]
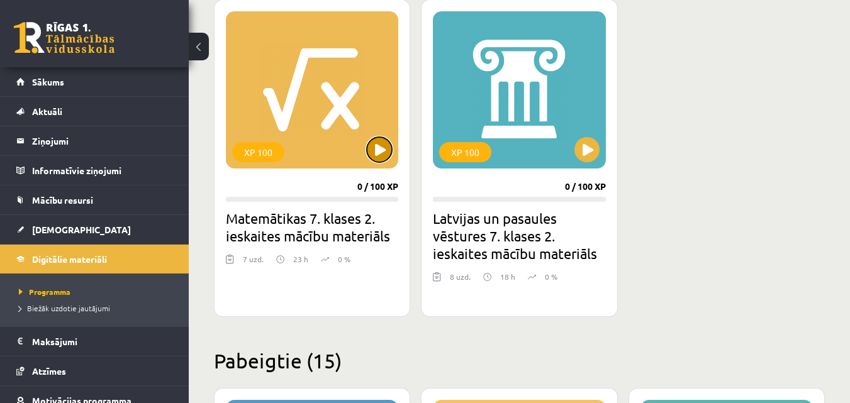
click at [388, 152] on button at bounding box center [379, 149] width 25 height 25
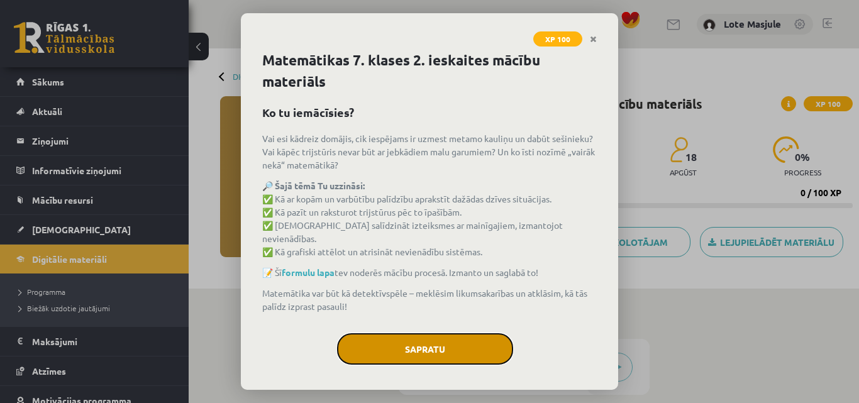
click at [391, 345] on button "Sapratu" at bounding box center [425, 348] width 176 height 31
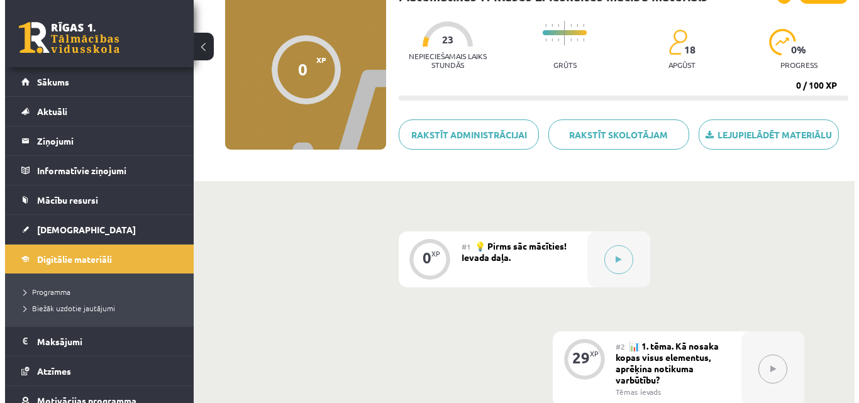
scroll to position [147, 0]
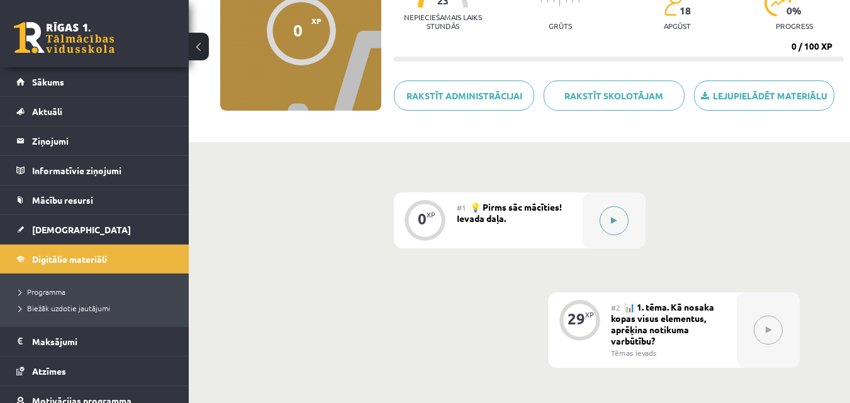
click at [616, 220] on icon at bounding box center [614, 221] width 6 height 8
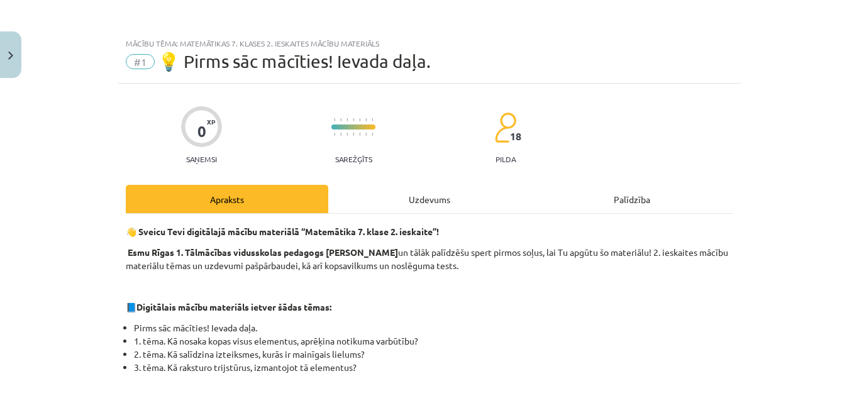
click at [429, 200] on div "Uzdevums" at bounding box center [429, 199] width 203 height 28
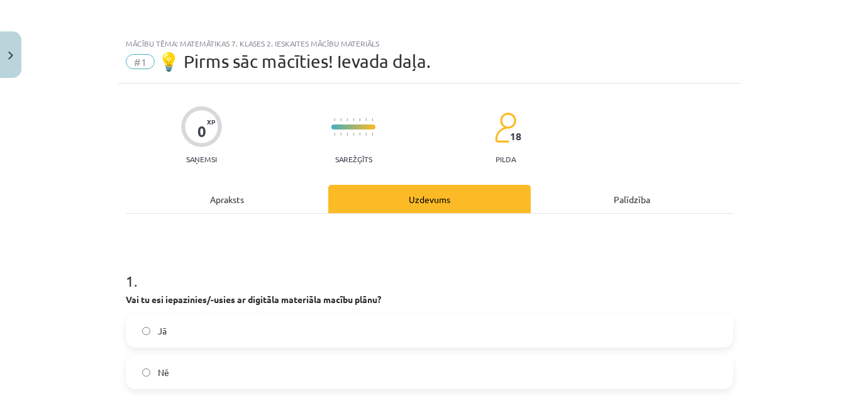
scroll to position [31, 0]
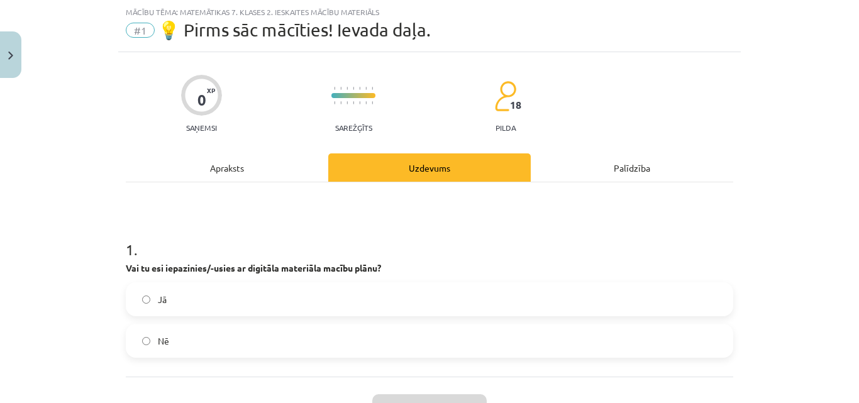
click at [293, 296] on label "Jā" at bounding box center [429, 299] width 605 height 31
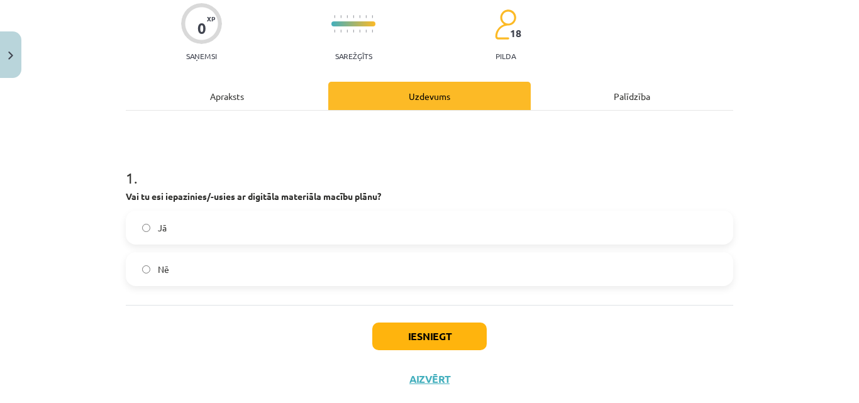
scroll to position [132, 0]
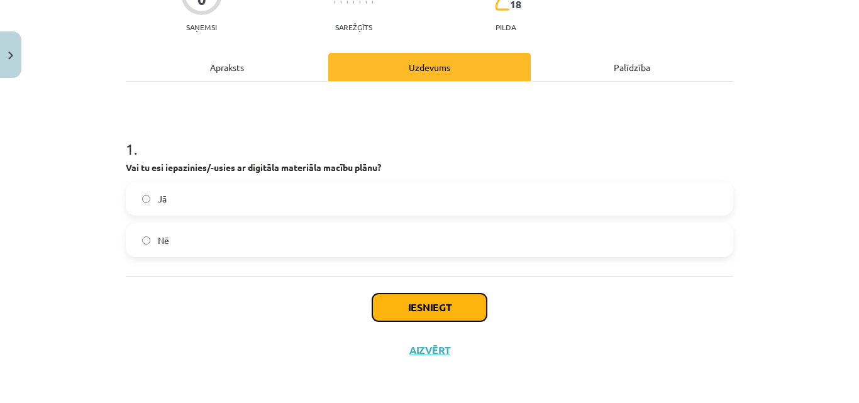
click at [425, 300] on button "Iesniegt" at bounding box center [429, 308] width 115 height 28
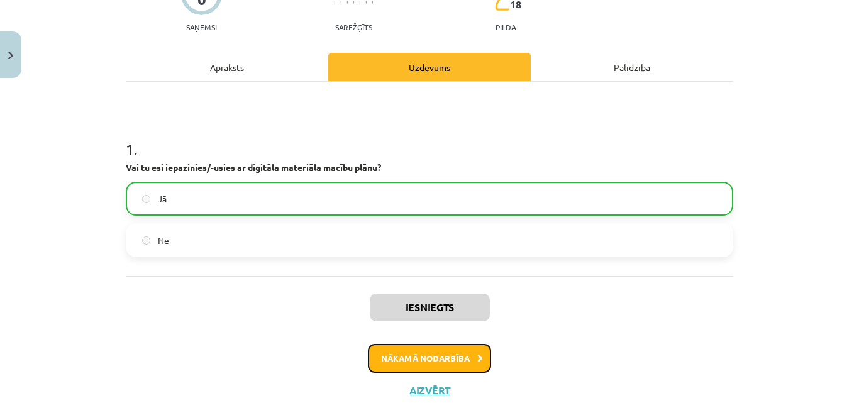
click at [440, 362] on button "Nākamā nodarbība" at bounding box center [429, 358] width 123 height 29
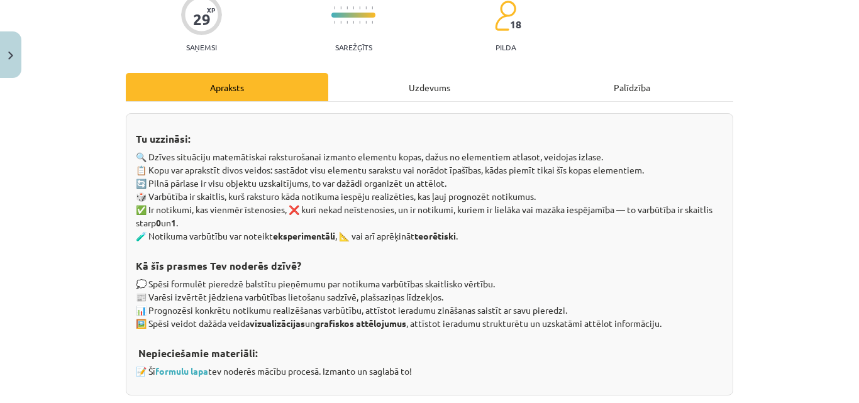
scroll to position [31, 0]
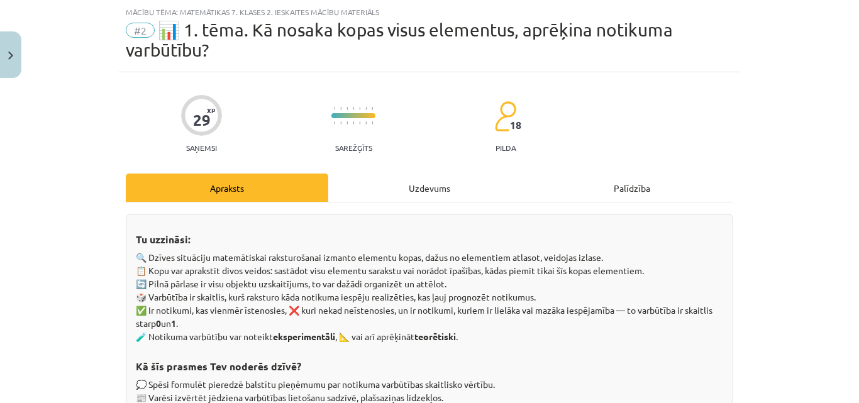
click at [419, 181] on div "Uzdevums" at bounding box center [429, 188] width 203 height 28
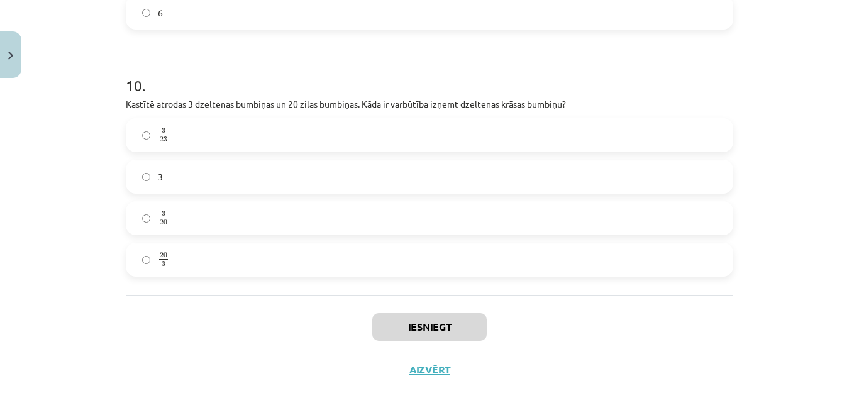
scroll to position [2474, 0]
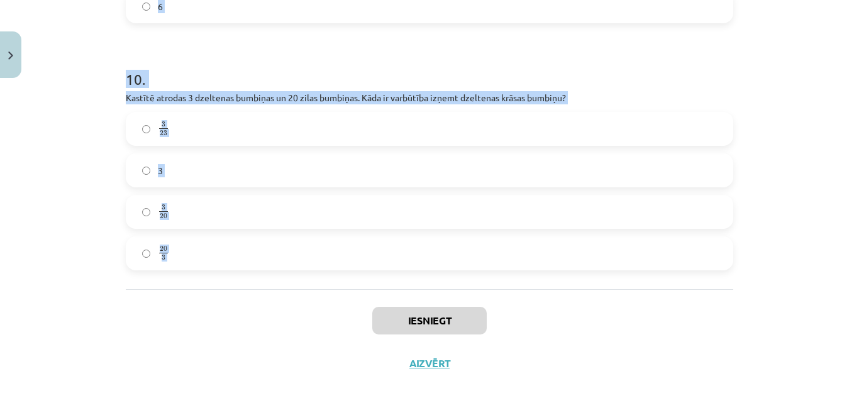
drag, startPoint x: 115, startPoint y: 119, endPoint x: 276, endPoint y: 295, distance: 239.1
copy form "1 . Nosaki, kāda ir dotā kop: divciparu skaitļu kopa! tukša kopa vispār nav kop…"
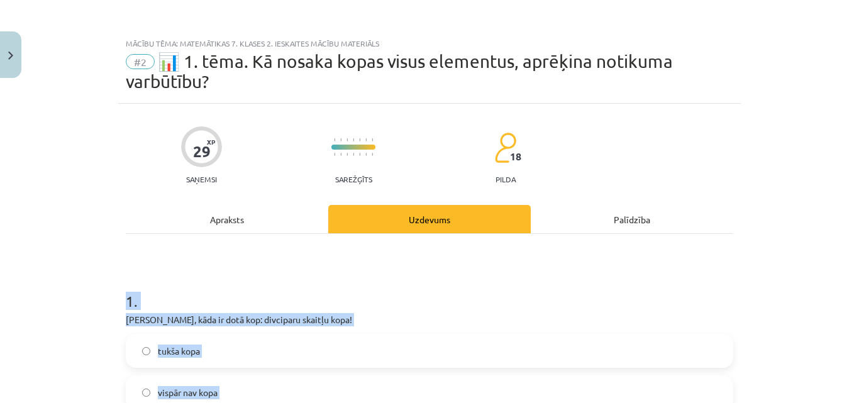
scroll to position [294, 0]
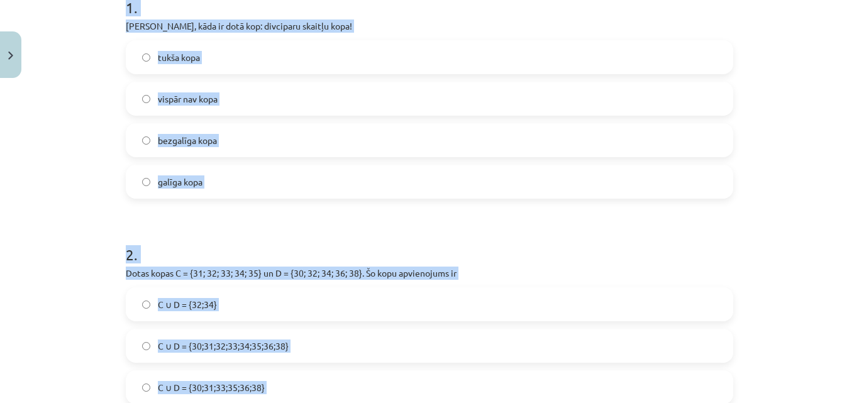
click at [176, 183] on span "galīga kopa" at bounding box center [180, 182] width 45 height 13
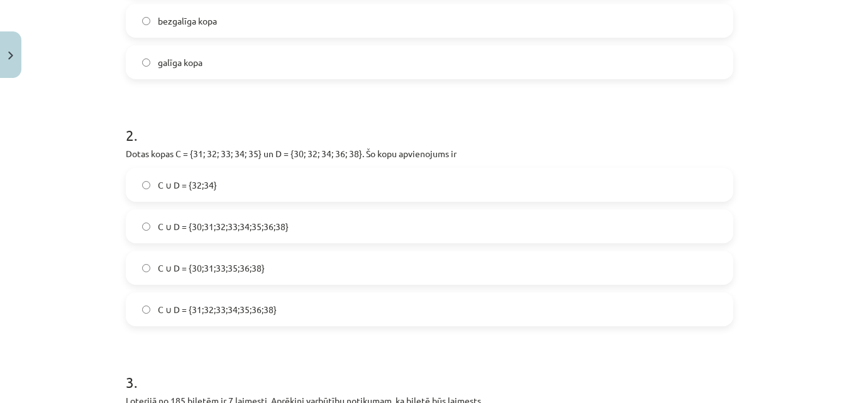
scroll to position [440, 0]
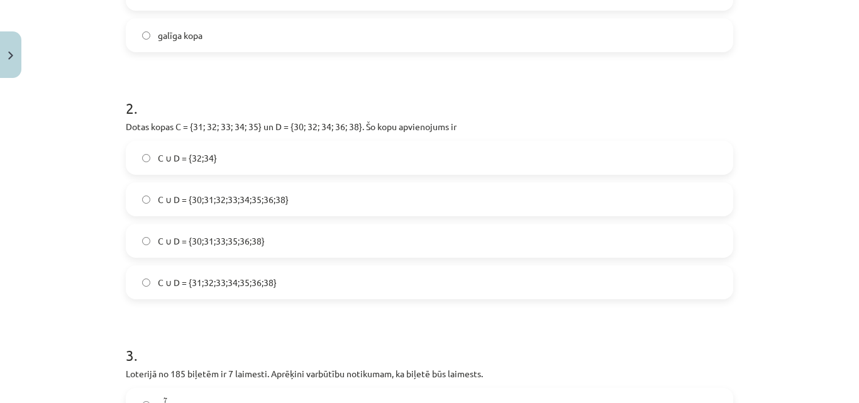
click at [242, 195] on span "C ∪ D = {30;31;32;33;34;35;36;38}" at bounding box center [223, 199] width 131 height 13
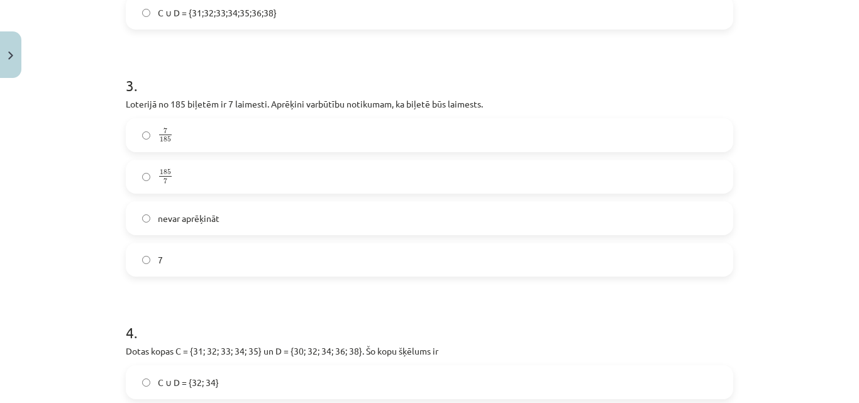
scroll to position [734, 0]
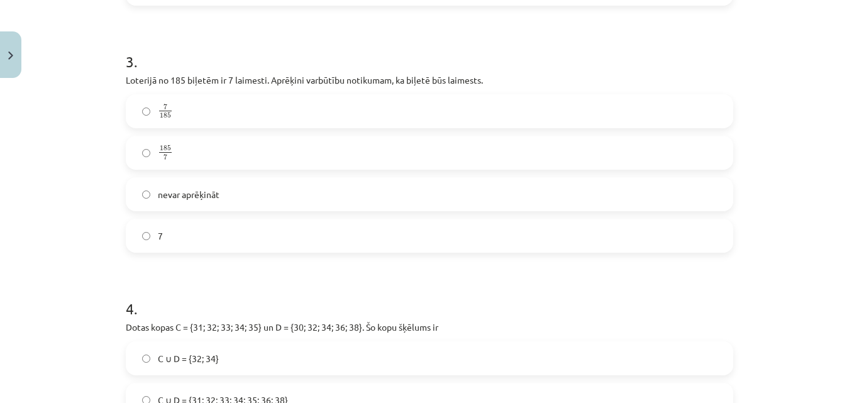
click at [165, 101] on label "7 185 7 185" at bounding box center [429, 111] width 605 height 31
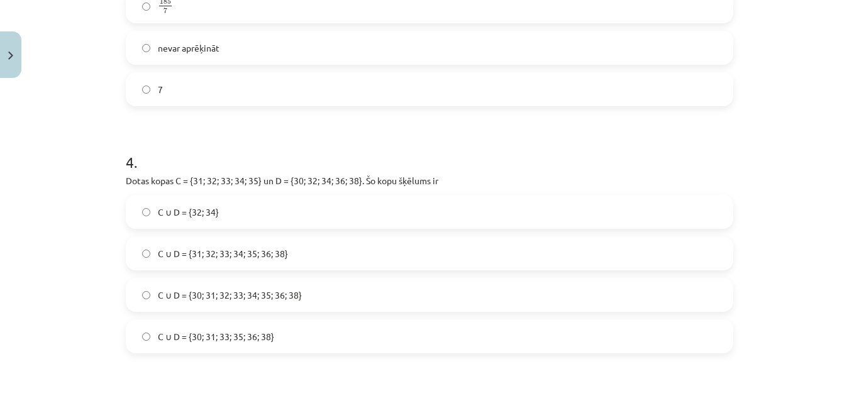
click at [205, 218] on span "C ∪ D = {32; 34}" at bounding box center [188, 212] width 61 height 13
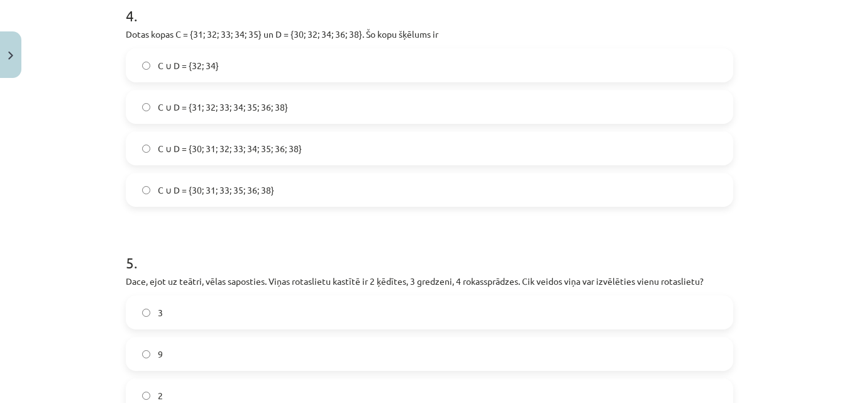
scroll to position [1175, 0]
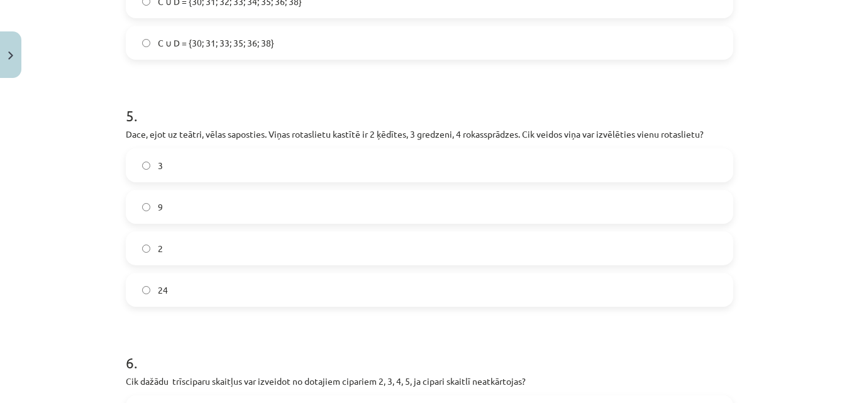
click at [160, 205] on label "9" at bounding box center [429, 206] width 605 height 31
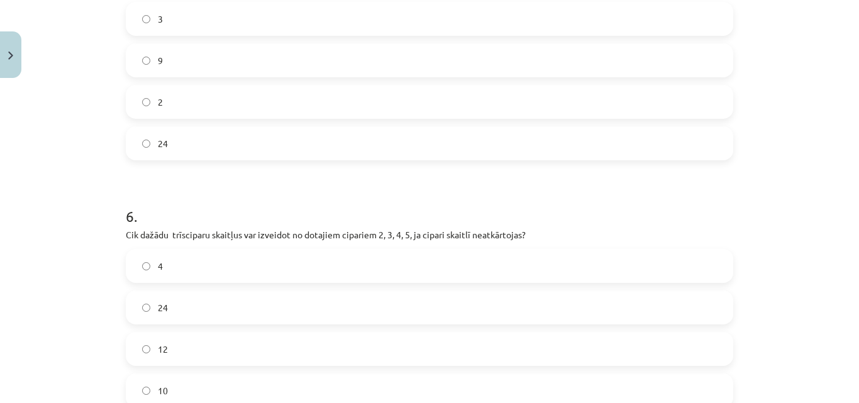
scroll to position [1468, 0]
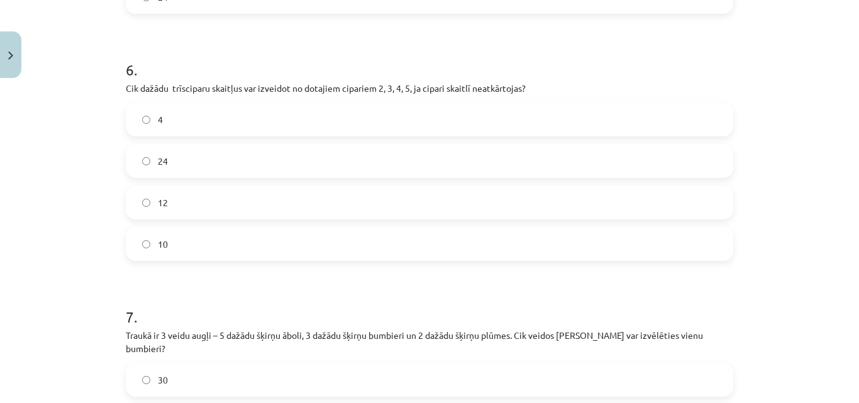
click at [167, 161] on label "24" at bounding box center [429, 160] width 605 height 31
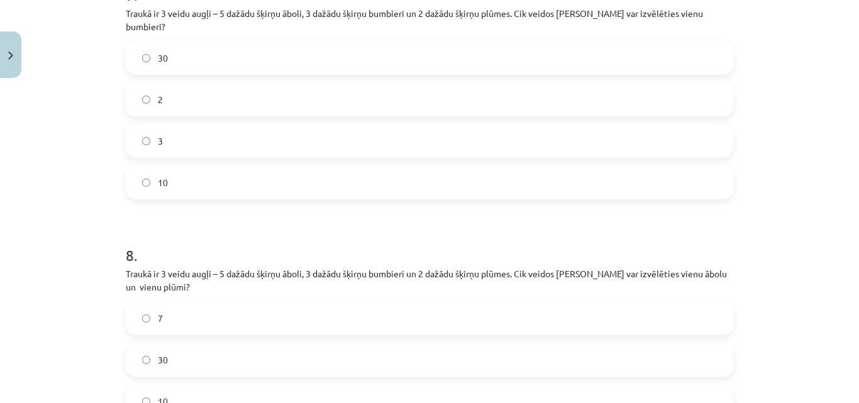
scroll to position [1762, 0]
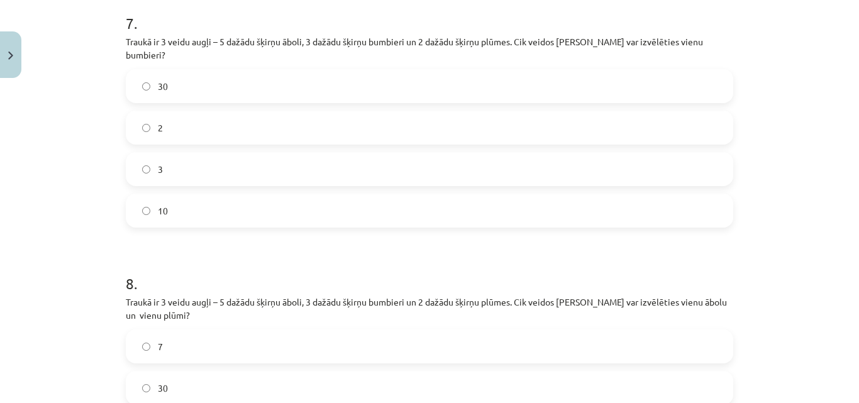
click at [165, 160] on label "3" at bounding box center [429, 169] width 605 height 31
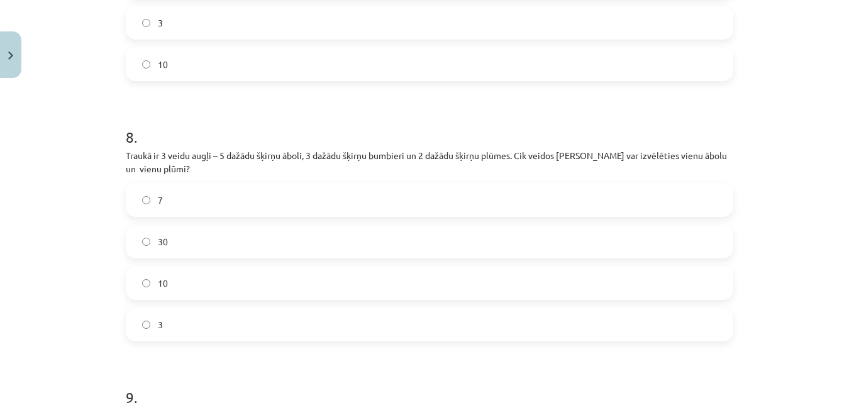
click at [167, 267] on label "10" at bounding box center [429, 282] width 605 height 31
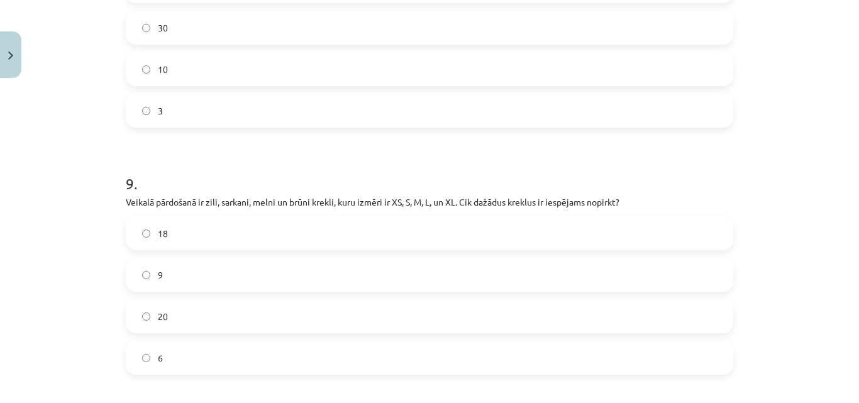
scroll to position [2202, 0]
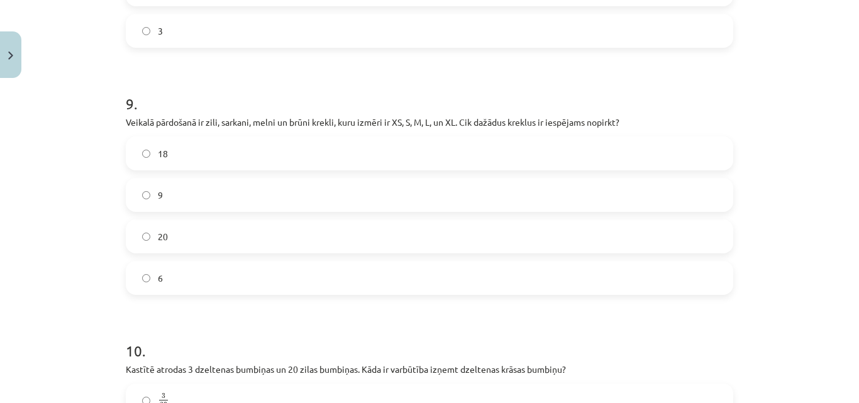
click at [160, 230] on span "20" at bounding box center [163, 236] width 10 height 13
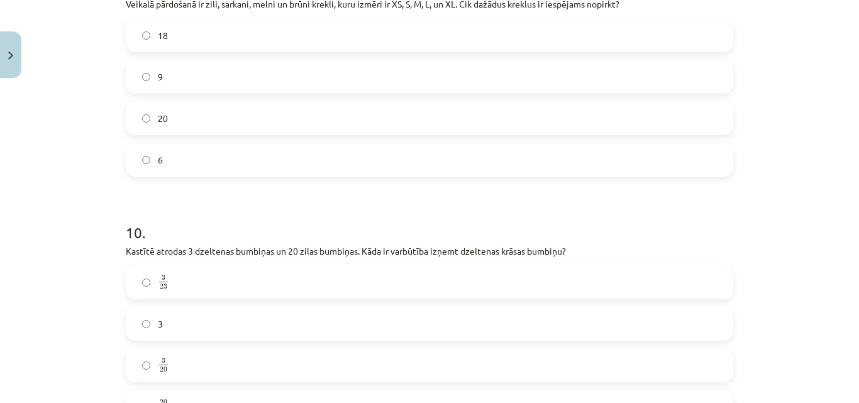
scroll to position [2349, 0]
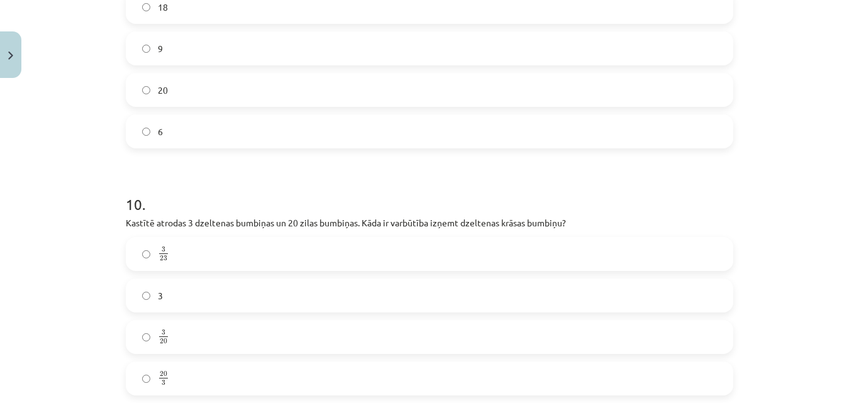
click at [179, 239] on label "3 23 3 23" at bounding box center [429, 253] width 605 height 31
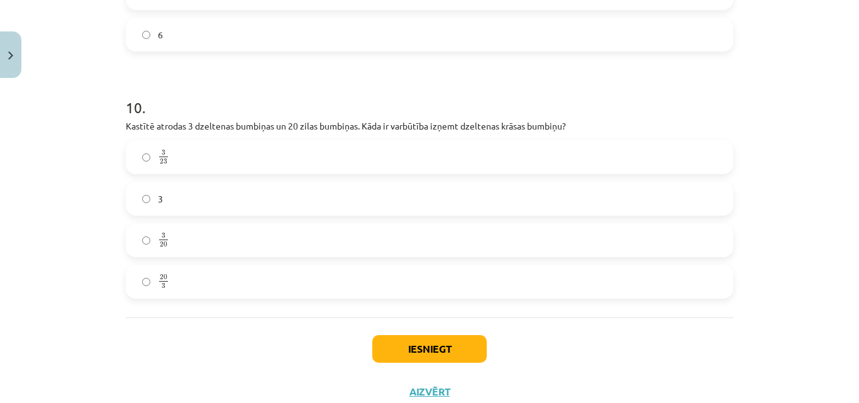
scroll to position [2474, 0]
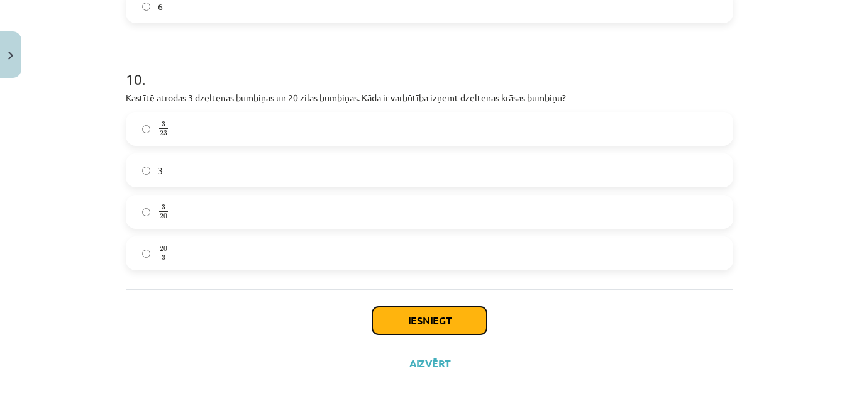
click at [446, 310] on button "Iesniegt" at bounding box center [429, 321] width 115 height 28
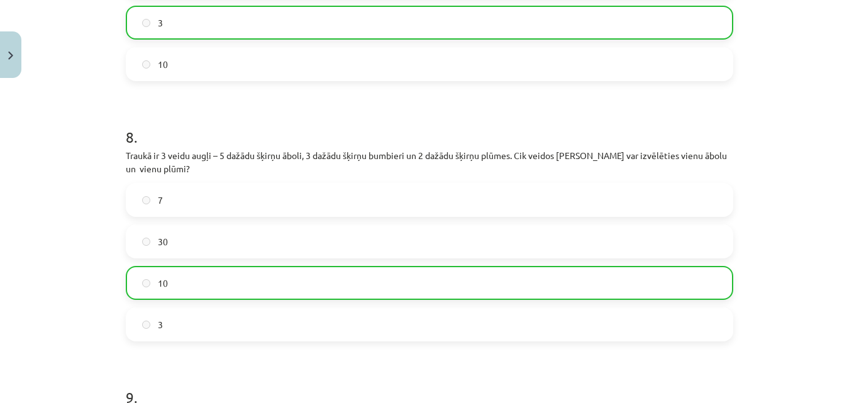
scroll to position [2496, 0]
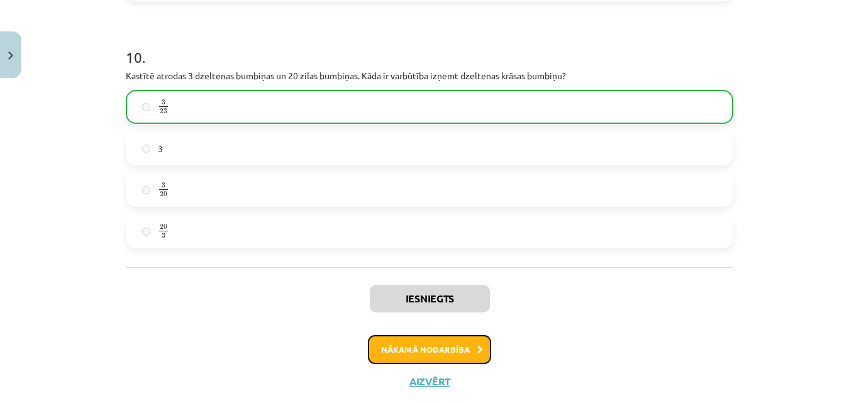
click at [399, 337] on button "Nākamā nodarbība" at bounding box center [429, 349] width 123 height 29
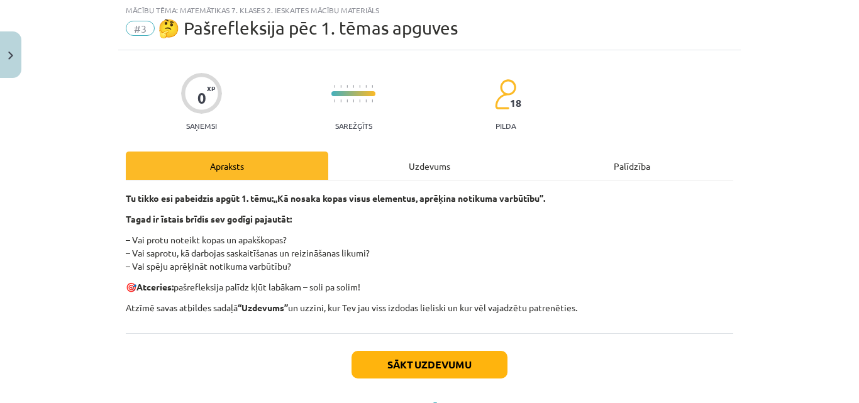
scroll to position [31, 0]
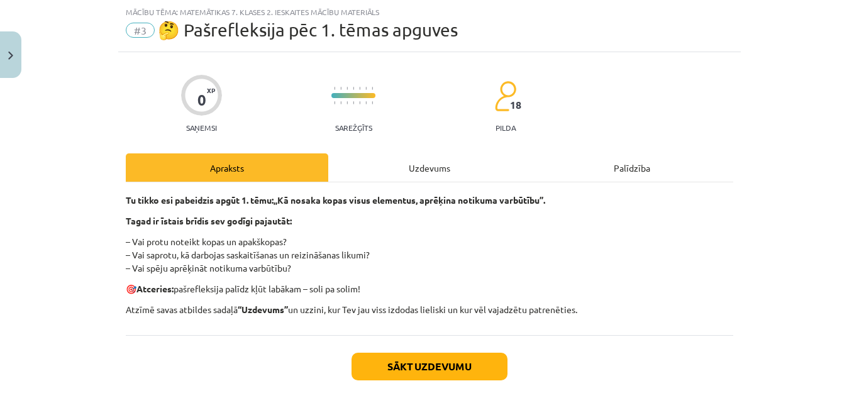
click at [420, 164] on div "Uzdevums" at bounding box center [429, 168] width 203 height 28
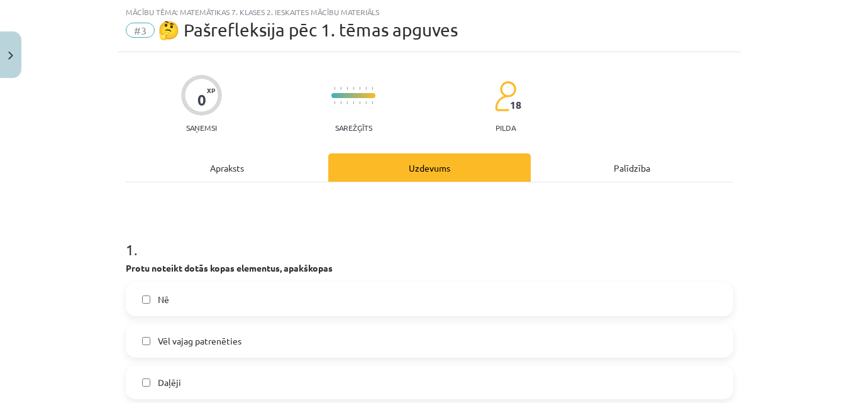
scroll to position [178, 0]
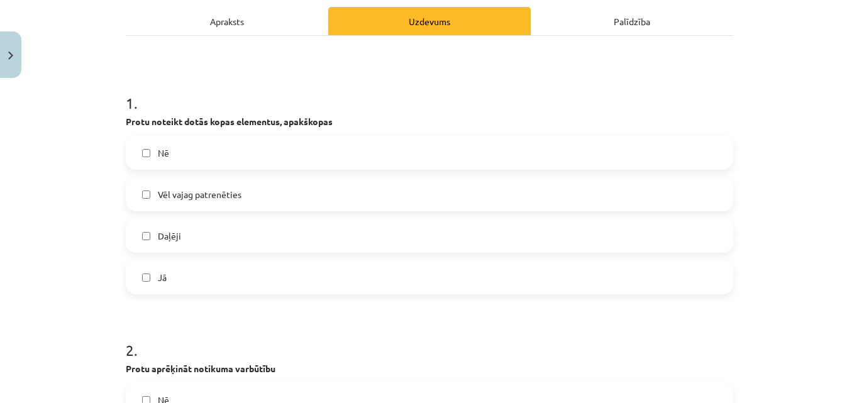
click at [181, 202] on label "Vēl vajag patrenēties" at bounding box center [429, 194] width 605 height 31
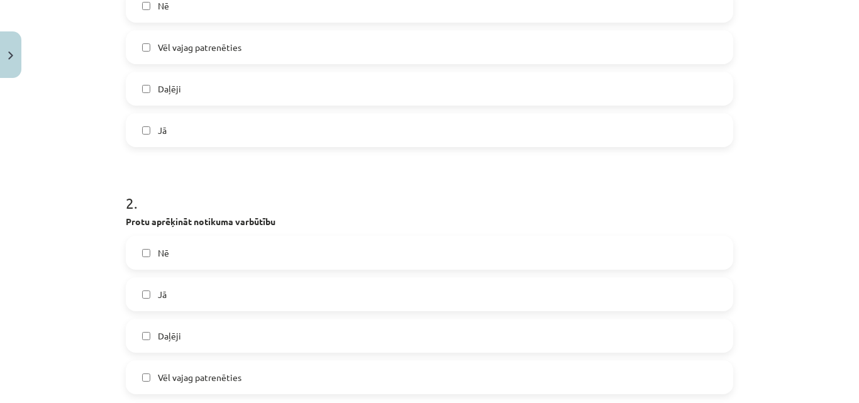
click at [173, 333] on span "Daļēji" at bounding box center [169, 336] width 23 height 13
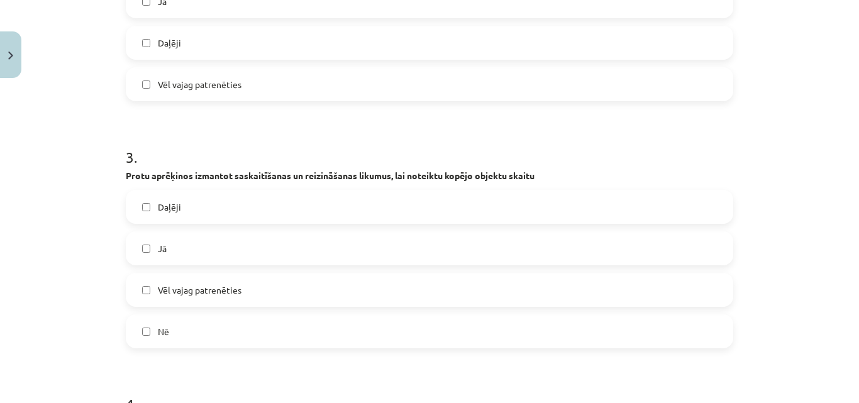
click at [172, 206] on span "Daļēji" at bounding box center [169, 207] width 23 height 13
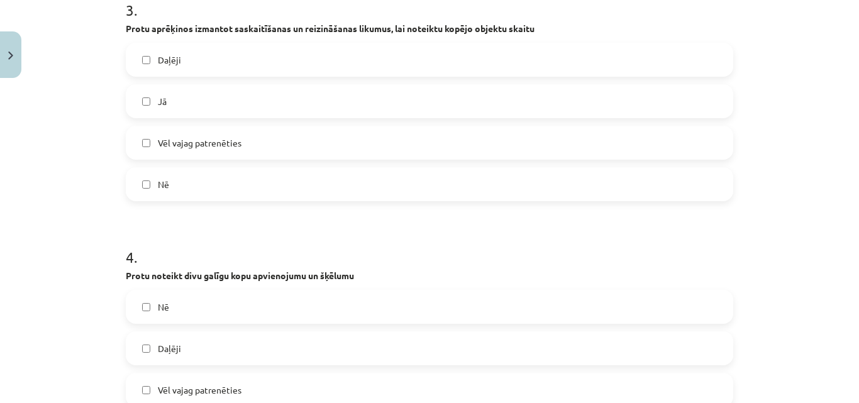
scroll to position [912, 0]
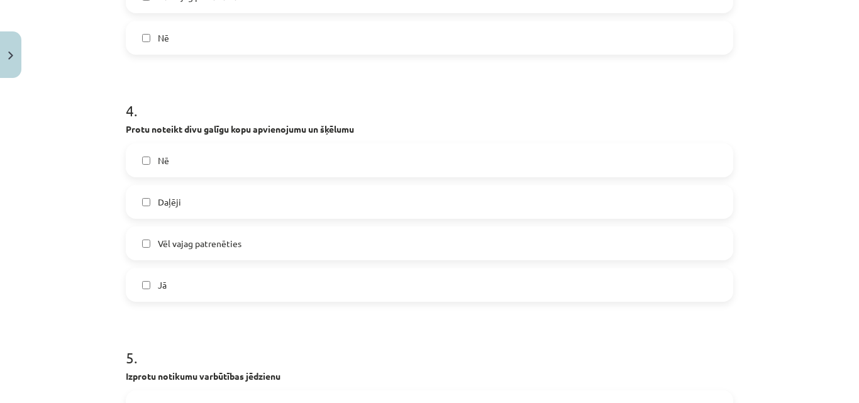
click at [155, 210] on label "Daļēji" at bounding box center [429, 201] width 605 height 31
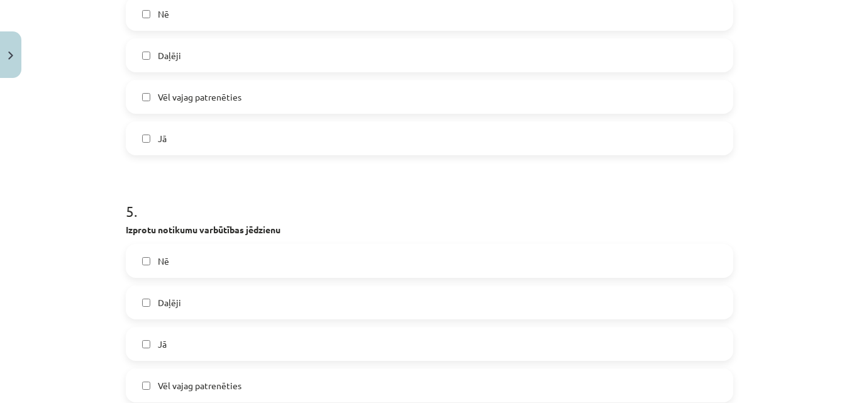
scroll to position [1204, 0]
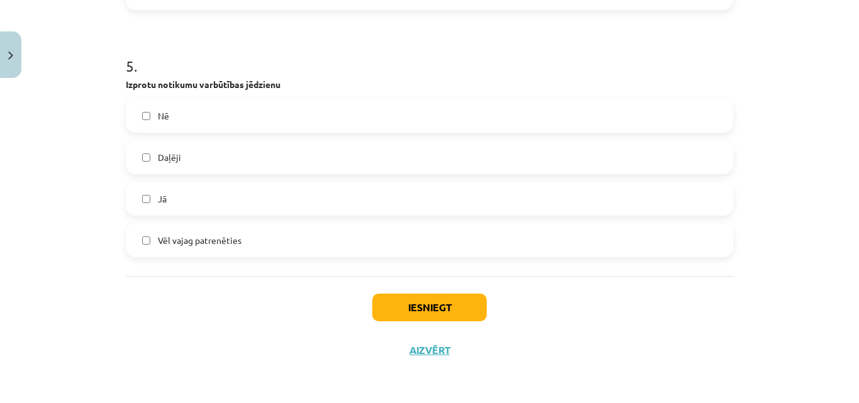
click at [158, 157] on span "Daļēji" at bounding box center [169, 157] width 23 height 13
click at [435, 310] on button "Iesniegt" at bounding box center [429, 308] width 115 height 28
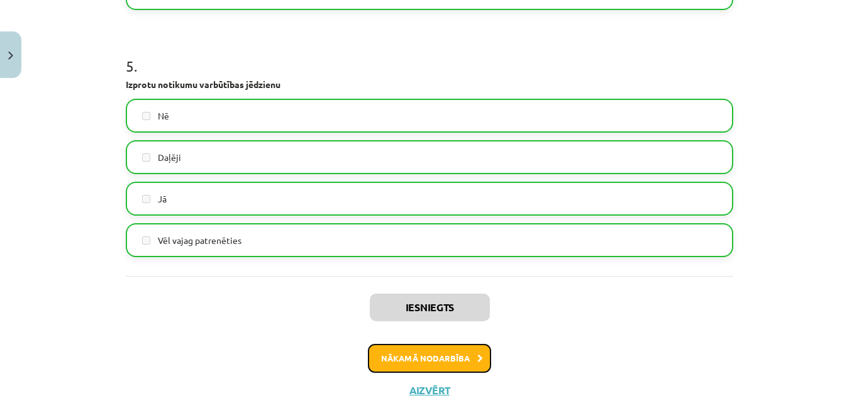
click at [379, 354] on button "Nākamā nodarbība" at bounding box center [429, 358] width 123 height 29
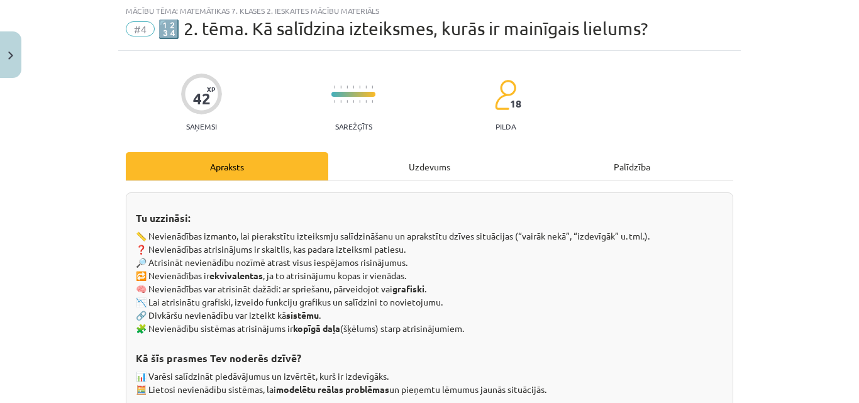
scroll to position [31, 0]
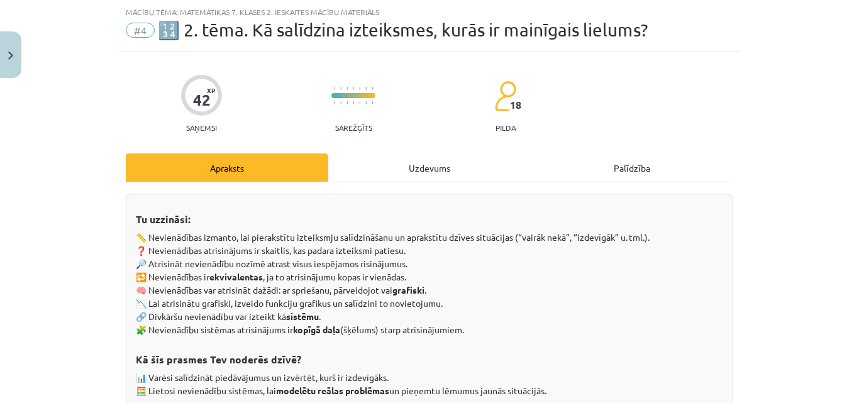
click at [416, 167] on div "Uzdevums" at bounding box center [429, 168] width 203 height 28
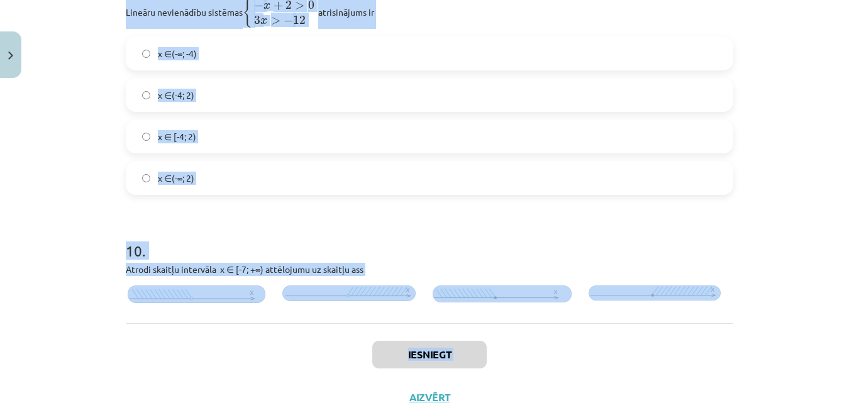
scroll to position [2321, 0]
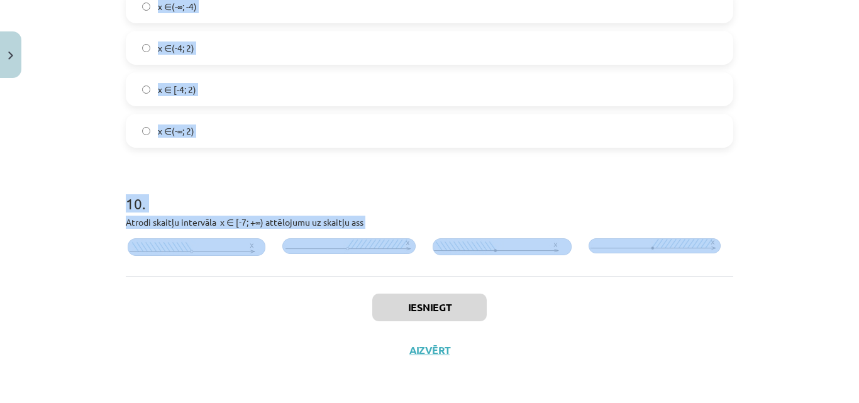
drag, startPoint x: 116, startPoint y: 101, endPoint x: 734, endPoint y: 258, distance: 637.5
copy form "1 . Skaitlis 4 pieder skaitļu intervālam (4; 8) (2: 4) ⌊-1; 4) [4: 10) 2 . Inte…"
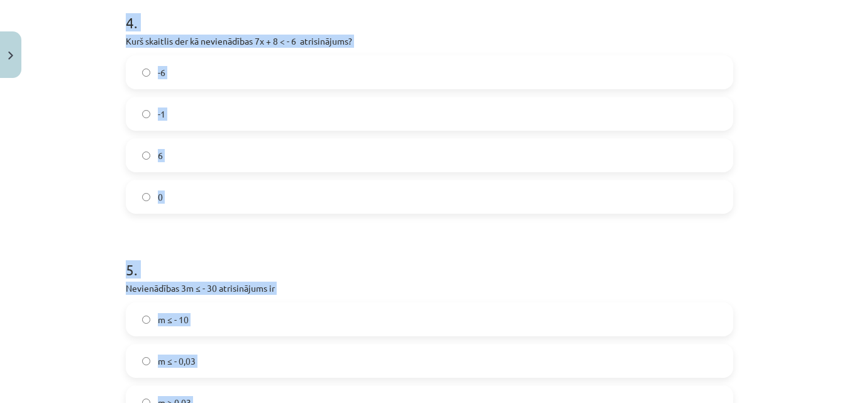
scroll to position [413, 0]
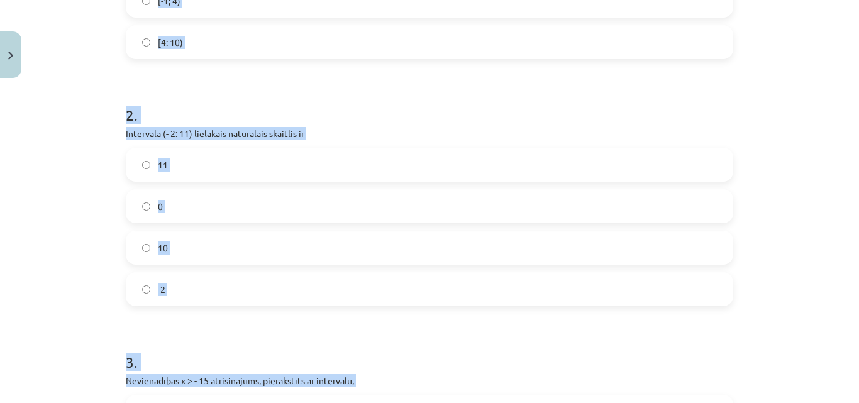
click at [53, 221] on div "Mācību tēma: Matemātikas 7. klases 2. ieskaites mācību materiāls #4 🔢 2. tēma. …" at bounding box center [429, 201] width 859 height 403
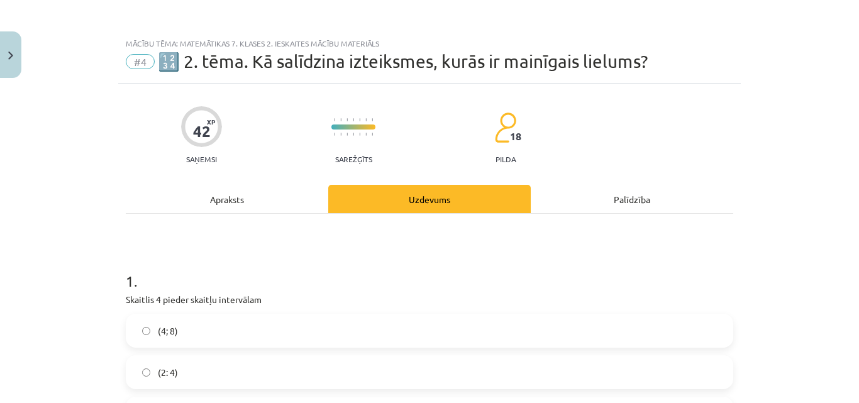
scroll to position [147, 0]
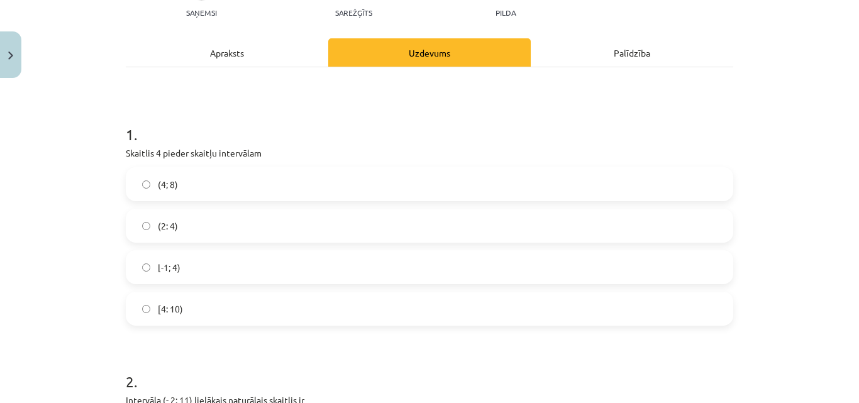
click at [170, 305] on span "[4: 10)" at bounding box center [170, 309] width 25 height 13
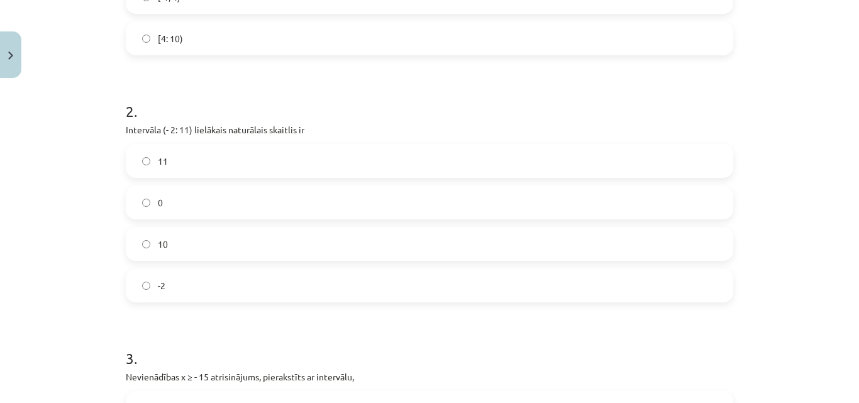
scroll to position [440, 0]
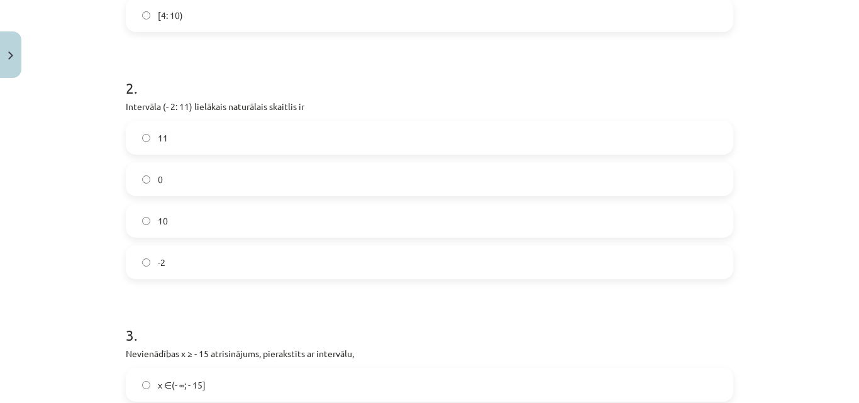
click at [174, 220] on label "10" at bounding box center [429, 220] width 605 height 31
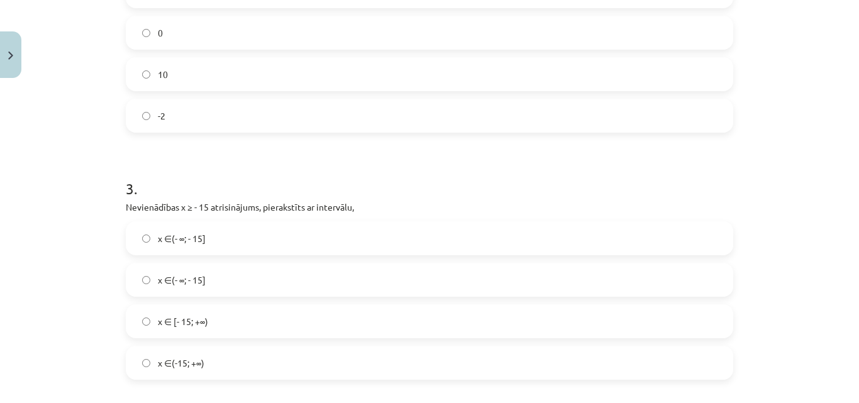
scroll to position [734, 0]
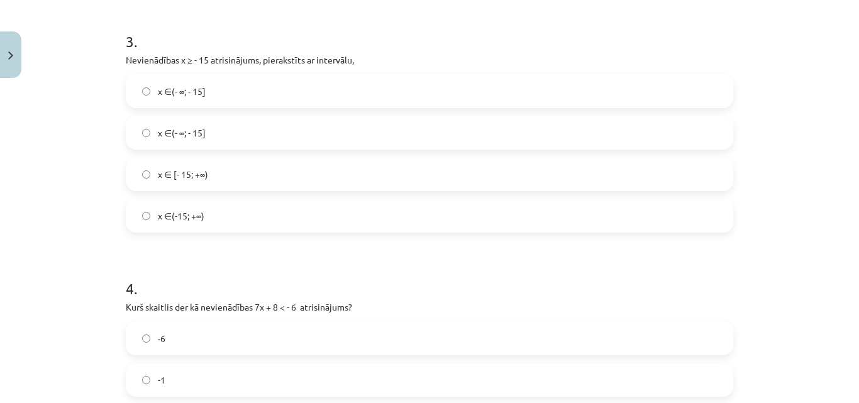
click at [196, 180] on span "x ∈ [- 15; +∞)" at bounding box center [183, 174] width 50 height 13
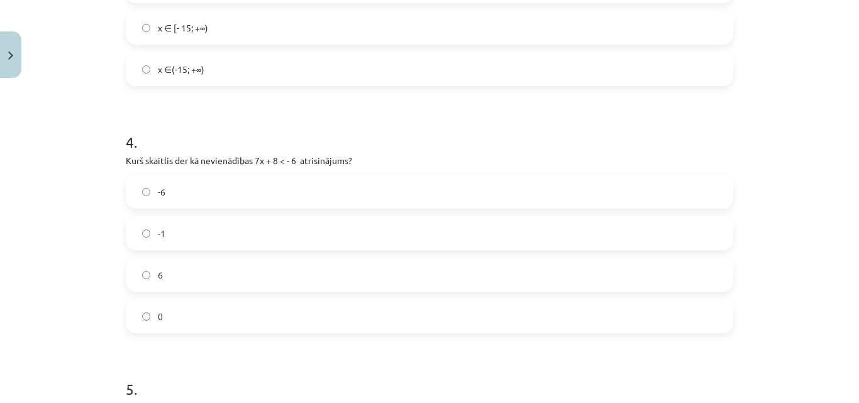
click at [160, 237] on span "-1" at bounding box center [162, 233] width 8 height 13
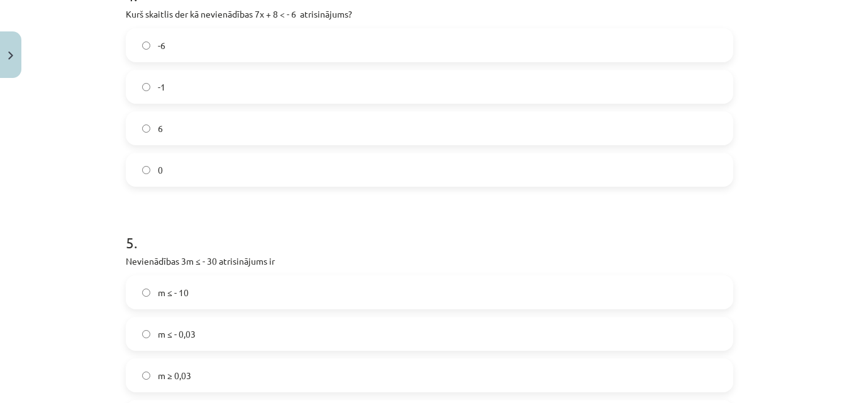
scroll to position [1175, 0]
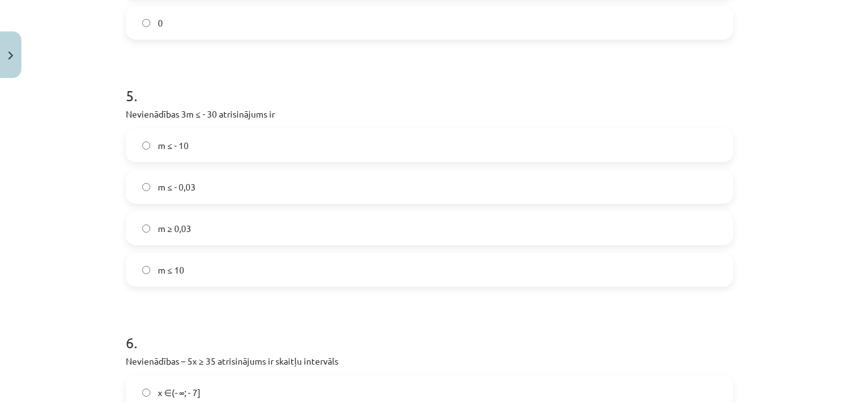
click at [188, 150] on label "m ≤ - 10" at bounding box center [429, 145] width 605 height 31
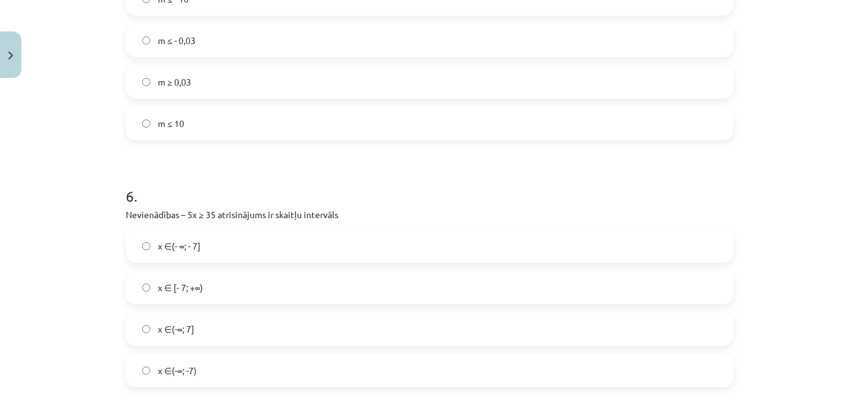
click at [201, 257] on label "x ∈(- ∞; - 7]" at bounding box center [429, 245] width 605 height 31
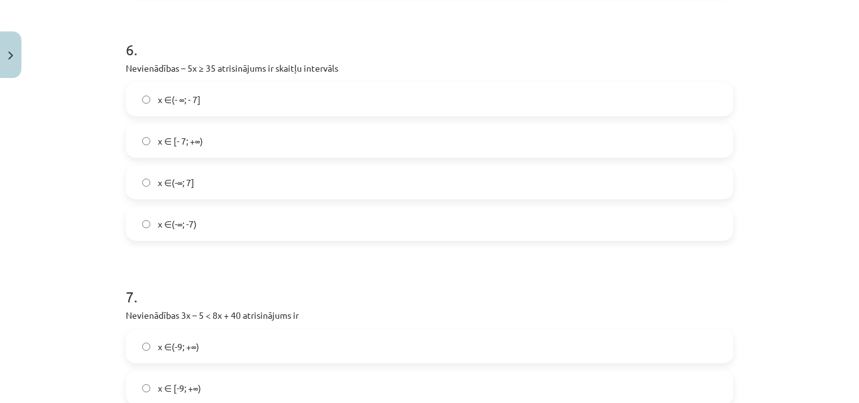
scroll to position [1615, 0]
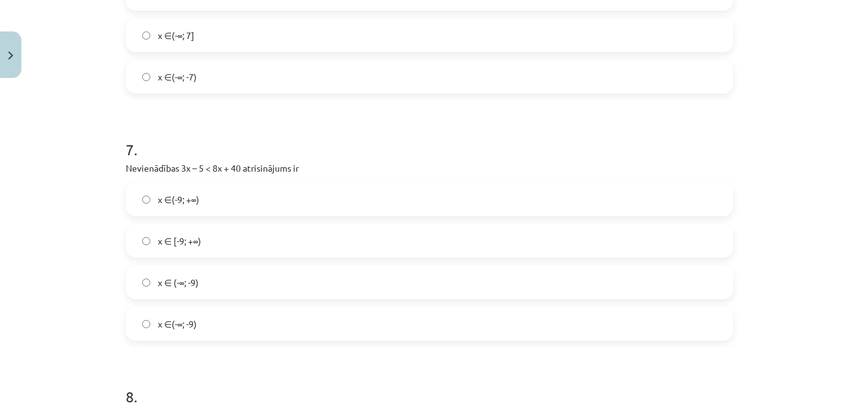
click at [208, 196] on label "x ∈(-9; +∞)" at bounding box center [429, 199] width 605 height 31
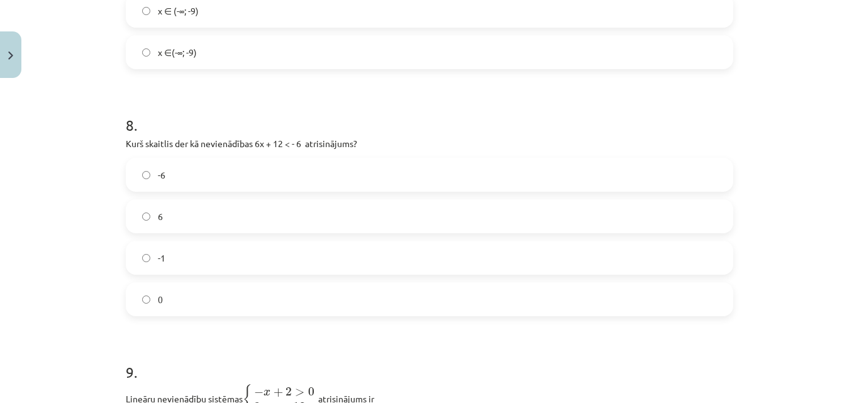
scroll to position [1908, 0]
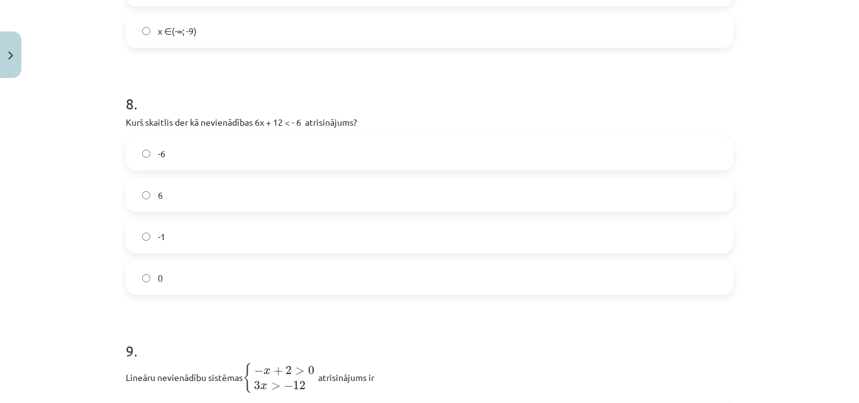
click at [176, 158] on label "-6" at bounding box center [429, 153] width 605 height 31
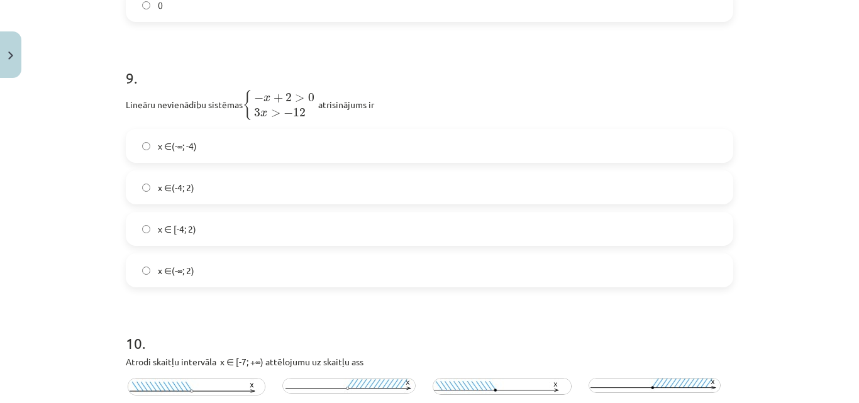
scroll to position [2202, 0]
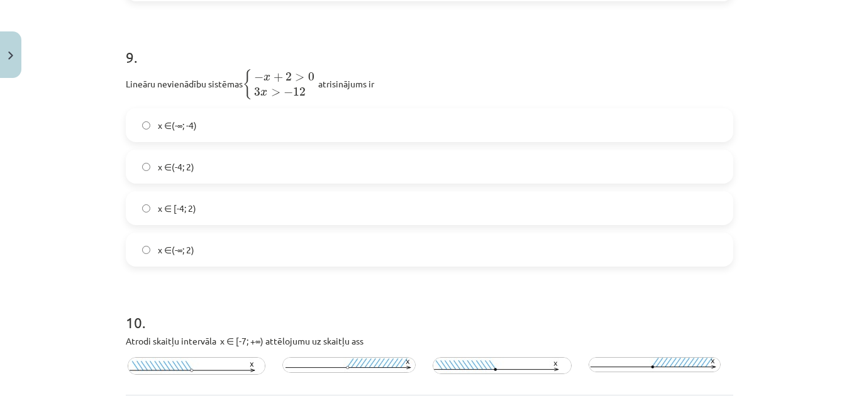
click at [183, 165] on span "x ∈(-4; 2)" at bounding box center [176, 166] width 36 height 13
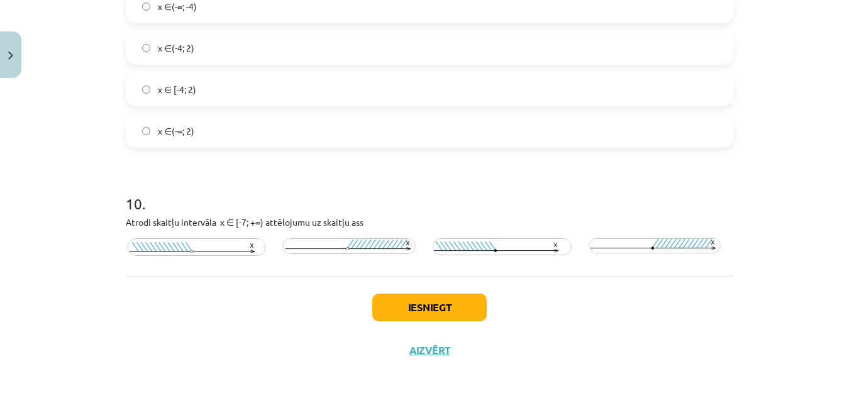
click at [491, 251] on img at bounding box center [502, 246] width 139 height 17
click at [627, 240] on img at bounding box center [655, 245] width 132 height 15
click at [437, 310] on button "Iesniegt" at bounding box center [429, 308] width 115 height 28
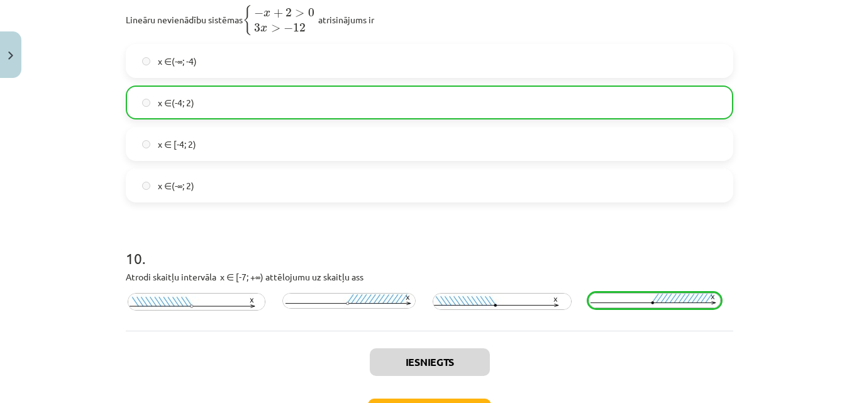
scroll to position [2362, 0]
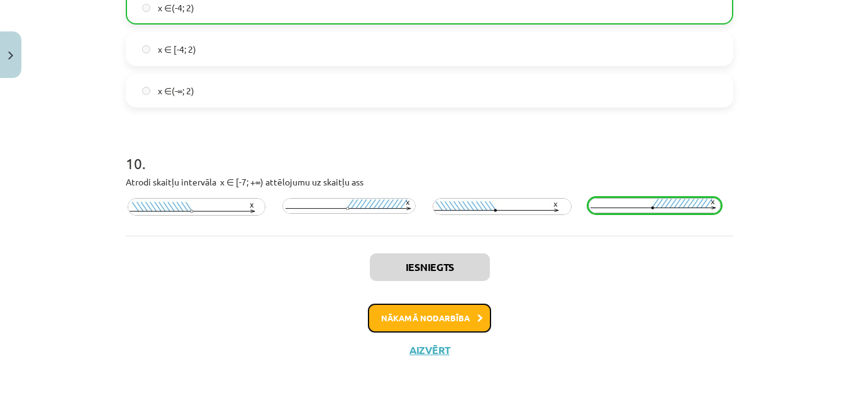
click at [407, 317] on button "Nākamā nodarbība" at bounding box center [429, 318] width 123 height 29
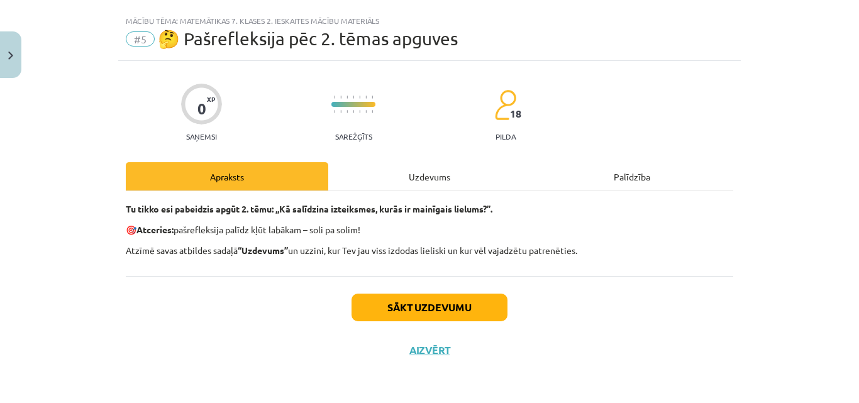
scroll to position [23, 0]
click at [427, 175] on div "Uzdevums" at bounding box center [429, 176] width 203 height 28
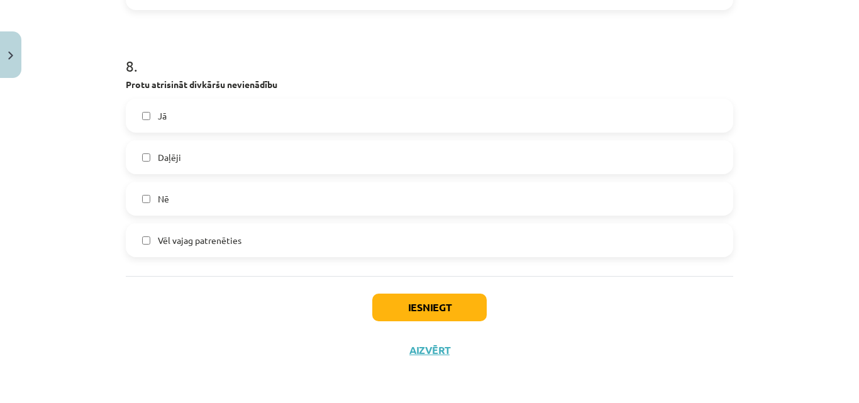
click at [233, 238] on span "Vēl vajag patrenēties" at bounding box center [200, 240] width 84 height 13
click at [416, 307] on button "Iesniegt" at bounding box center [429, 308] width 115 height 28
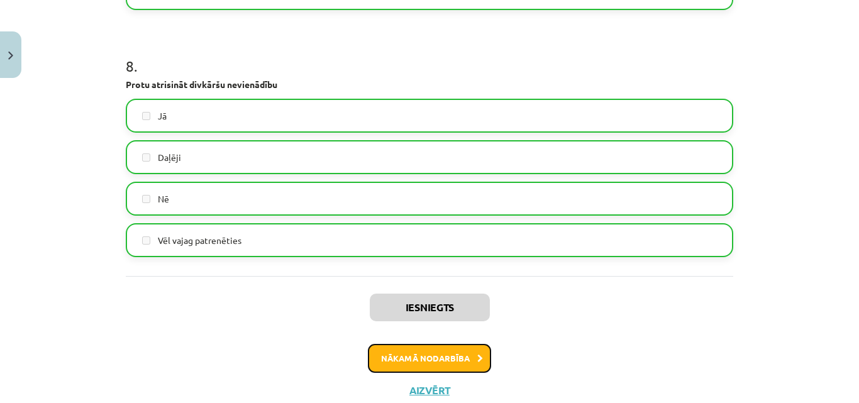
click at [393, 353] on button "Nākamā nodarbība" at bounding box center [429, 358] width 123 height 29
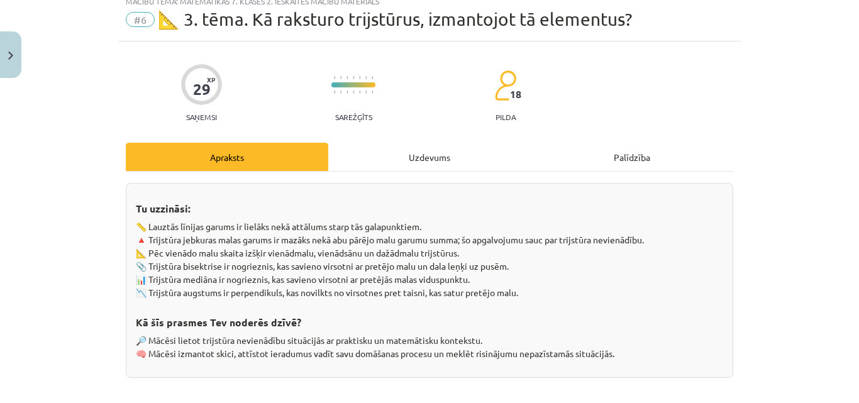
scroll to position [31, 0]
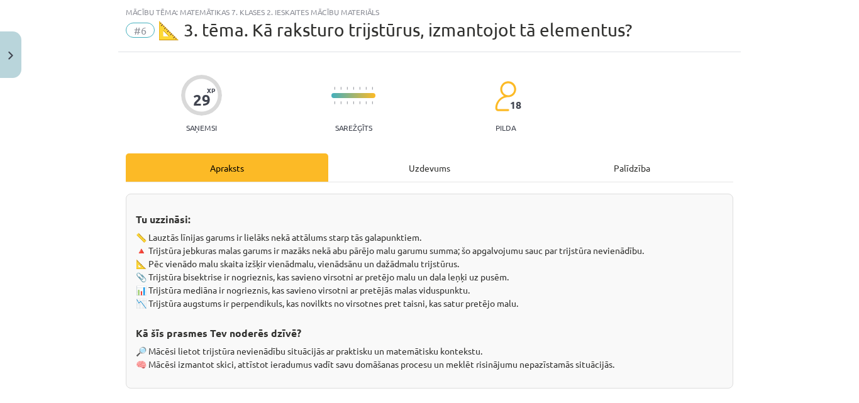
click at [439, 165] on div "Uzdevums" at bounding box center [429, 168] width 203 height 28
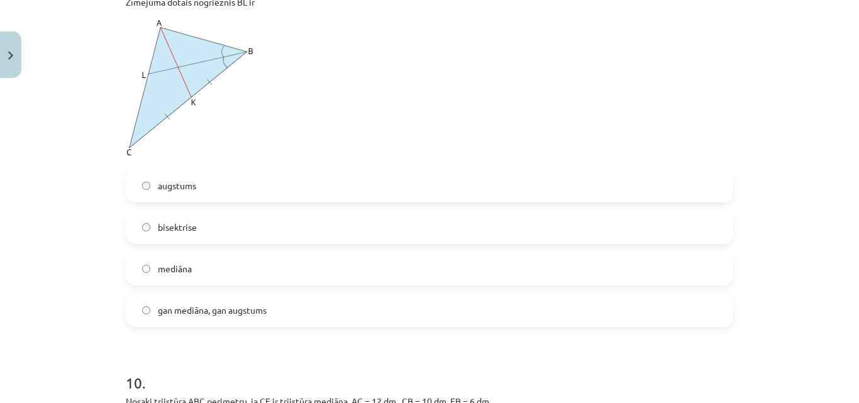
scroll to position [3009, 0]
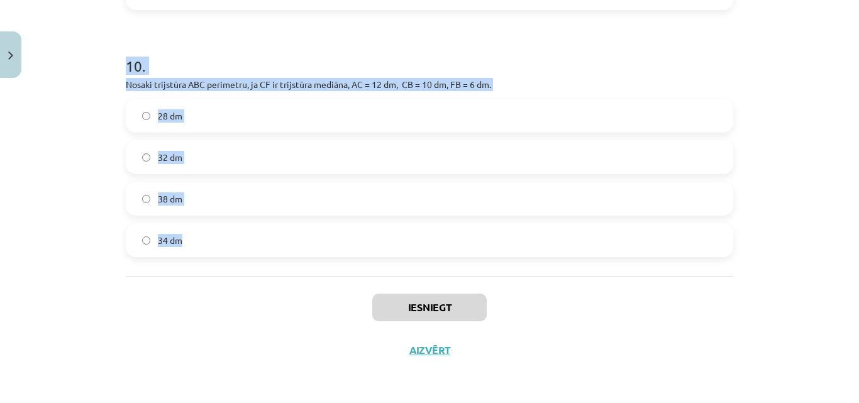
drag, startPoint x: 117, startPoint y: 91, endPoint x: 403, endPoint y: 270, distance: 337.2
copy form "1 . Trijstūrī ABC ∢A pretmala ir AC nevar noteikt AB BC 2 . Trijstūrī ABC malas…"
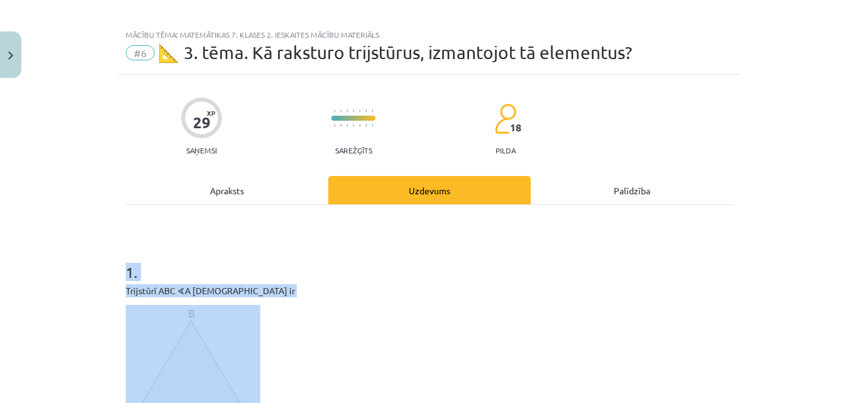
scroll to position [0, 0]
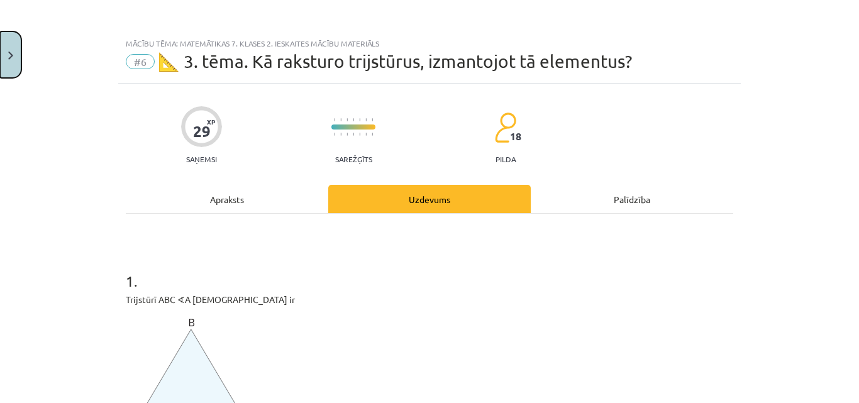
click at [18, 62] on button "Close" at bounding box center [10, 54] width 21 height 47
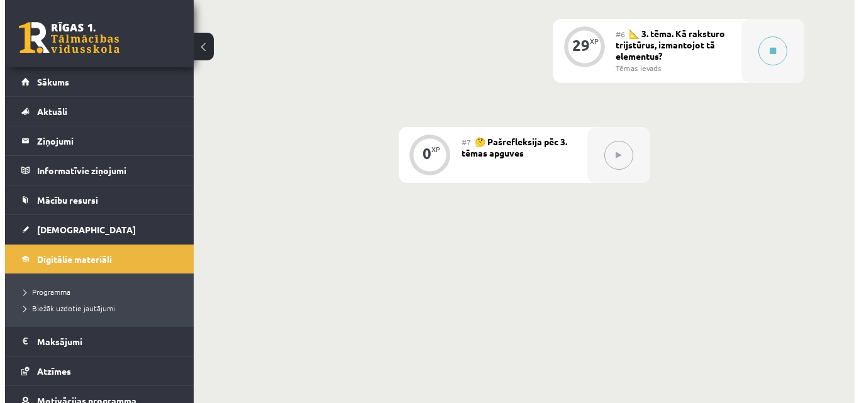
scroll to position [715, 0]
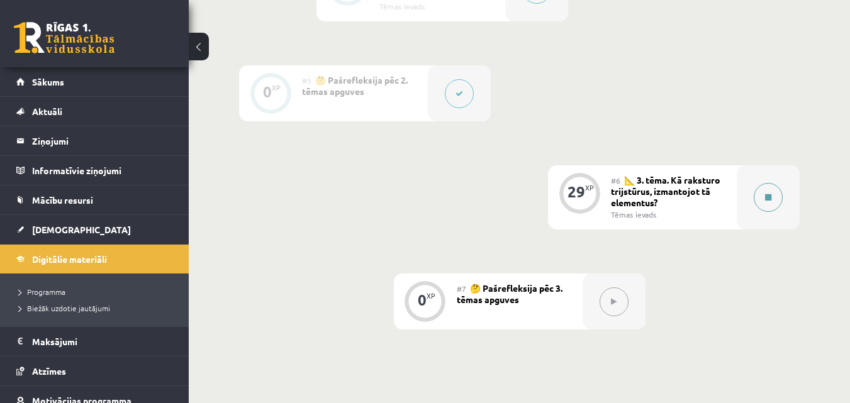
click at [771, 203] on button at bounding box center [768, 197] width 29 height 29
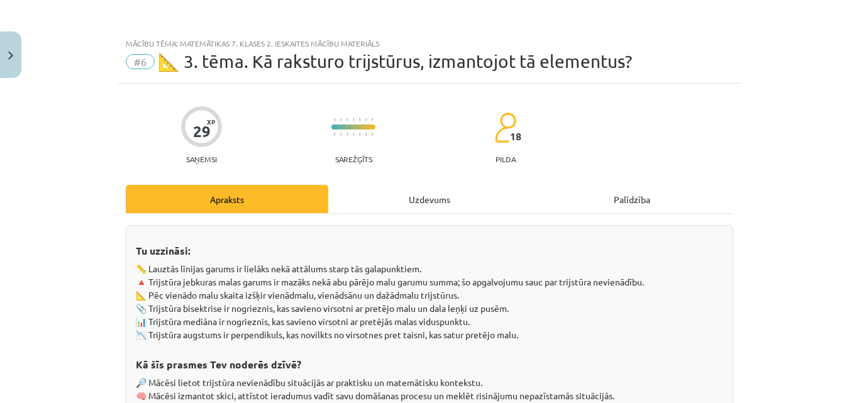
click at [396, 196] on div "Uzdevums" at bounding box center [429, 199] width 203 height 28
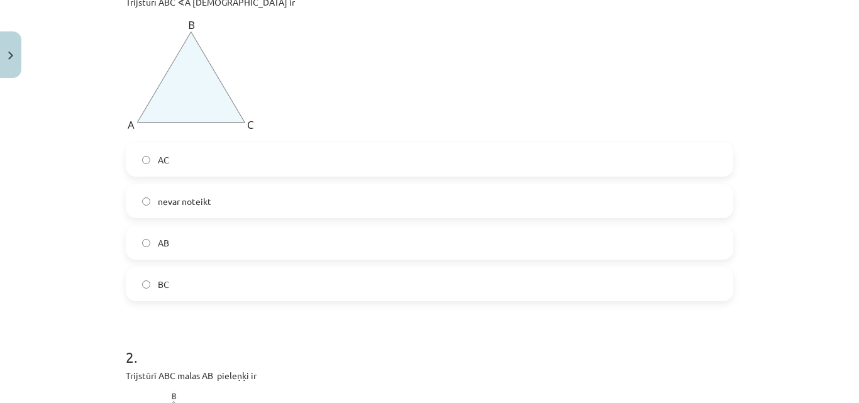
scroll to position [325, 0]
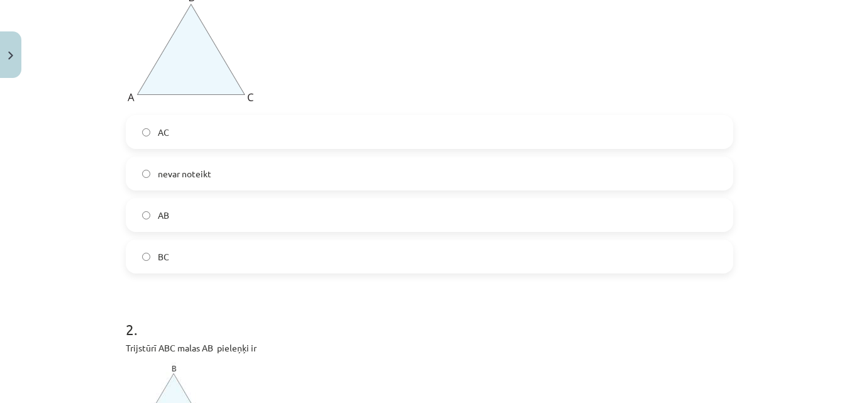
click at [166, 257] on label "BC" at bounding box center [429, 256] width 605 height 31
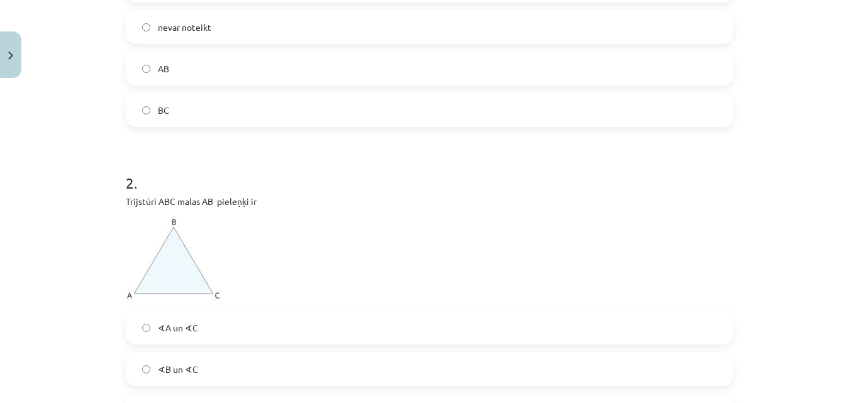
scroll to position [618, 0]
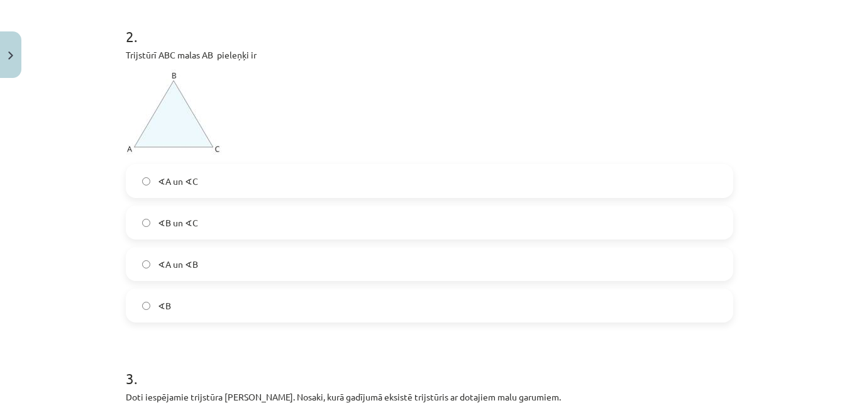
click at [206, 266] on label "∢A un ∢B" at bounding box center [429, 264] width 605 height 31
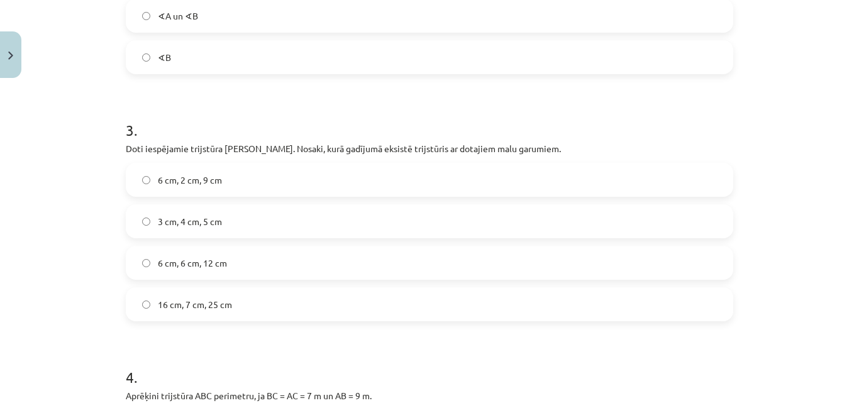
scroll to position [912, 0]
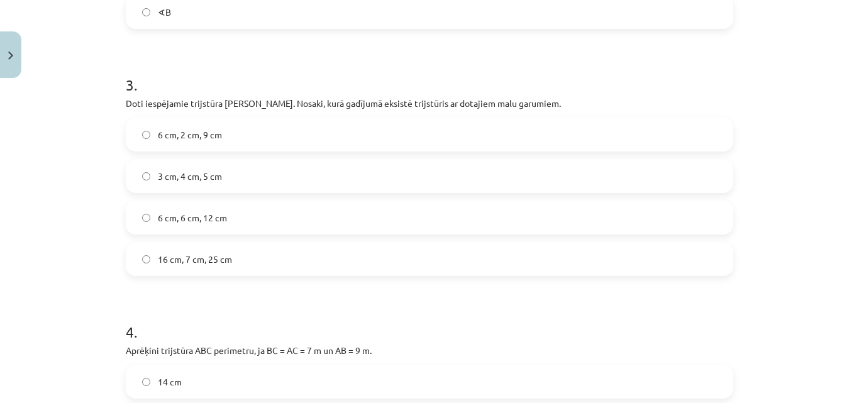
click at [189, 170] on span "3 cm, 4 cm, 5 cm" at bounding box center [190, 176] width 64 height 13
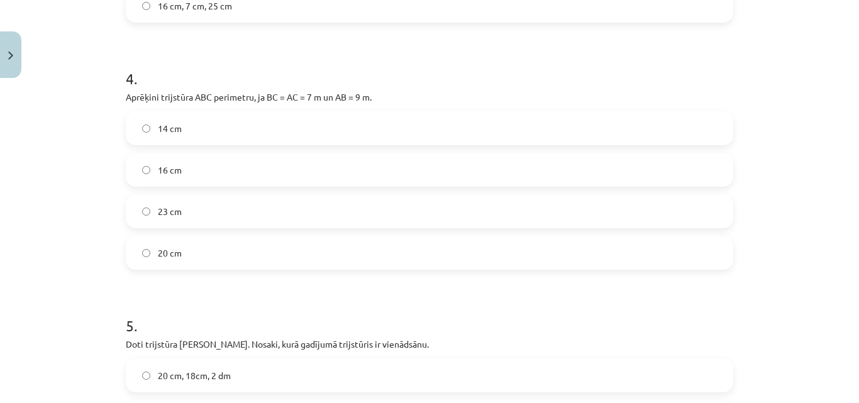
scroll to position [1206, 0]
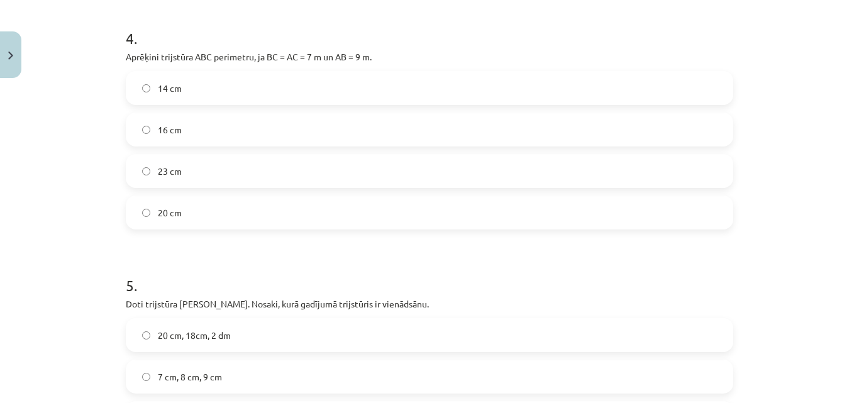
click at [163, 167] on span "23 cm" at bounding box center [170, 171] width 24 height 13
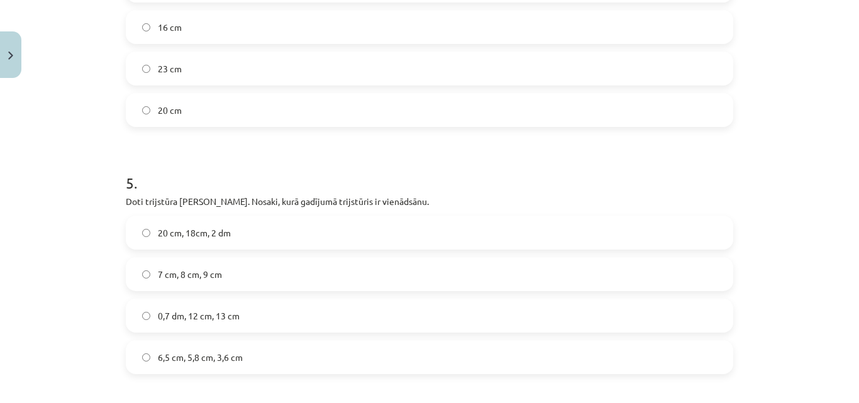
scroll to position [1353, 0]
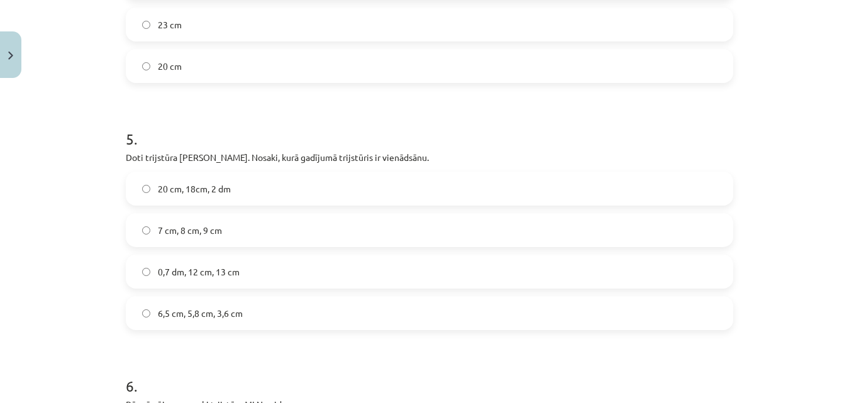
click at [195, 193] on span "20 cm, 18cm, 2 dm" at bounding box center [194, 188] width 73 height 13
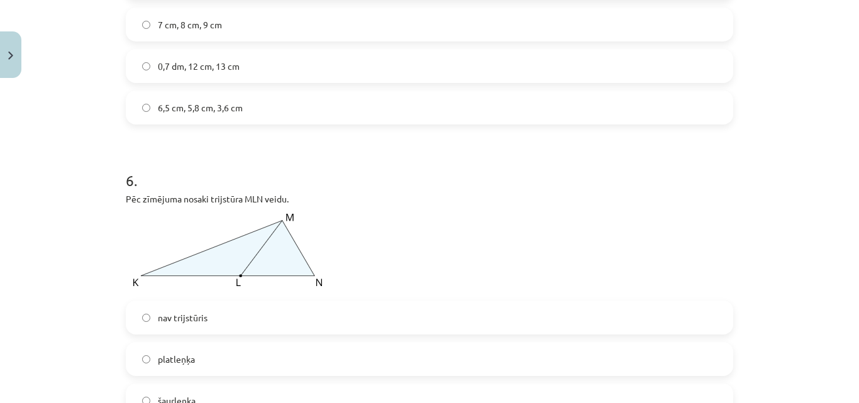
scroll to position [1646, 0]
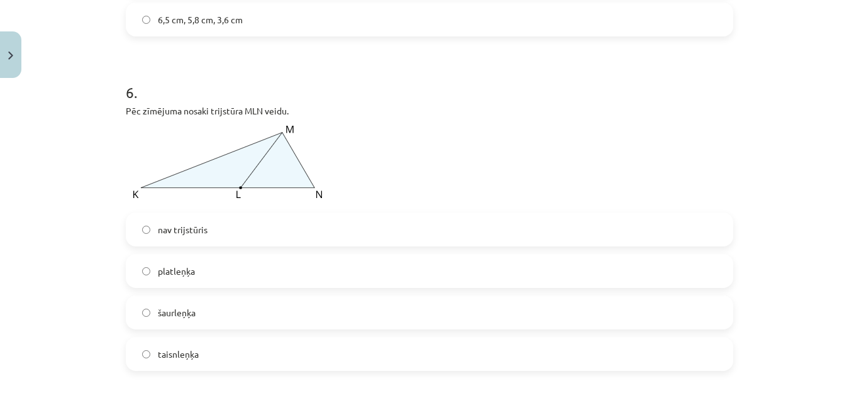
click at [192, 357] on span "taisnleņķa" at bounding box center [178, 354] width 41 height 13
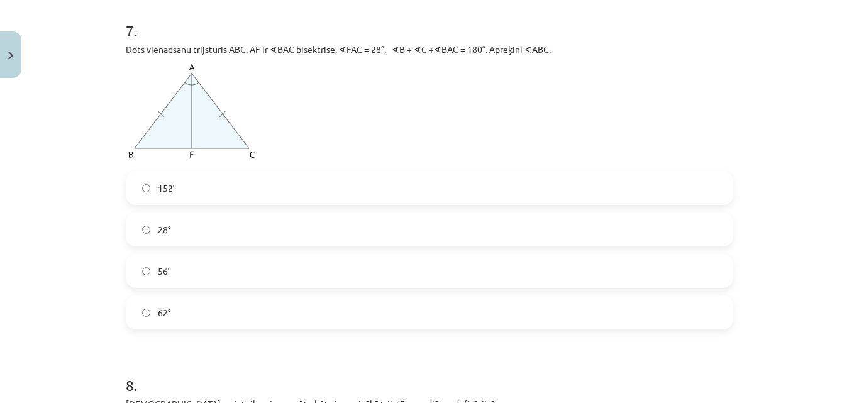
scroll to position [2087, 0]
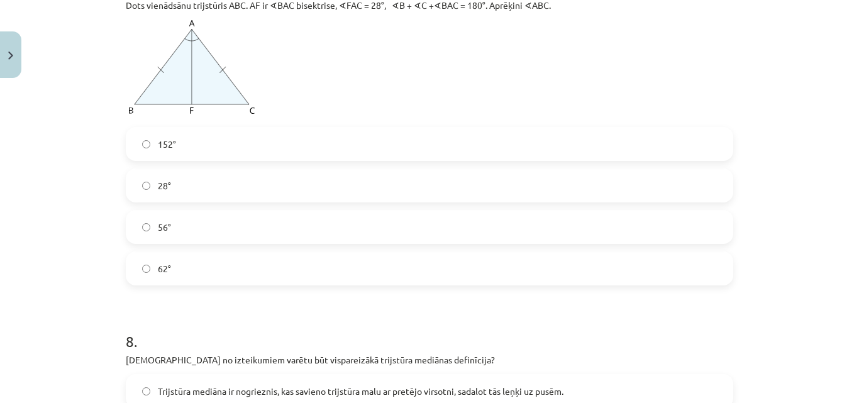
click at [160, 264] on span "62°" at bounding box center [164, 268] width 13 height 13
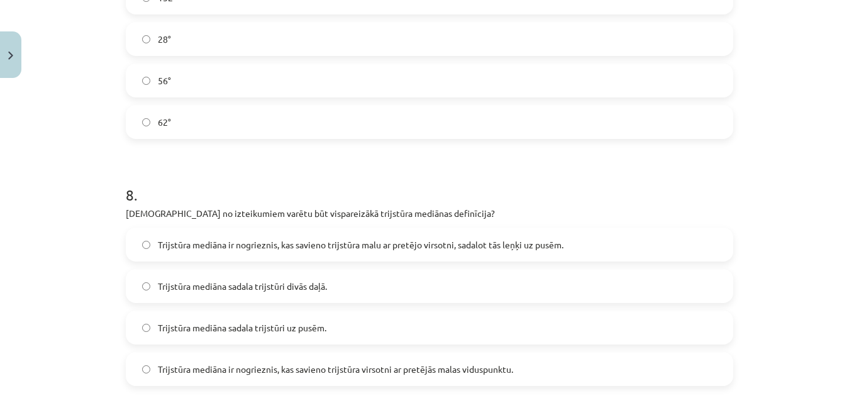
scroll to position [2380, 0]
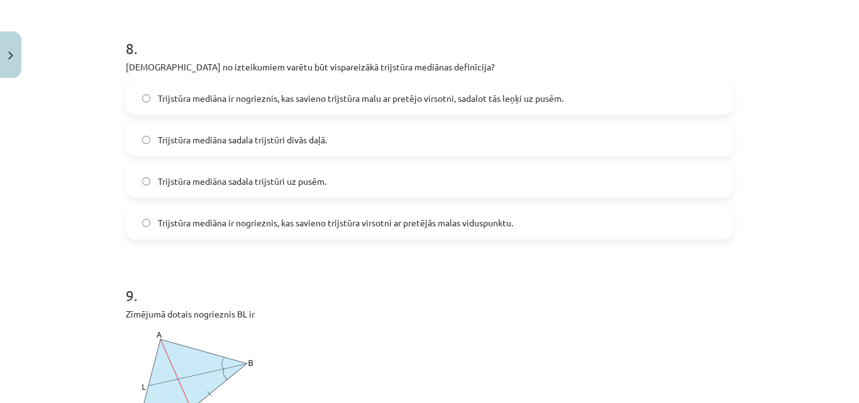
click at [221, 216] on span "Trijstūra mediāna ir nogrieznis, kas savieno trijstūra virsotni ar pretējās mal…" at bounding box center [335, 222] width 355 height 13
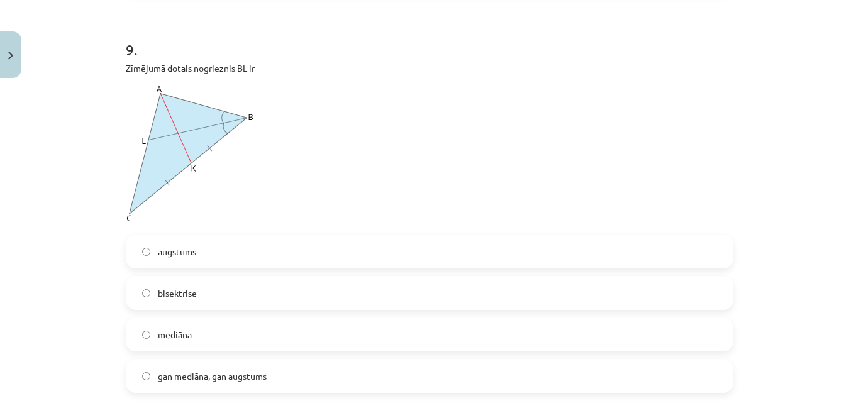
scroll to position [2674, 0]
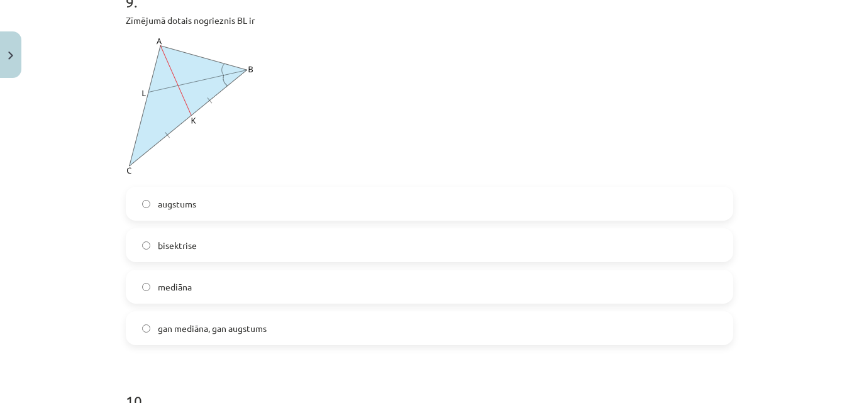
click at [212, 244] on label "bisektrise" at bounding box center [429, 245] width 605 height 31
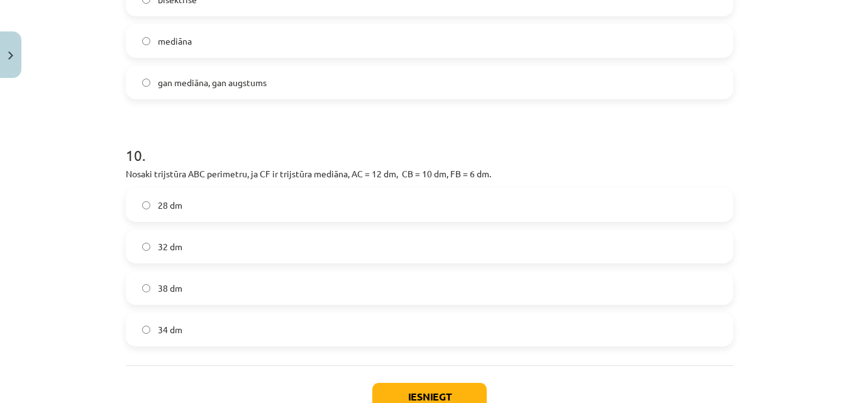
scroll to position [2968, 0]
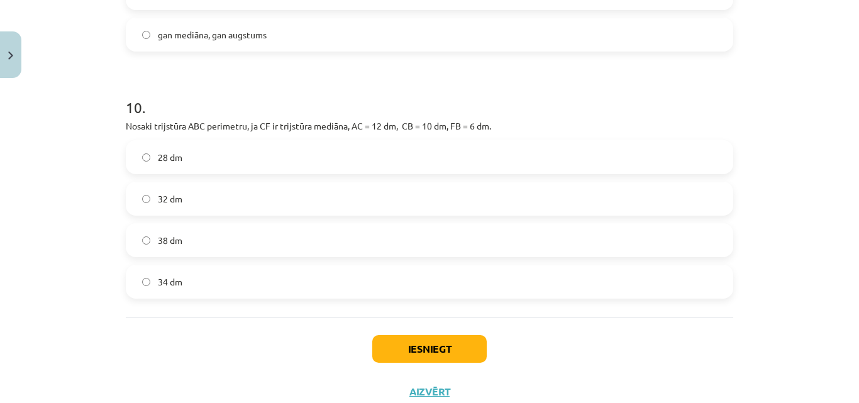
click at [196, 277] on label "34 dm" at bounding box center [429, 281] width 605 height 31
click at [452, 347] on button "Iesniegt" at bounding box center [429, 349] width 115 height 28
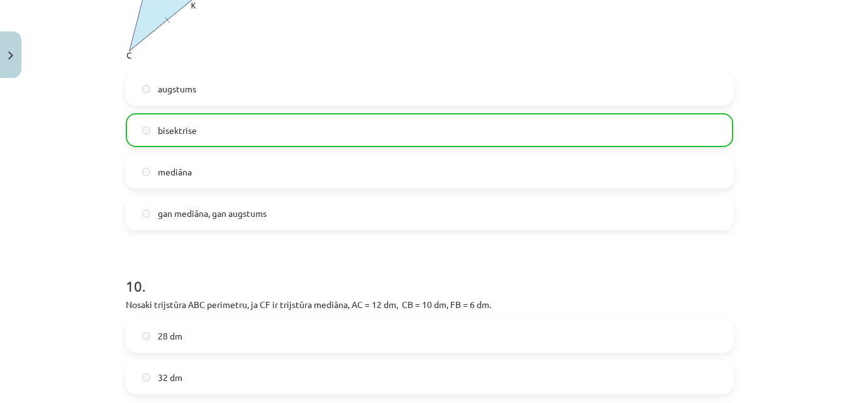
scroll to position [3049, 0]
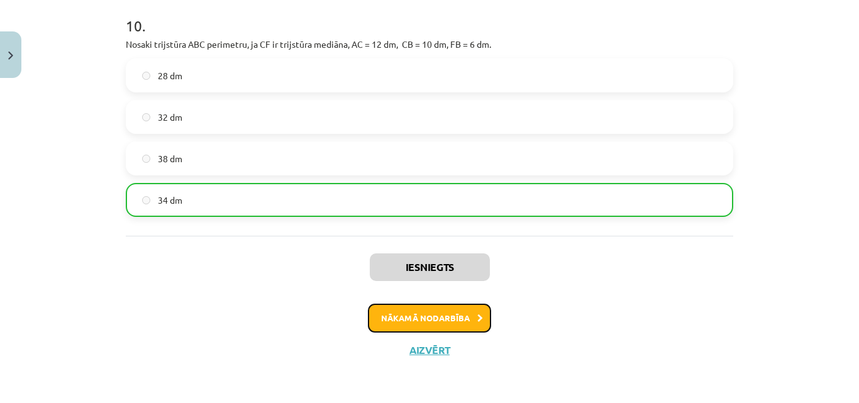
click at [478, 318] on icon at bounding box center [481, 319] width 6 height 8
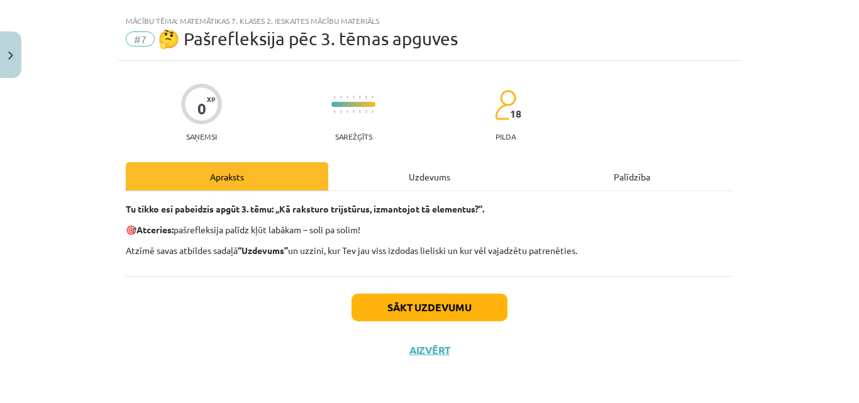
click at [415, 174] on div "Uzdevums" at bounding box center [429, 176] width 203 height 28
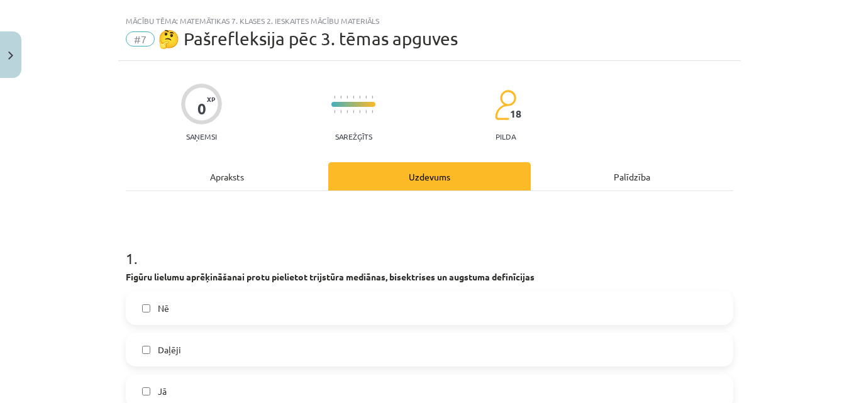
scroll to position [1946, 0]
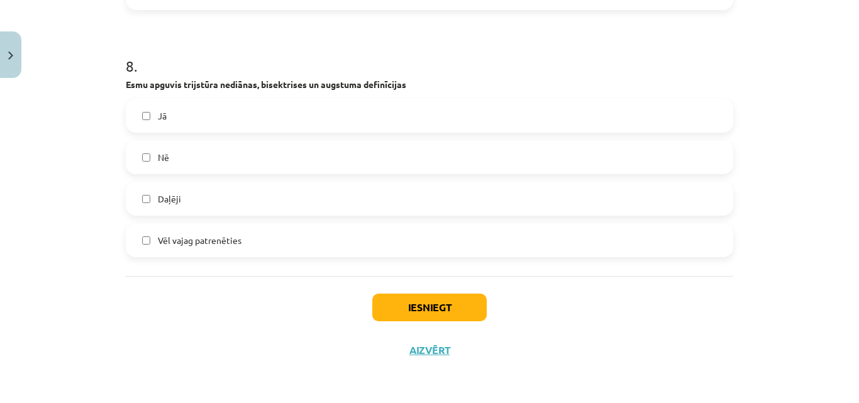
click at [193, 241] on span "Vēl vajag patrenēties" at bounding box center [200, 240] width 84 height 13
click at [430, 301] on button "Iesniegt" at bounding box center [429, 308] width 115 height 28
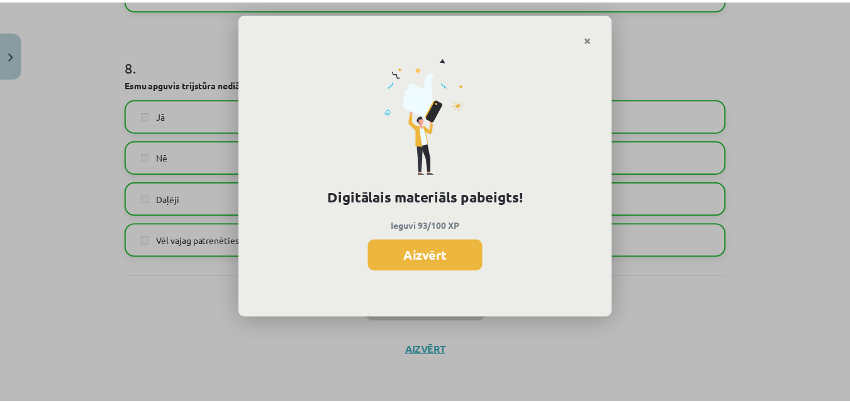
scroll to position [701, 0]
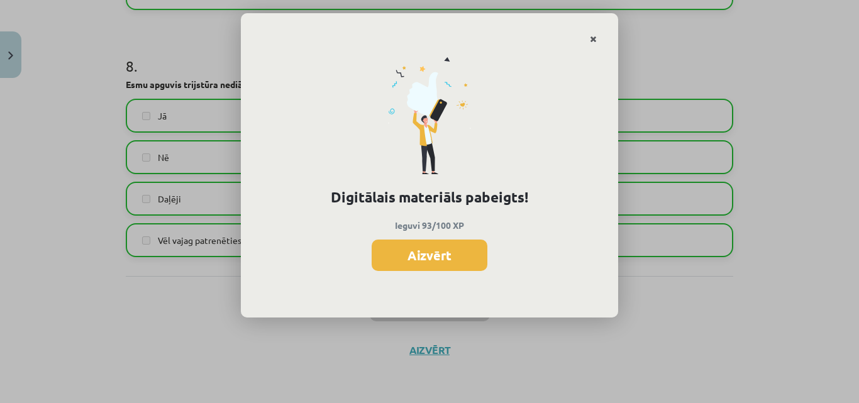
click at [593, 35] on icon "Close" at bounding box center [593, 39] width 7 height 9
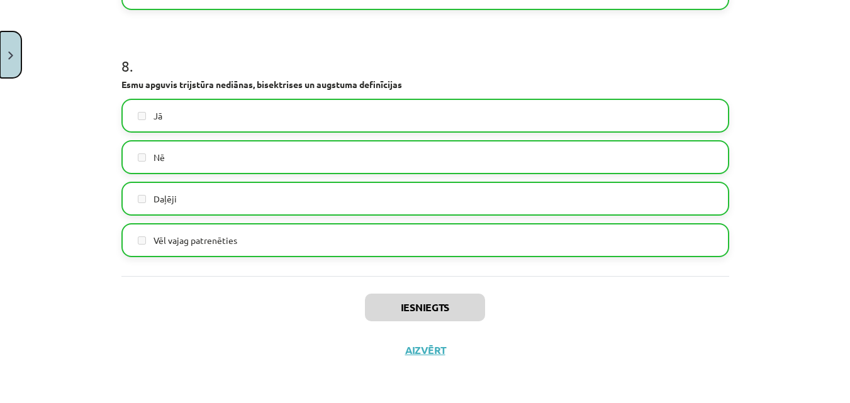
click at [13, 59] on img "Close" at bounding box center [10, 56] width 5 height 8
click at [23, 76] on link "Sākums" at bounding box center [94, 81] width 157 height 29
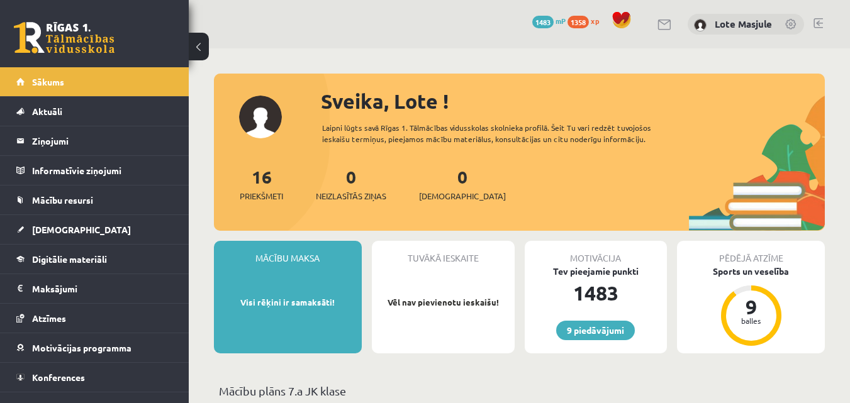
click at [576, 21] on span "1358" at bounding box center [577, 22] width 21 height 13
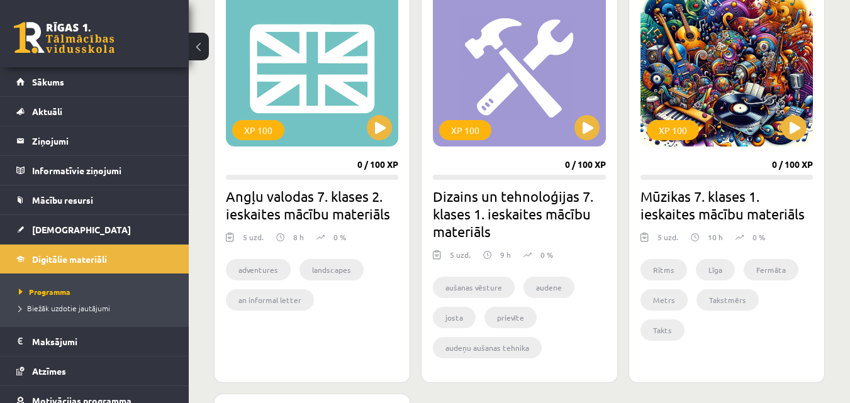
scroll to position [734, 0]
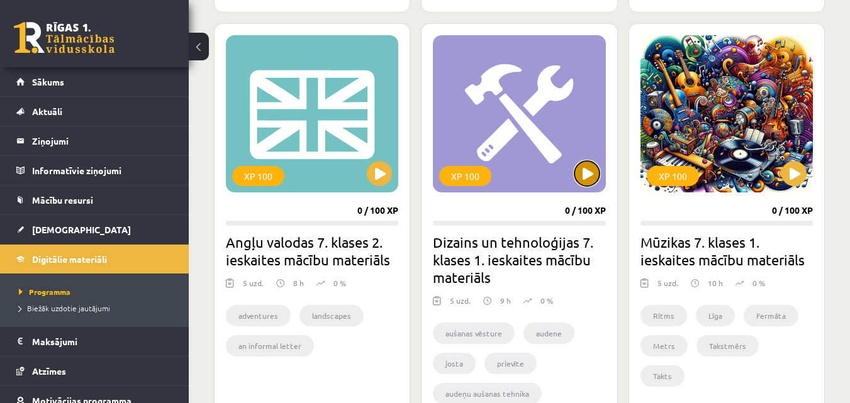
click at [589, 171] on button at bounding box center [586, 173] width 25 height 25
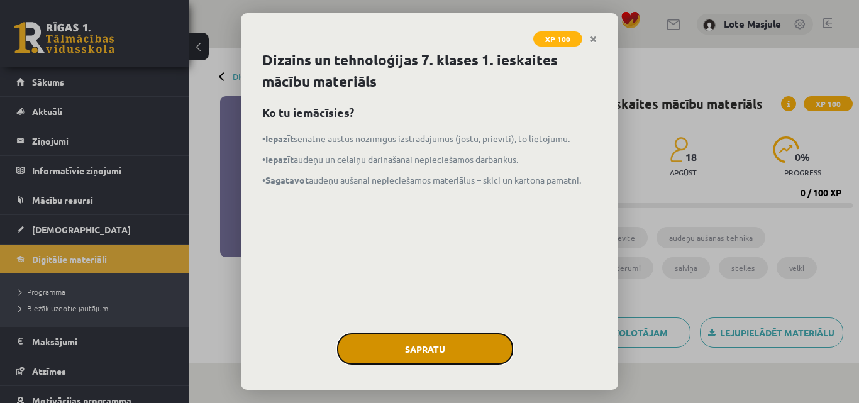
click at [459, 344] on button "Sapratu" at bounding box center [425, 348] width 176 height 31
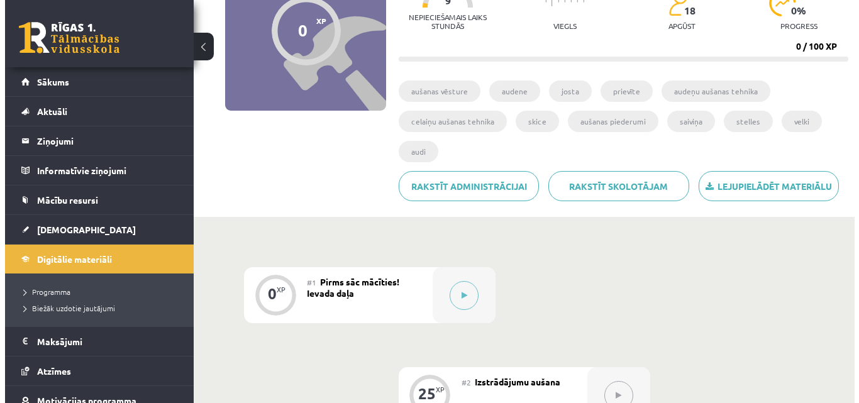
scroll to position [294, 0]
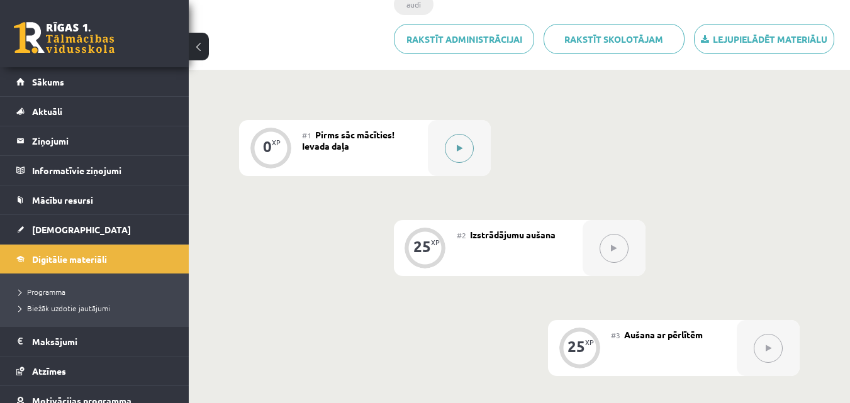
click at [462, 150] on button at bounding box center [459, 148] width 29 height 29
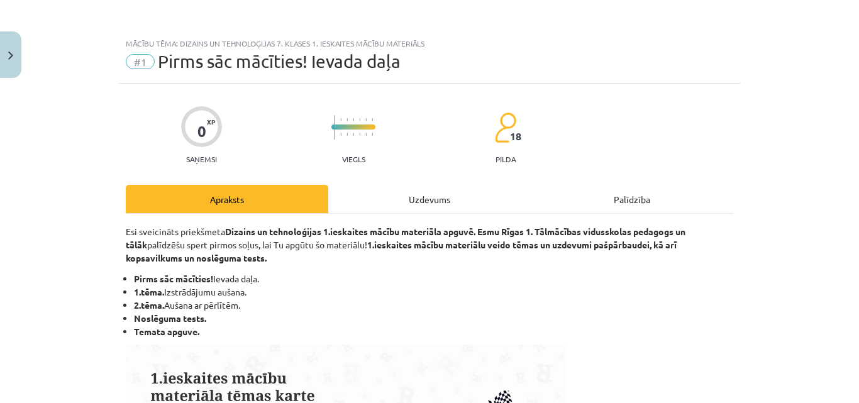
click at [449, 198] on div "Uzdevums" at bounding box center [429, 199] width 203 height 28
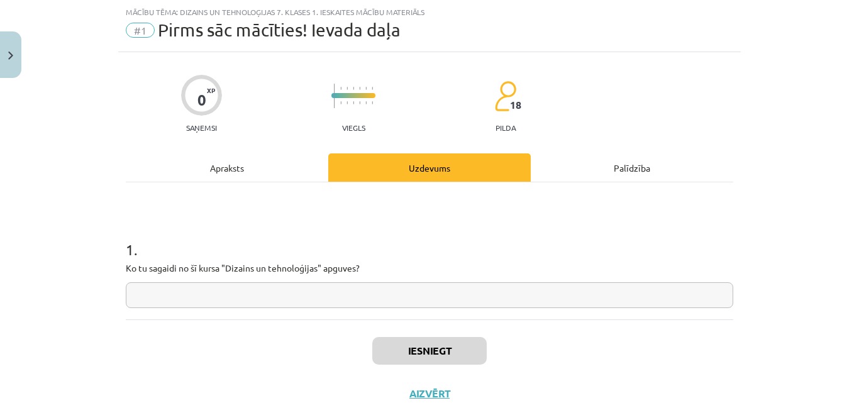
click at [268, 290] on input "text" at bounding box center [430, 295] width 608 height 26
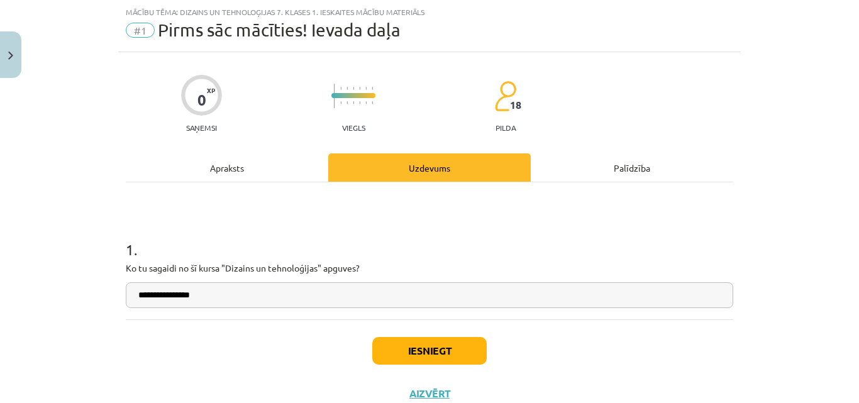
type input "**********"
click at [452, 354] on button "Iesniegt" at bounding box center [429, 351] width 115 height 28
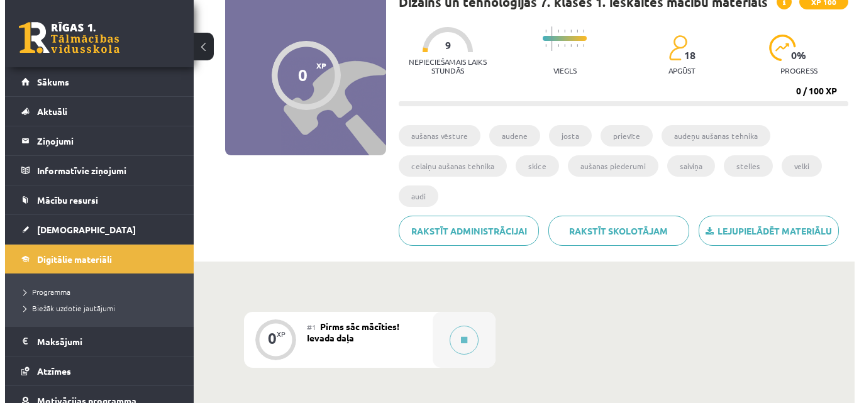
scroll to position [147, 0]
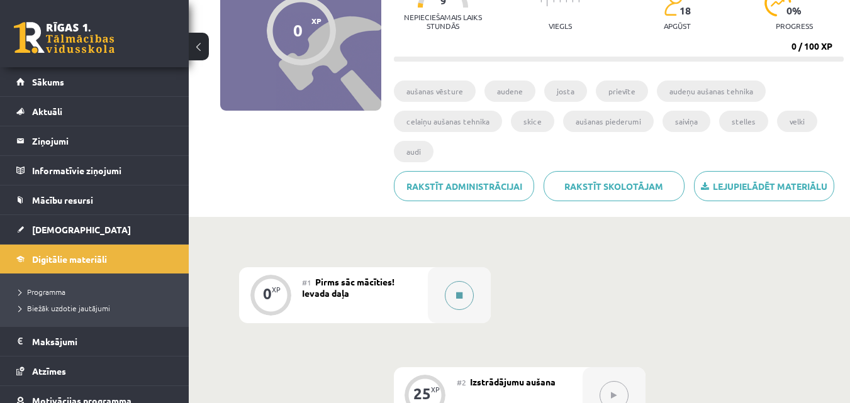
click at [466, 301] on button at bounding box center [459, 295] width 29 height 29
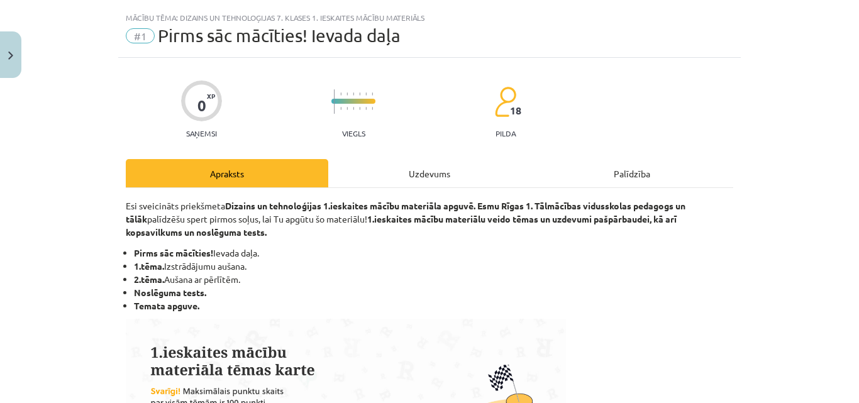
scroll to position [0, 0]
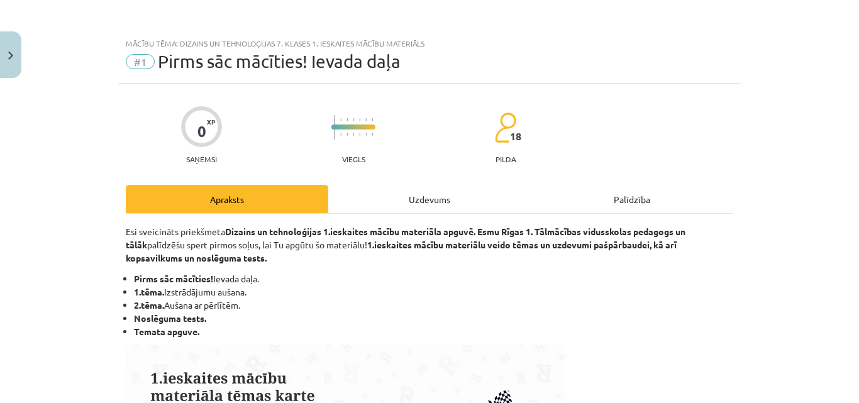
click at [431, 196] on div "Uzdevums" at bounding box center [429, 199] width 203 height 28
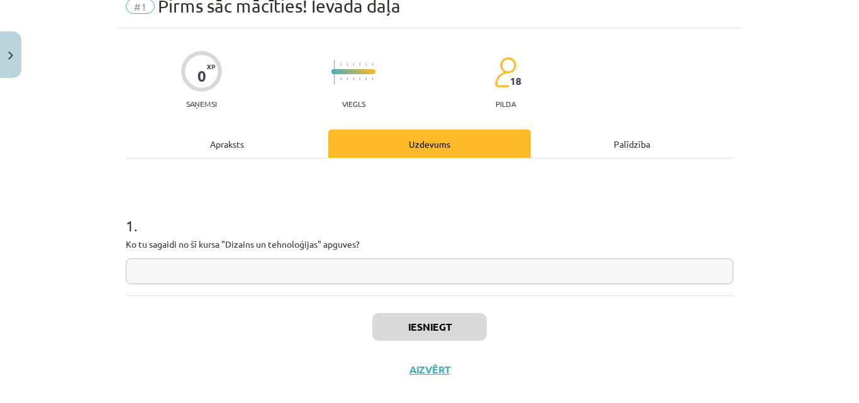
scroll to position [75, 0]
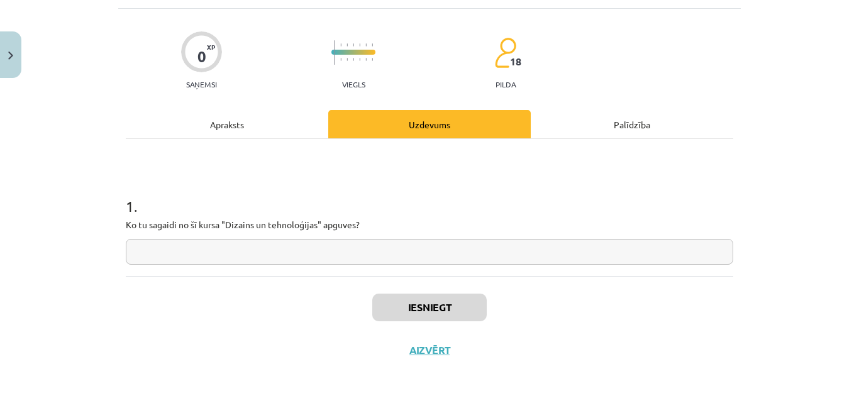
click at [310, 250] on input "text" at bounding box center [430, 252] width 608 height 26
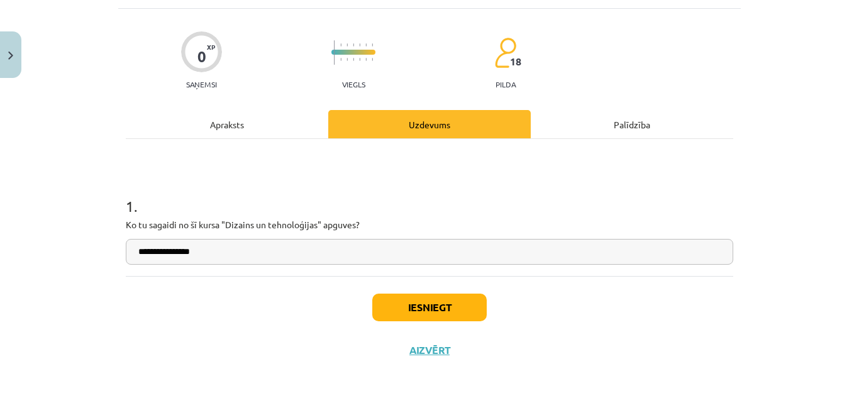
type input "**********"
click at [405, 301] on button "Iesniegt" at bounding box center [429, 308] width 115 height 28
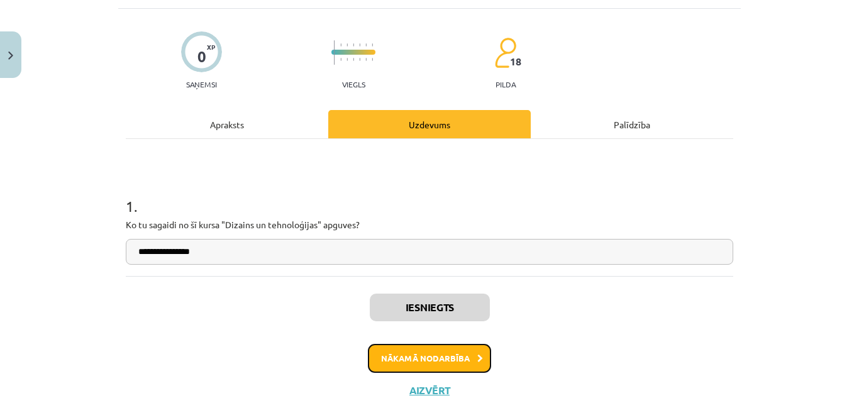
click at [427, 352] on button "Nākamā nodarbība" at bounding box center [429, 358] width 123 height 29
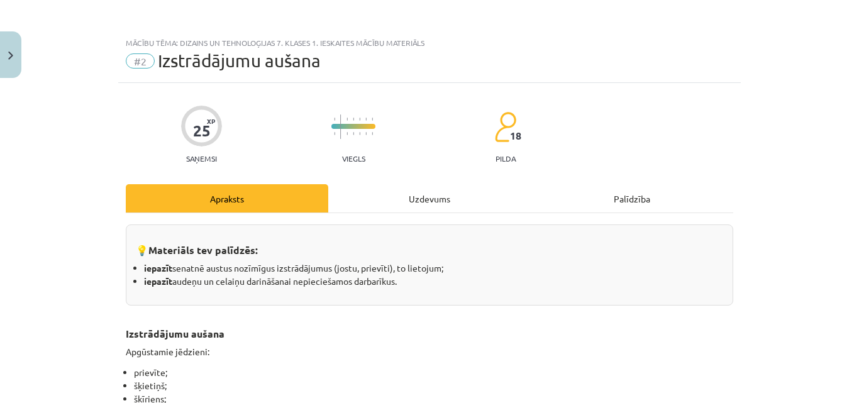
scroll to position [0, 0]
click at [415, 194] on div "Uzdevums" at bounding box center [429, 199] width 203 height 28
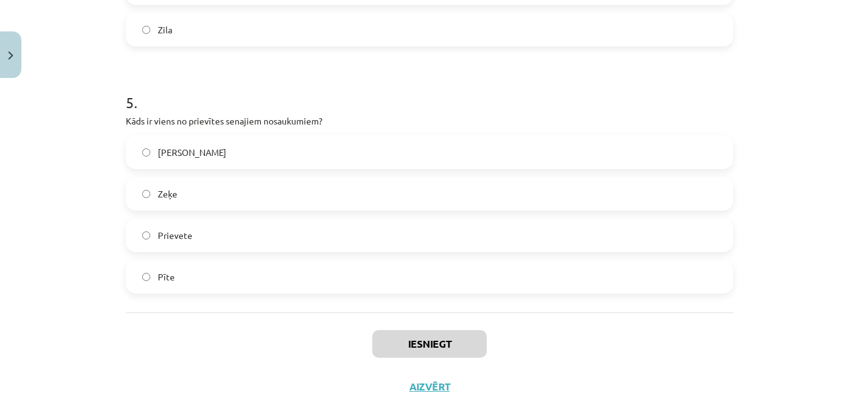
scroll to position [1204, 0]
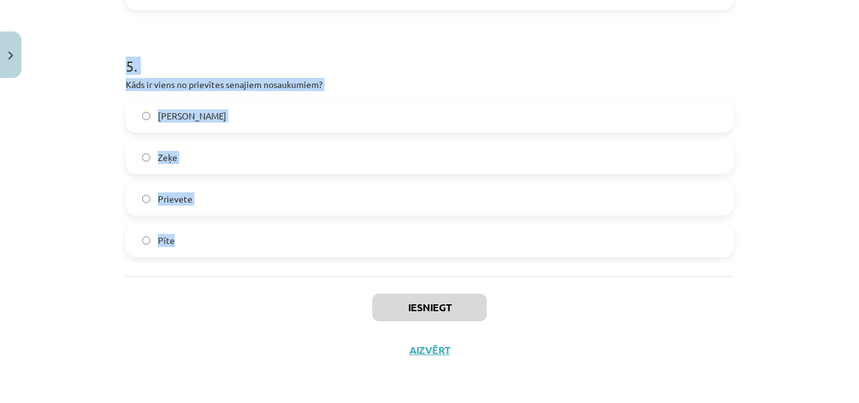
drag, startPoint x: 125, startPoint y: 276, endPoint x: 267, endPoint y: 250, distance: 145.2
copy form "1 . Kādu izmēru var sasniegt Lielvārdes josta? 2 m garumu un 15 cm platumu 1 m …"
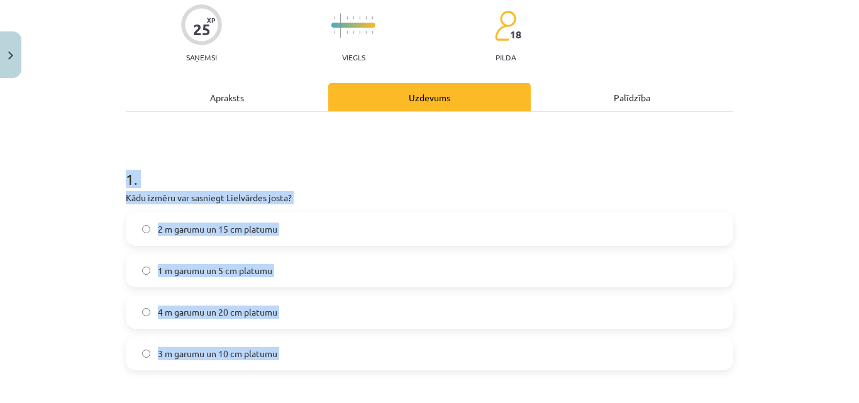
scroll to position [147, 0]
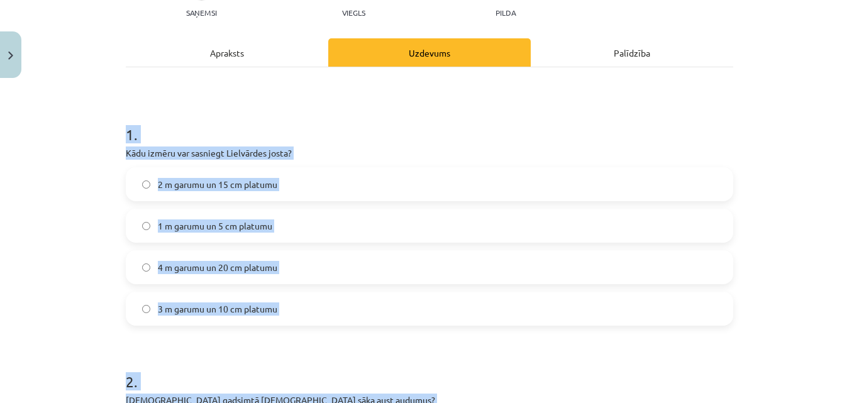
click at [88, 213] on div "Mācību tēma: Dizains un tehnoloģijas 7. klases 1. ieskaites mācību materiāls #2…" at bounding box center [429, 201] width 859 height 403
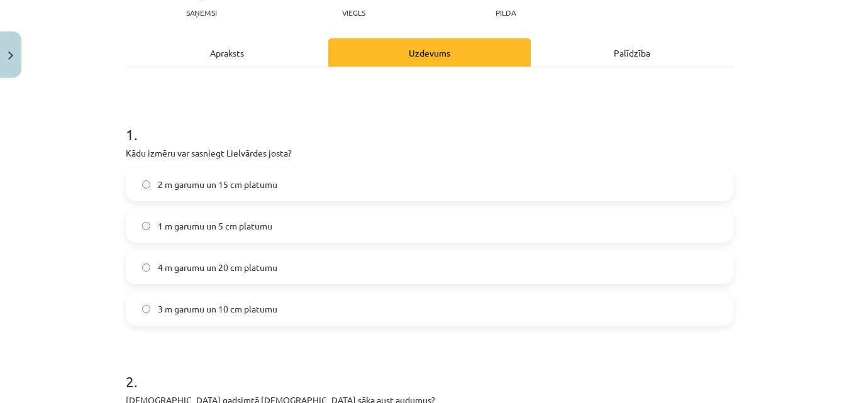
click at [183, 270] on span "4 m garumu un 20 cm platumu" at bounding box center [218, 267] width 120 height 13
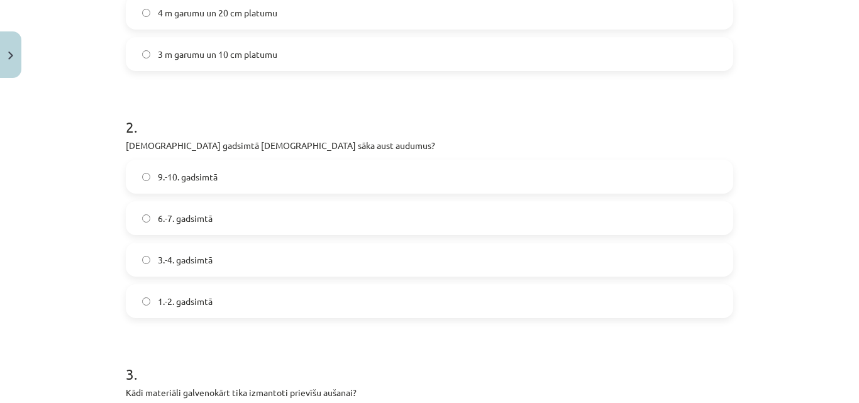
scroll to position [440, 0]
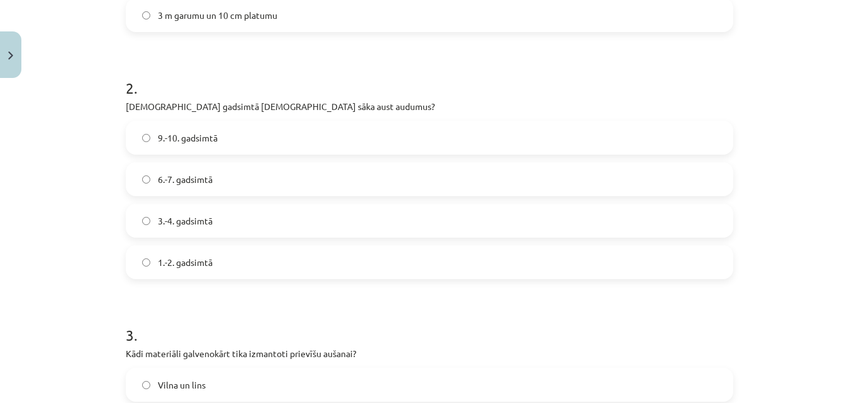
click at [177, 178] on span "6.-7. gadsimtā" at bounding box center [185, 179] width 55 height 13
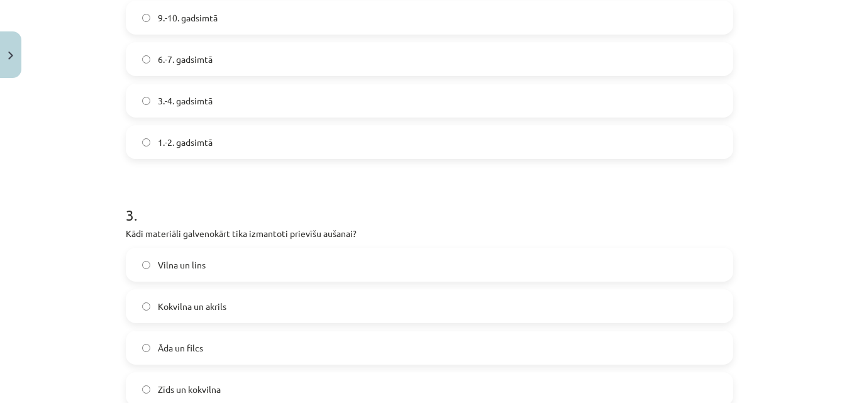
scroll to position [587, 0]
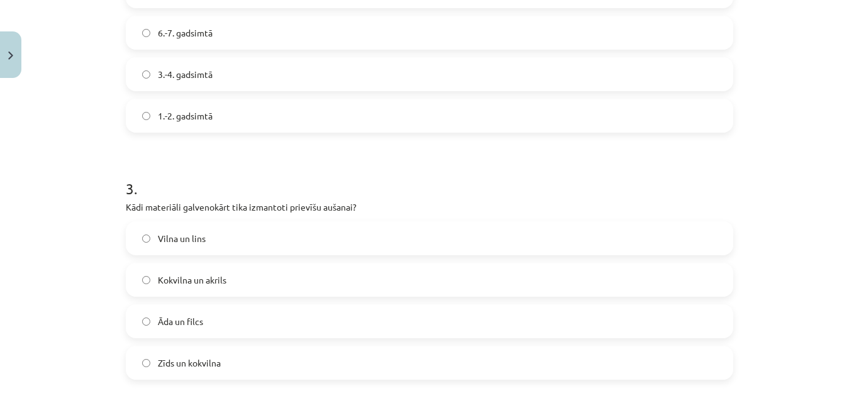
click at [222, 231] on label "Vilna un lins" at bounding box center [429, 238] width 605 height 31
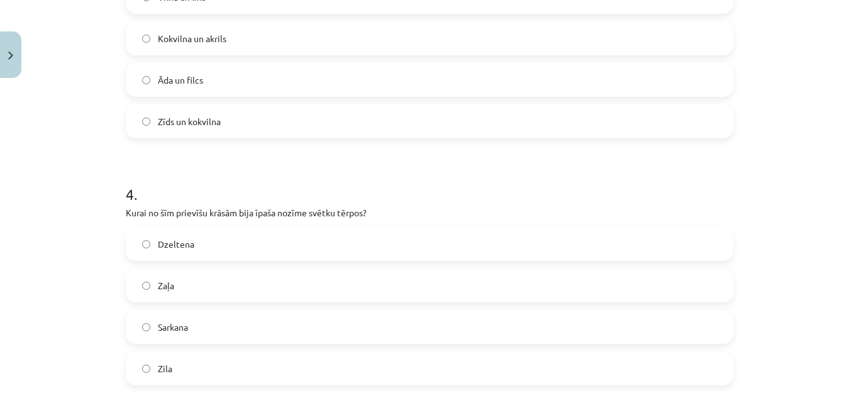
scroll to position [881, 0]
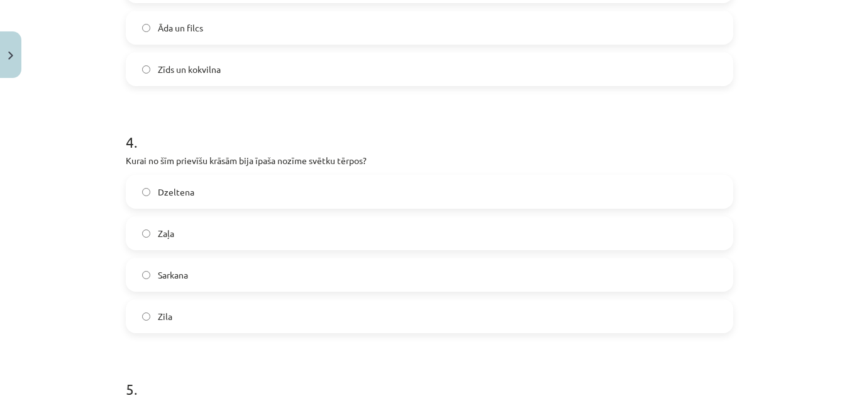
click at [176, 275] on span "Sarkana" at bounding box center [173, 275] width 30 height 13
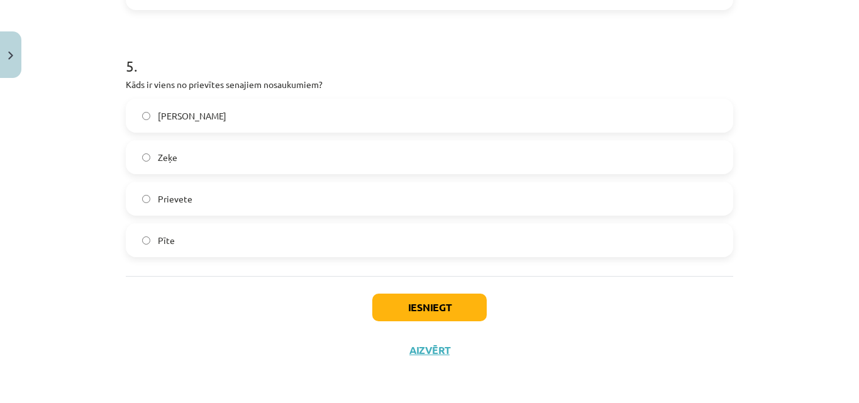
click at [172, 194] on span "Prievete" at bounding box center [175, 199] width 35 height 13
click at [401, 308] on button "Iesniegt" at bounding box center [429, 308] width 115 height 28
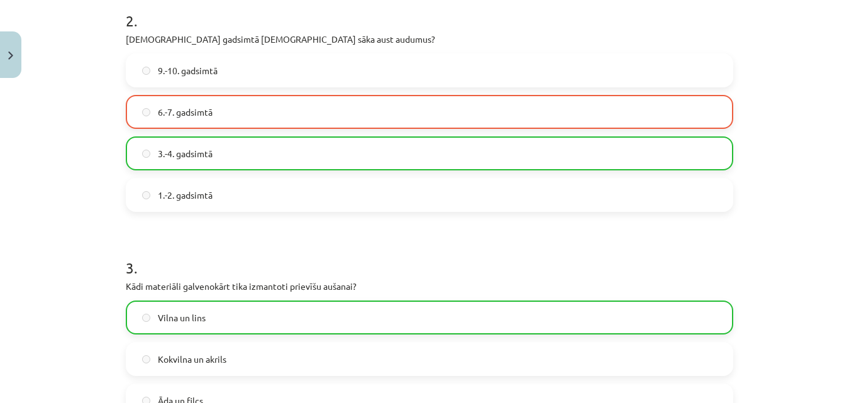
scroll to position [470, 0]
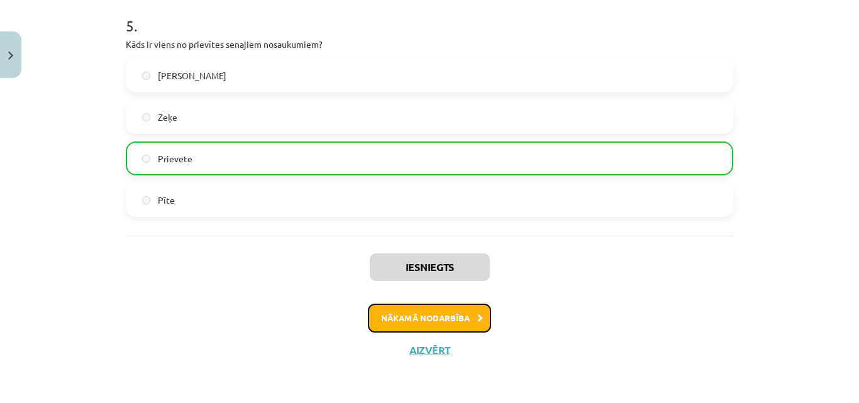
click at [403, 311] on button "Nākamā nodarbība" at bounding box center [429, 318] width 123 height 29
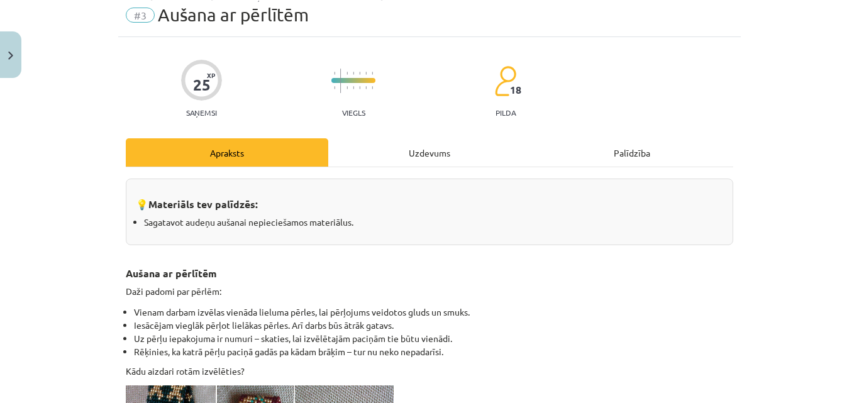
scroll to position [31, 0]
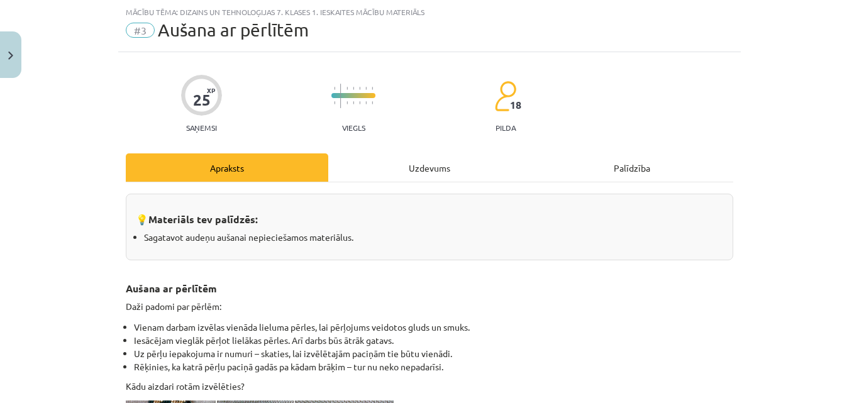
click at [423, 169] on div "Uzdevums" at bounding box center [429, 168] width 203 height 28
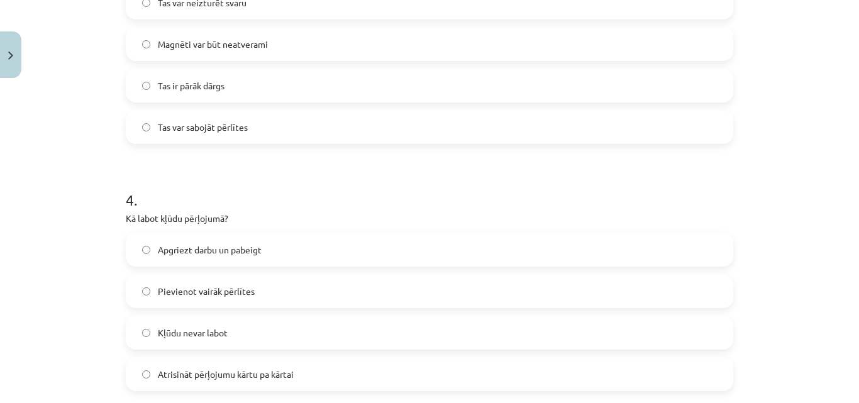
scroll to position [1204, 0]
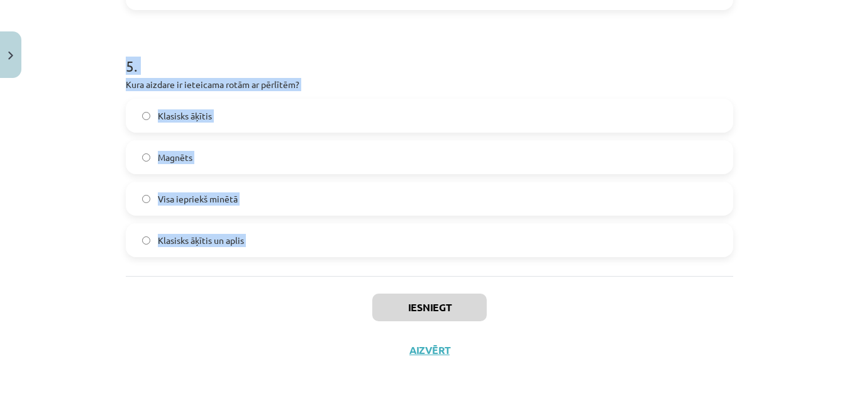
drag, startPoint x: 118, startPoint y: 245, endPoint x: 323, endPoint y: 281, distance: 207.5
copy form "1 . Ko vēl var izgatavot, izmantojot pērļošanas stelles? Jostiņas, apģērba elem…"
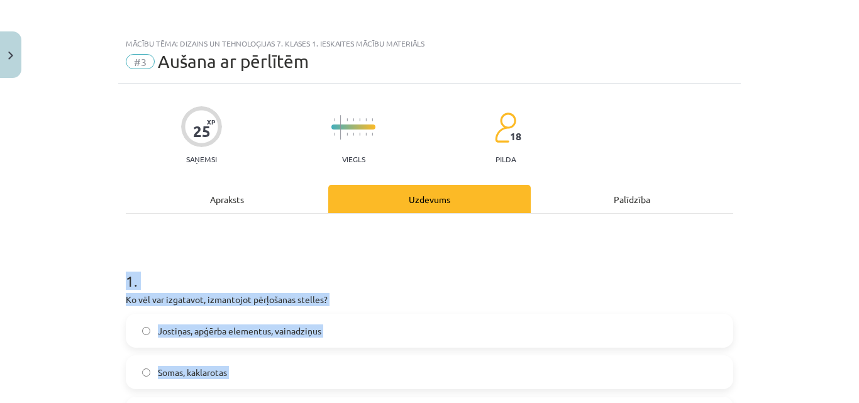
scroll to position [147, 0]
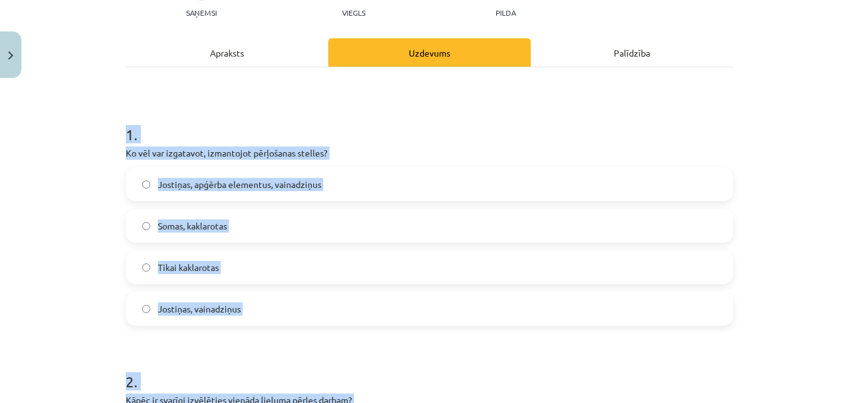
click at [65, 265] on div "Mācību tēma: Dizains un tehnoloģijas 7. klases 1. ieskaites mācību materiāls #3…" at bounding box center [429, 201] width 859 height 403
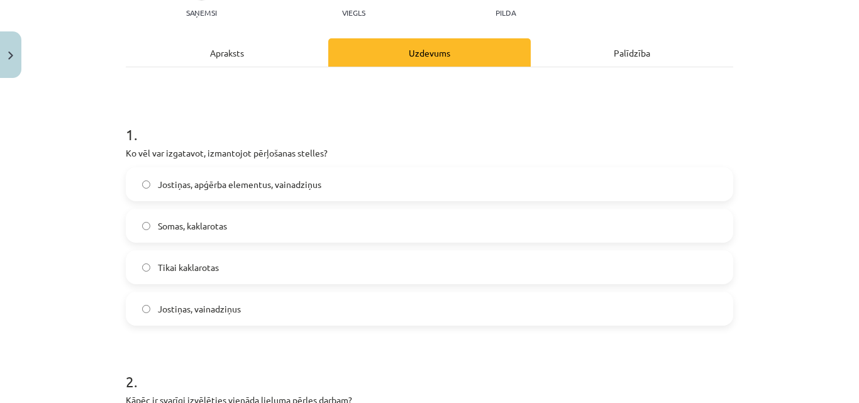
click at [198, 186] on span "Jostiņas, apģērba elementus, vainadziņus" at bounding box center [240, 184] width 164 height 13
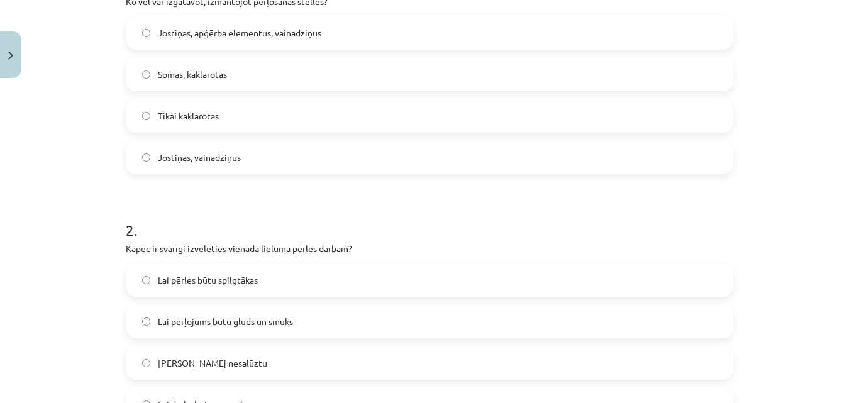
scroll to position [440, 0]
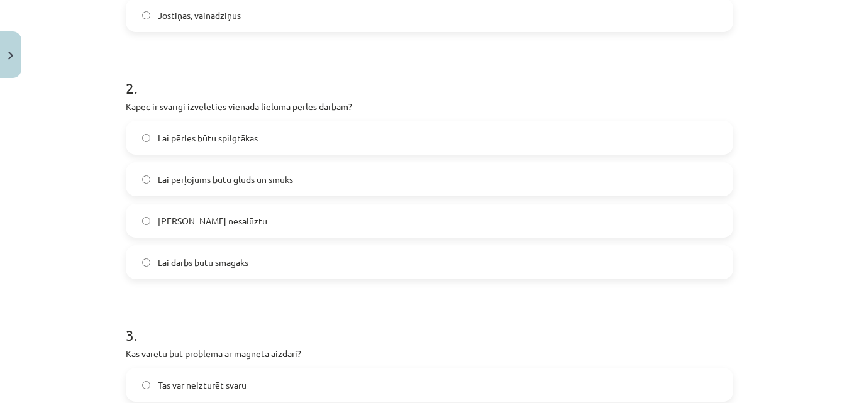
click at [243, 180] on span "Lai pērļojums būtu gluds un smuks" at bounding box center [225, 179] width 135 height 13
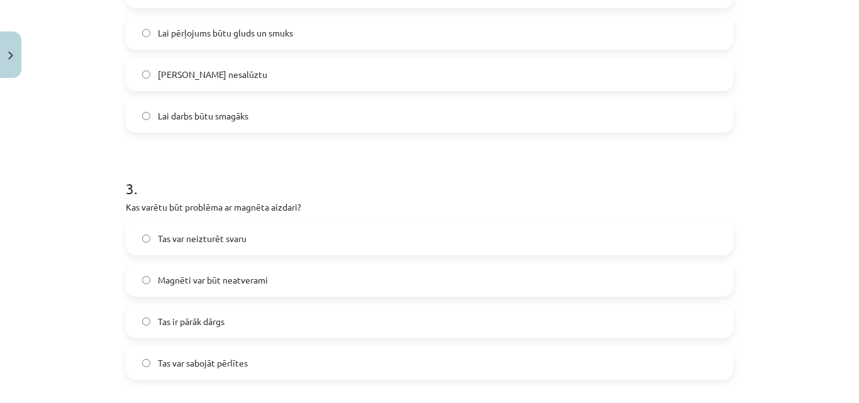
click at [218, 240] on span "Tas var neizturēt svaru" at bounding box center [202, 238] width 89 height 13
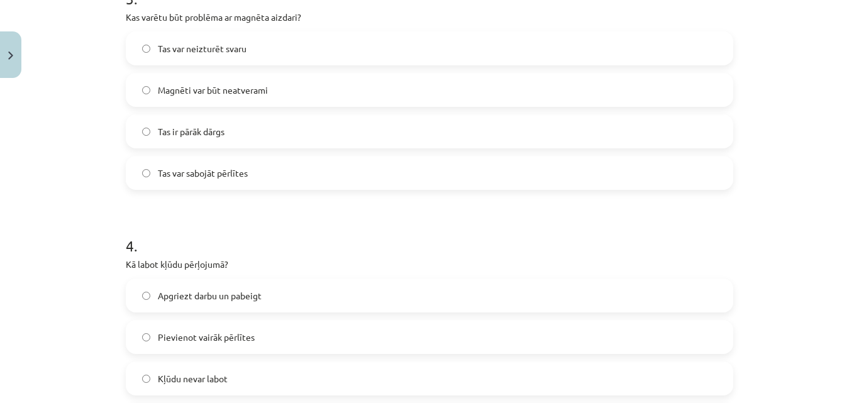
scroll to position [881, 0]
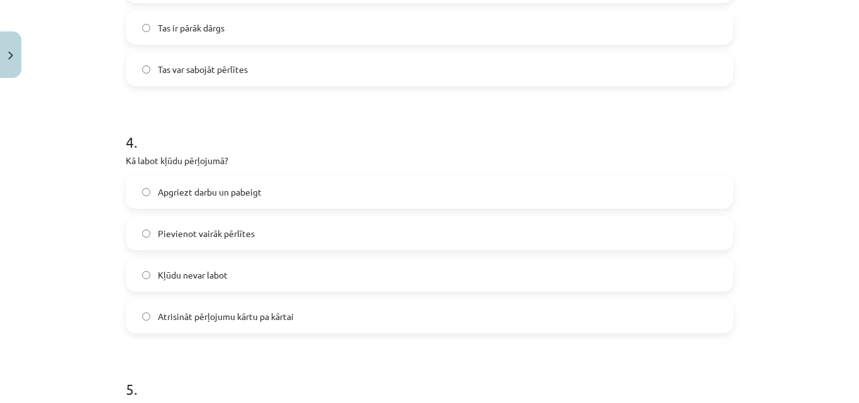
click at [230, 302] on label "Atrisināt pērļojumu kārtu pa kārtai" at bounding box center [429, 316] width 605 height 31
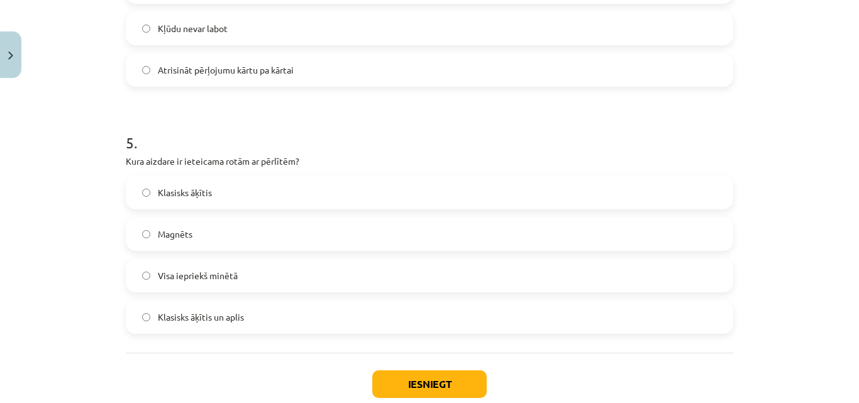
scroll to position [1175, 0]
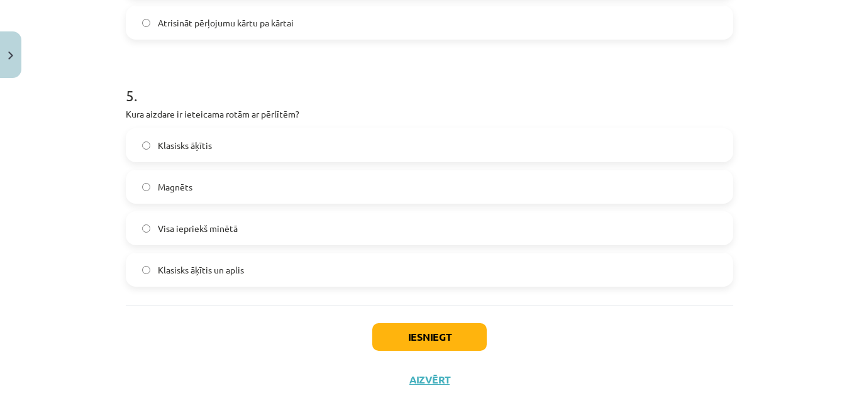
click at [204, 276] on span "Klasisks āķītis un aplis" at bounding box center [201, 270] width 86 height 13
click at [423, 338] on button "Iesniegt" at bounding box center [429, 337] width 115 height 28
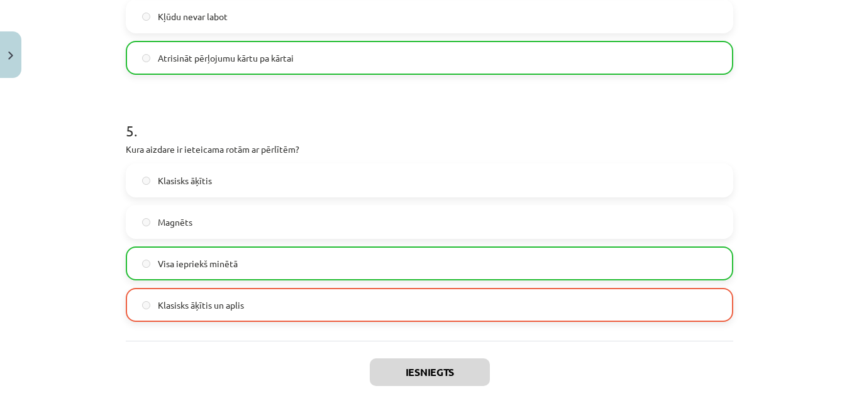
scroll to position [1244, 0]
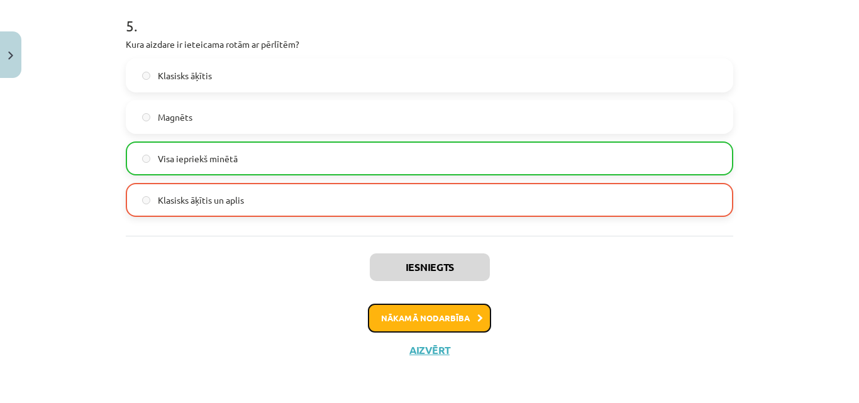
click at [411, 312] on button "Nākamā nodarbība" at bounding box center [429, 318] width 123 height 29
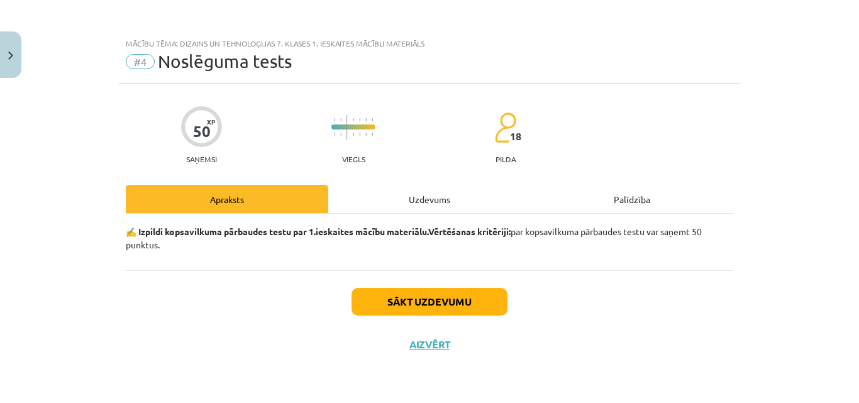
scroll to position [0, 0]
click at [3, 50] on button "Close" at bounding box center [10, 54] width 21 height 47
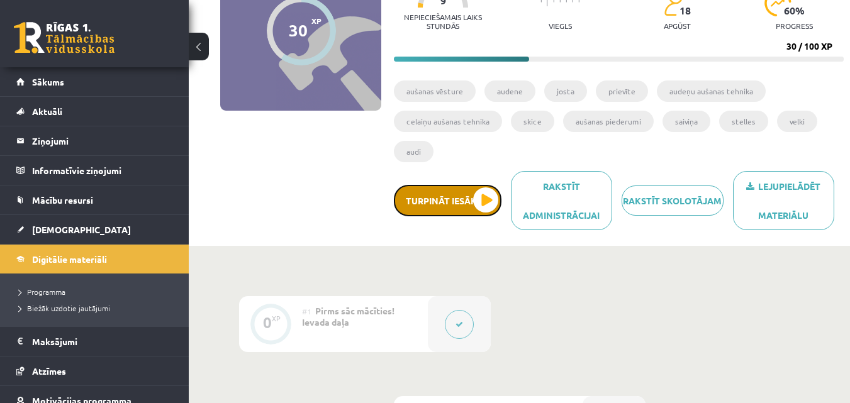
click at [492, 197] on button "Turpināt iesākto" at bounding box center [448, 200] width 108 height 31
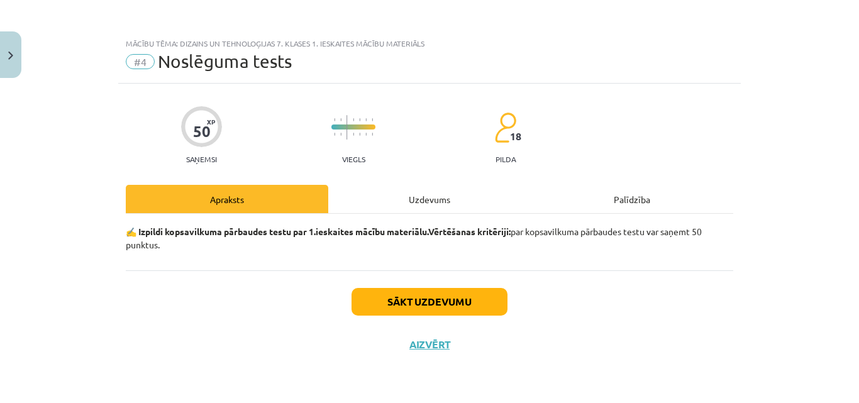
click at [428, 196] on div "Uzdevums" at bounding box center [429, 199] width 203 height 28
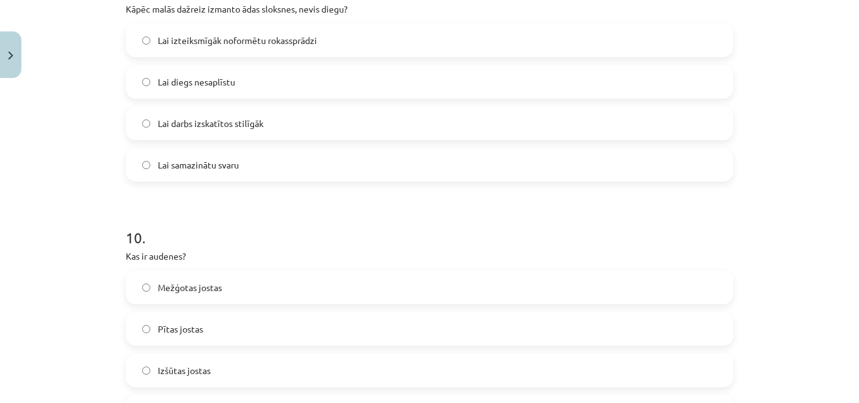
scroll to position [2440, 0]
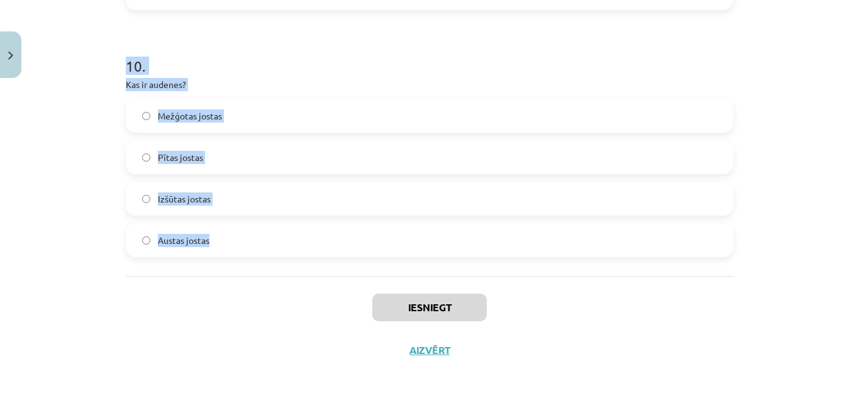
drag, startPoint x: 113, startPoint y: 131, endPoint x: 259, endPoint y: 275, distance: 205.1
click at [259, 275] on div "Mācību tēma: Dizains un tehnoloģijas 7. klases 1. ieskaites mācību materiāls #4…" at bounding box center [429, 201] width 859 height 403
copy form "5 . Lor ip dolor sitame? Consectet, adi elits doeius Temporinc, utl etd magnaa …"
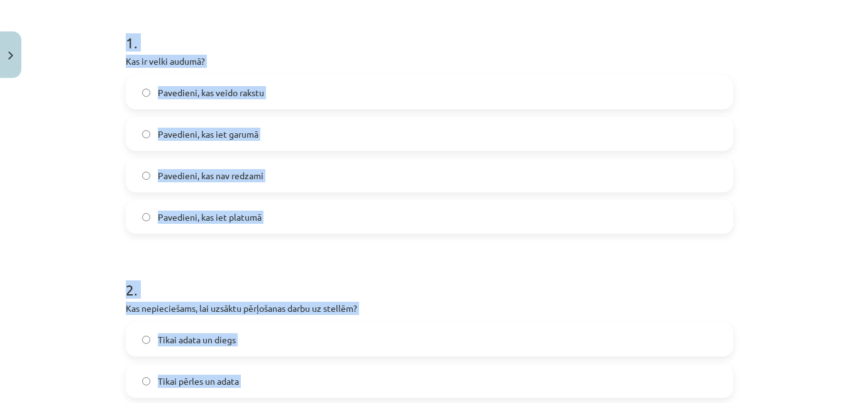
scroll to position [92, 0]
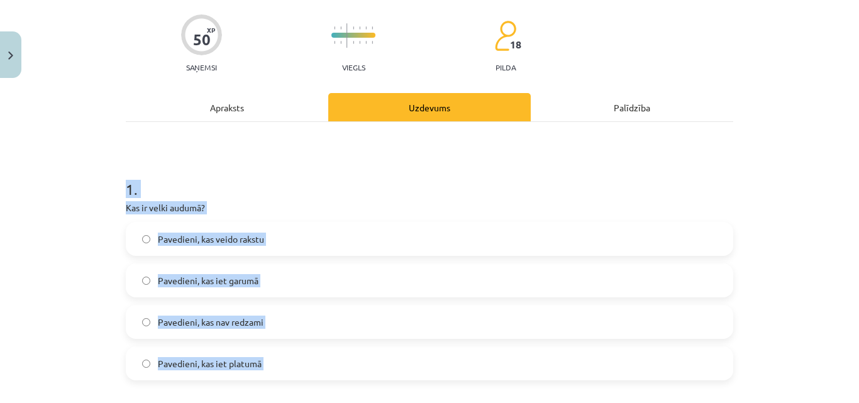
click at [226, 268] on label "Pavedieni, kas iet garumā" at bounding box center [429, 280] width 605 height 31
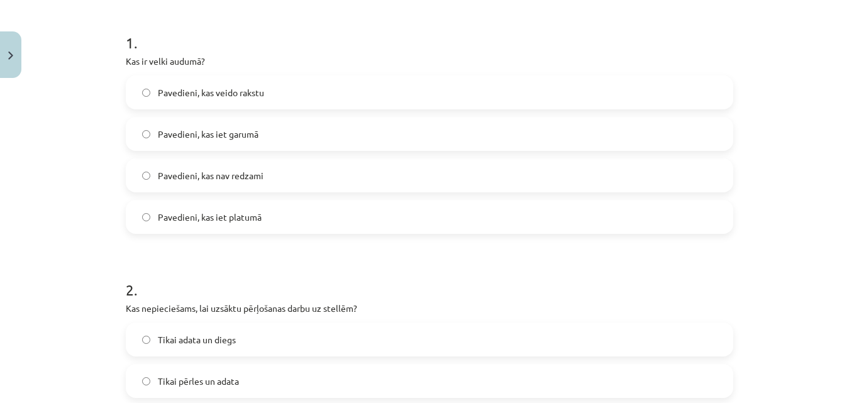
scroll to position [386, 0]
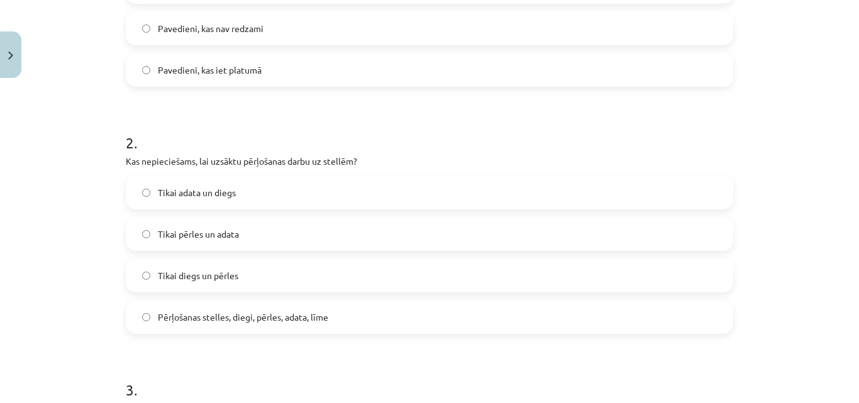
click at [302, 307] on label "Pērļošanas stelles, diegi, pērles, adata, līme" at bounding box center [429, 316] width 605 height 31
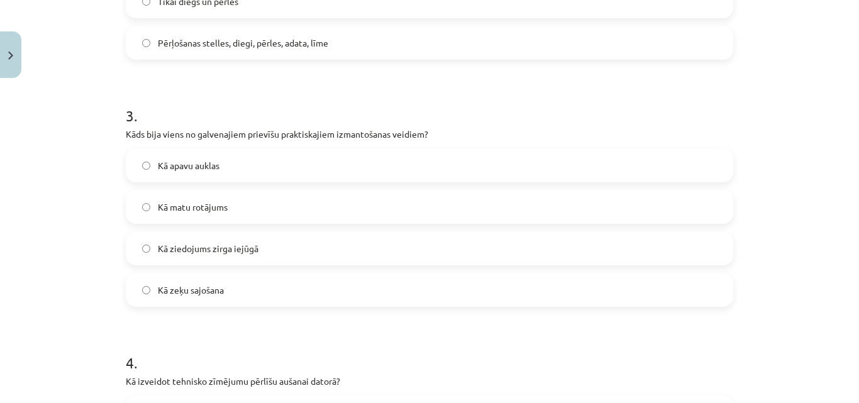
scroll to position [679, 0]
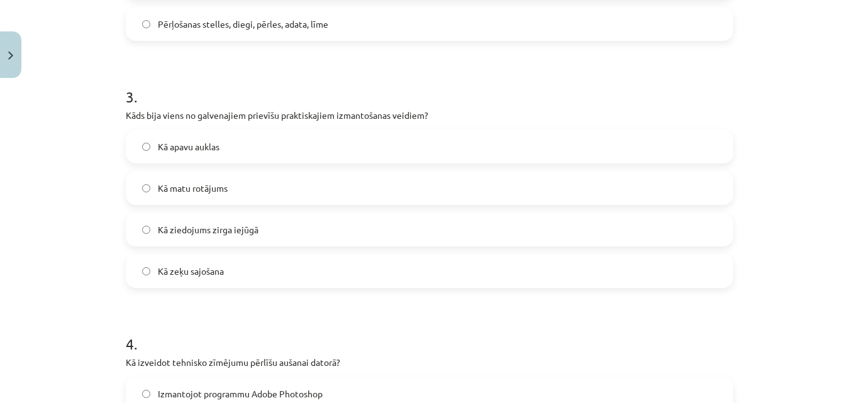
click at [207, 265] on span "Kā zeķu sajošana" at bounding box center [191, 271] width 66 height 13
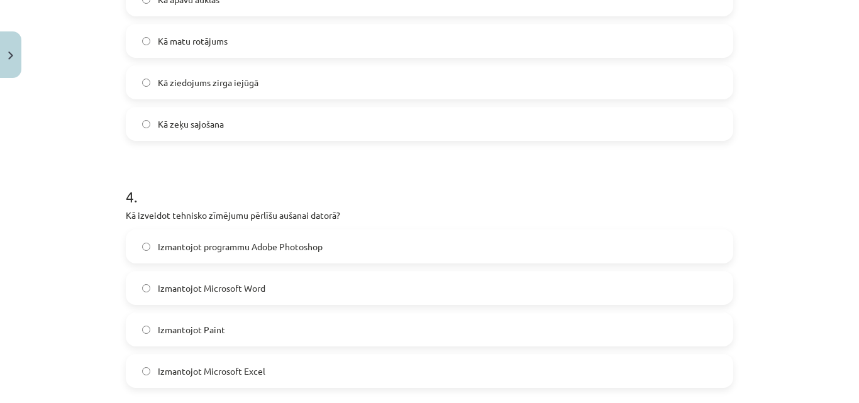
scroll to position [973, 0]
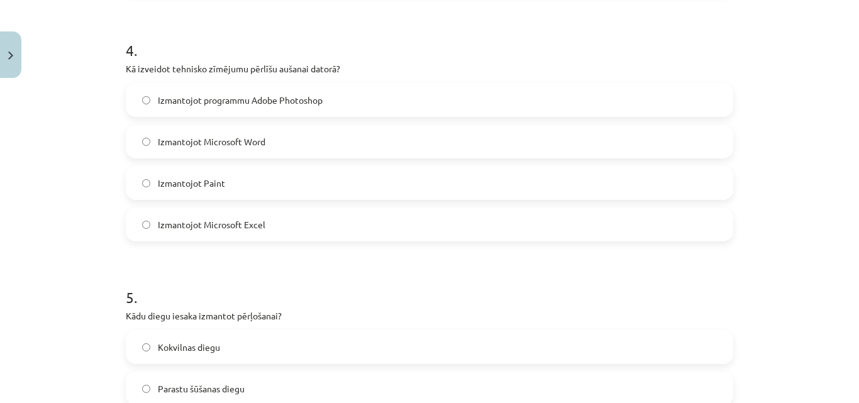
click at [237, 226] on span "Izmantojot Microsoft Excel" at bounding box center [212, 224] width 108 height 13
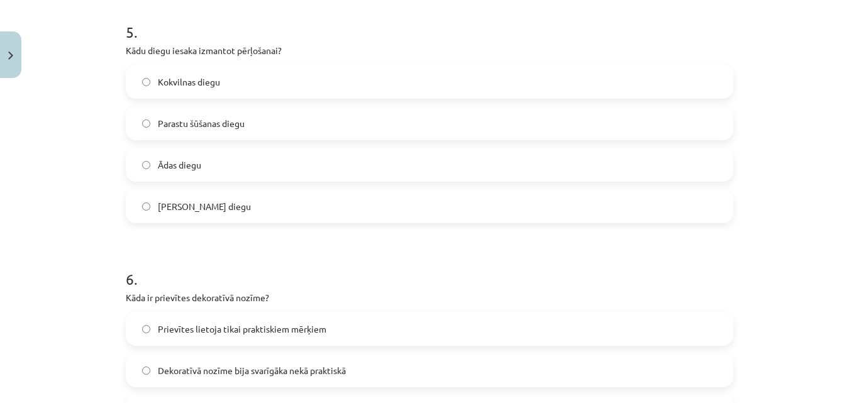
scroll to position [1266, 0]
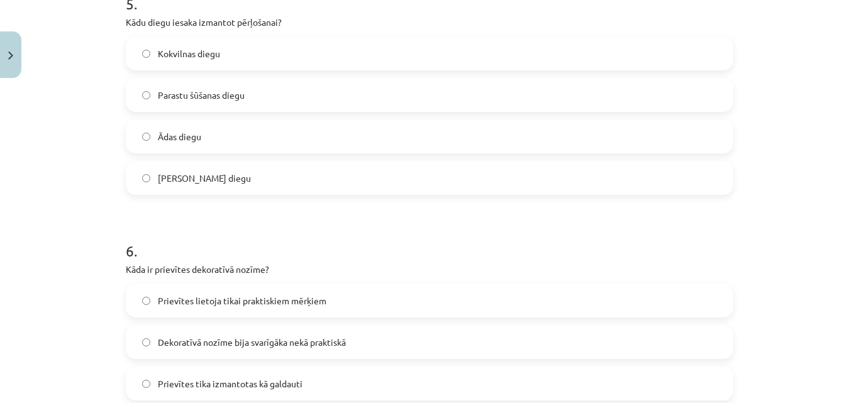
click at [201, 180] on span "Neilona Bonded diegu" at bounding box center [204, 178] width 93 height 13
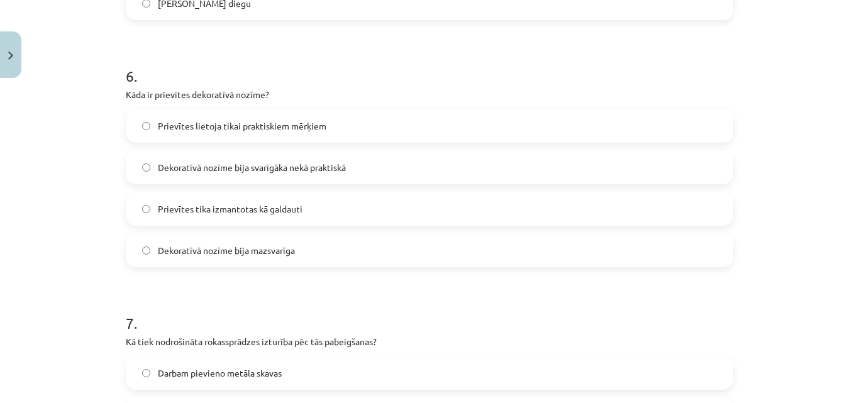
scroll to position [1413, 0]
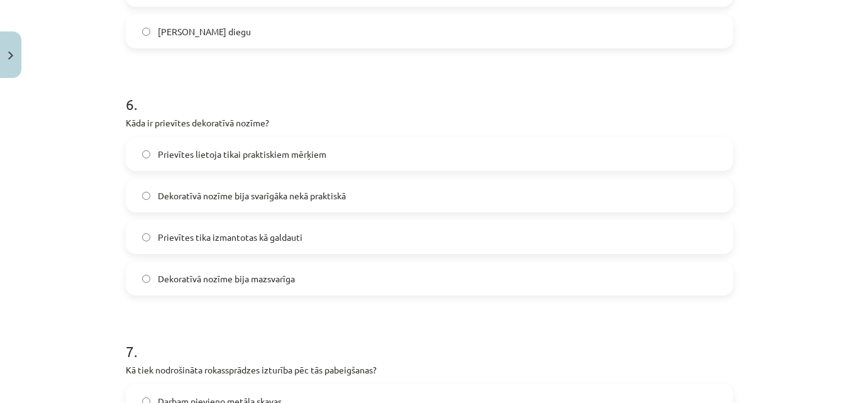
click at [281, 186] on label "Dekoratīvā nozīme bija svarīgāka nekā praktiskā" at bounding box center [429, 195] width 605 height 31
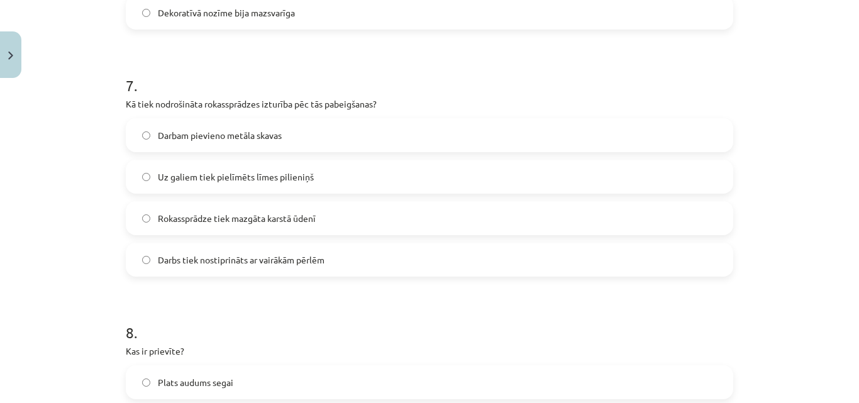
scroll to position [1707, 0]
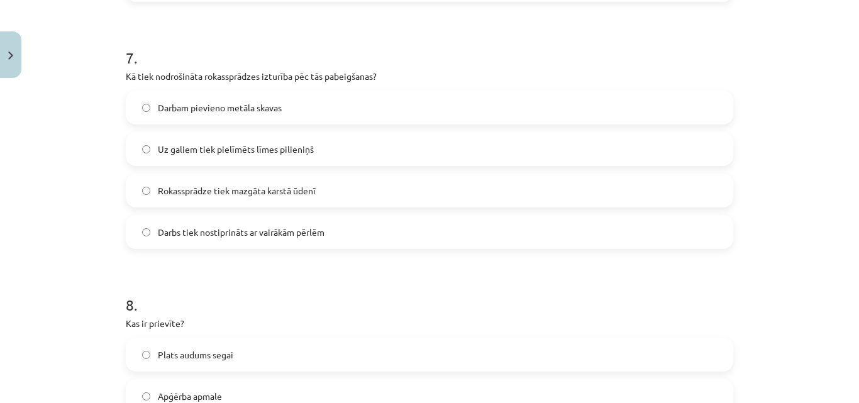
click at [254, 152] on span "Uz galiem tiek pielīmēts līmes pilieniņš" at bounding box center [236, 149] width 156 height 13
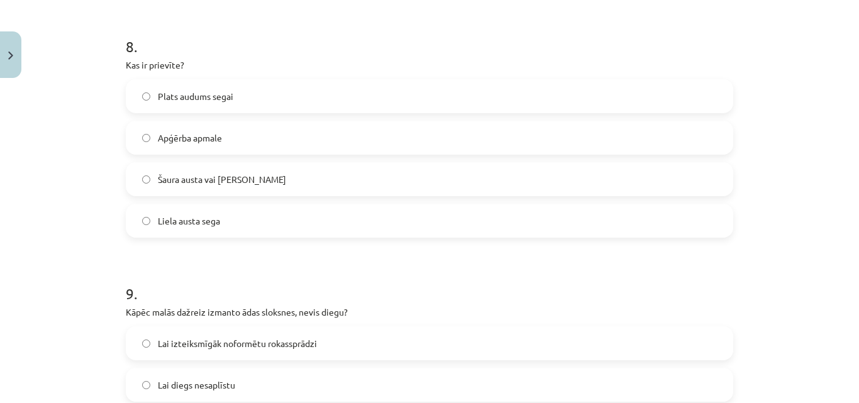
scroll to position [2000, 0]
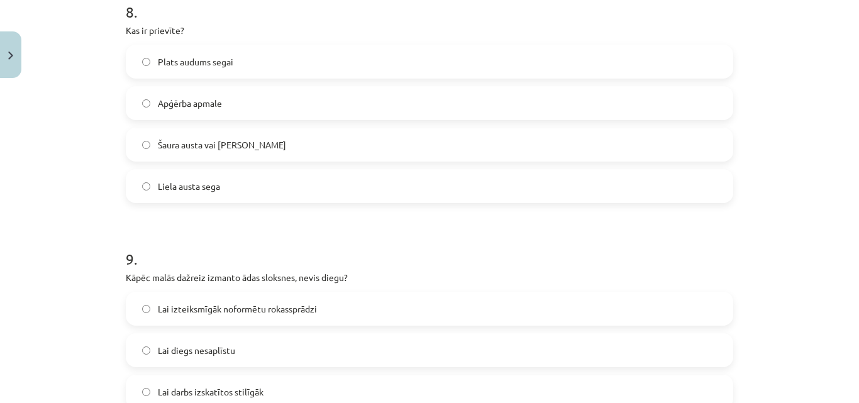
click at [222, 137] on label "Šaura austa vai pīta jostiņa" at bounding box center [429, 144] width 605 height 31
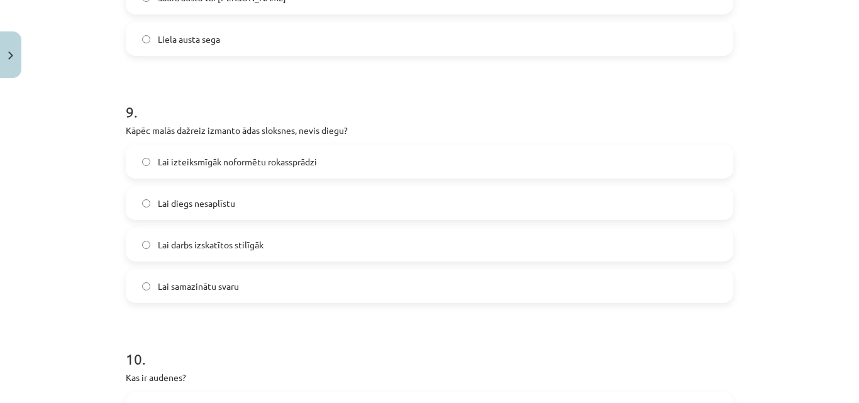
click at [187, 201] on span "Lai diegs nesaplīstu" at bounding box center [196, 203] width 77 height 13
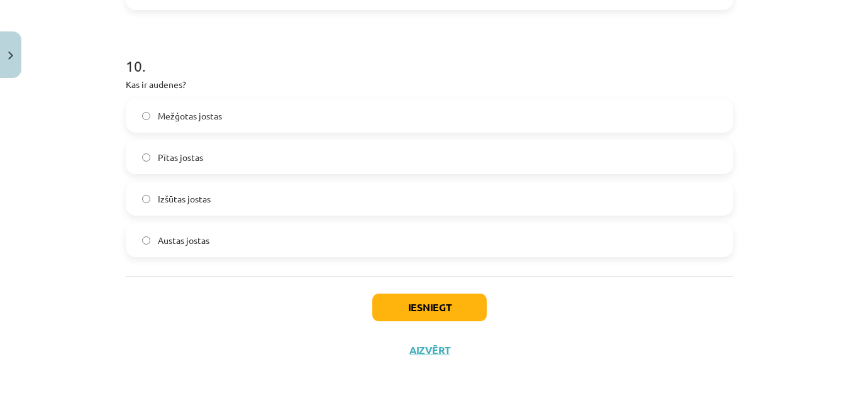
click at [190, 238] on span "Austas jostas" at bounding box center [184, 240] width 52 height 13
click at [434, 308] on button "Iesniegt" at bounding box center [429, 308] width 115 height 28
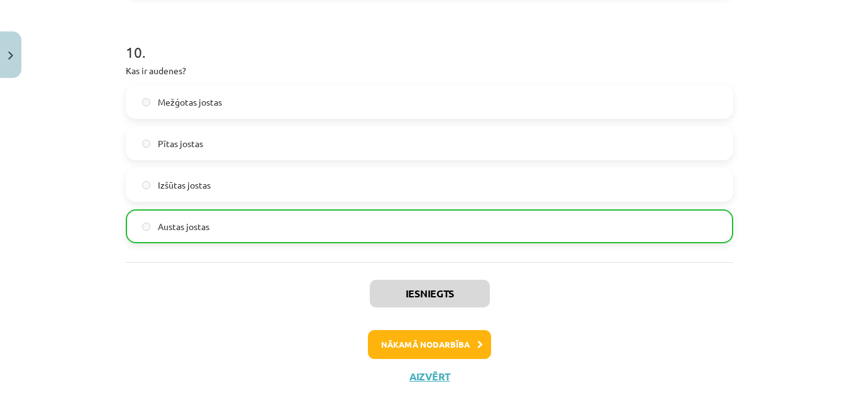
scroll to position [2481, 0]
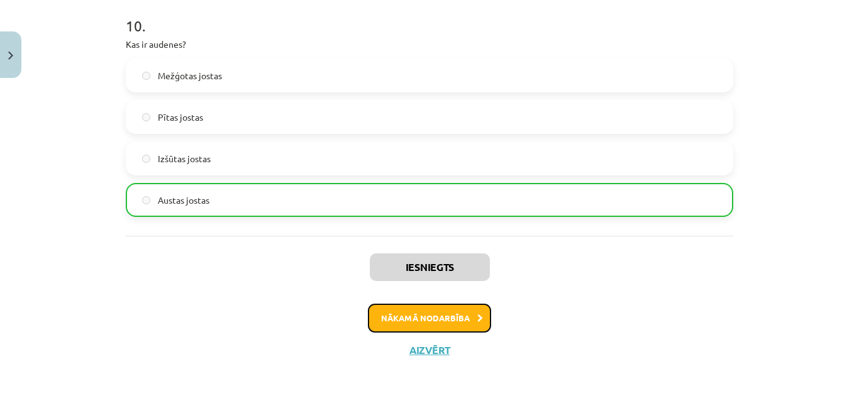
click at [393, 316] on button "Nākamā nodarbība" at bounding box center [429, 318] width 123 height 29
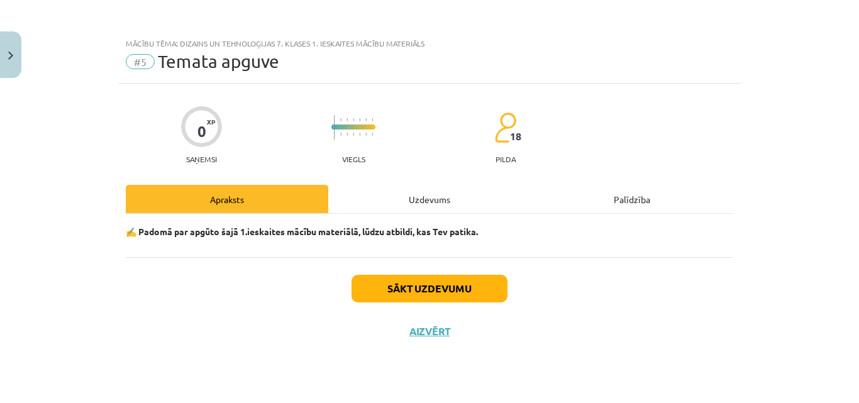
scroll to position [0, 0]
click at [439, 201] on div "Uzdevums" at bounding box center [429, 199] width 203 height 28
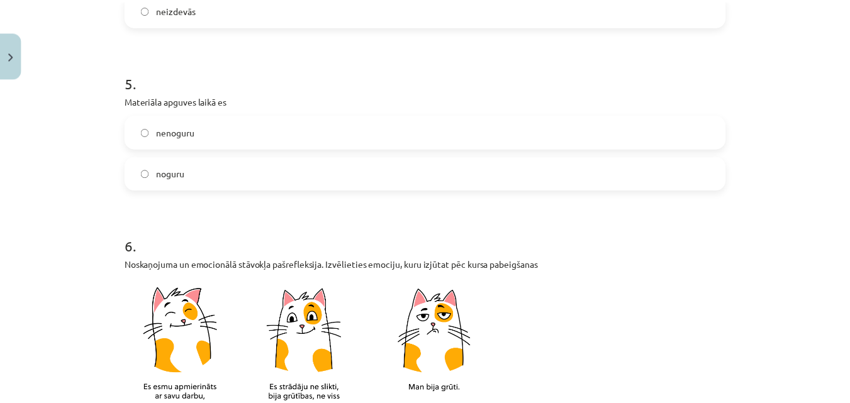
scroll to position [1192, 0]
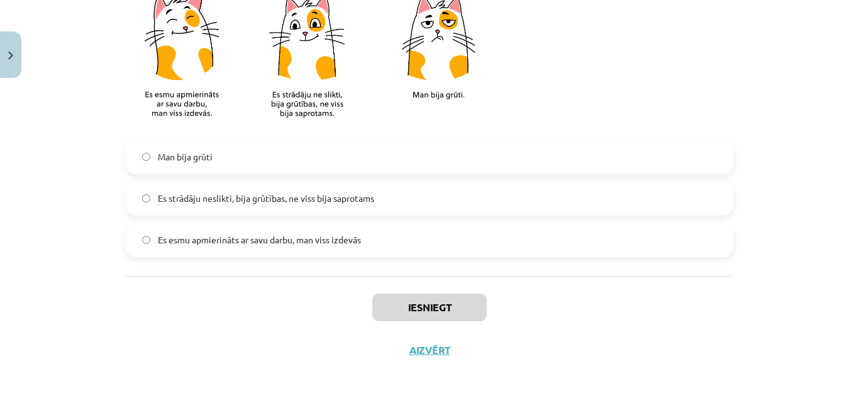
click at [203, 199] on span "Es strādāju neslikti, bija grūtības, ne viss bija saprotams" at bounding box center [266, 198] width 216 height 13
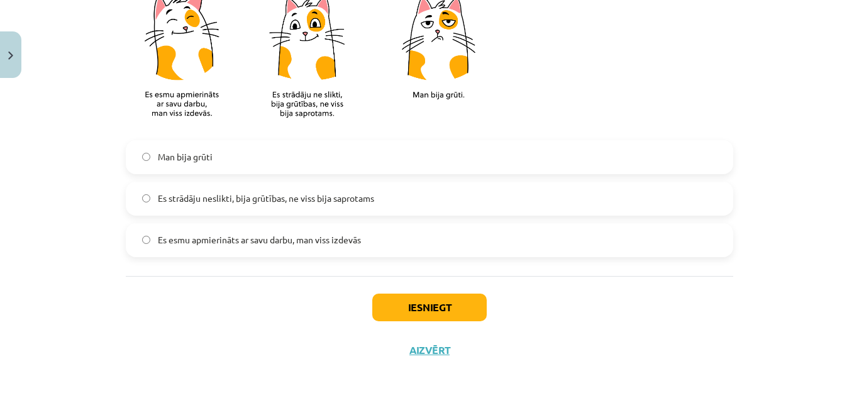
click at [213, 240] on span "Es esmu apmierināts ar savu darbu, man viss izdevās" at bounding box center [259, 239] width 203 height 13
click at [407, 311] on button "Iesniegt" at bounding box center [429, 308] width 115 height 28
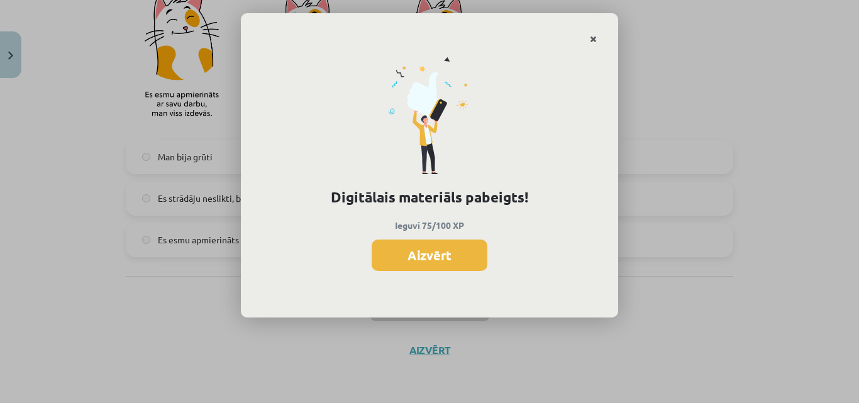
click at [593, 38] on icon "Close" at bounding box center [593, 39] width 7 height 9
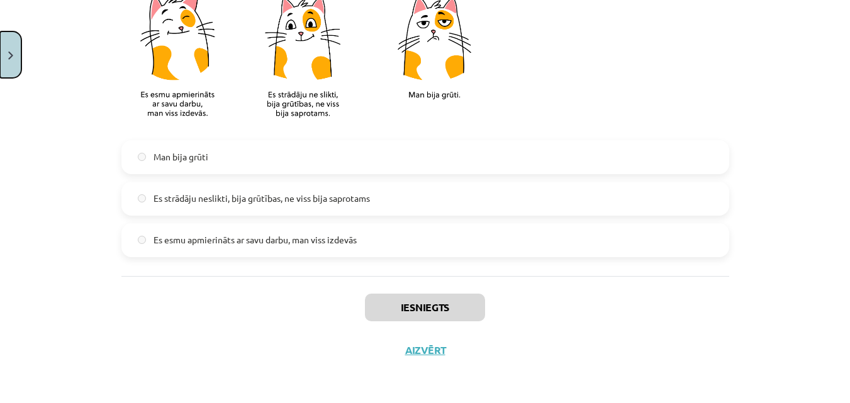
click at [16, 50] on button "Close" at bounding box center [10, 54] width 21 height 47
click at [53, 80] on div "Mācību tēma: Dizains un tehnoloģijas 7. klases 1. ieskaites mācību materiāls #5…" at bounding box center [425, 201] width 850 height 403
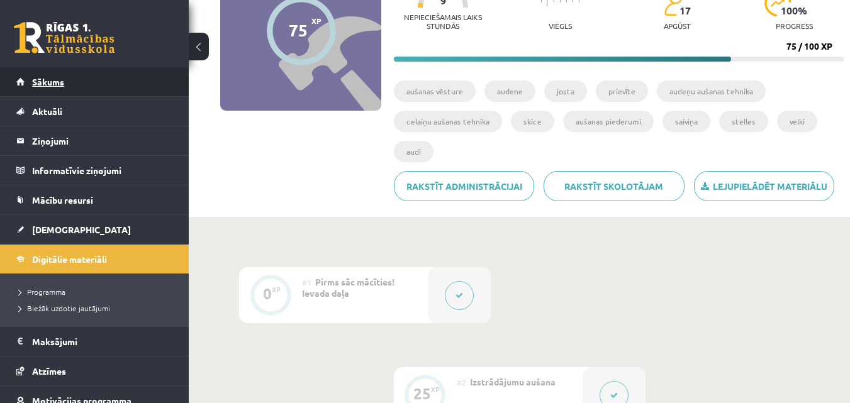
click at [46, 81] on span "Sākums" at bounding box center [48, 81] width 32 height 11
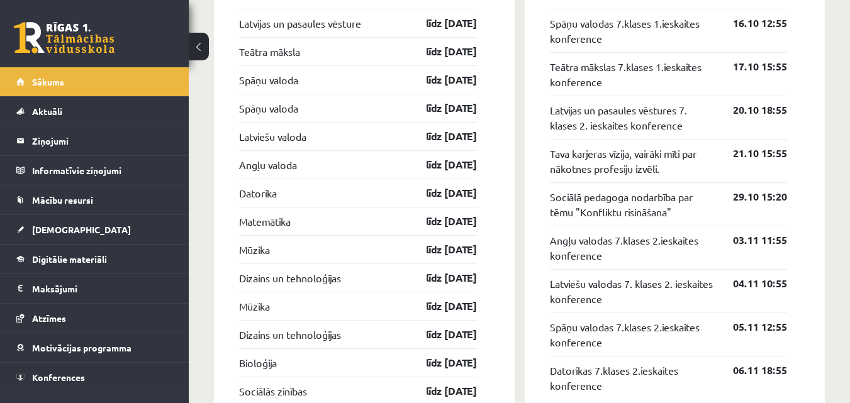
scroll to position [1321, 0]
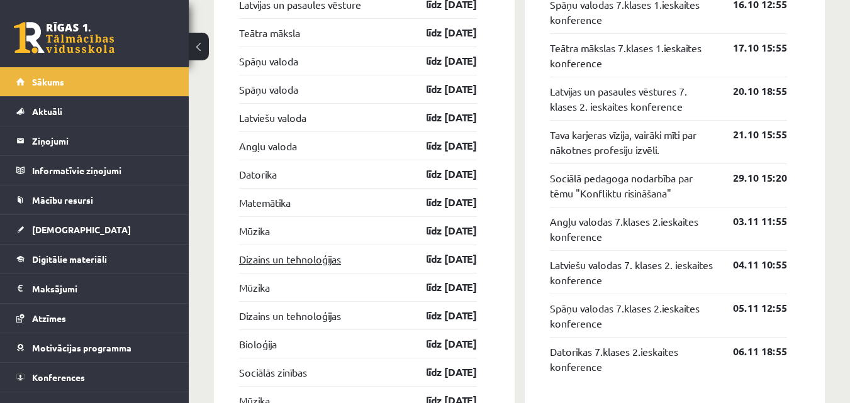
click at [332, 261] on link "Dizains un tehnoloģijas" at bounding box center [290, 259] width 102 height 15
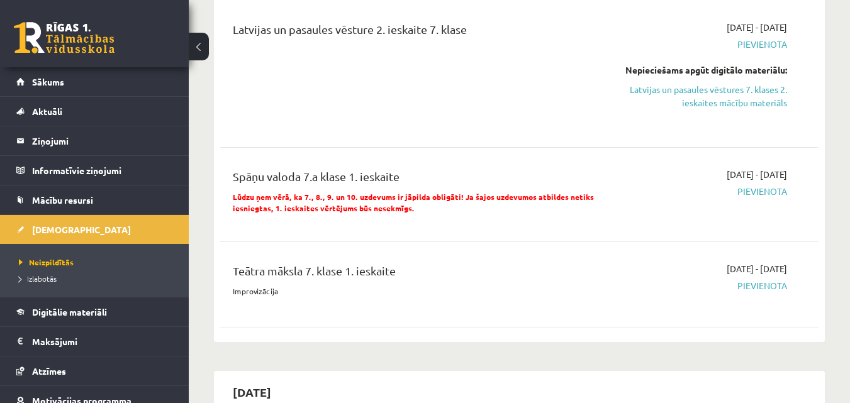
scroll to position [587, 0]
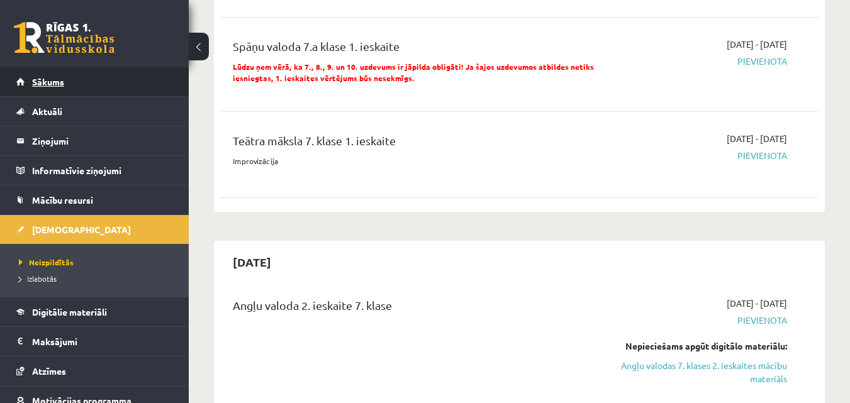
click at [58, 74] on link "Sākums" at bounding box center [94, 81] width 157 height 29
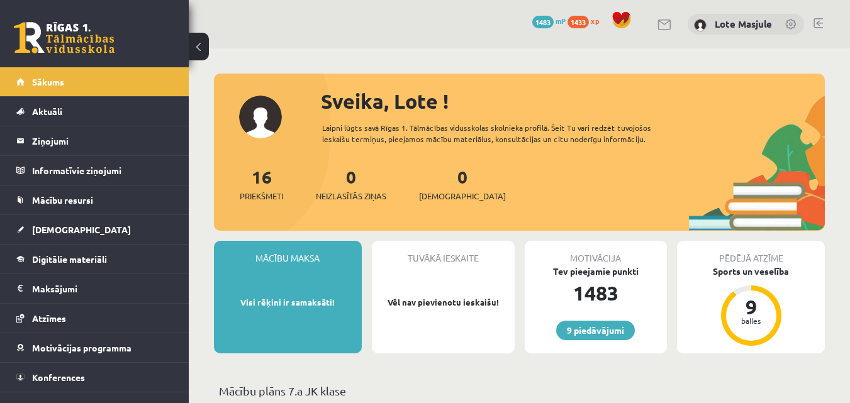
click at [581, 22] on span "1433" at bounding box center [577, 22] width 21 height 13
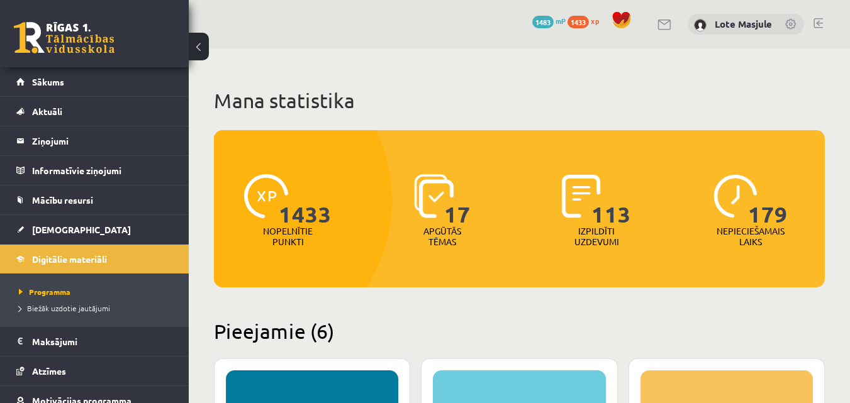
click at [818, 20] on link at bounding box center [817, 23] width 9 height 10
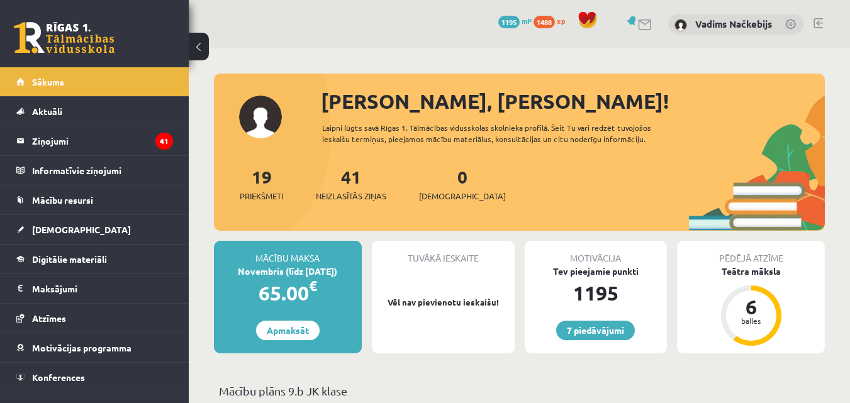
click at [546, 22] on span "1488" at bounding box center [543, 22] width 21 height 13
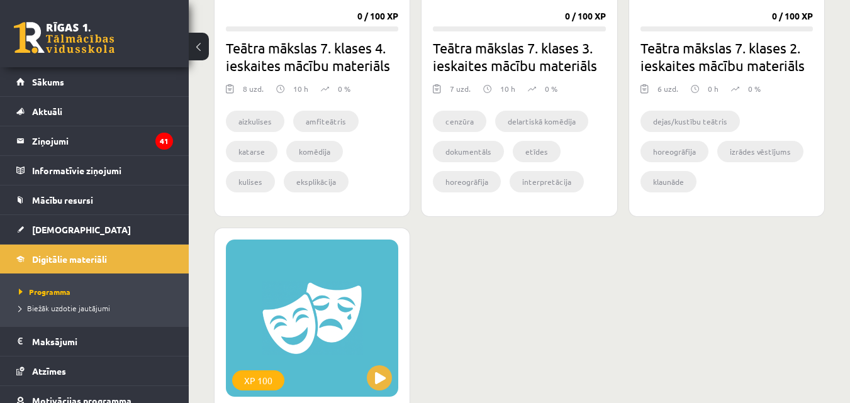
scroll to position [2202, 0]
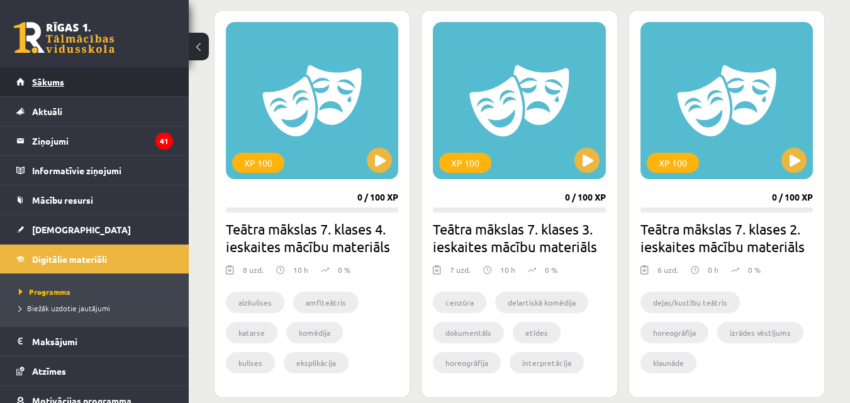
click at [63, 79] on span "Sākums" at bounding box center [48, 81] width 32 height 11
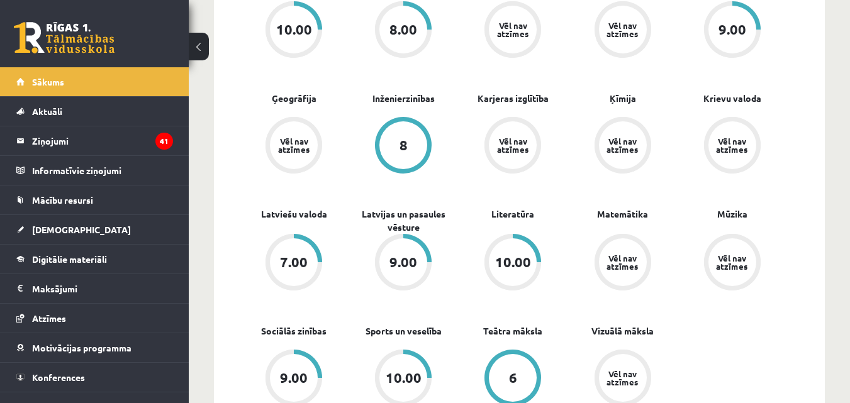
scroll to position [587, 0]
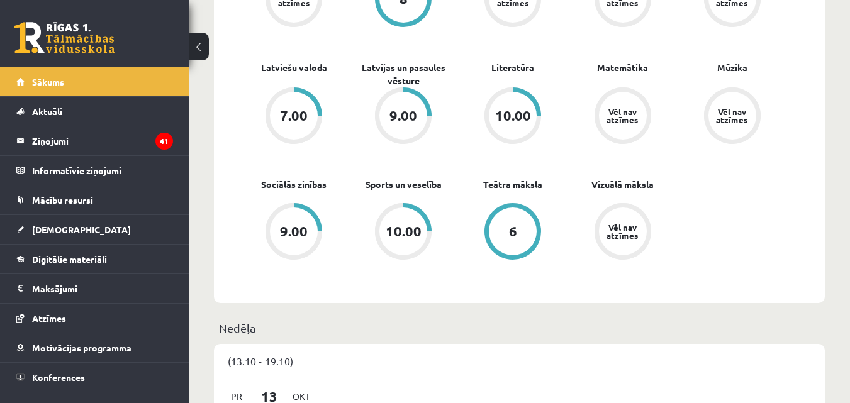
click at [518, 245] on div "6" at bounding box center [513, 232] width 48 height 48
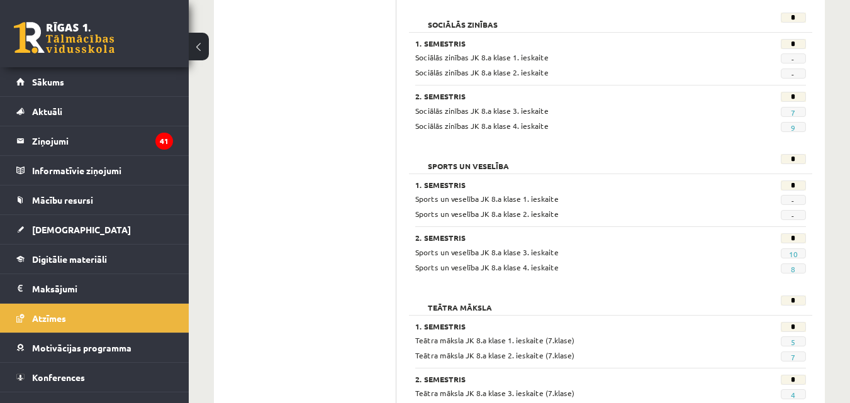
scroll to position [2202, 0]
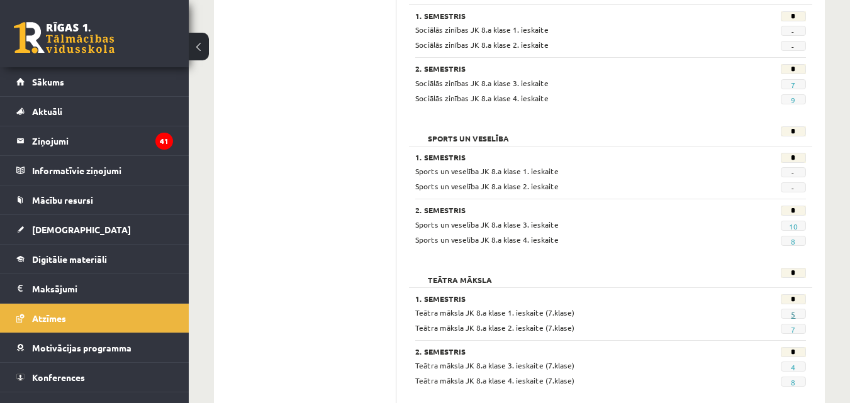
click at [791, 315] on link "5" at bounding box center [793, 315] width 4 height 10
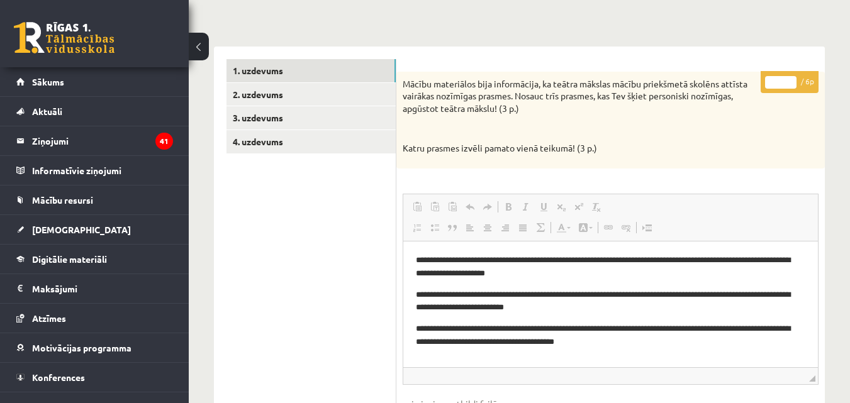
scroll to position [147, 0]
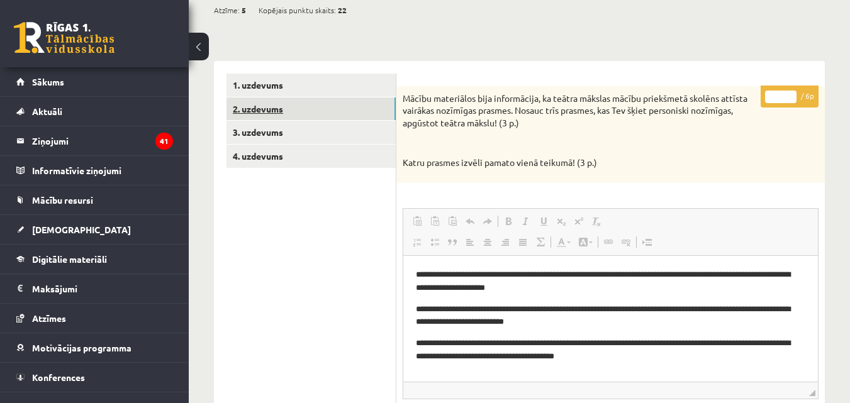
click at [258, 113] on link "2. uzdevums" at bounding box center [310, 109] width 169 height 23
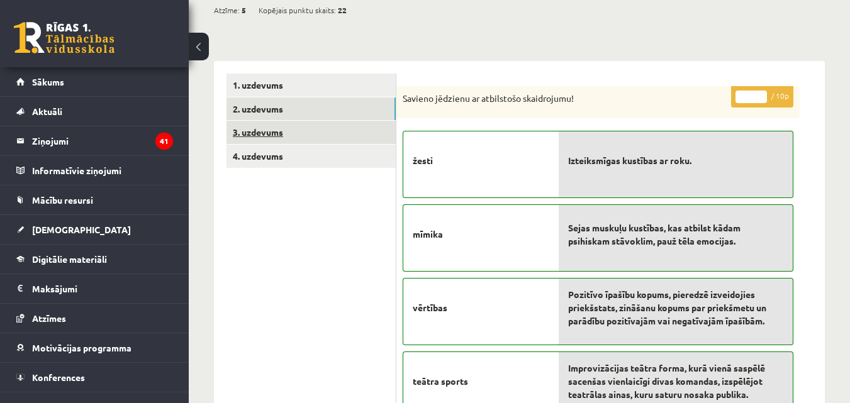
click at [258, 131] on link "3. uzdevums" at bounding box center [310, 132] width 169 height 23
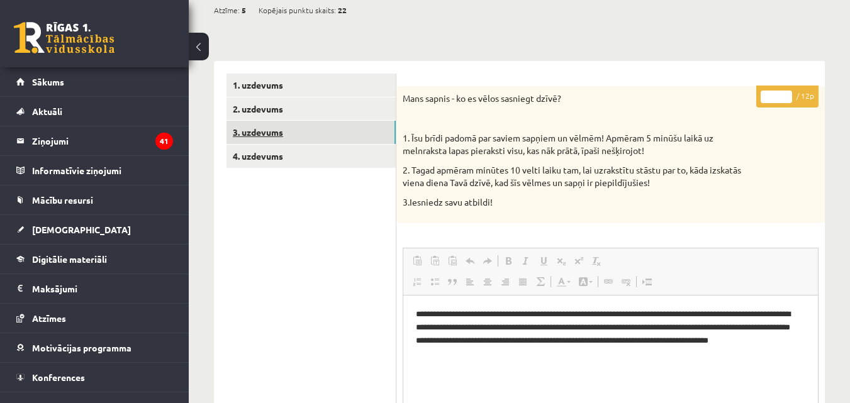
scroll to position [0, 0]
click at [274, 154] on link "4. uzdevums" at bounding box center [310, 156] width 169 height 23
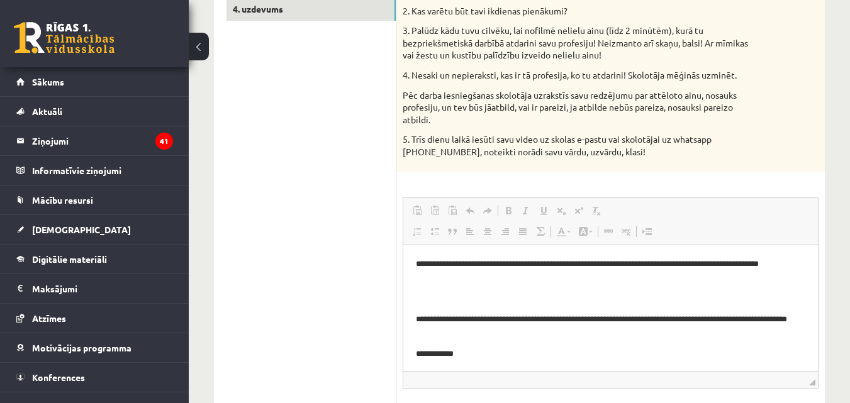
scroll to position [147, 0]
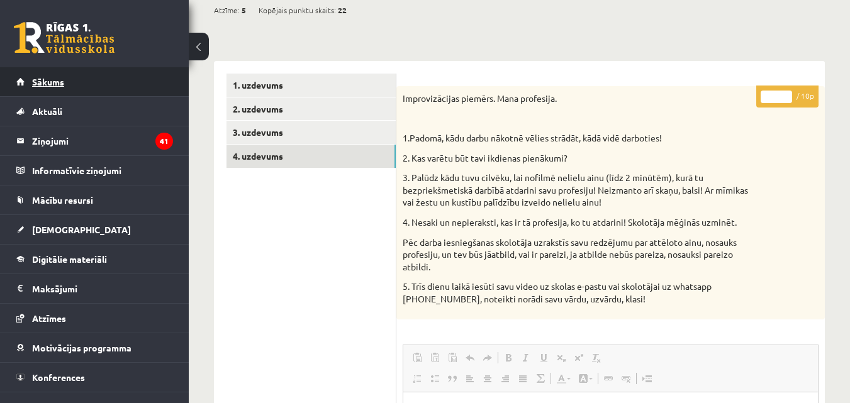
click at [63, 81] on span "Sākums" at bounding box center [48, 81] width 32 height 11
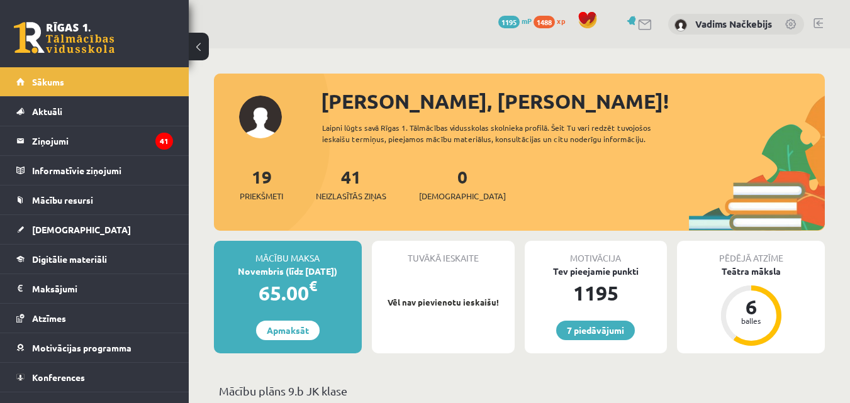
click at [549, 23] on span "1488" at bounding box center [543, 22] width 21 height 13
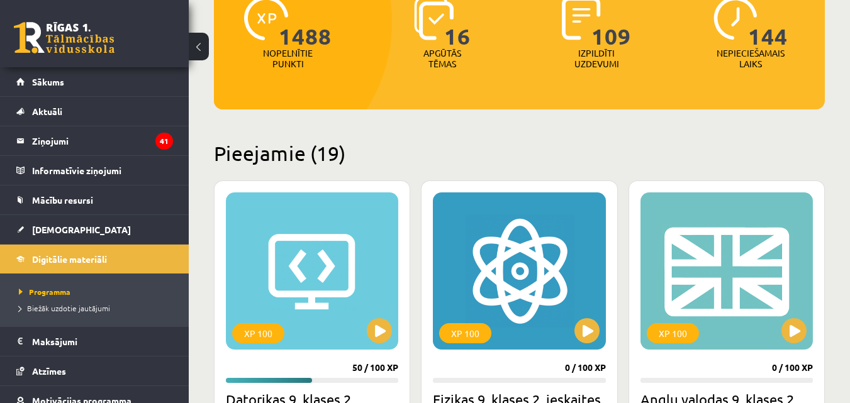
scroll to position [294, 0]
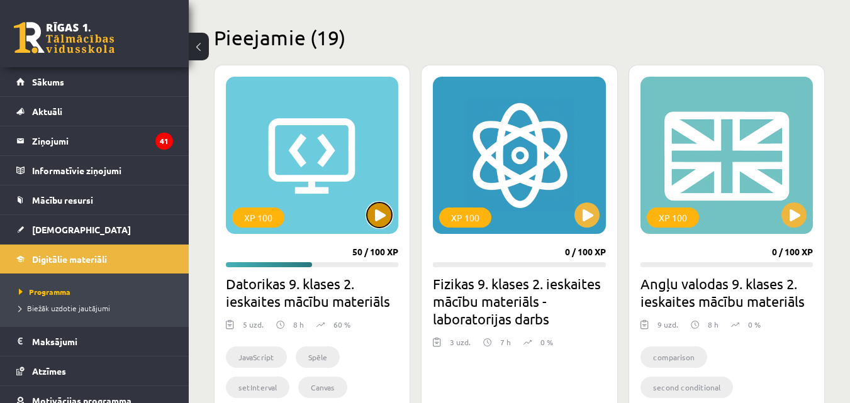
click at [378, 221] on button at bounding box center [379, 215] width 25 height 25
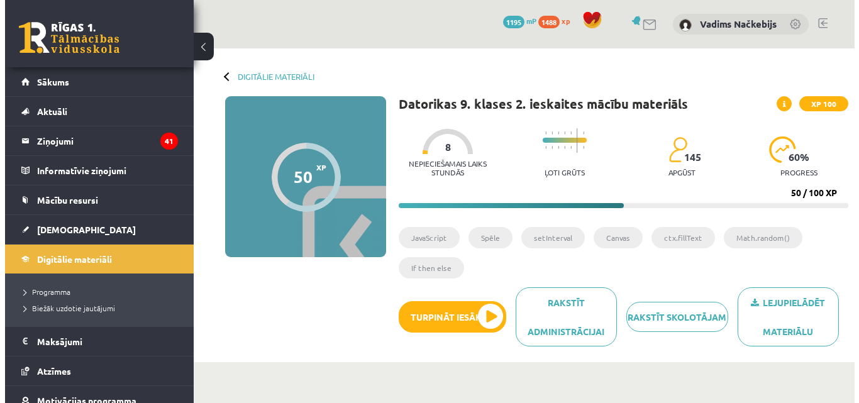
scroll to position [147, 0]
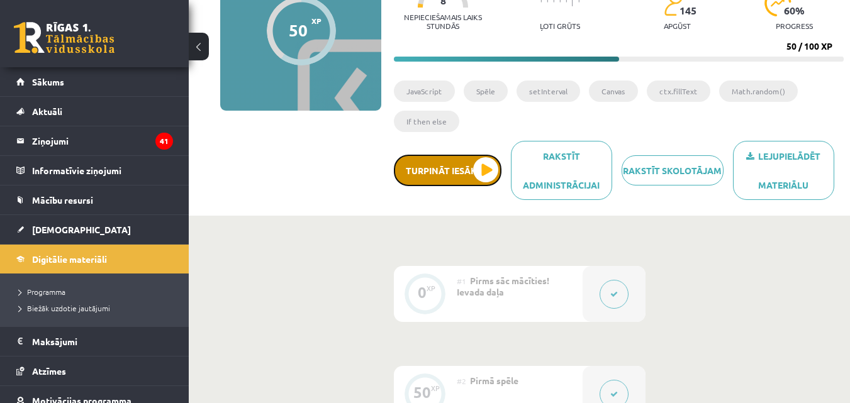
click at [445, 179] on button "Turpināt iesākto" at bounding box center [448, 170] width 108 height 31
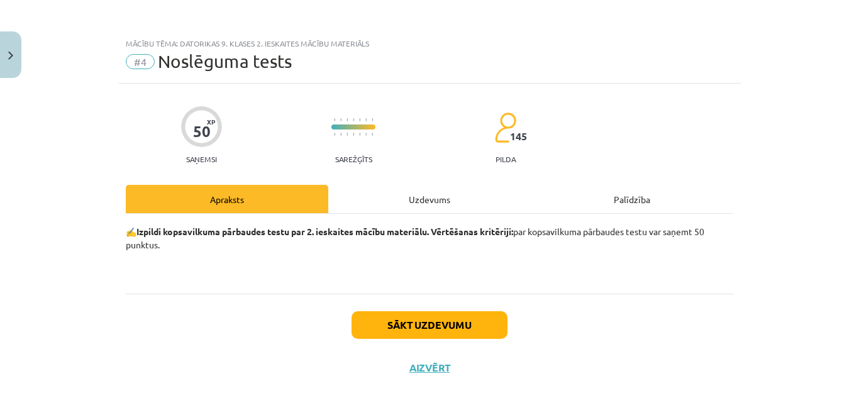
click at [444, 197] on div "Uzdevums" at bounding box center [429, 199] width 203 height 28
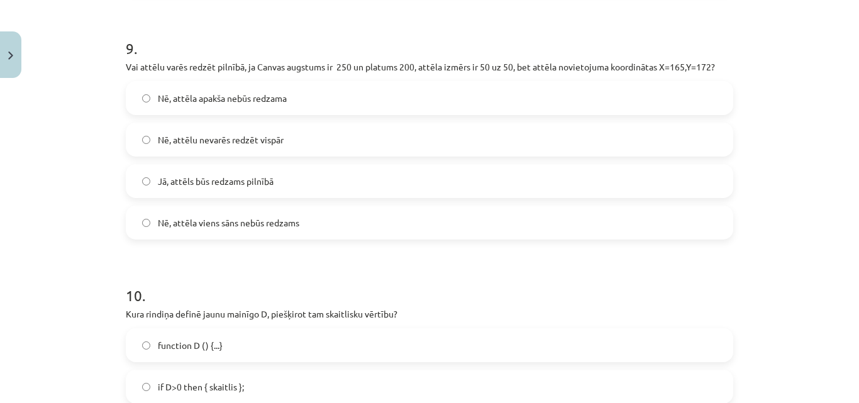
scroll to position [2708, 0]
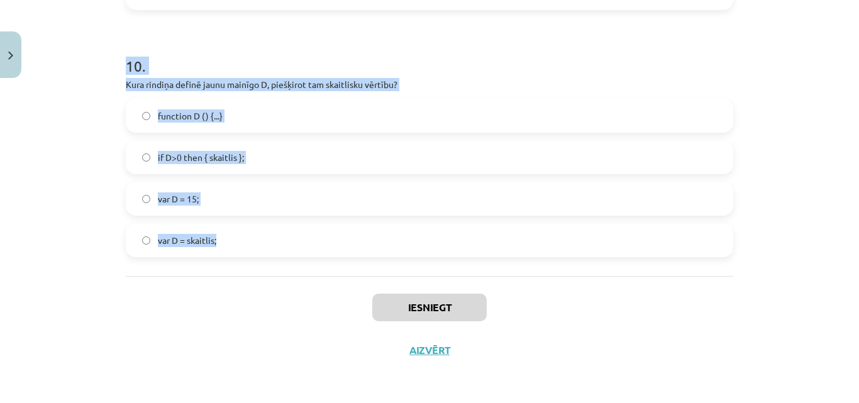
drag, startPoint x: 133, startPoint y: 140, endPoint x: 288, endPoint y: 259, distance: 195.2
click at [288, 259] on div "Mācību tēma: Datorikas 9. klases 2. ieskaites mācību materiāls #4 Noslēguma tes…" at bounding box center [429, 201] width 859 height 403
copy form "1 . Mums ir jāuzzīmē aplis Canvas ar gadījuma (random) novietojumu. Mums vajag,…"
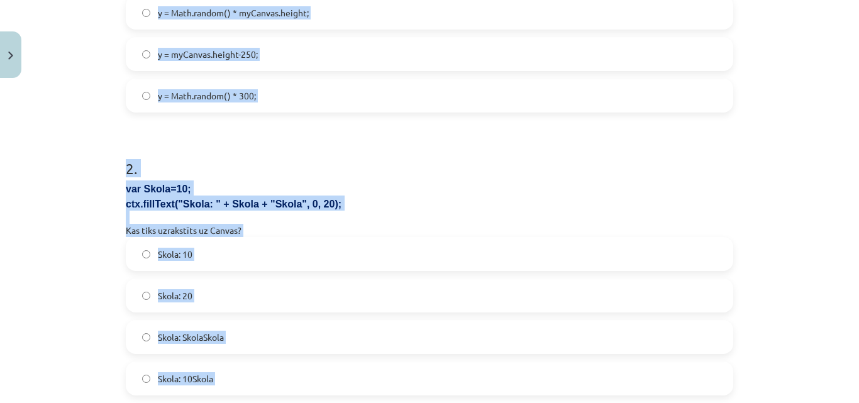
scroll to position [213, 0]
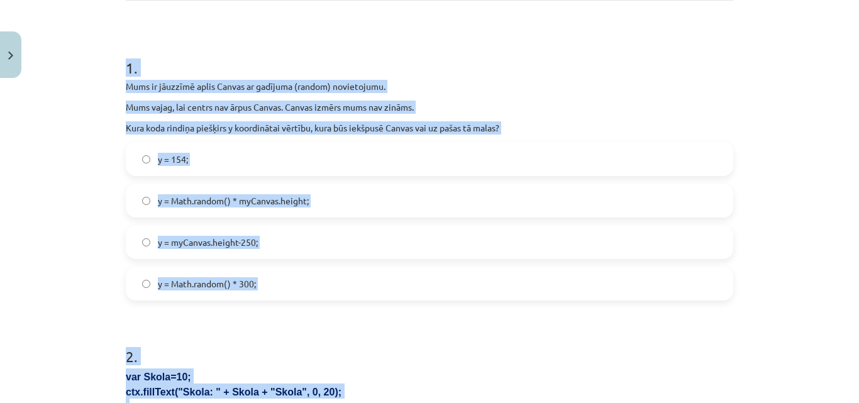
click at [86, 257] on div "Mācību tēma: Datorikas 9. klases 2. ieskaites mācību materiāls #4 Noslēguma tes…" at bounding box center [429, 201] width 859 height 403
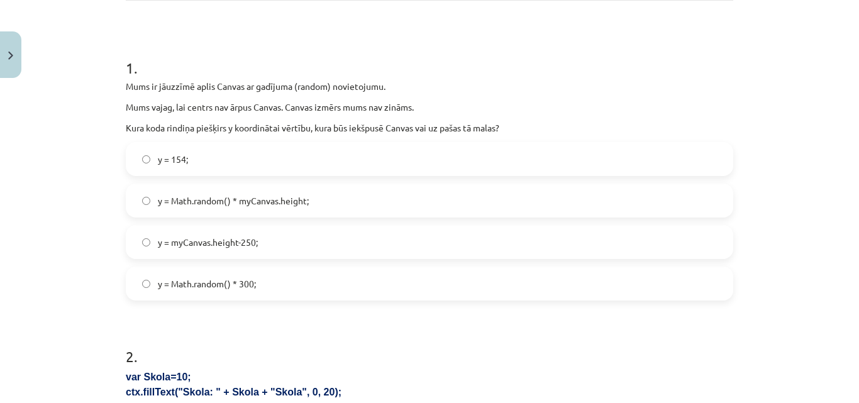
click at [261, 202] on span "y = Math.random() * myCanvas.height;" at bounding box center [233, 200] width 151 height 13
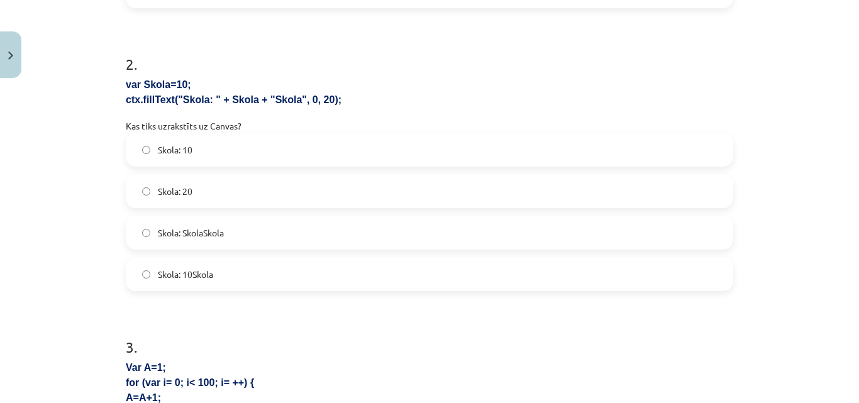
scroll to position [506, 0]
click at [209, 278] on span "Skola: 10Skola" at bounding box center [185, 273] width 55 height 13
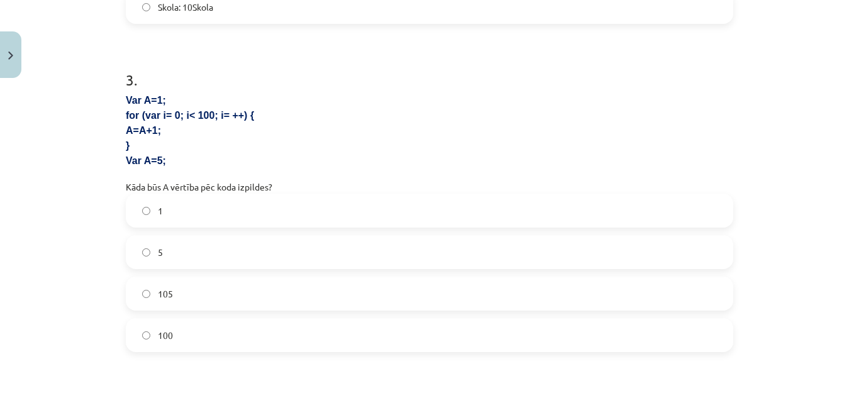
scroll to position [800, 0]
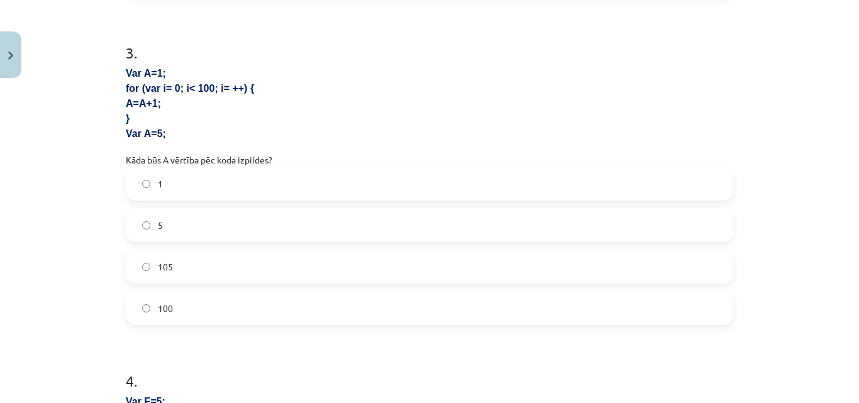
click at [190, 180] on label "1" at bounding box center [429, 183] width 605 height 31
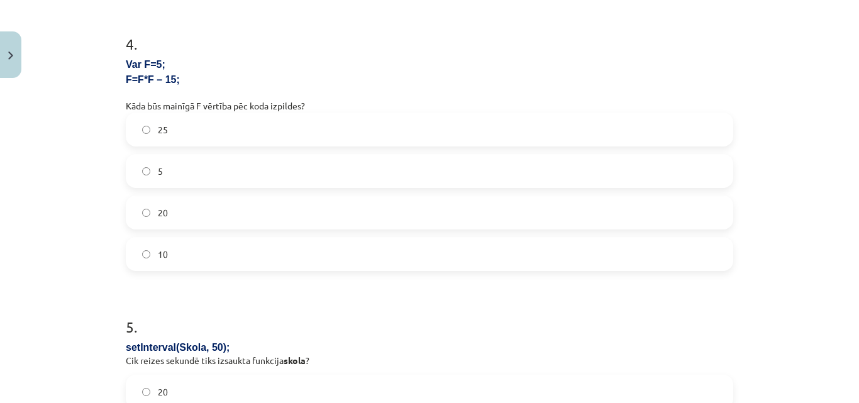
scroll to position [1094, 0]
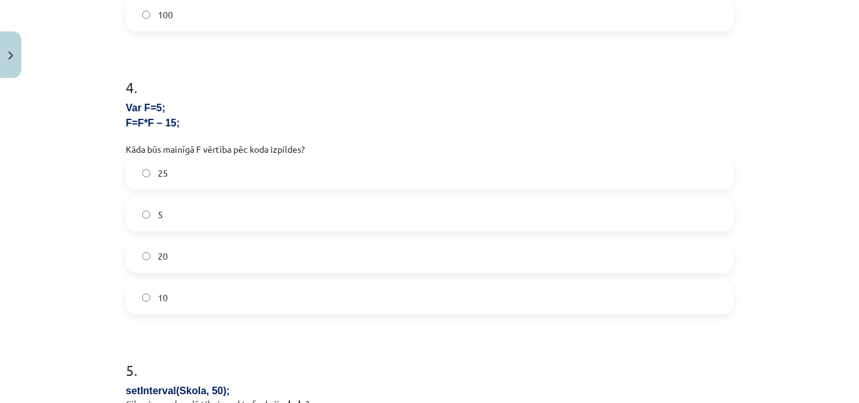
click at [164, 298] on label "10" at bounding box center [429, 297] width 605 height 31
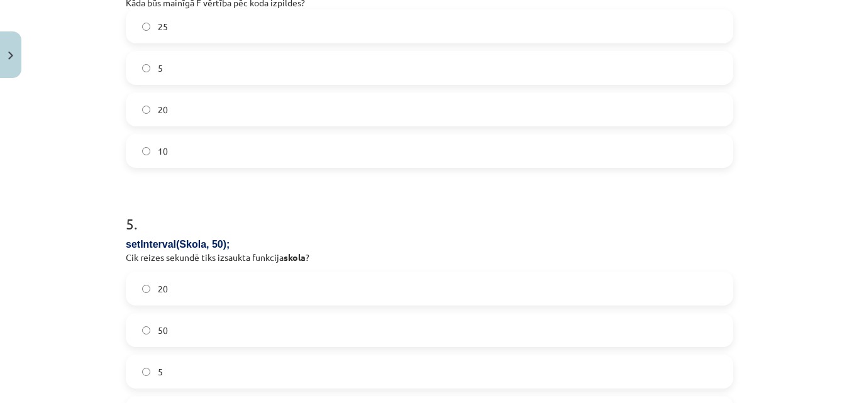
scroll to position [1387, 0]
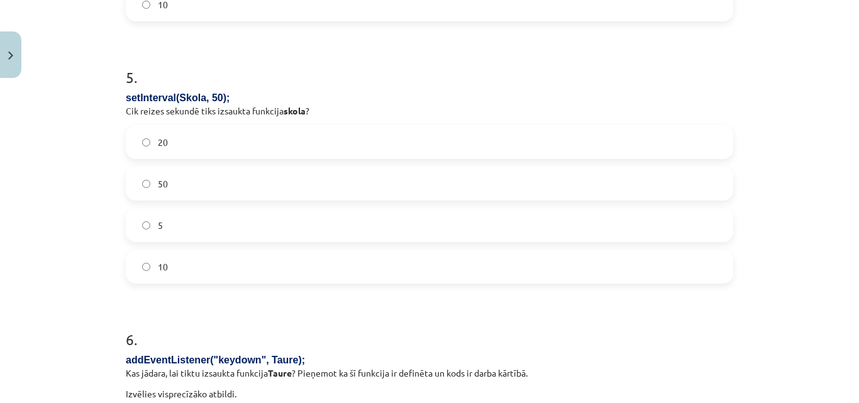
click at [165, 142] on label "20" at bounding box center [429, 141] width 605 height 31
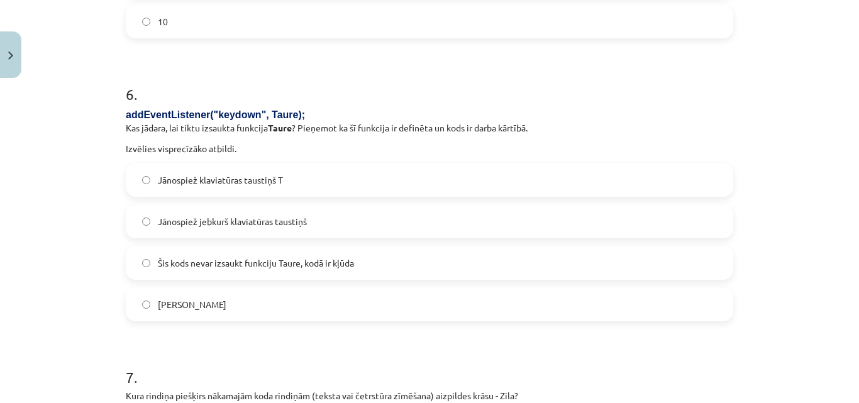
scroll to position [1681, 0]
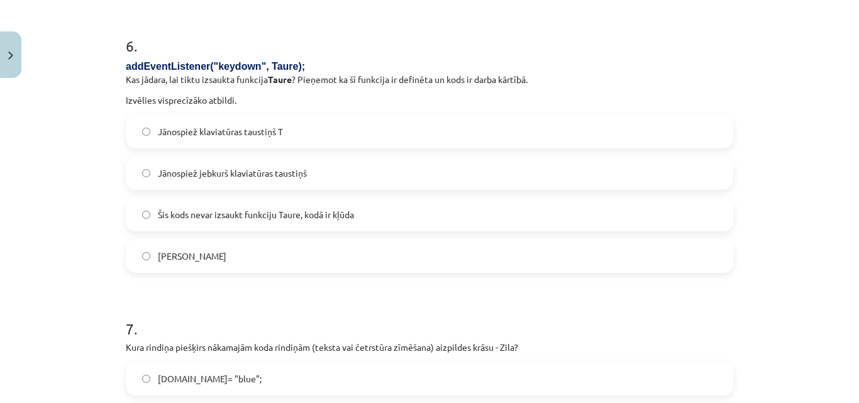
click at [223, 174] on span "Jānospiež jebkurš klaviatūras taustiņš" at bounding box center [232, 173] width 149 height 13
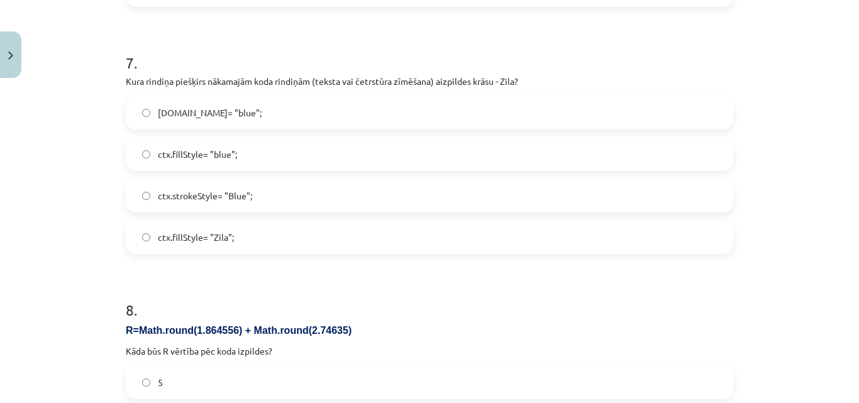
scroll to position [1975, 0]
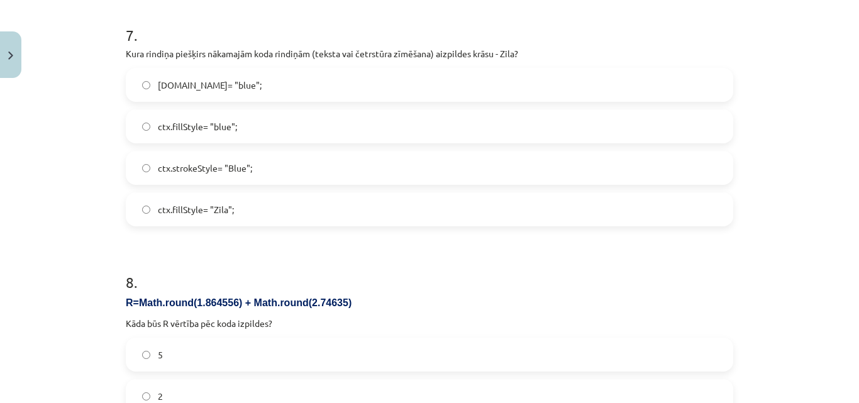
click at [185, 80] on span "ctx.Style= "blue";" at bounding box center [210, 85] width 104 height 13
click at [212, 128] on span "ctx.fillStyle= "blue";" at bounding box center [197, 126] width 79 height 13
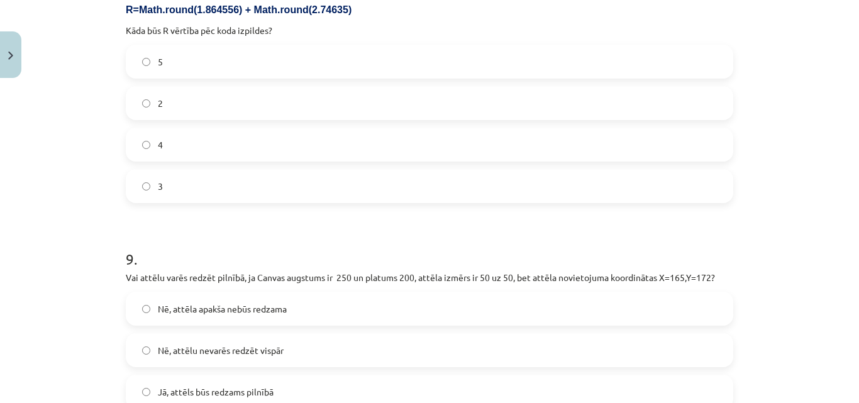
scroll to position [2121, 0]
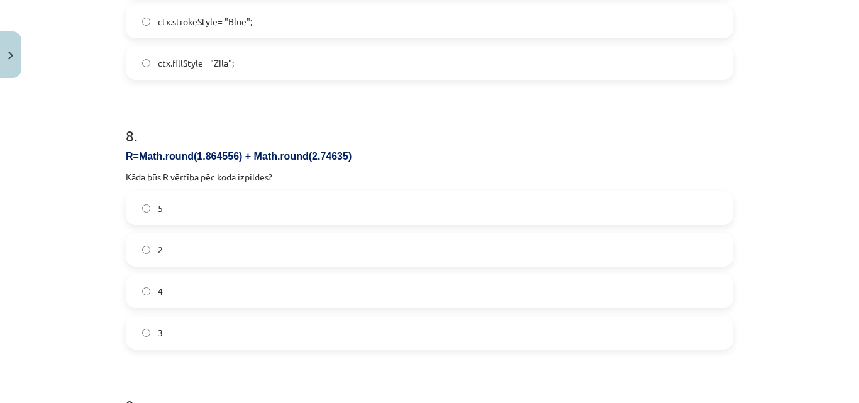
click at [167, 207] on label "5" at bounding box center [429, 208] width 605 height 31
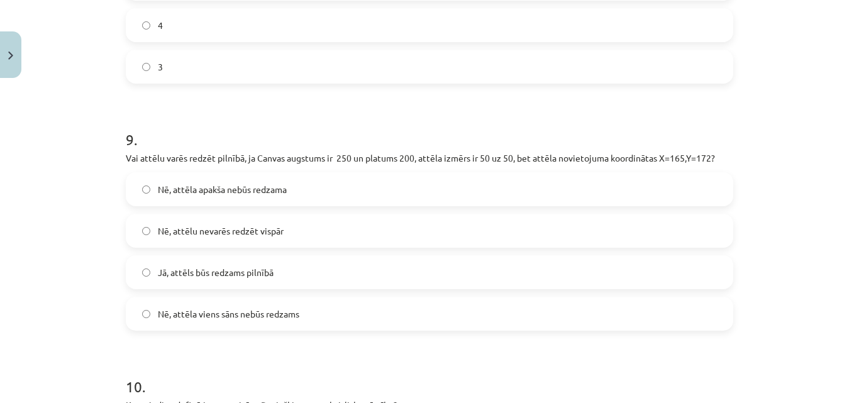
scroll to position [2415, 0]
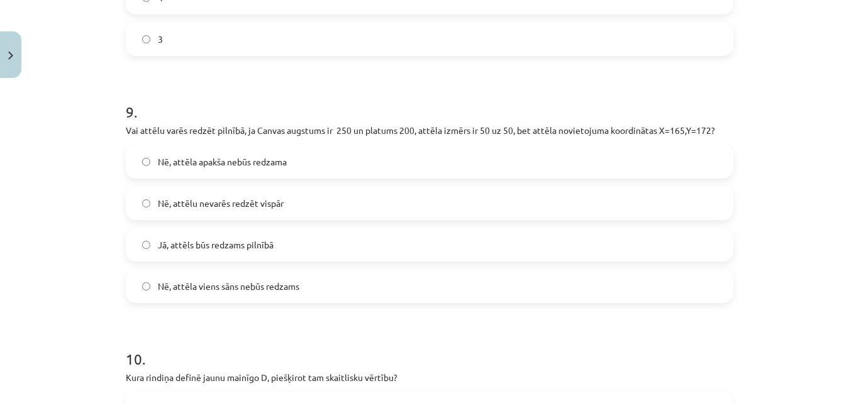
click at [237, 291] on span "Nē, attēla viens sāns nebūs redzams" at bounding box center [229, 286] width 142 height 13
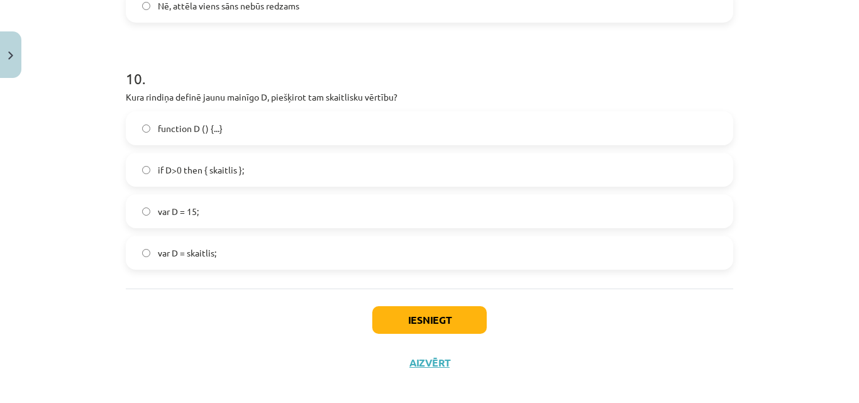
scroll to position [2708, 0]
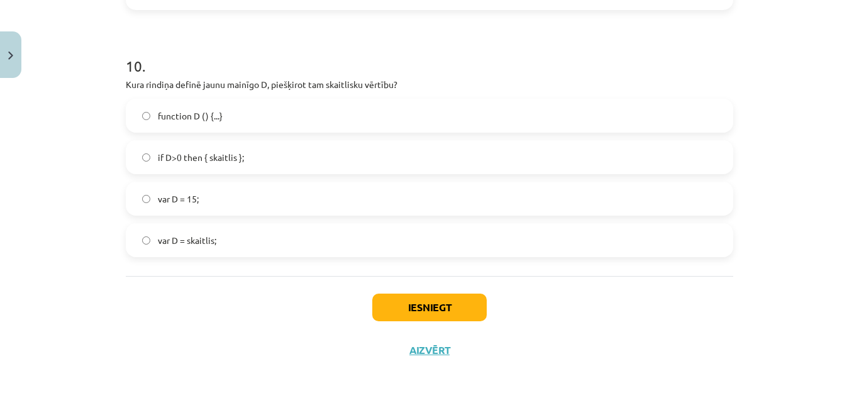
click at [181, 196] on span "var D = 15;" at bounding box center [178, 199] width 41 height 13
click at [408, 308] on button "Iesniegt" at bounding box center [429, 308] width 115 height 28
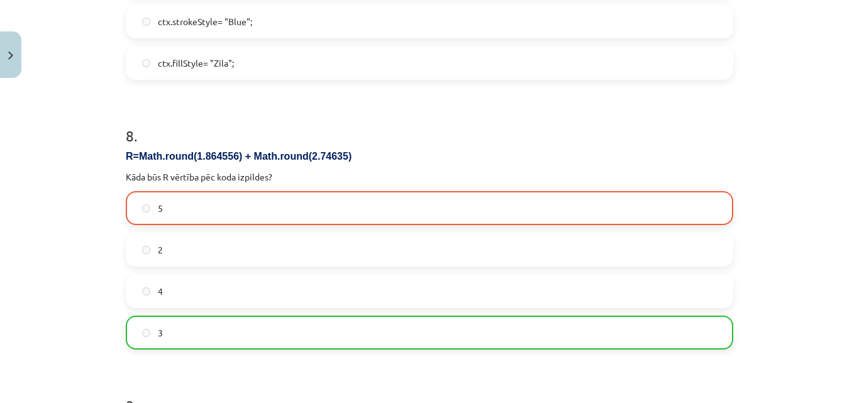
scroll to position [2749, 0]
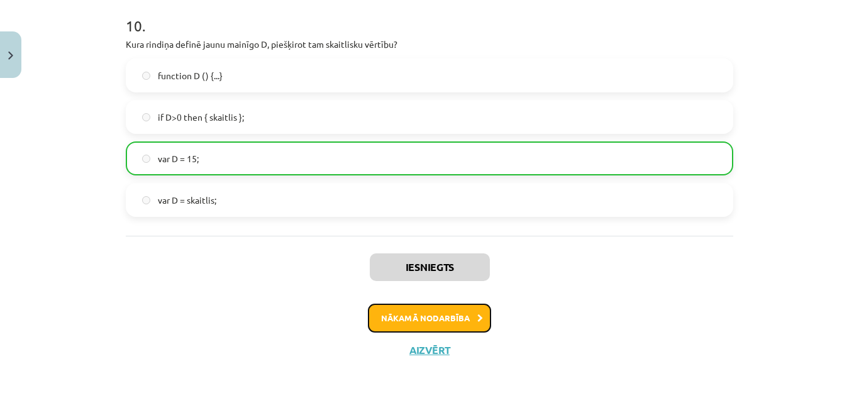
click at [458, 319] on button "Nākamā nodarbība" at bounding box center [429, 318] width 123 height 29
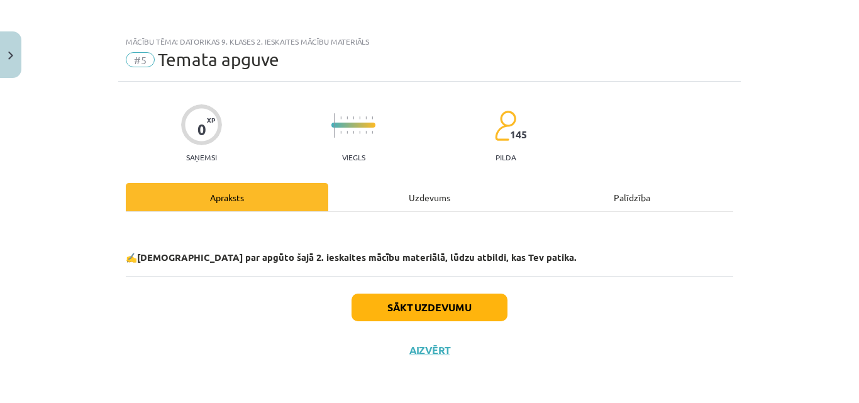
scroll to position [2, 0]
click at [432, 194] on div "Uzdevums" at bounding box center [429, 197] width 203 height 28
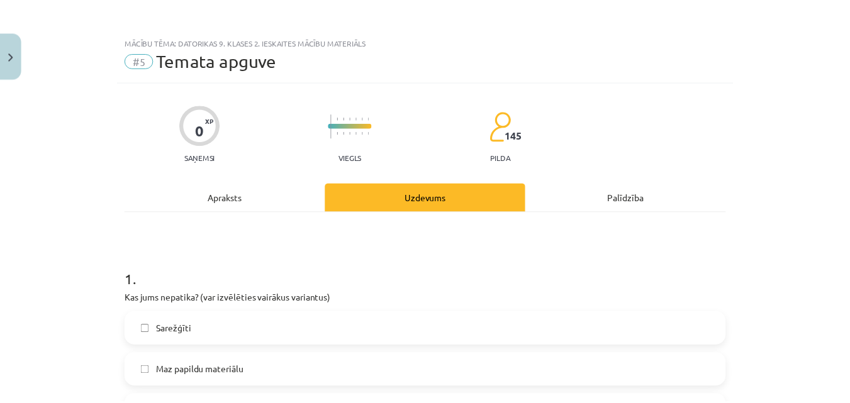
scroll to position [1061, 0]
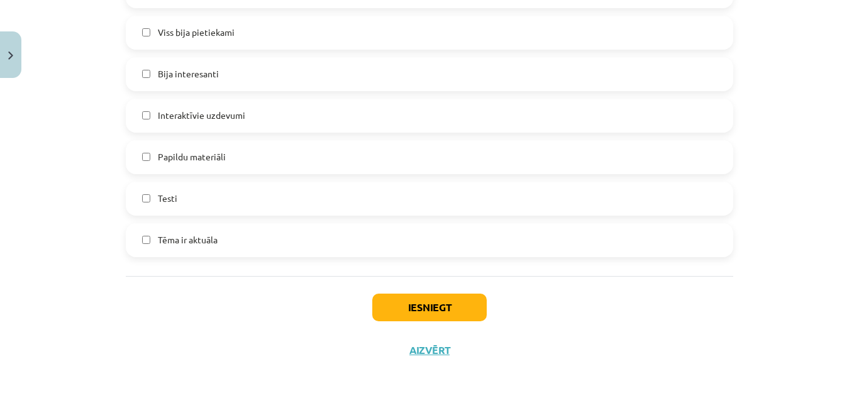
click at [183, 228] on label "Tēma ir aktuāla" at bounding box center [429, 240] width 605 height 31
click at [413, 298] on button "Iesniegt" at bounding box center [429, 308] width 115 height 28
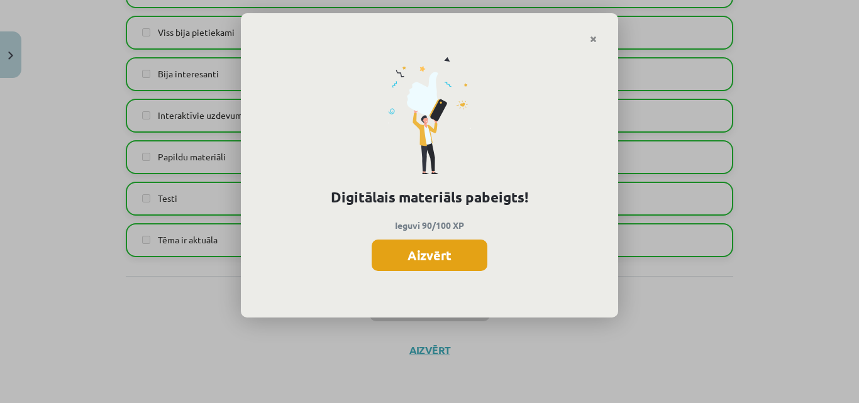
click at [437, 252] on button "Aizvērt" at bounding box center [430, 255] width 116 height 31
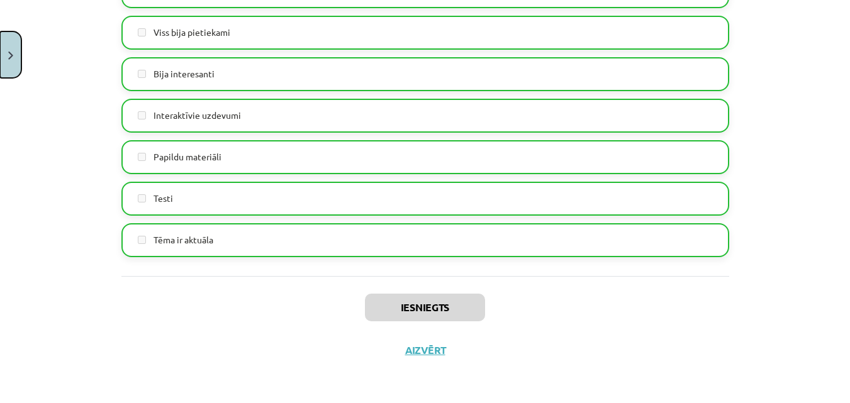
click at [0, 53] on button "Close" at bounding box center [10, 54] width 21 height 47
click at [53, 83] on div "Mācību tēma: Datorikas 9. klases 2. ieskaites mācību materiāls #5 Temata apguve…" at bounding box center [425, 201] width 850 height 403
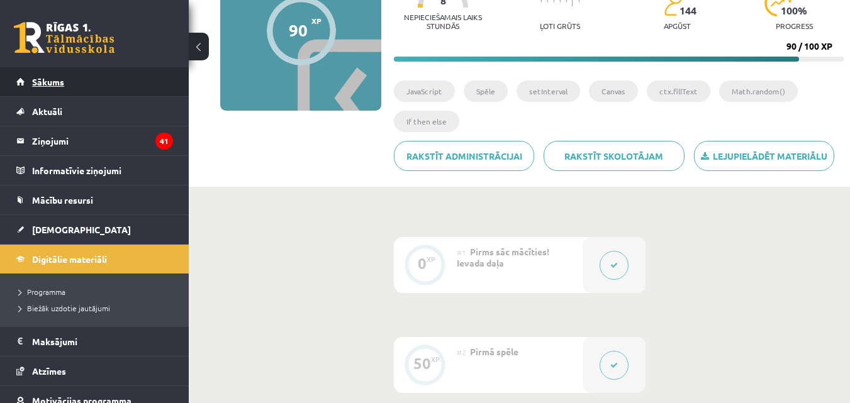
click at [52, 81] on span "Sākums" at bounding box center [48, 81] width 32 height 11
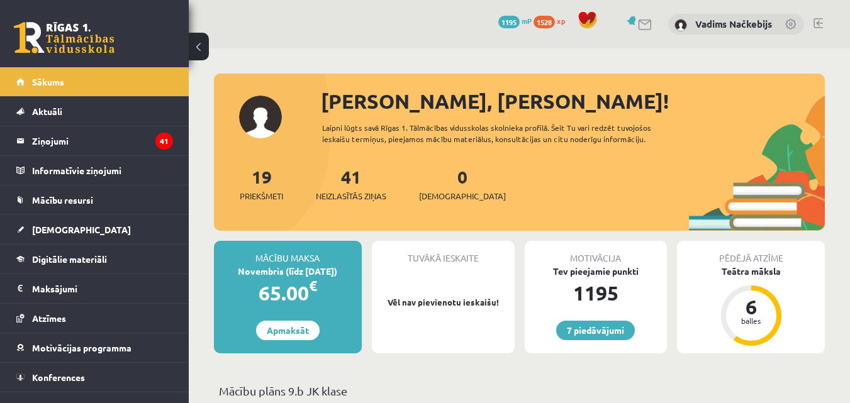
click at [545, 20] on span "1528" at bounding box center [543, 22] width 21 height 13
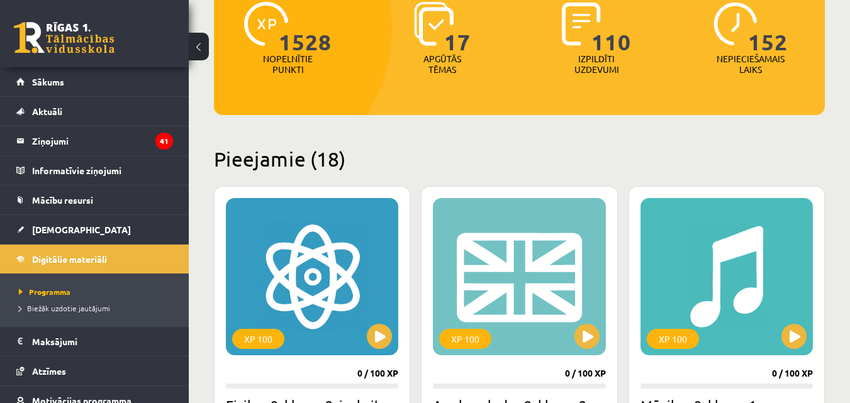
scroll to position [294, 0]
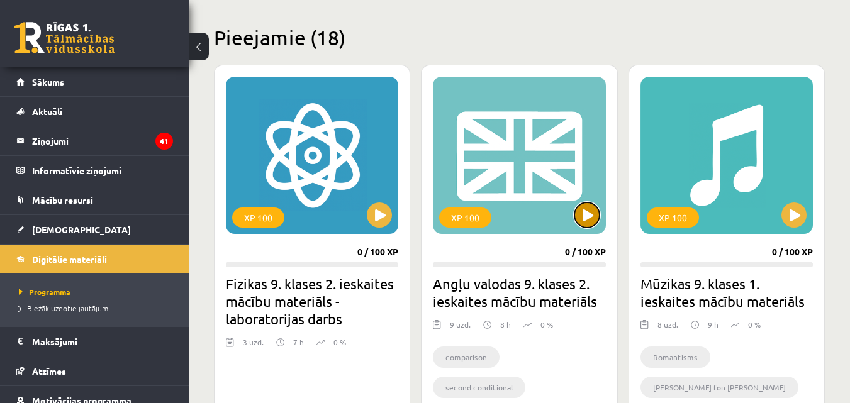
click at [586, 213] on button at bounding box center [586, 215] width 25 height 25
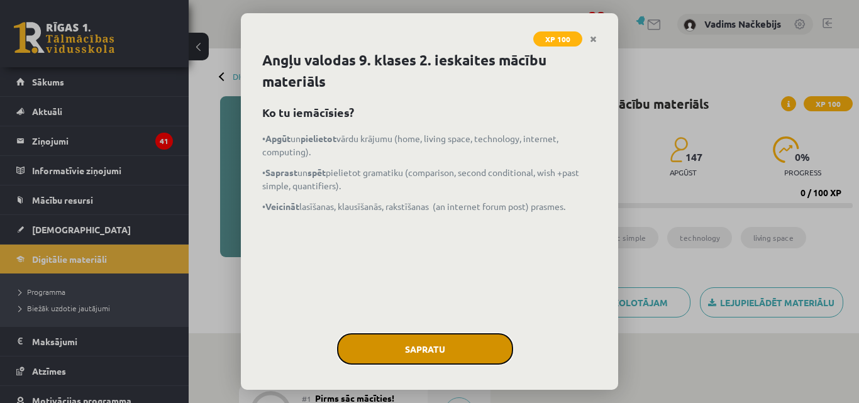
click at [427, 346] on button "Sapratu" at bounding box center [425, 348] width 176 height 31
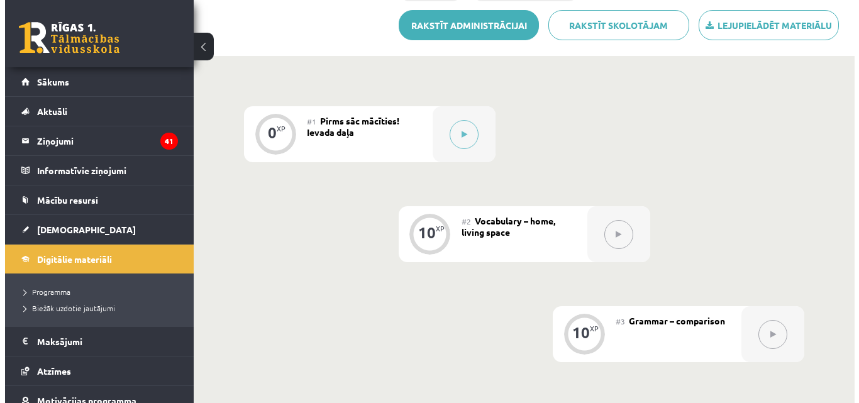
scroll to position [294, 0]
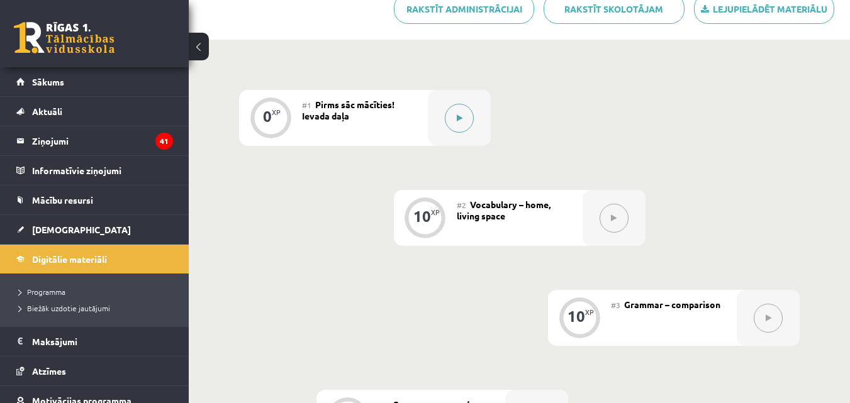
click at [462, 123] on button at bounding box center [459, 118] width 29 height 29
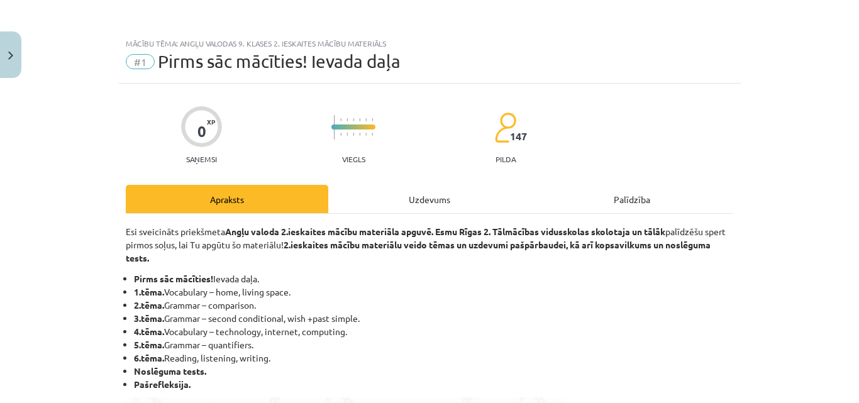
click at [411, 196] on div "Uzdevums" at bounding box center [429, 199] width 203 height 28
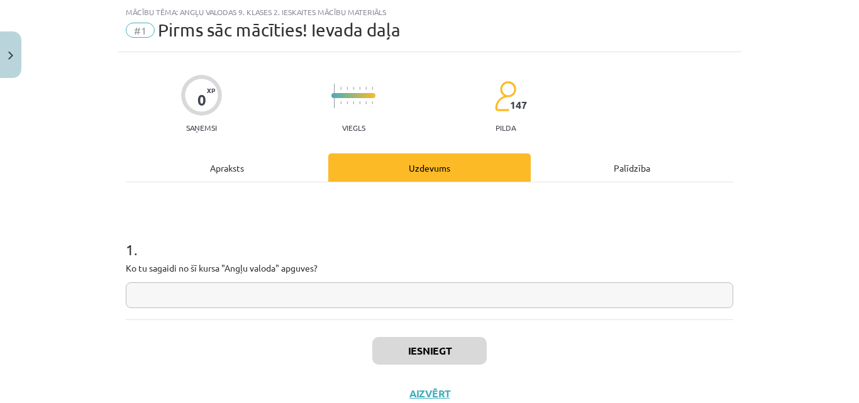
click at [230, 289] on input "text" at bounding box center [430, 295] width 608 height 26
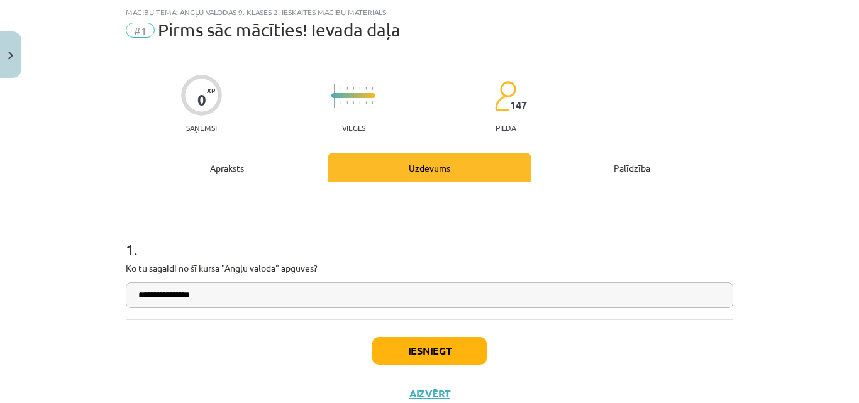
type input "**********"
click at [414, 350] on button "Iesniegt" at bounding box center [429, 351] width 115 height 28
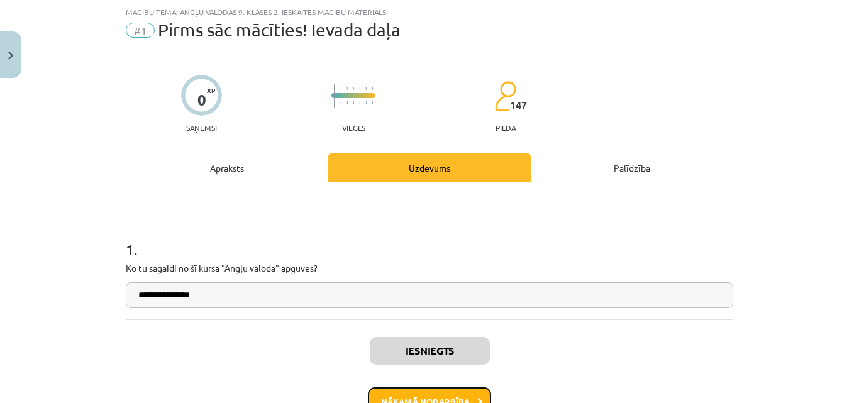
click at [444, 396] on button "Nākamā nodarbība" at bounding box center [429, 402] width 123 height 29
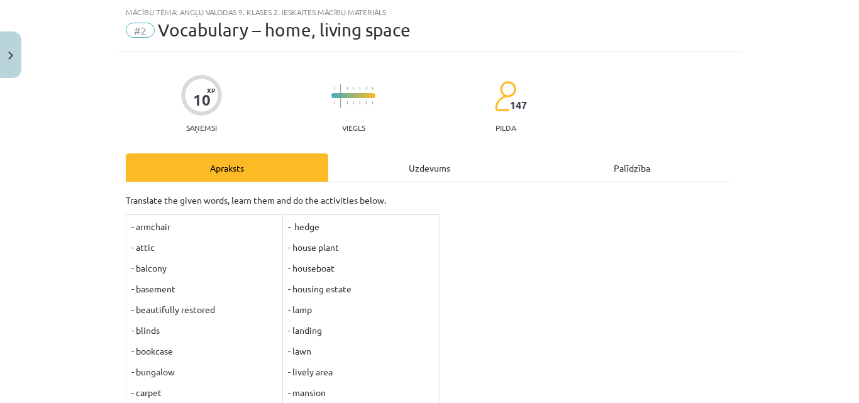
click at [416, 164] on div "Uzdevums" at bounding box center [429, 168] width 203 height 28
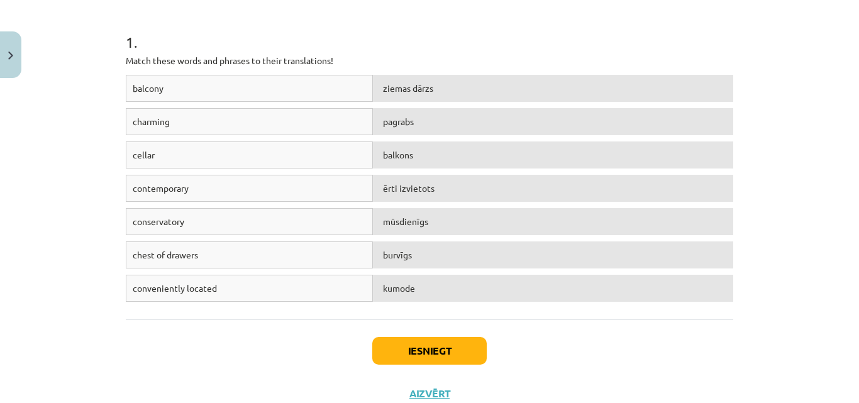
scroll to position [282, 0]
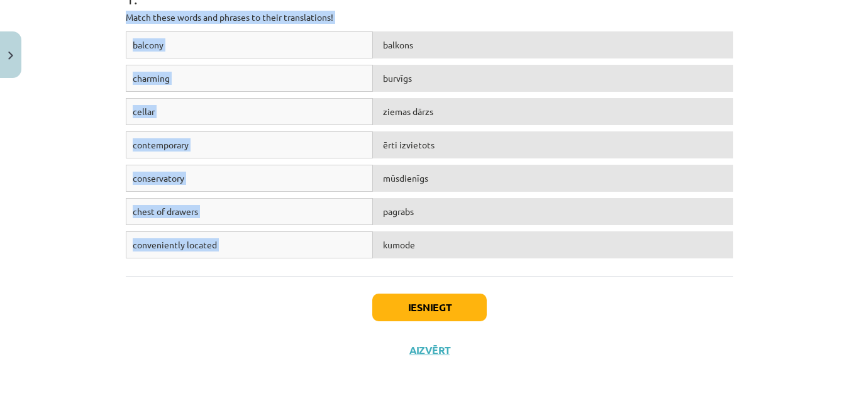
drag, startPoint x: 120, startPoint y: 13, endPoint x: 439, endPoint y: 245, distance: 393.6
click at [439, 245] on div "10 XP Saņemsi Viegls 147 pilda Apraksts Uzdevums Palīdzība 1 . Match these word…" at bounding box center [429, 86] width 623 height 571
copy div "Match these words and phrases to their translations! balcony balkons charming b…"
click at [233, 308] on div "Iesniegt Aizvērt" at bounding box center [430, 320] width 608 height 88
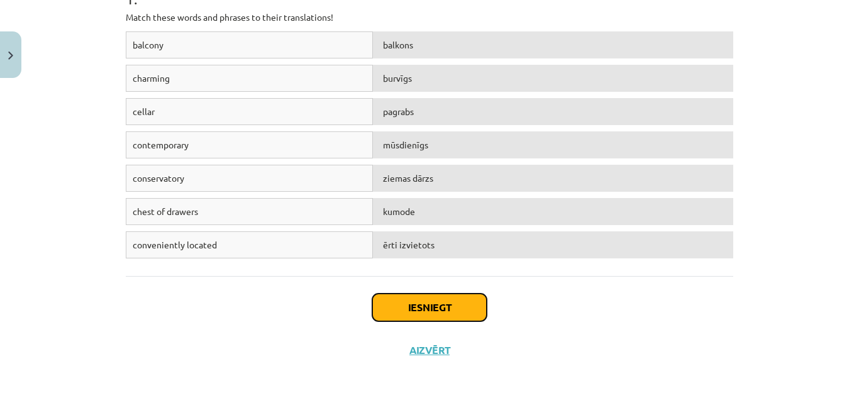
click at [411, 302] on button "Iesniegt" at bounding box center [429, 308] width 115 height 28
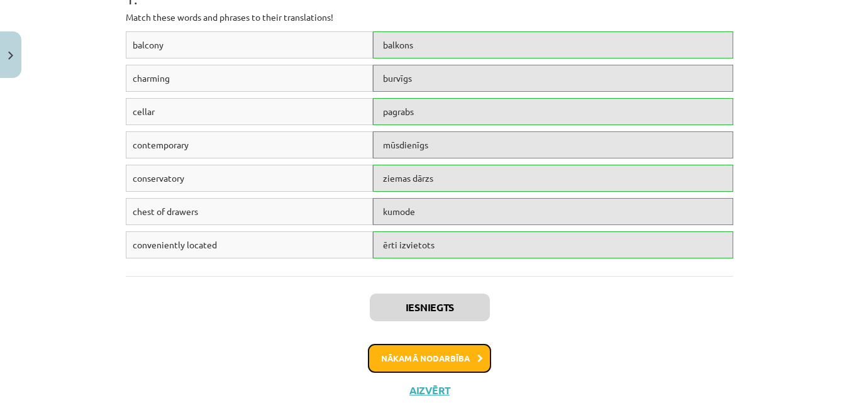
click at [444, 355] on button "Nākamā nodarbība" at bounding box center [429, 358] width 123 height 29
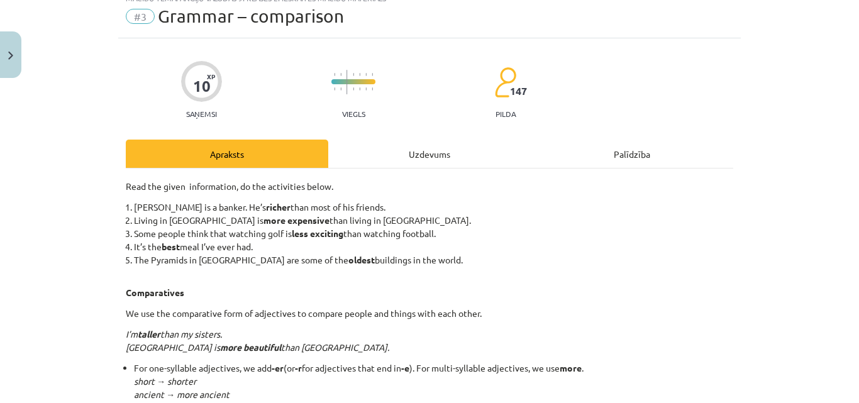
scroll to position [31, 0]
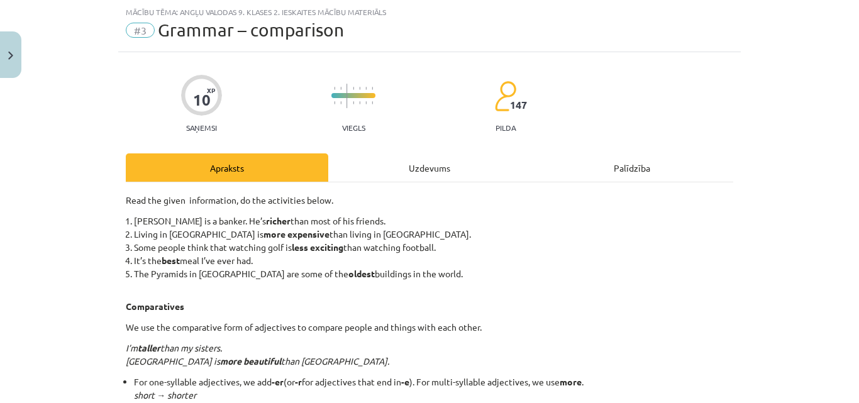
click at [435, 168] on div "Uzdevums" at bounding box center [429, 168] width 203 height 28
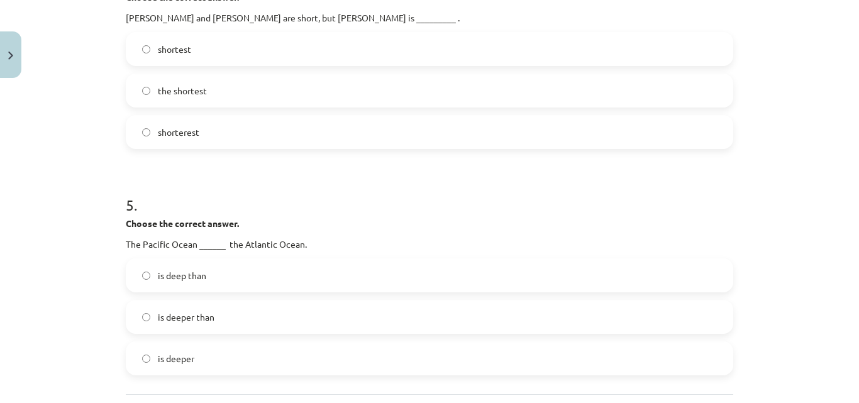
scroll to position [1059, 0]
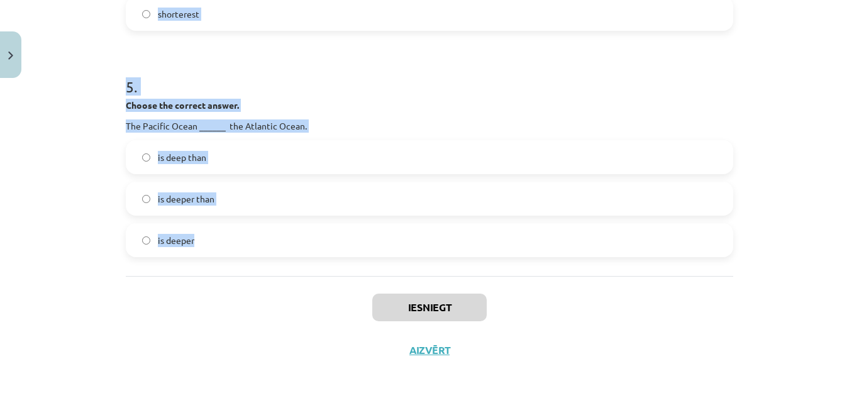
drag, startPoint x: 125, startPoint y: 100, endPoint x: 301, endPoint y: 267, distance: 243.0
copy form "1 . Choose the correct answer. My Dad is older than your Dad. My Dad is more ol…"
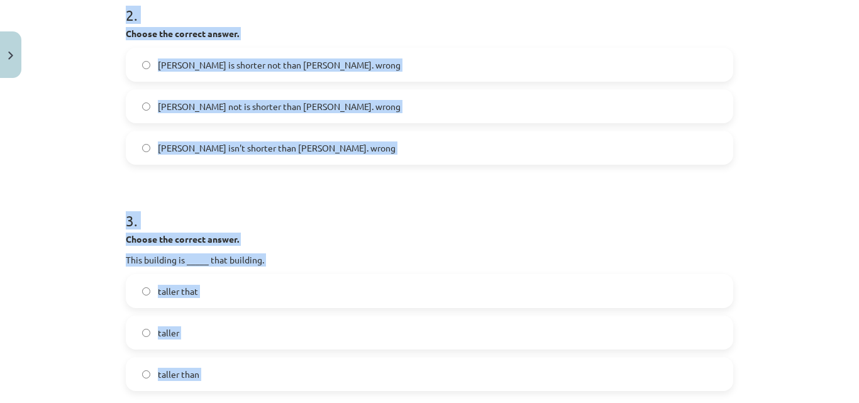
scroll to position [31, 0]
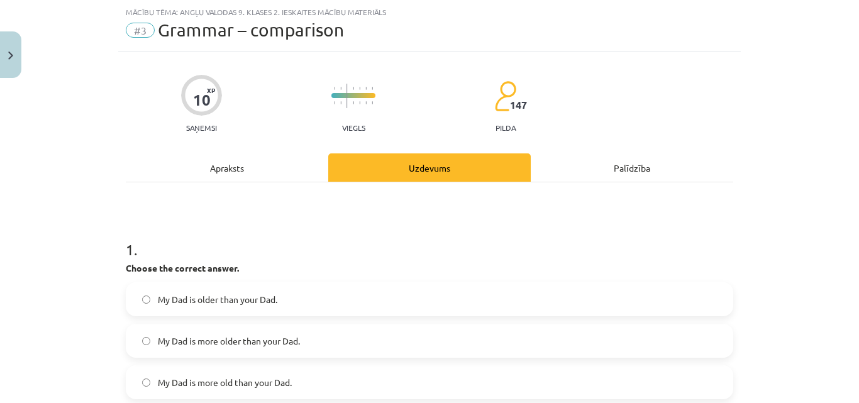
click at [221, 297] on span "My Dad is older than your Dad." at bounding box center [218, 299] width 120 height 13
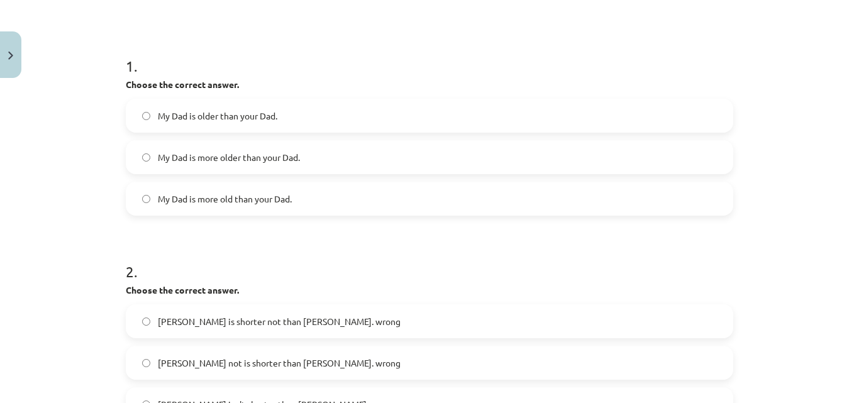
scroll to position [325, 0]
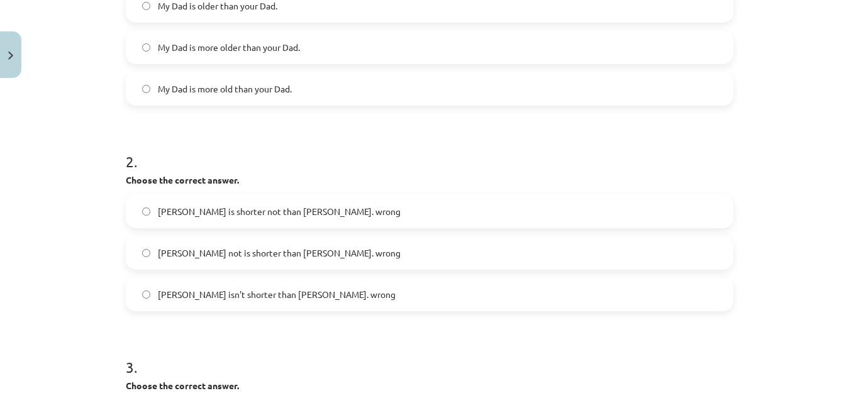
click at [221, 291] on span "Kelly isn't shorter than Marie. wrong" at bounding box center [277, 294] width 238 height 13
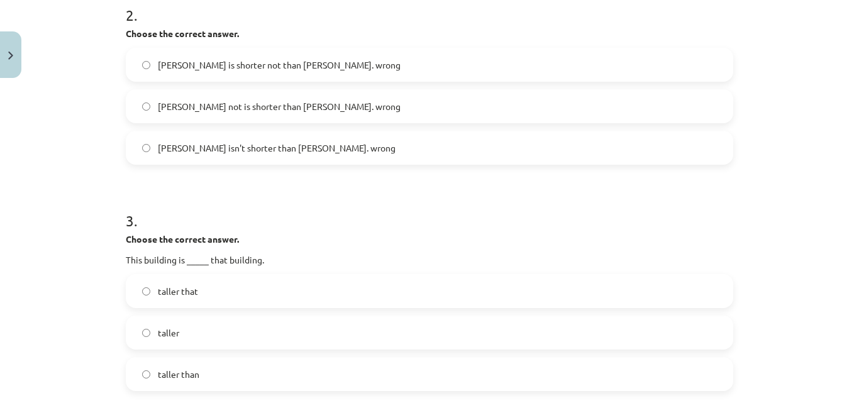
scroll to position [618, 0]
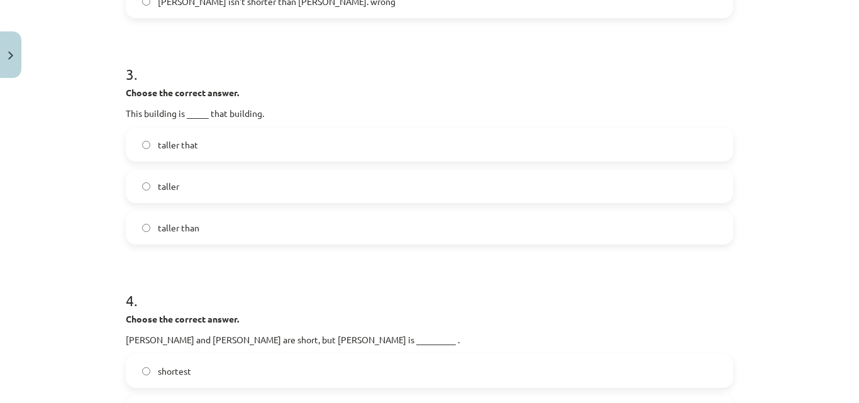
click at [178, 180] on label "taller" at bounding box center [429, 185] width 605 height 31
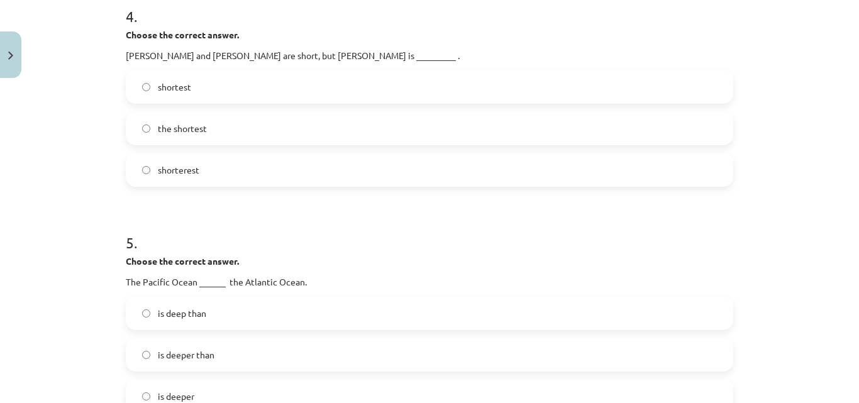
scroll to position [912, 0]
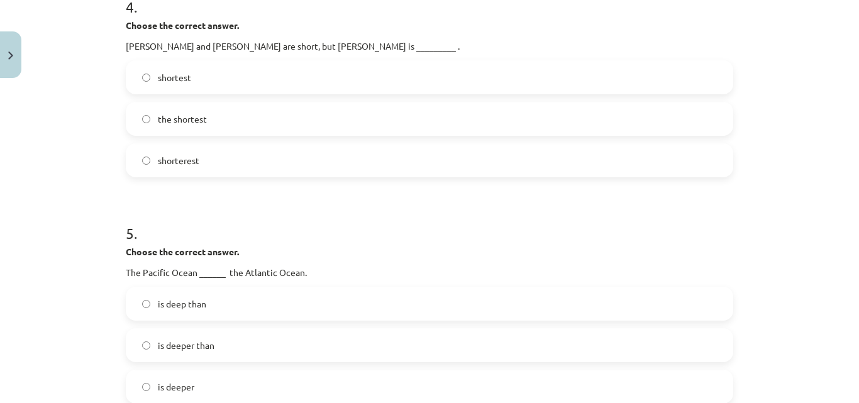
click at [189, 85] on label "shortest" at bounding box center [429, 77] width 605 height 31
click at [192, 118] on span "the shortest" at bounding box center [182, 119] width 49 height 13
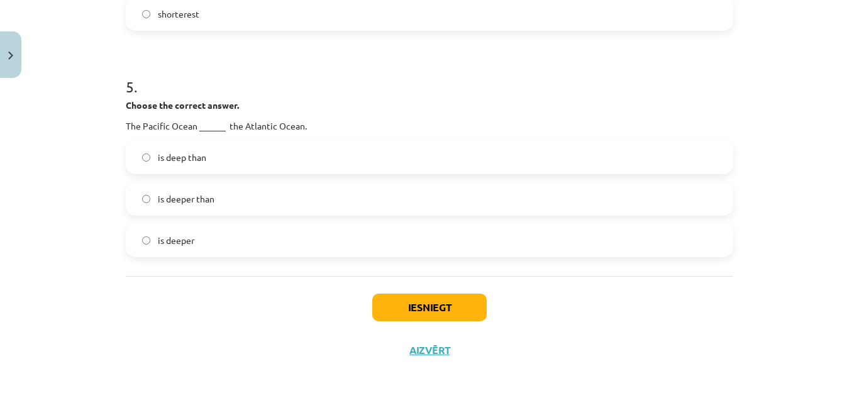
click at [184, 198] on span "is deeper than" at bounding box center [186, 199] width 57 height 13
click at [405, 308] on button "Iesniegt" at bounding box center [429, 308] width 115 height 28
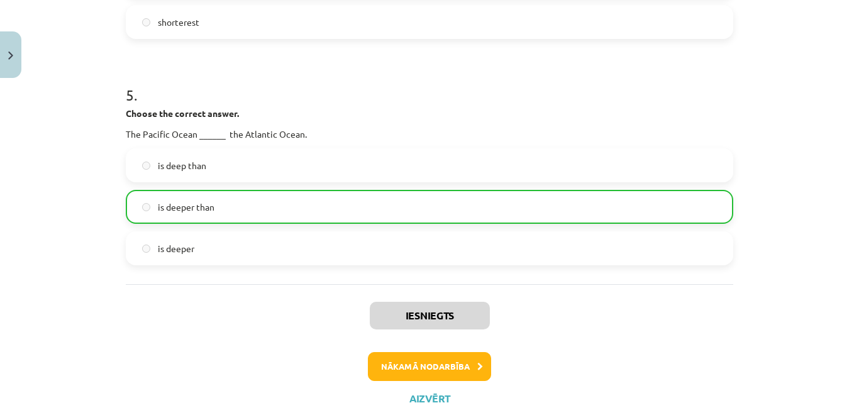
scroll to position [1099, 0]
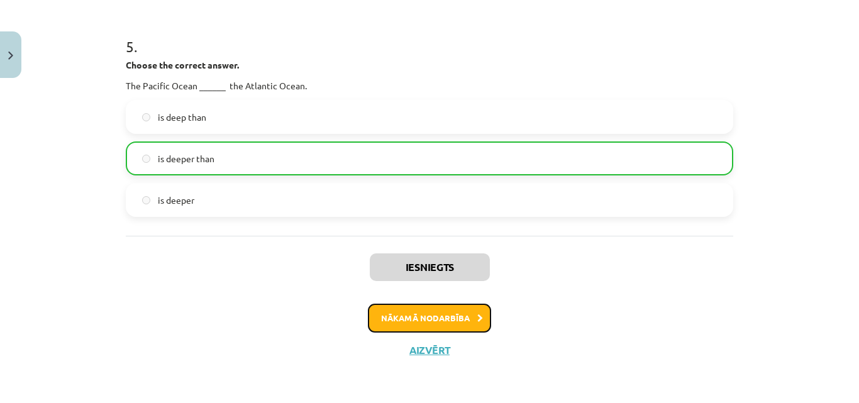
click at [389, 318] on button "Nākamā nodarbība" at bounding box center [429, 318] width 123 height 29
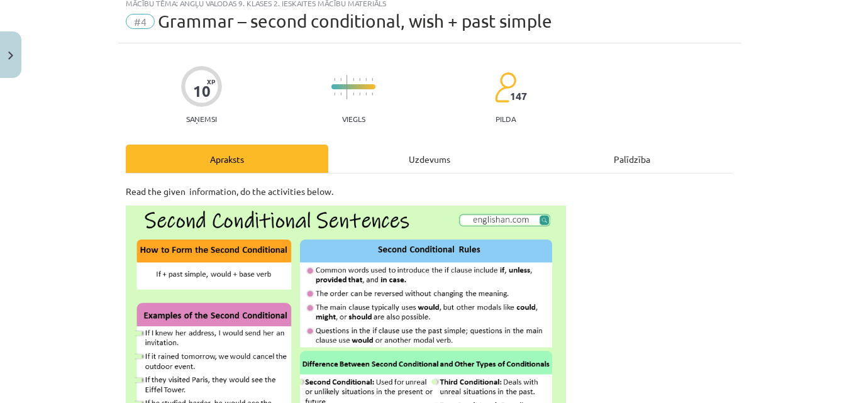
scroll to position [31, 0]
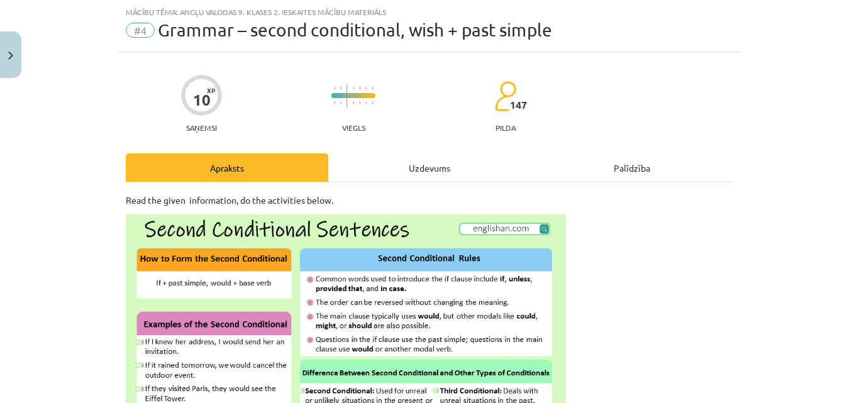
click at [421, 166] on div "Uzdevums" at bounding box center [429, 168] width 203 height 28
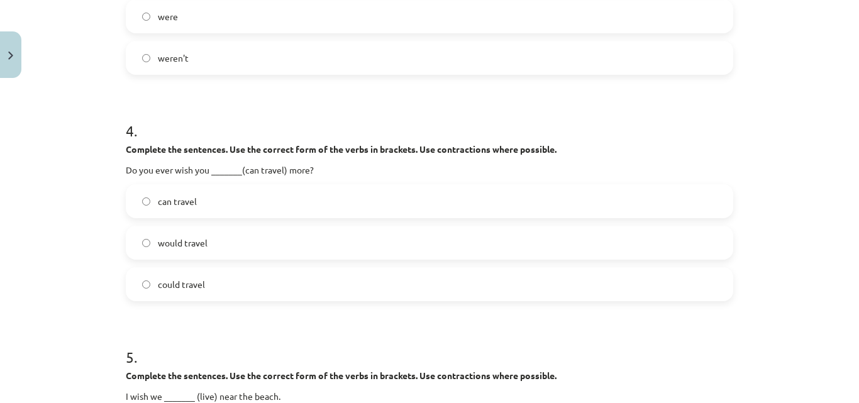
scroll to position [1100, 0]
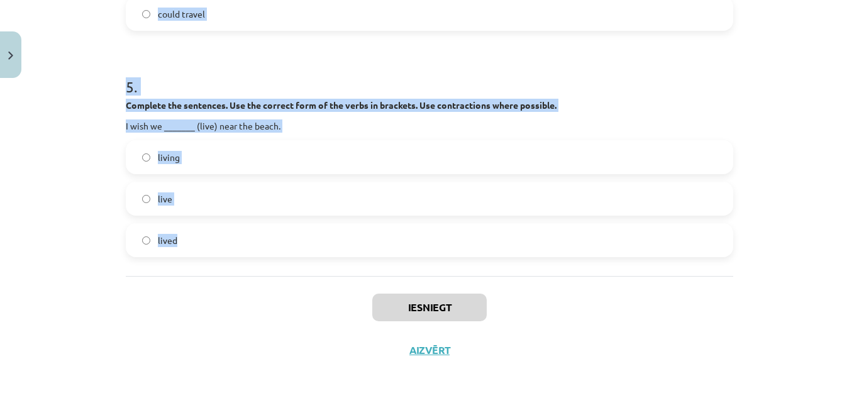
drag, startPoint x: 118, startPoint y: 243, endPoint x: 378, endPoint y: 265, distance: 260.8
copy form "1 . Complete the sentences. Use the correct form of the verbs in brackets. Use …"
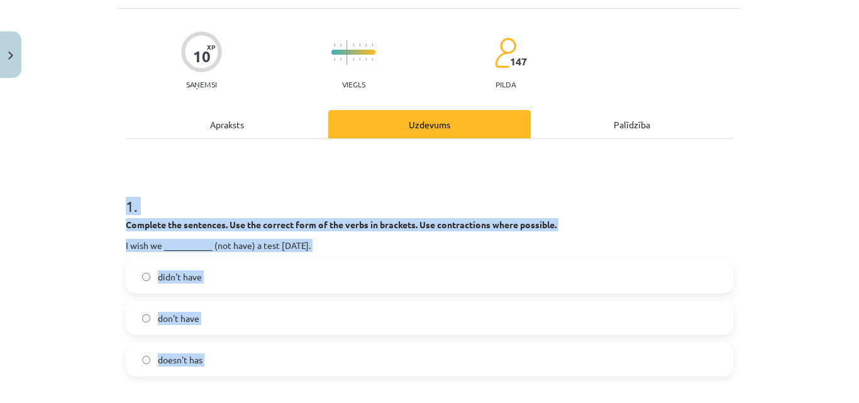
scroll to position [73, 0]
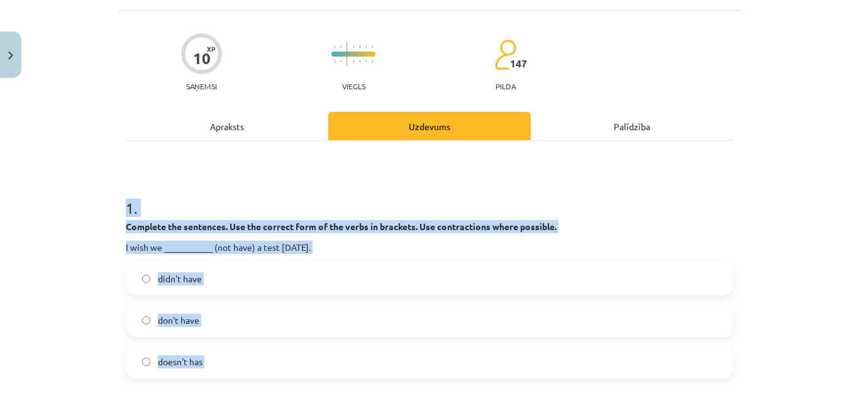
click at [198, 279] on label "didn't have" at bounding box center [429, 278] width 605 height 31
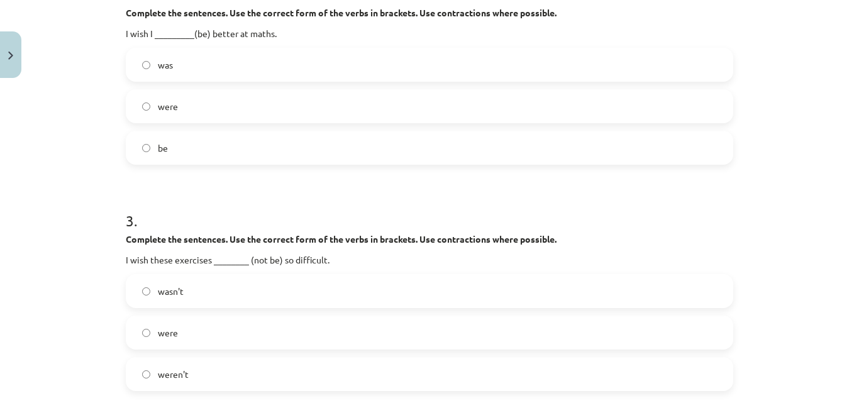
scroll to position [366, 0]
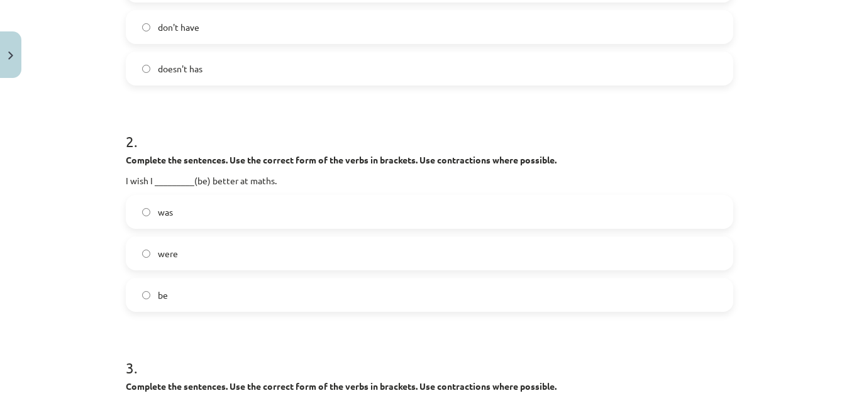
click at [175, 245] on label "were" at bounding box center [429, 253] width 605 height 31
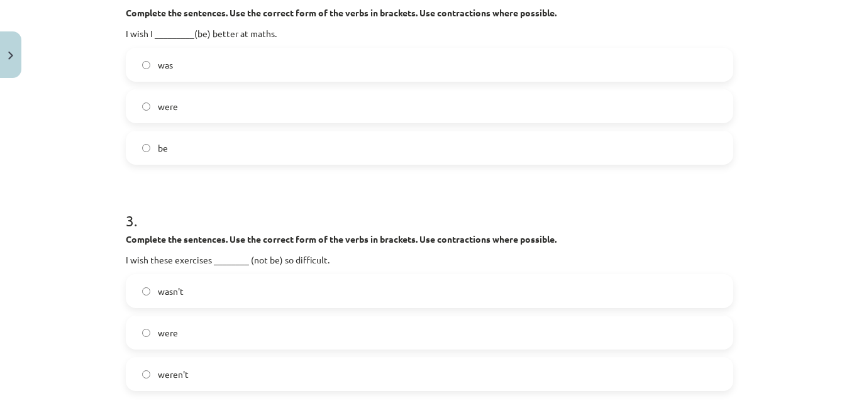
scroll to position [660, 0]
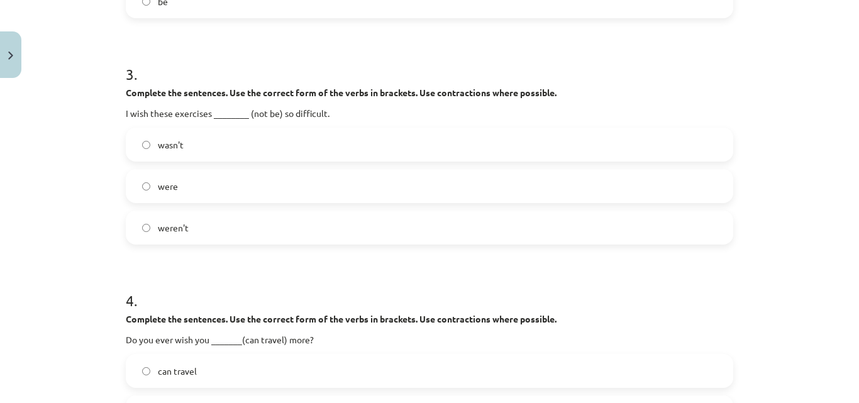
click at [201, 227] on label "weren't" at bounding box center [429, 227] width 605 height 31
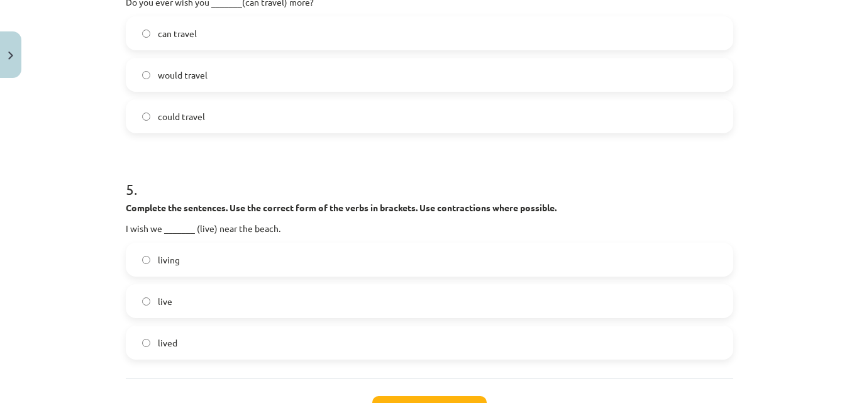
scroll to position [954, 0]
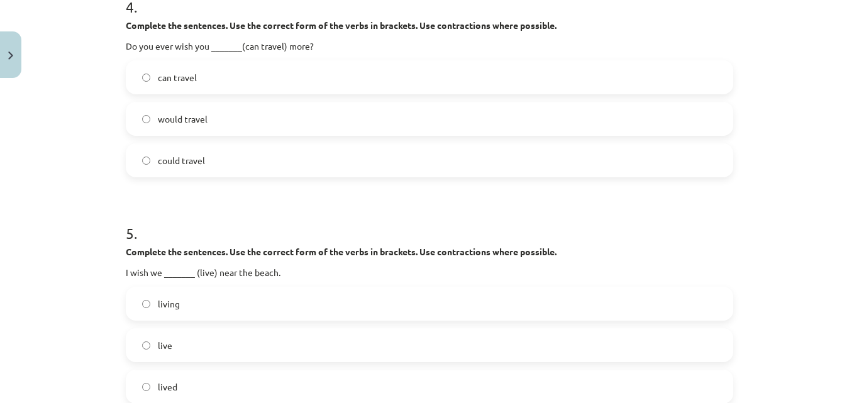
click at [199, 161] on span "could travel" at bounding box center [181, 160] width 47 height 13
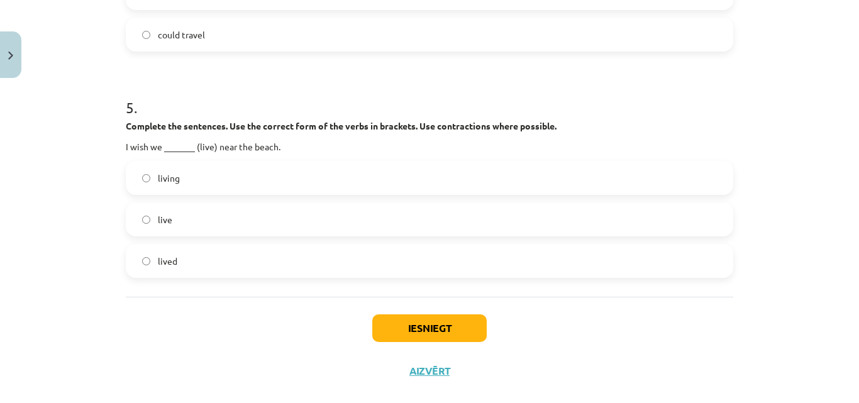
scroll to position [1100, 0]
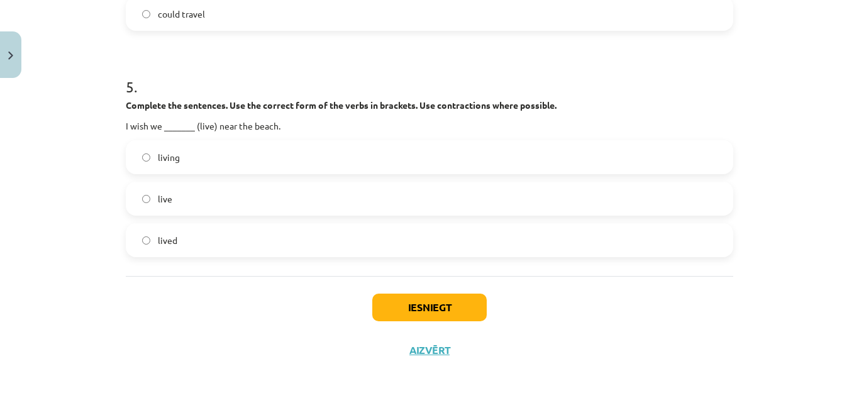
click at [183, 238] on label "lived" at bounding box center [429, 240] width 605 height 31
click at [408, 311] on button "Iesniegt" at bounding box center [429, 308] width 115 height 28
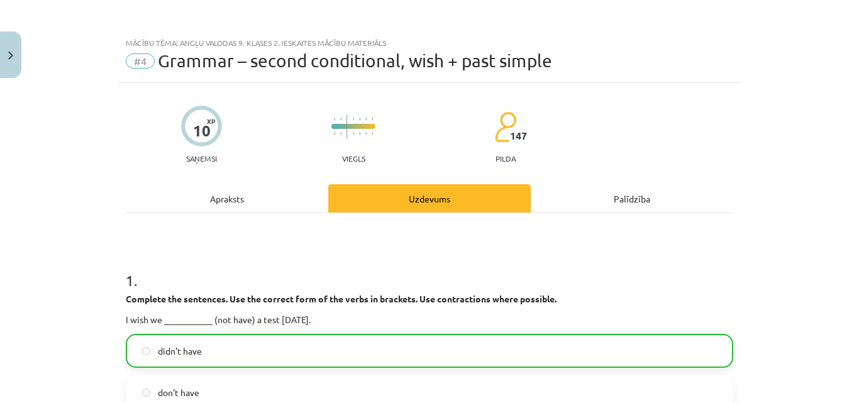
scroll to position [0, 0]
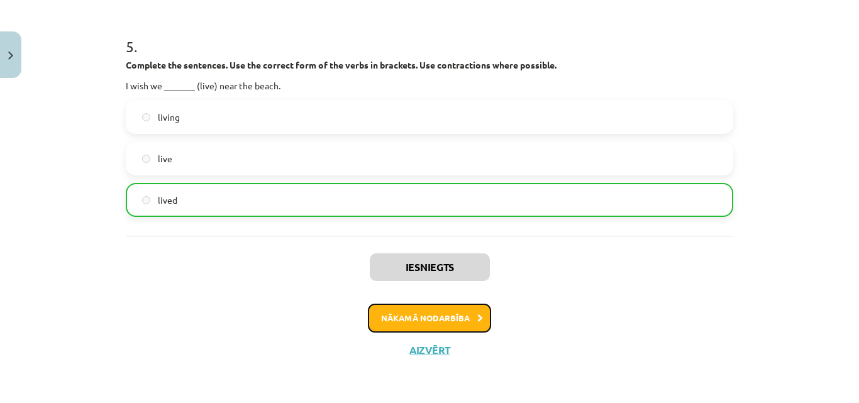
click at [433, 318] on button "Nākamā nodarbība" at bounding box center [429, 318] width 123 height 29
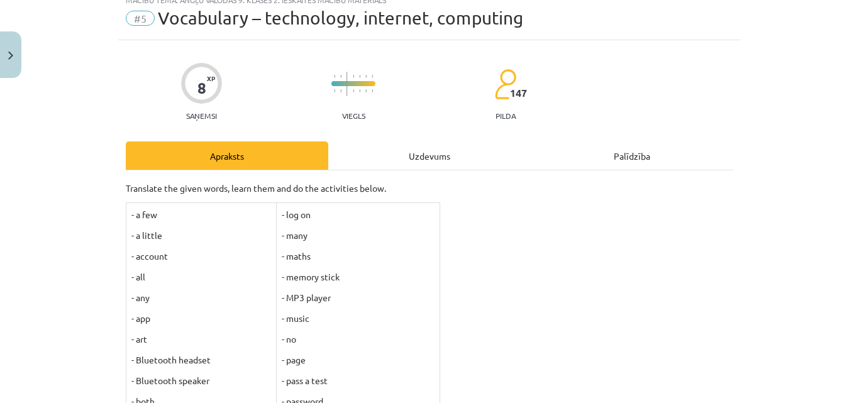
scroll to position [31, 0]
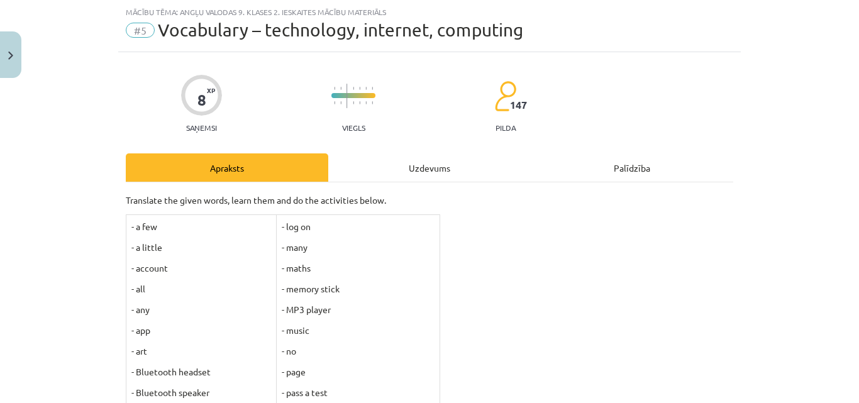
click at [415, 164] on div "Uzdevums" at bounding box center [429, 168] width 203 height 28
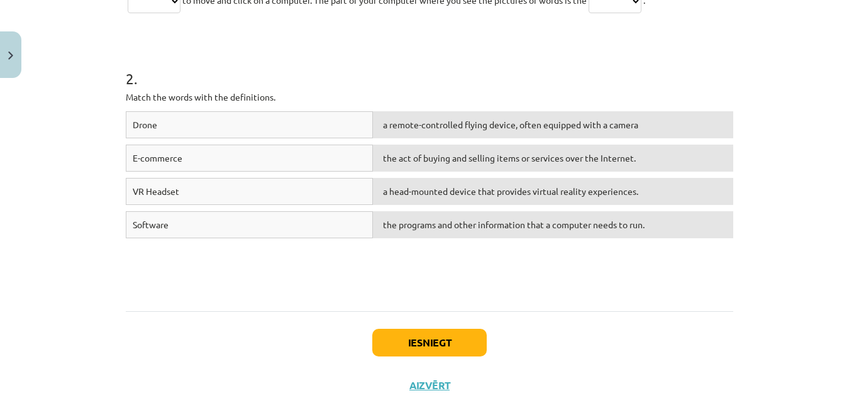
scroll to position [455, 0]
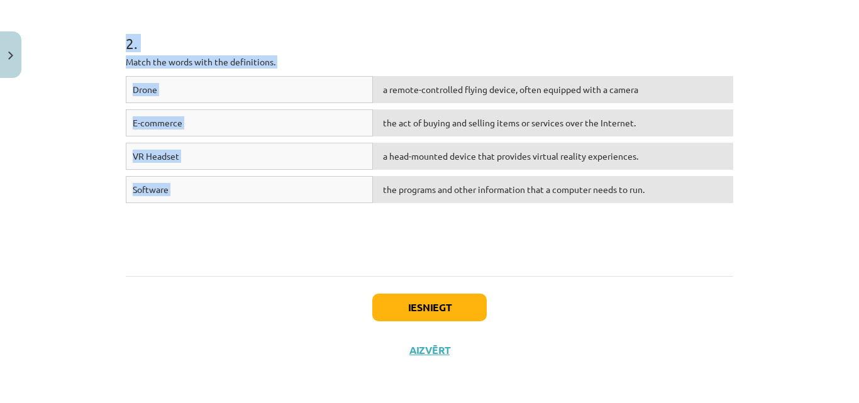
drag, startPoint x: 119, startPoint y: 97, endPoint x: 527, endPoint y: 239, distance: 431.8
click at [527, 239] on div "8 XP Saņemsi Viegls 147 pilda Apraksts Uzdevums Palīdzība 1 . Write the words t…" at bounding box center [429, 0] width 623 height 743
copy form "1 . Write the words to fill the gaps. Pieejamie vārdi: website keyboard screen …"
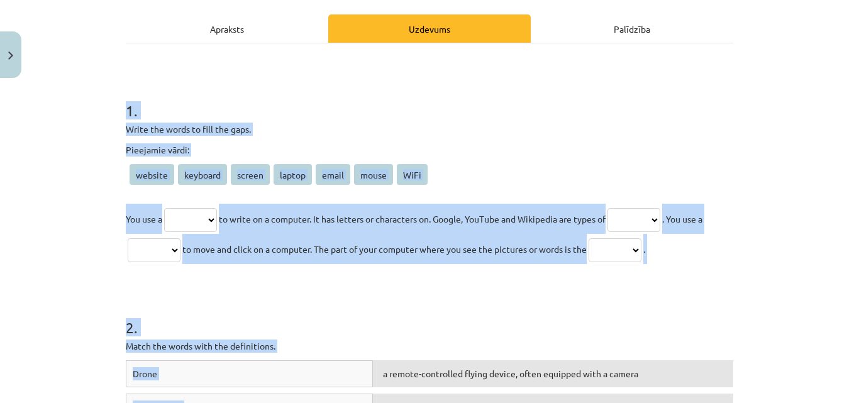
scroll to position [162, 0]
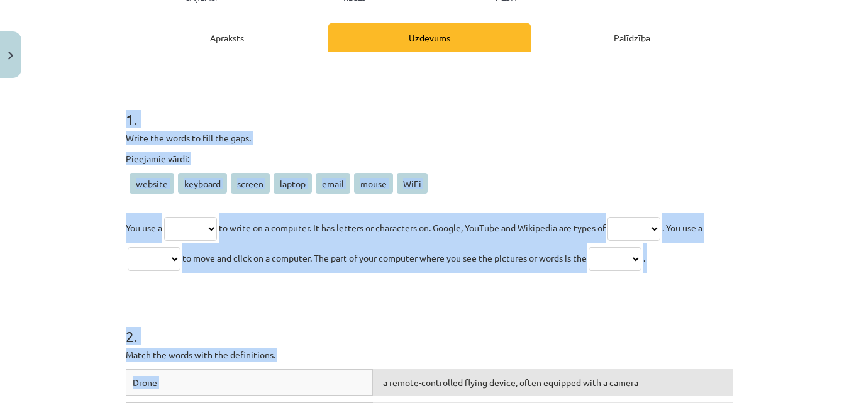
click at [182, 221] on select "******* ******** ****** ****** ***** ***** ****" at bounding box center [190, 229] width 53 height 24
select select "********"
click at [164, 217] on select "******* ******** ****** ****** ***** ***** ****" at bounding box center [190, 229] width 53 height 24
click at [730, 277] on div "8 XP Saņemsi Viegls 147 pilda Apraksts Uzdevums Palīdzība 1 . Write the words t…" at bounding box center [429, 293] width 623 height 743
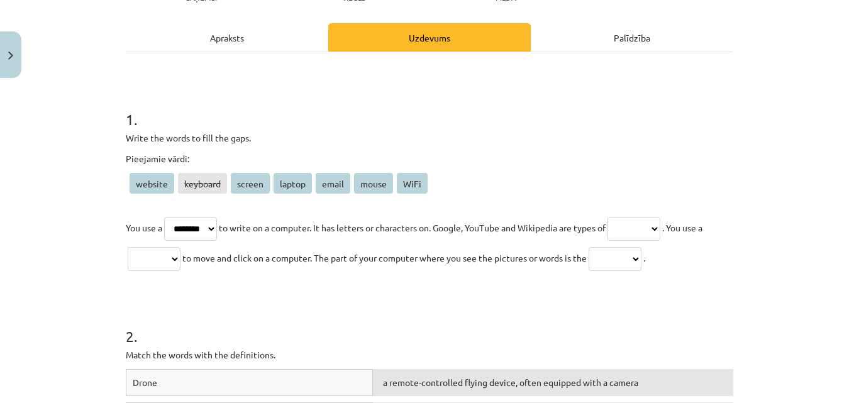
click at [661, 223] on select "******* ******** ****** ****** ***** ***** ****" at bounding box center [634, 229] width 53 height 24
select select "*******"
click at [626, 217] on select "******* ******** ****** ****** ***** ***** ****" at bounding box center [634, 229] width 53 height 24
click at [181, 257] on select "******* ******** ****** ****** ***** ***** ****" at bounding box center [154, 259] width 53 height 24
select select "*****"
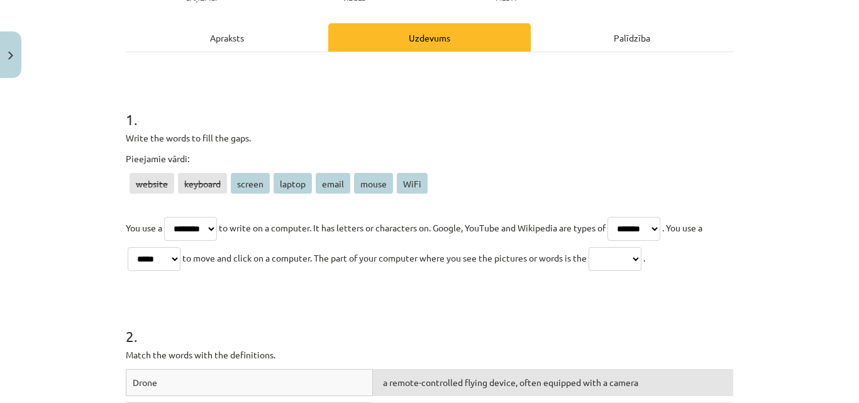
click at [130, 247] on select "******* ******** ****** ****** ***** ***** ****" at bounding box center [154, 259] width 53 height 24
click at [630, 252] on select "******* ******** ****** ****** ***** ***** ****" at bounding box center [615, 259] width 53 height 24
select select "******"
click at [609, 247] on select "******* ******** ****** ****** ***** ***** ****" at bounding box center [615, 259] width 53 height 24
click at [386, 310] on h1 "2 ." at bounding box center [430, 325] width 608 height 39
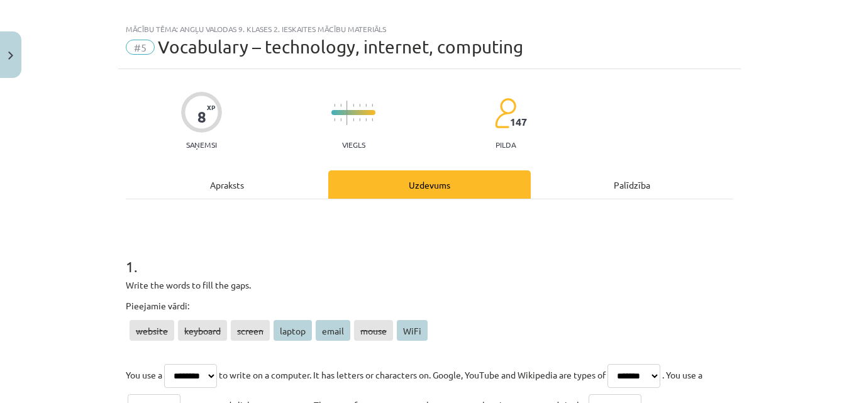
scroll to position [455, 0]
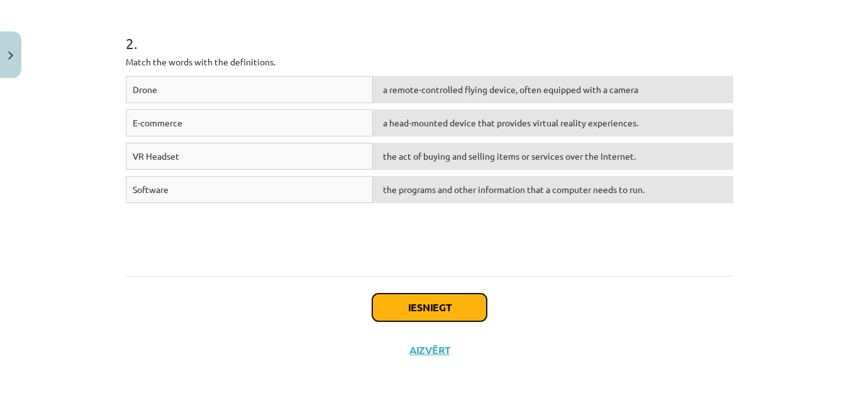
click at [412, 310] on button "Iesniegt" at bounding box center [429, 308] width 115 height 28
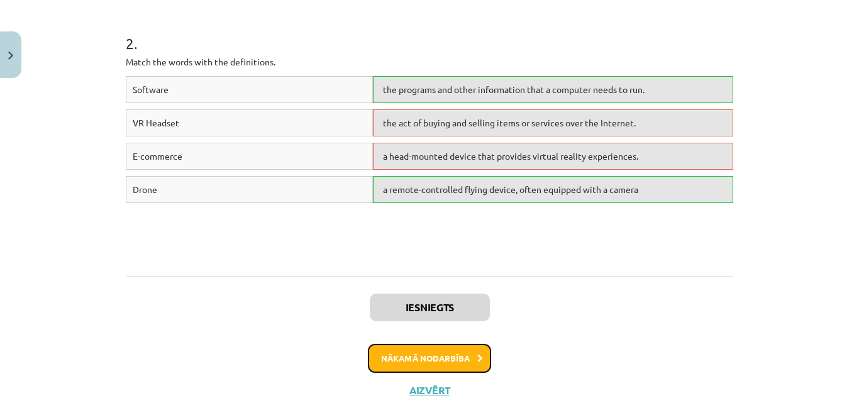
click at [407, 357] on button "Nākamā nodarbība" at bounding box center [429, 358] width 123 height 29
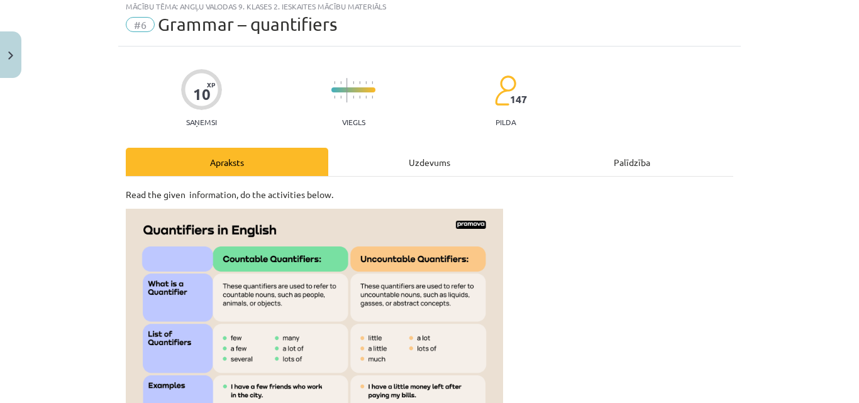
scroll to position [31, 0]
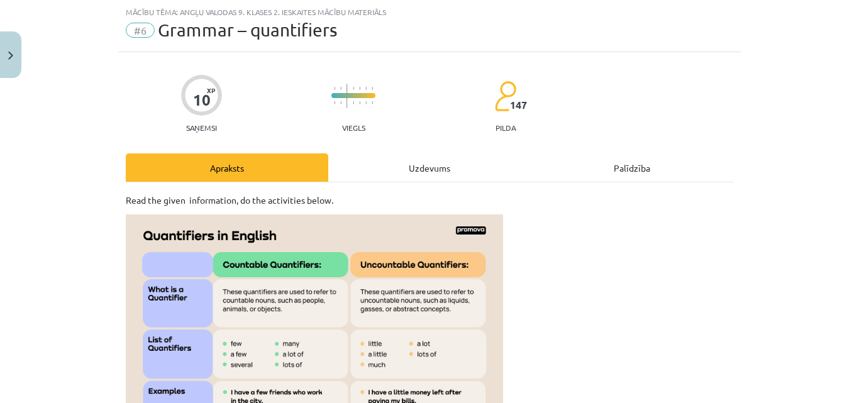
click at [425, 167] on div "Uzdevums" at bounding box center [429, 168] width 203 height 28
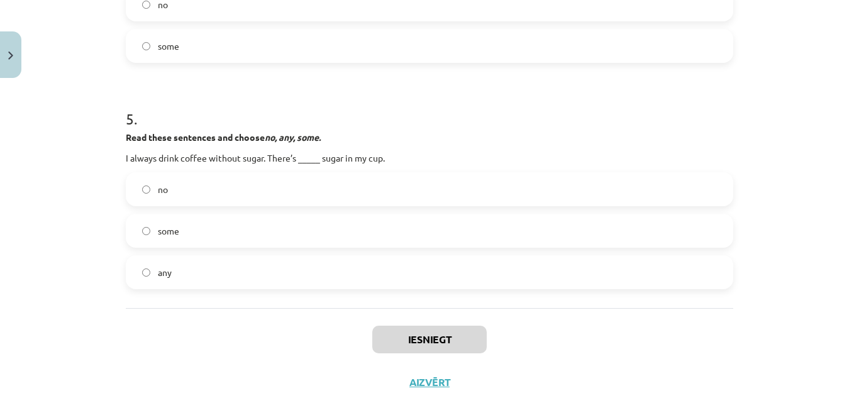
scroll to position [1100, 0]
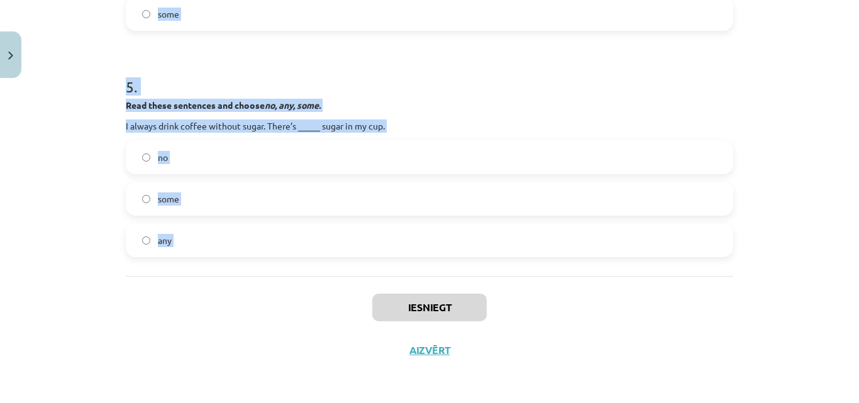
drag, startPoint x: 116, startPoint y: 98, endPoint x: 325, endPoint y: 286, distance: 280.7
copy form "1 . Read these sentences and choose the correct answer. It has been so dry rece…"
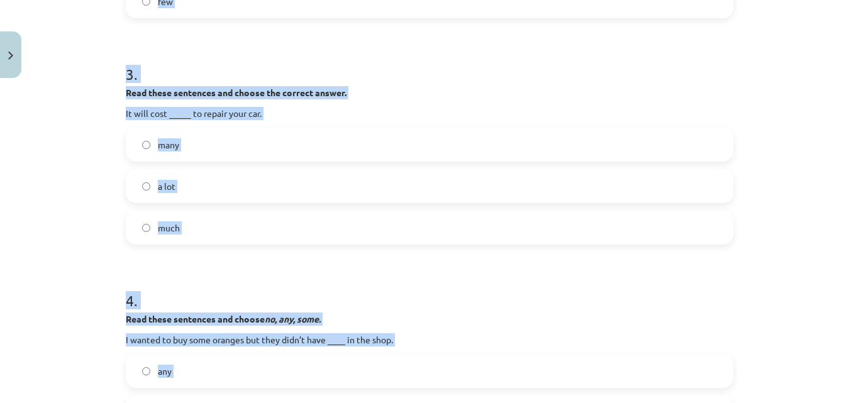
scroll to position [220, 0]
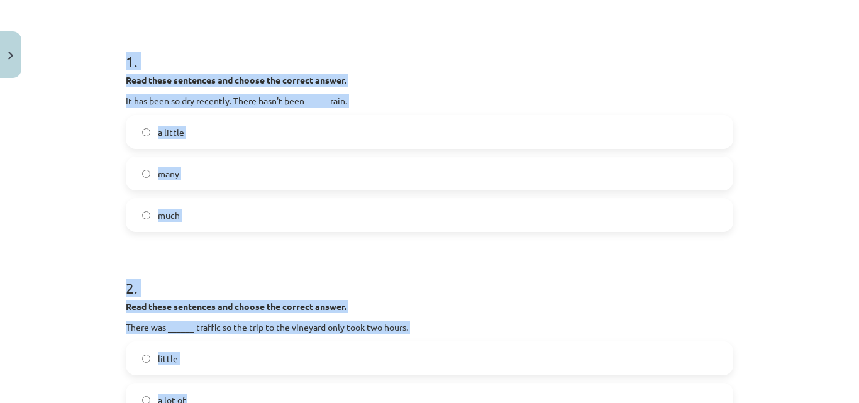
click at [55, 242] on div "Mācību tēma: Angļu valodas 9. klases 2. ieskaites mācību materiāls #6 Grammar –…" at bounding box center [429, 201] width 859 height 403
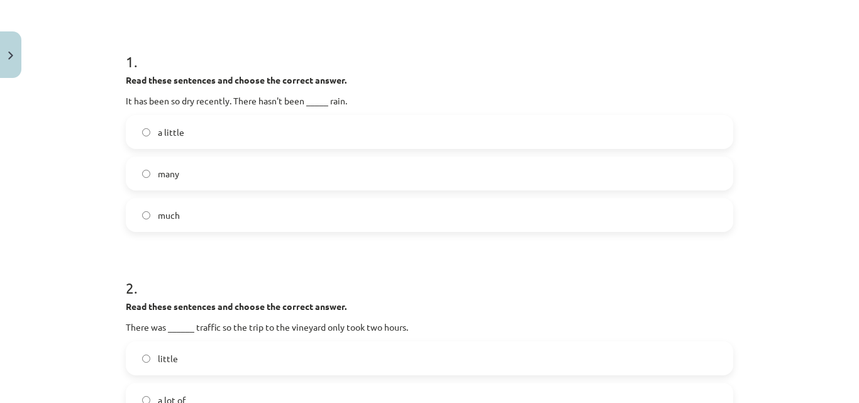
click at [175, 218] on span "much" at bounding box center [169, 215] width 22 height 13
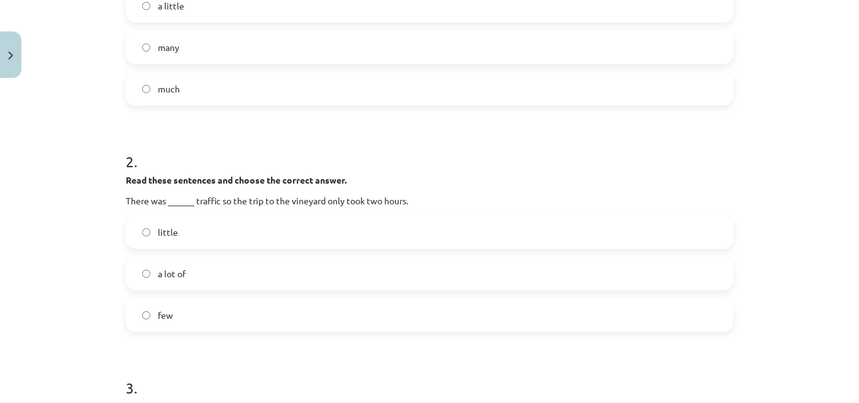
scroll to position [367, 0]
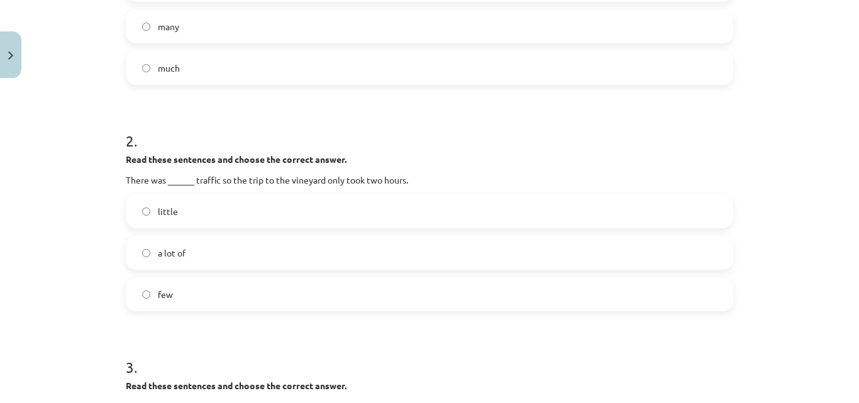
click at [185, 217] on label "little" at bounding box center [429, 211] width 605 height 31
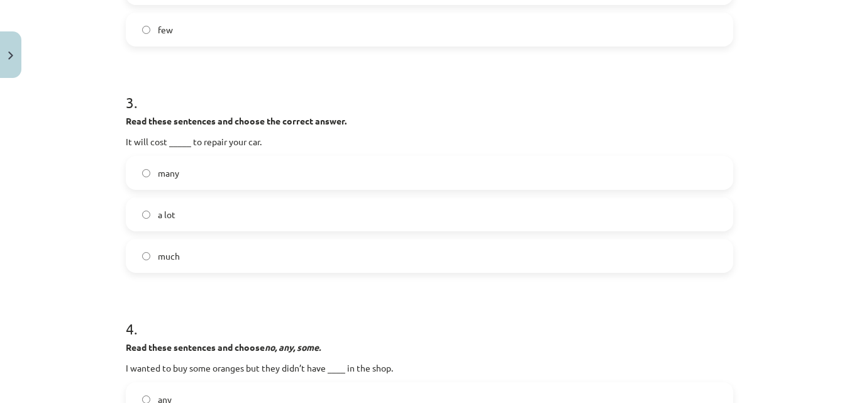
scroll to position [660, 0]
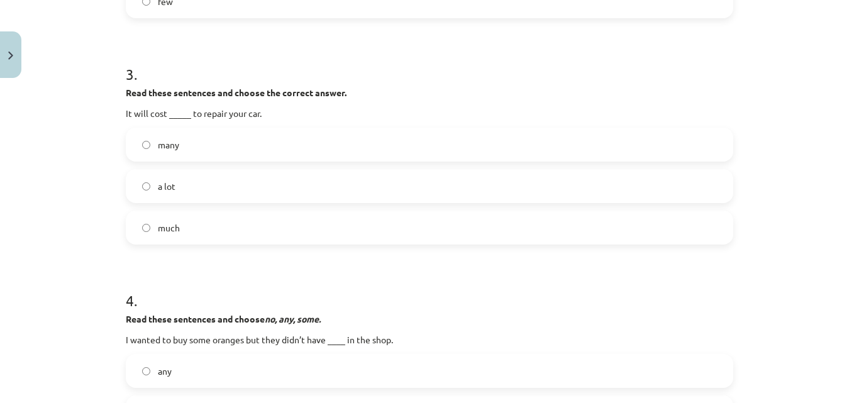
click at [180, 185] on label "a lot" at bounding box center [429, 185] width 605 height 31
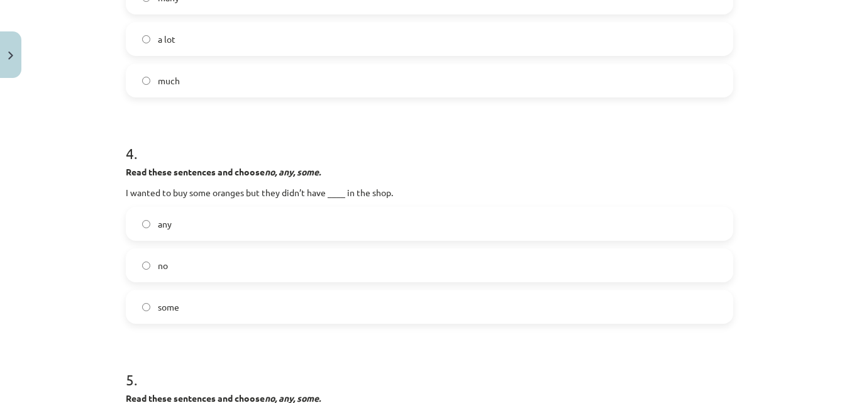
click at [172, 221] on label "any" at bounding box center [429, 223] width 605 height 31
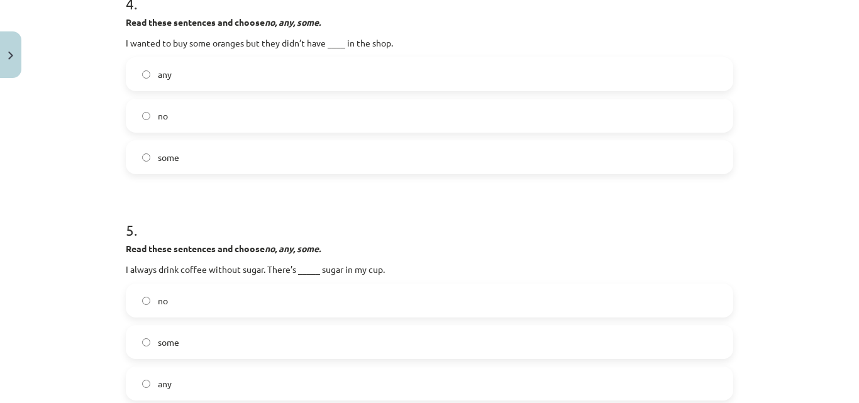
scroll to position [1100, 0]
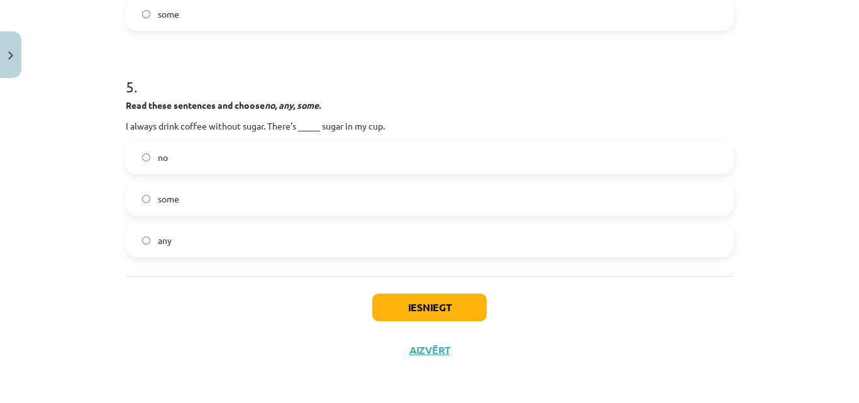
click at [187, 160] on label "no" at bounding box center [429, 157] width 605 height 31
click at [416, 308] on button "Iesniegt" at bounding box center [429, 308] width 115 height 28
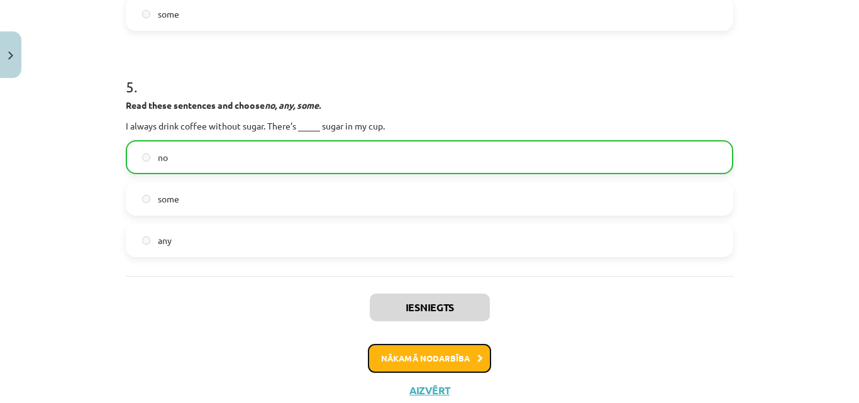
click at [399, 362] on button "Nākamā nodarbība" at bounding box center [429, 358] width 123 height 29
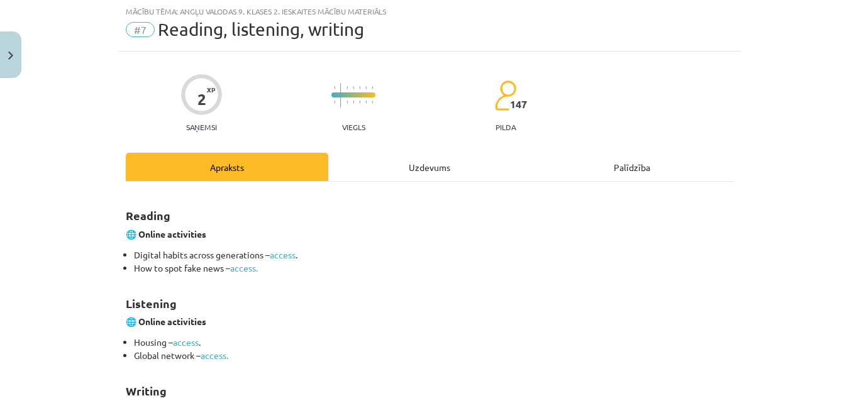
scroll to position [31, 0]
click at [422, 161] on div "Uzdevums" at bounding box center [429, 168] width 203 height 28
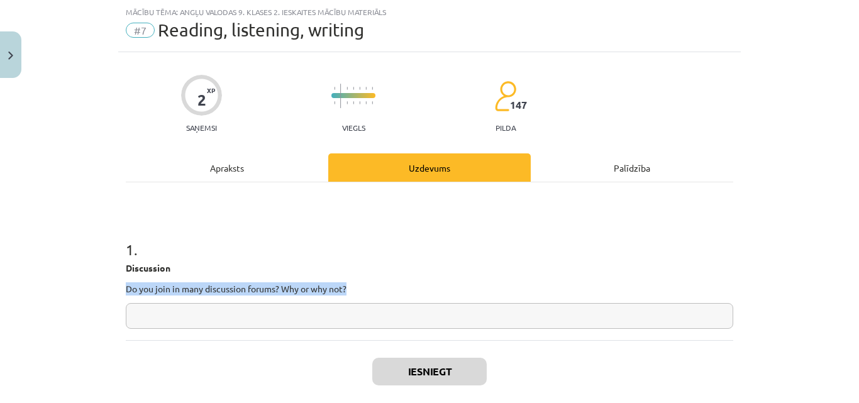
drag, startPoint x: 121, startPoint y: 288, endPoint x: 385, endPoint y: 294, distance: 264.3
click at [385, 294] on p "Do you join in many discussion forums? Why or why not?" at bounding box center [430, 288] width 608 height 13
click at [304, 310] on input "text" at bounding box center [430, 316] width 608 height 26
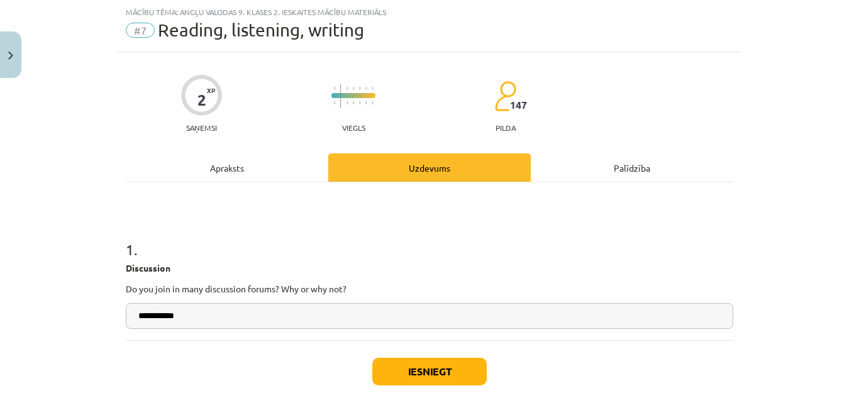
type input "**********"
click at [432, 368] on button "Iesniegt" at bounding box center [429, 372] width 115 height 28
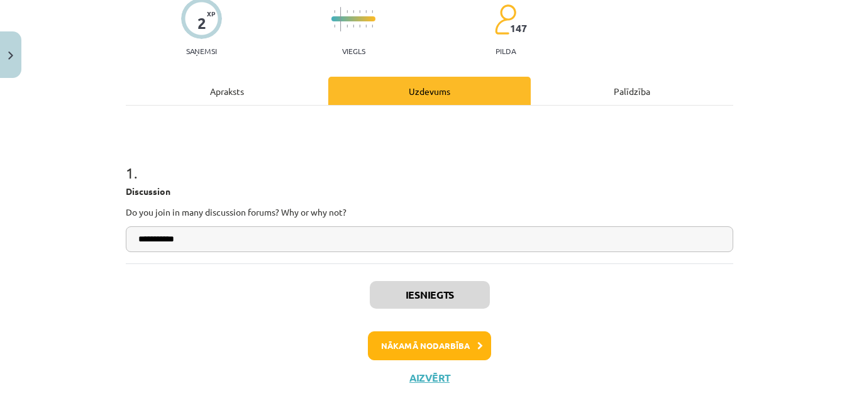
scroll to position [136, 0]
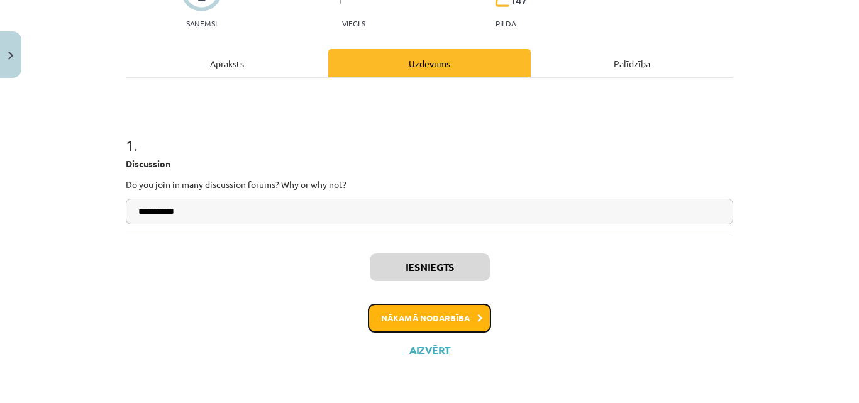
click at [420, 316] on button "Nākamā nodarbība" at bounding box center [429, 318] width 123 height 29
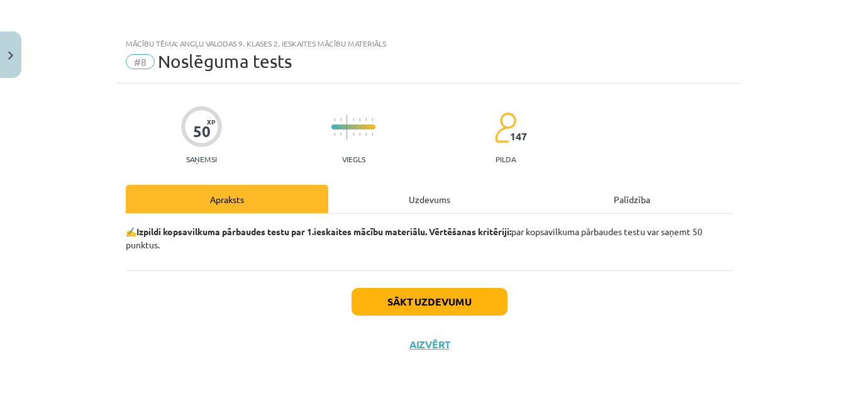
scroll to position [0, 0]
click at [430, 198] on div "Uzdevums" at bounding box center [429, 199] width 203 height 28
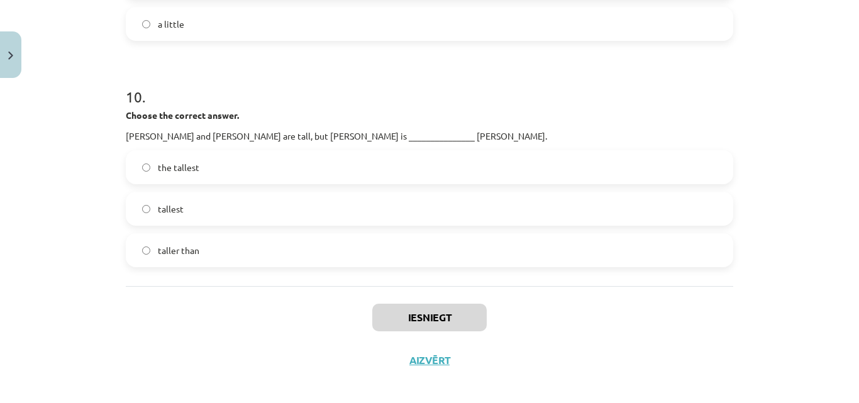
scroll to position [2191, 0]
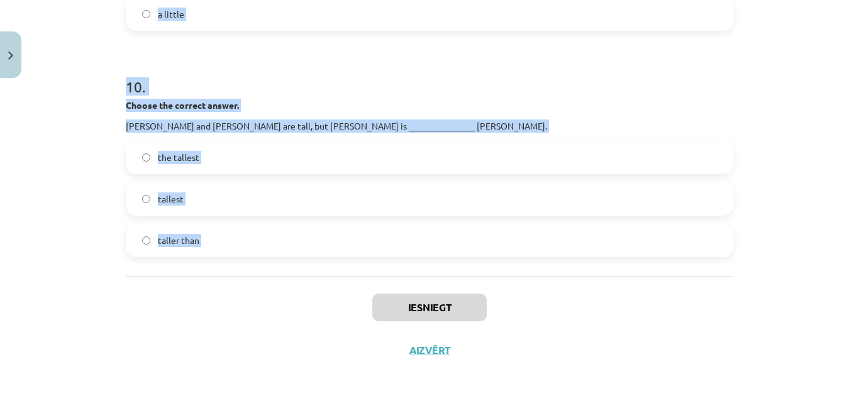
drag, startPoint x: 120, startPoint y: 131, endPoint x: 282, endPoint y: 277, distance: 217.8
copy form "1 . Read these sentences and choose the correct answer. Could you, please, lend…"
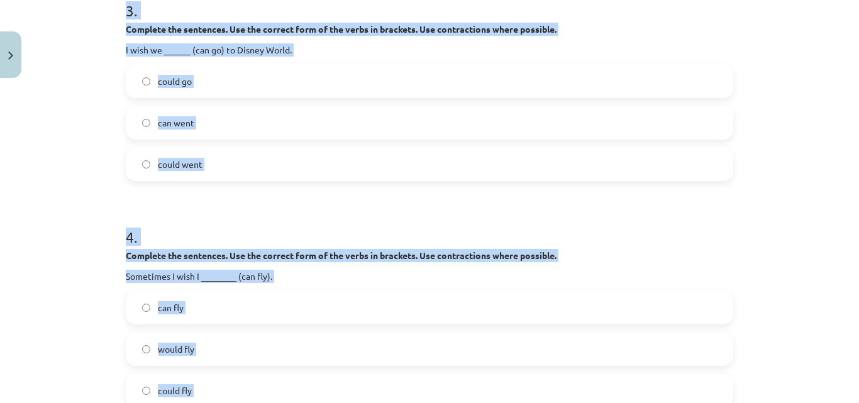
click at [94, 212] on div "Mācību tēma: Angļu valodas 9. klases 2. ieskaites mācību materiāls #8 Noslēguma…" at bounding box center [429, 201] width 859 height 403
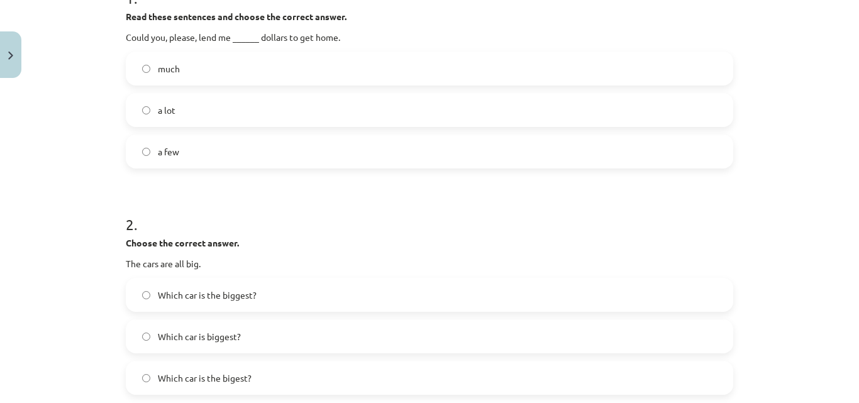
scroll to position [137, 0]
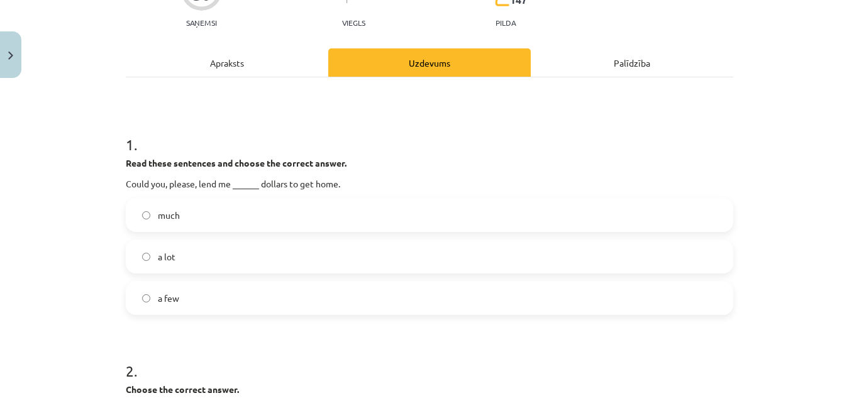
click at [202, 301] on label "a few" at bounding box center [429, 297] width 605 height 31
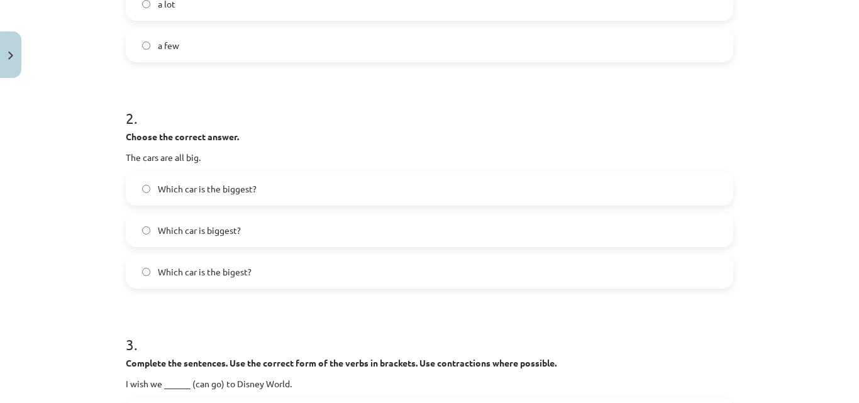
scroll to position [430, 0]
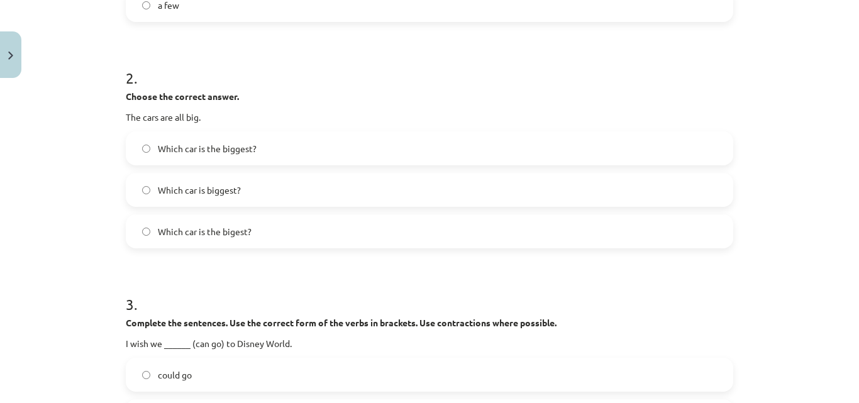
click at [199, 237] on span "Which car is the bigest?" at bounding box center [205, 231] width 94 height 13
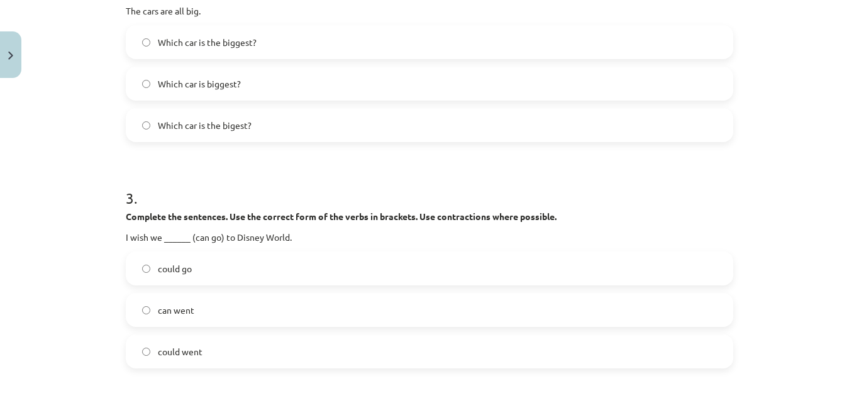
scroll to position [577, 0]
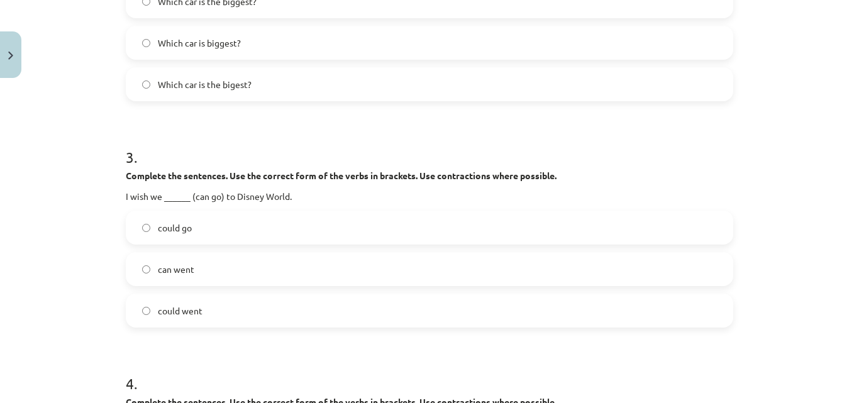
click at [184, 233] on span "could go" at bounding box center [175, 227] width 34 height 13
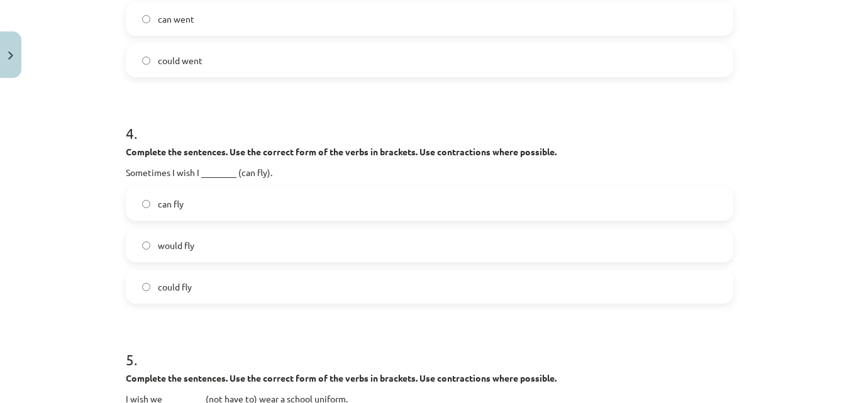
scroll to position [870, 0]
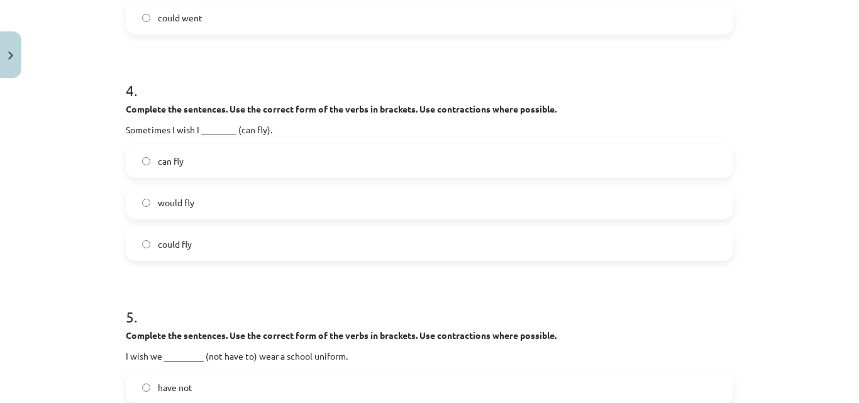
click at [175, 245] on span "could fly" at bounding box center [175, 244] width 34 height 13
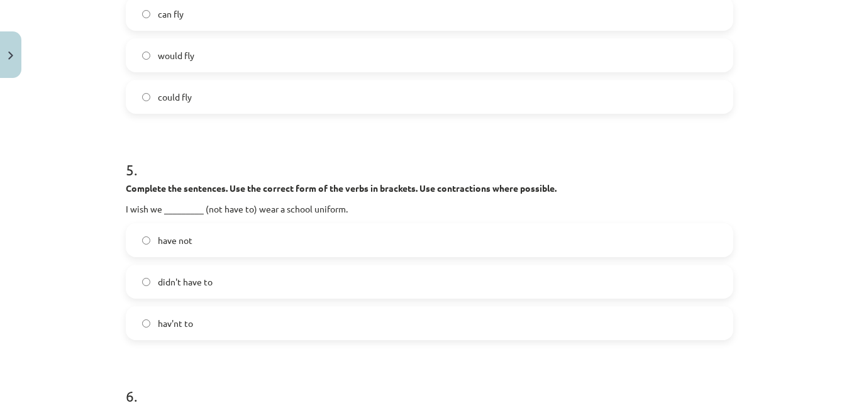
scroll to position [1164, 0]
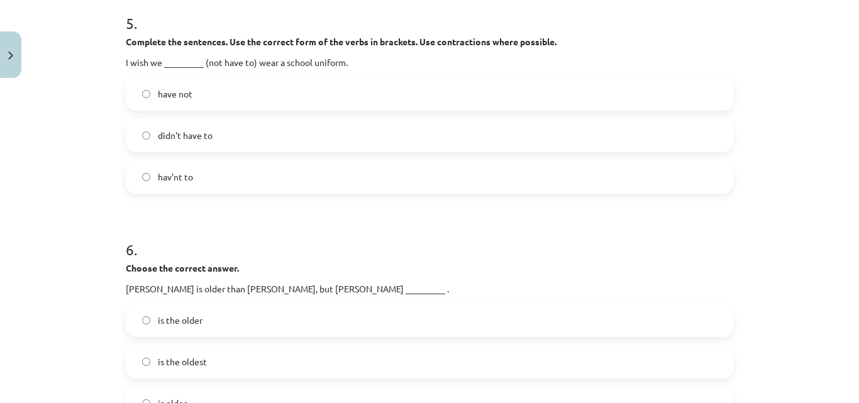
click at [210, 134] on label "didn't have to" at bounding box center [429, 135] width 605 height 31
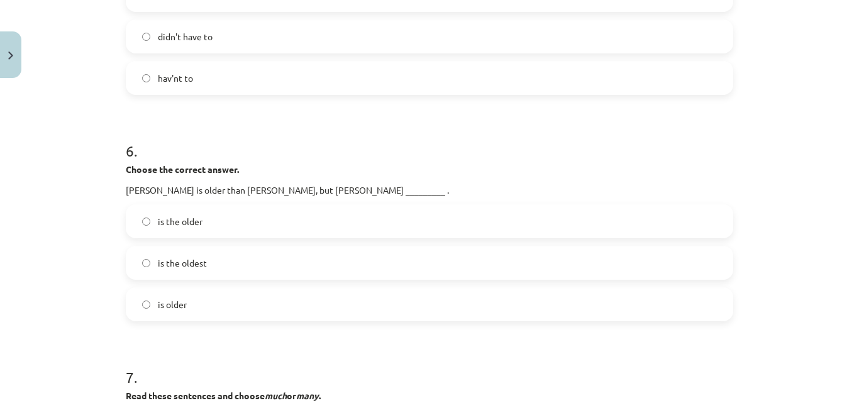
scroll to position [1310, 0]
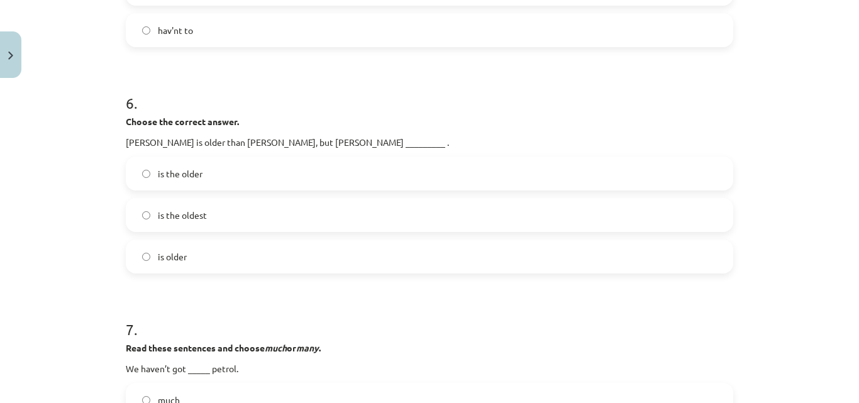
click at [195, 218] on span "is the oldest" at bounding box center [182, 215] width 49 height 13
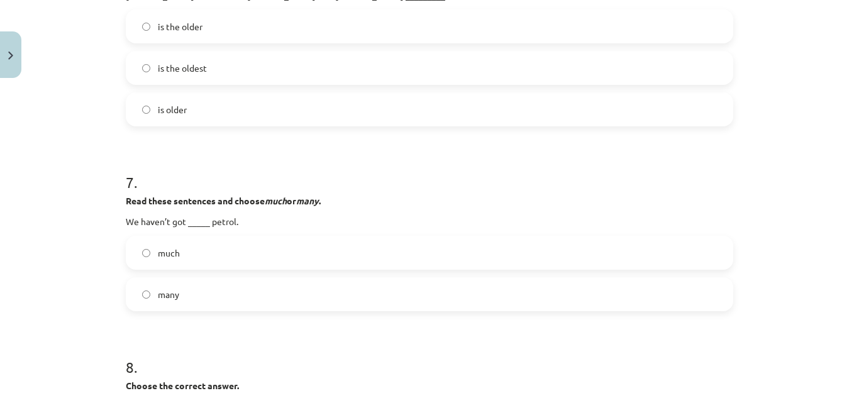
scroll to position [1604, 0]
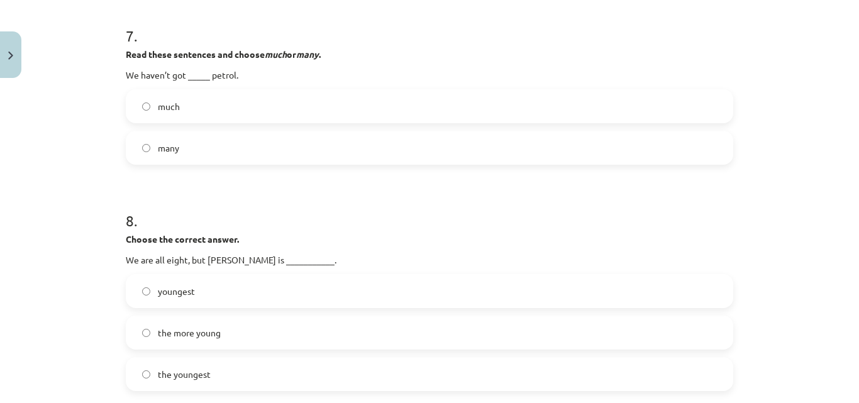
click at [181, 103] on label "much" at bounding box center [429, 106] width 605 height 31
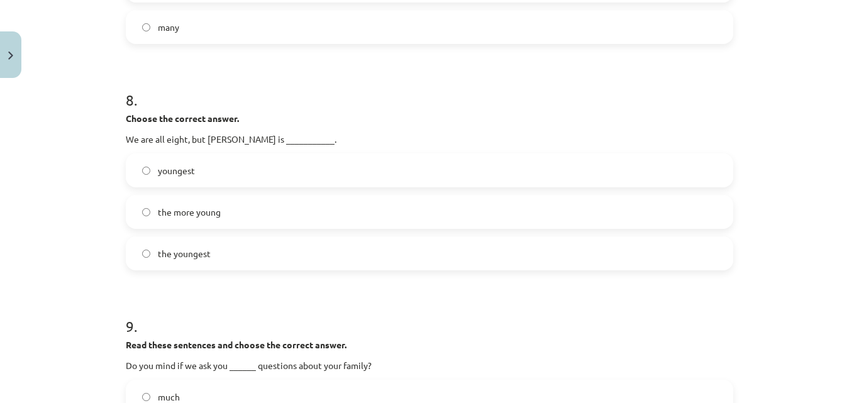
scroll to position [1751, 0]
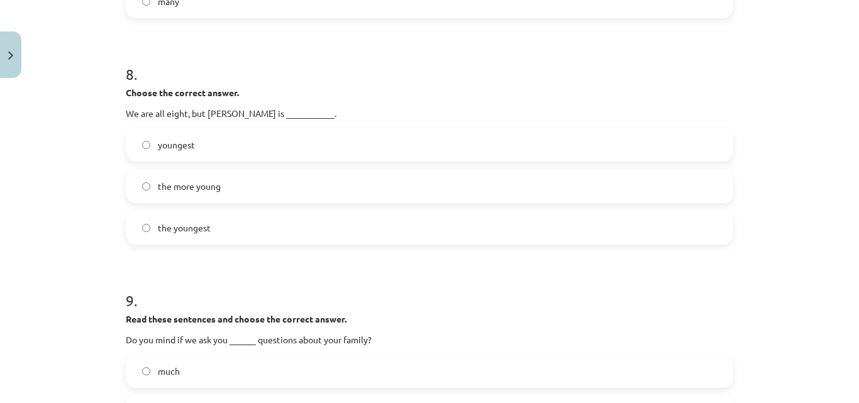
click at [194, 230] on span "the youngest" at bounding box center [184, 227] width 53 height 13
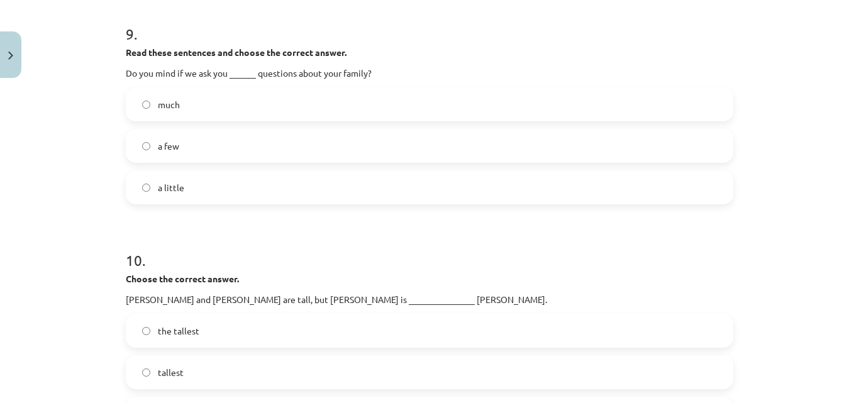
scroll to position [2045, 0]
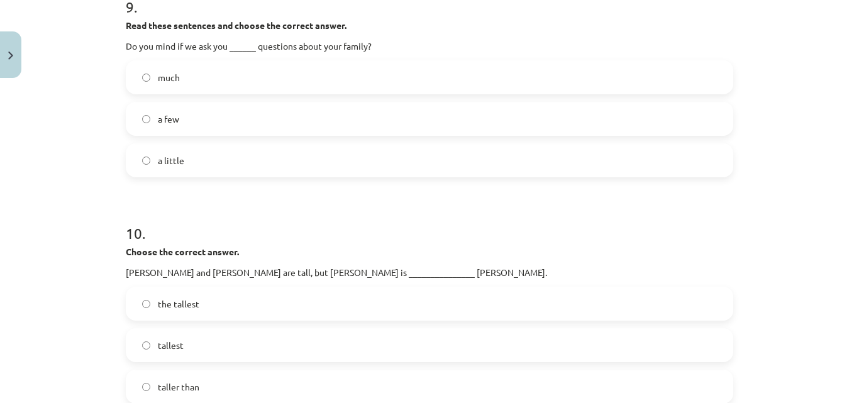
click at [172, 117] on span "a few" at bounding box center [168, 119] width 21 height 13
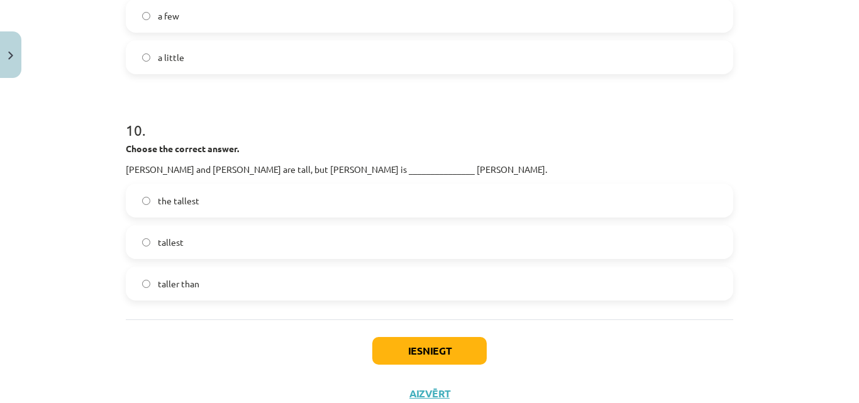
scroll to position [2191, 0]
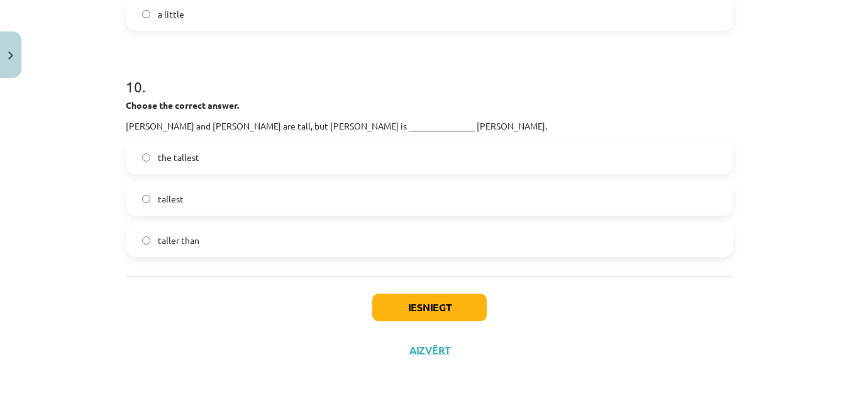
click at [185, 239] on span "taller than" at bounding box center [179, 240] width 42 height 13
click at [449, 307] on button "Iesniegt" at bounding box center [429, 308] width 115 height 28
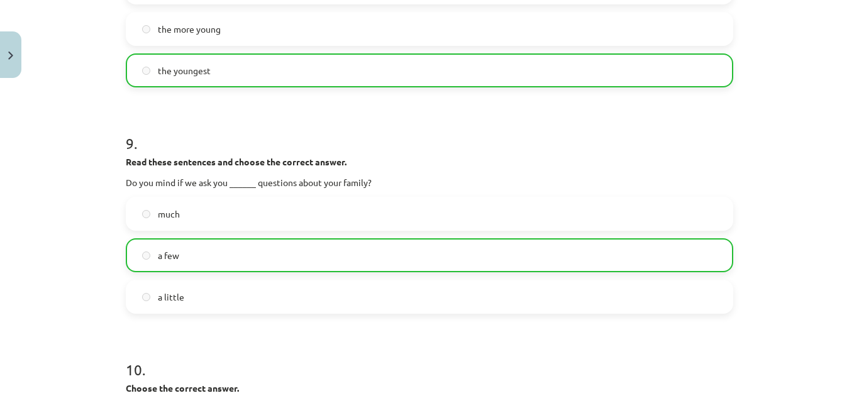
scroll to position [2232, 0]
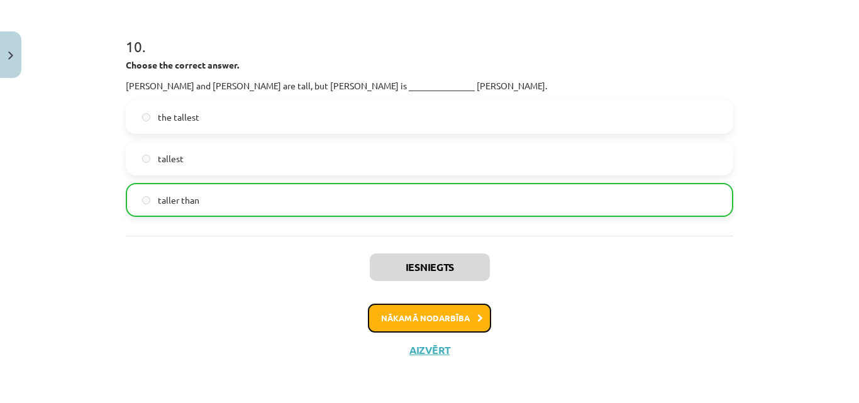
click at [394, 321] on button "Nākamā nodarbība" at bounding box center [429, 318] width 123 height 29
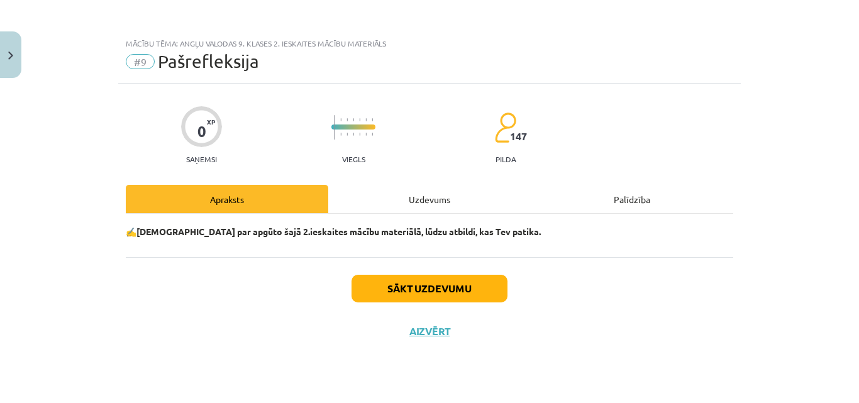
scroll to position [0, 0]
click at [423, 202] on div "Uzdevums" at bounding box center [429, 199] width 203 height 28
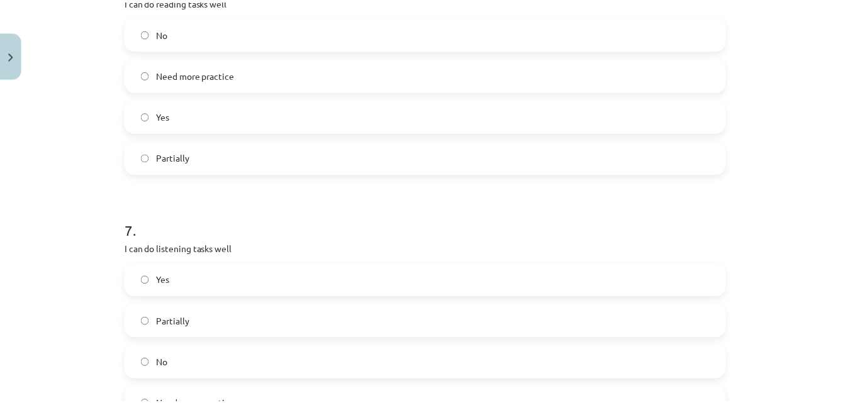
scroll to position [1699, 0]
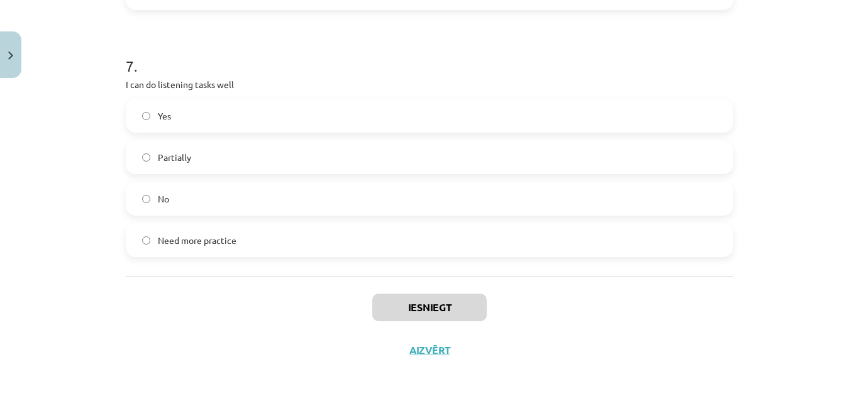
click at [210, 243] on span "Need more practice" at bounding box center [197, 240] width 79 height 13
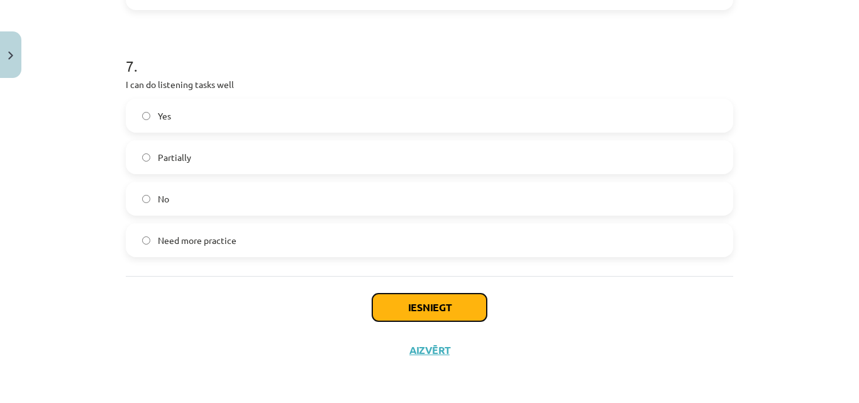
click at [450, 306] on button "Iesniegt" at bounding box center [429, 308] width 115 height 28
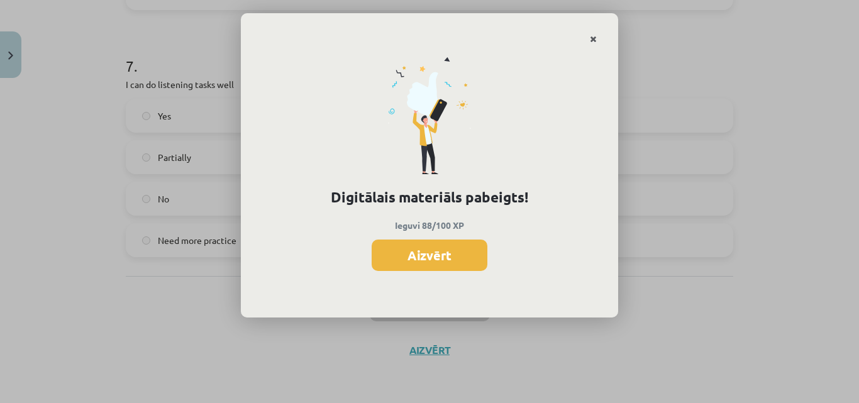
click at [592, 38] on icon "Close" at bounding box center [593, 39] width 7 height 9
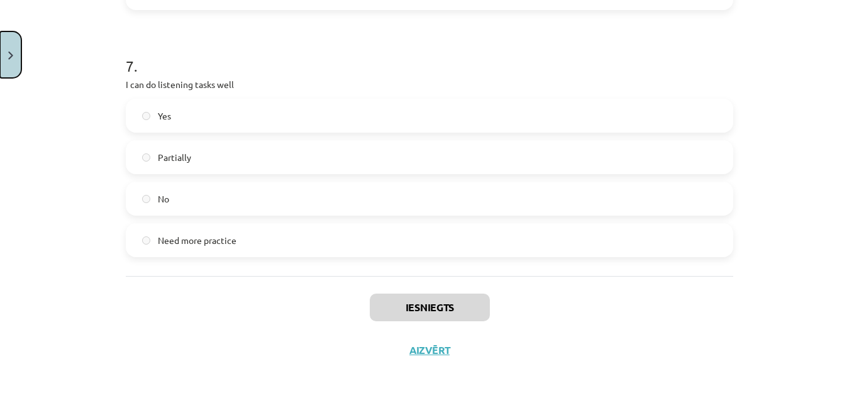
click at [6, 52] on button "Close" at bounding box center [10, 54] width 21 height 47
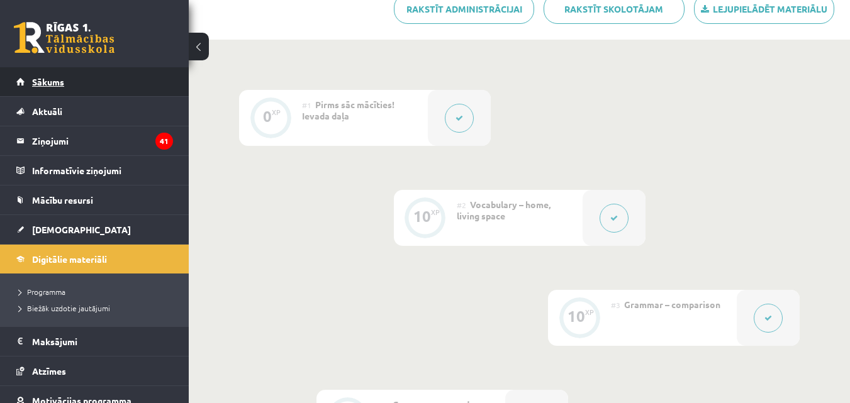
click at [58, 77] on span "Sākums" at bounding box center [48, 81] width 32 height 11
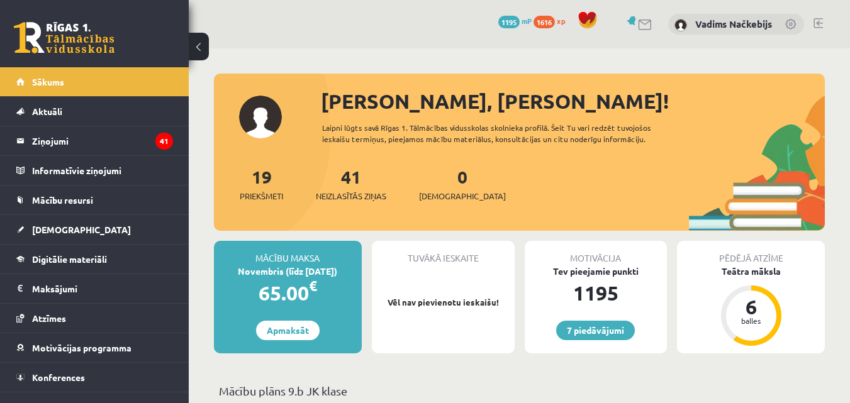
click at [545, 21] on span "1616" at bounding box center [543, 22] width 21 height 13
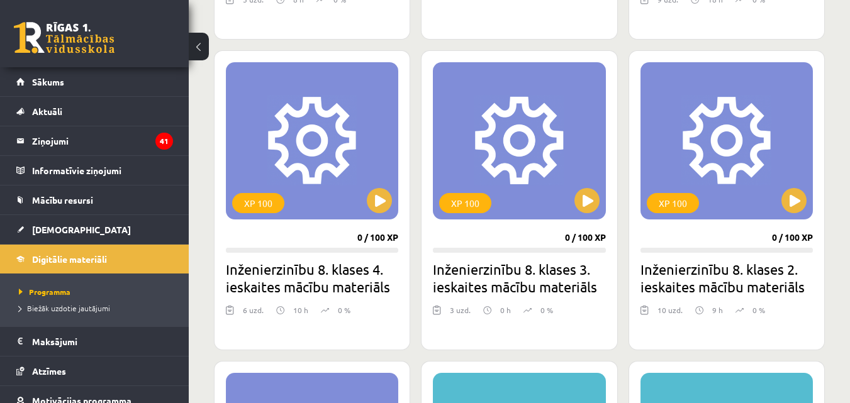
scroll to position [1321, 0]
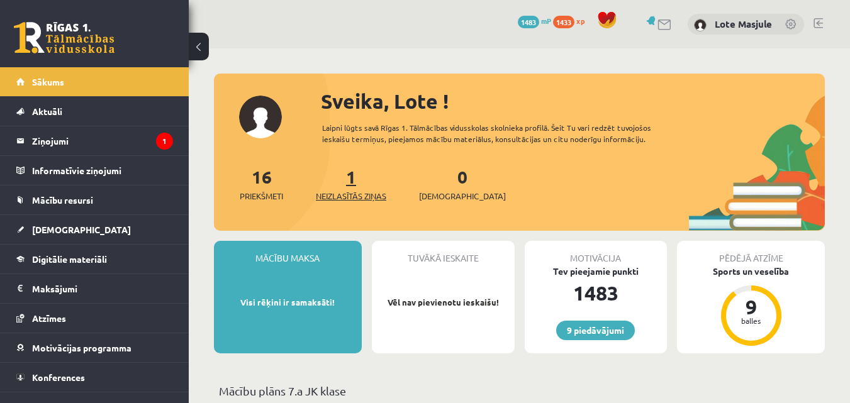
click at [356, 196] on span "Neizlasītās ziņas" at bounding box center [351, 196] width 70 height 13
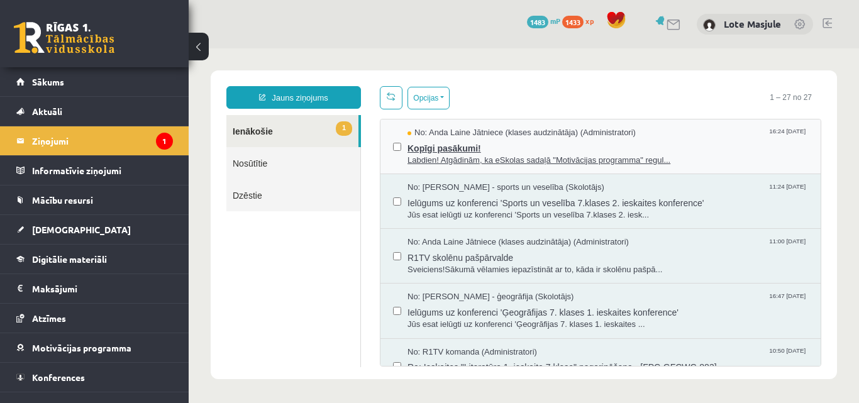
click at [487, 152] on span "Kopīgi pasākumi!" at bounding box center [608, 147] width 401 height 16
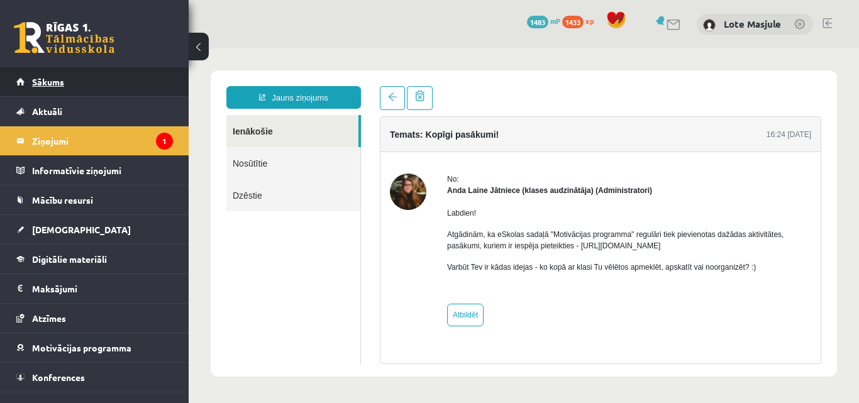
click at [55, 76] on link "Sākums" at bounding box center [94, 81] width 157 height 29
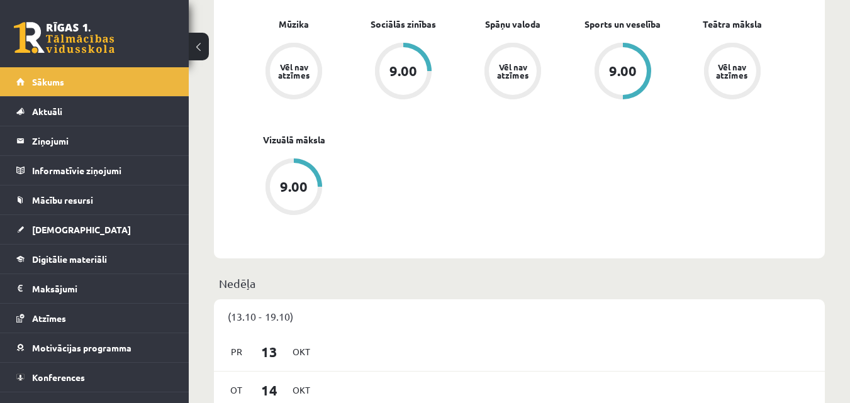
scroll to position [440, 0]
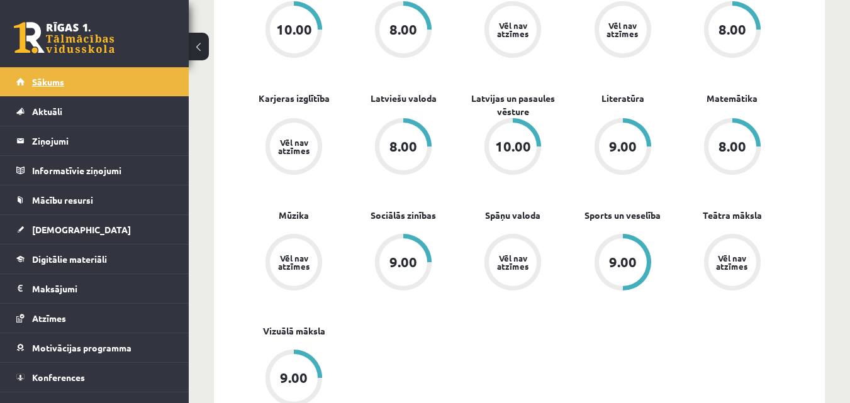
click at [62, 78] on span "Sākums" at bounding box center [48, 81] width 32 height 11
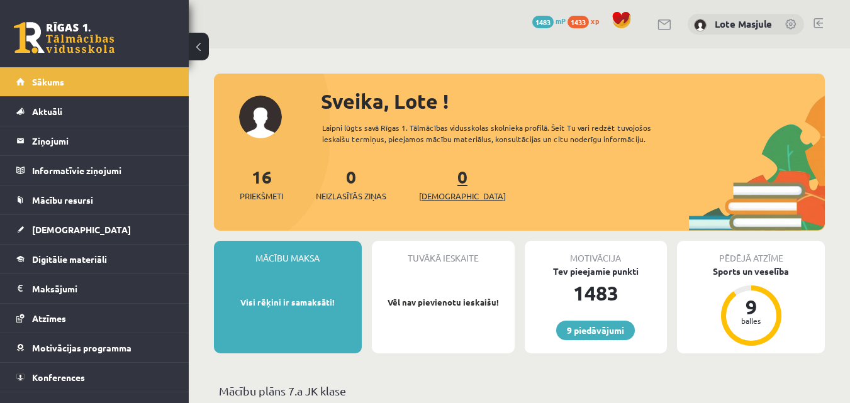
click at [443, 191] on span "[DEMOGRAPHIC_DATA]" at bounding box center [462, 196] width 87 height 13
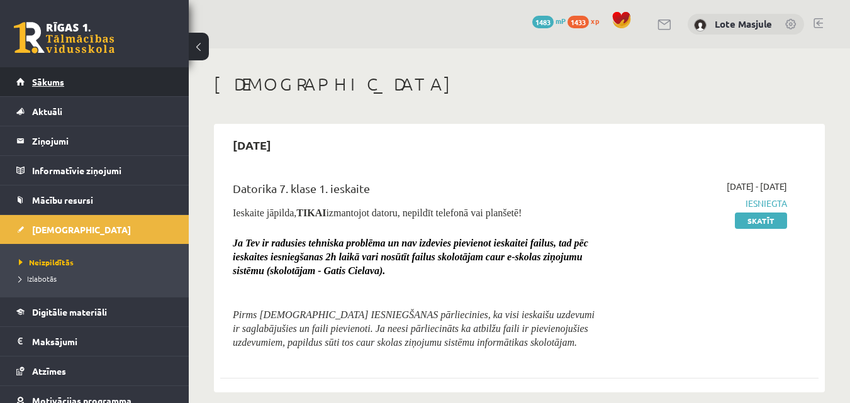
click at [58, 77] on span "Sākums" at bounding box center [48, 81] width 32 height 11
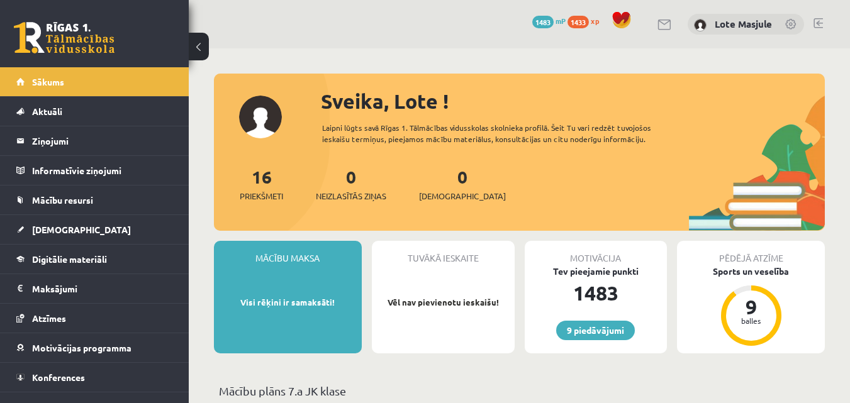
click at [578, 14] on div "1433 xp" at bounding box center [586, 21] width 38 height 14
click at [576, 20] on span "1433" at bounding box center [577, 22] width 21 height 13
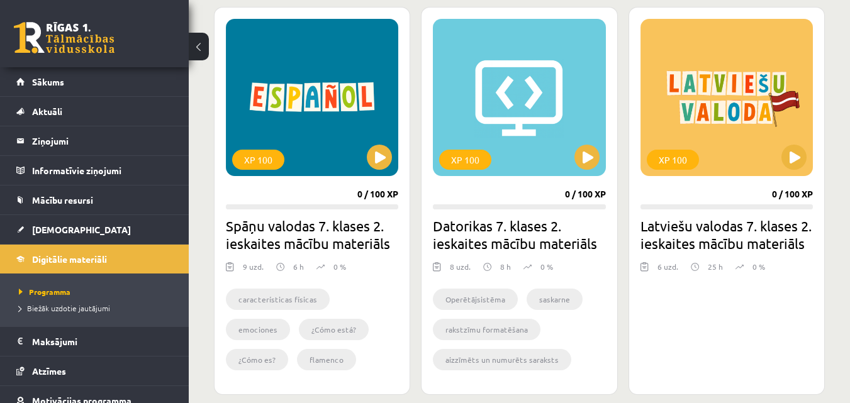
scroll to position [440, 0]
